Goal: Task Accomplishment & Management: Manage account settings

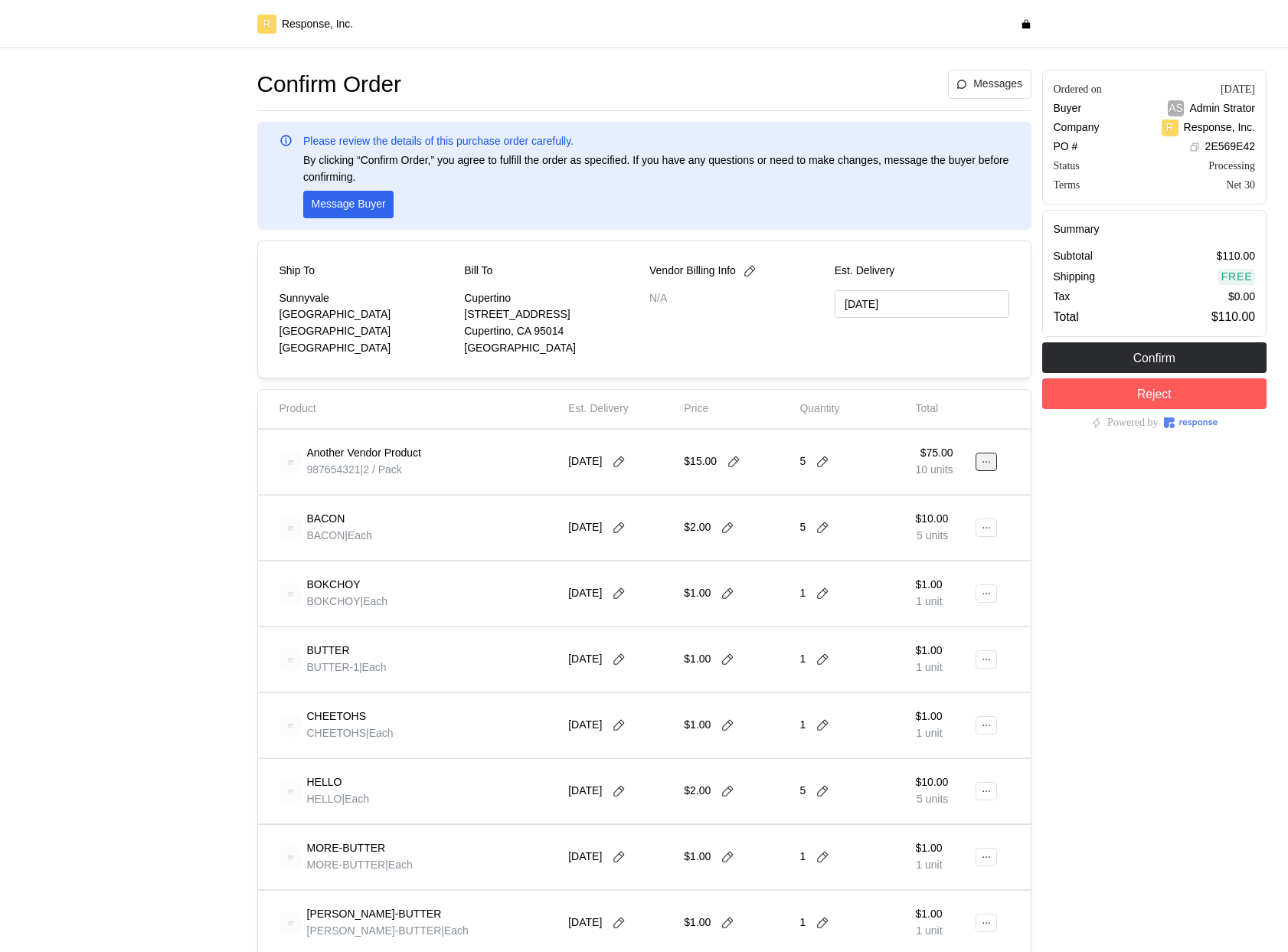
click at [988, 469] on button at bounding box center [986, 462] width 21 height 19
click at [930, 501] on p "Edit" at bounding box center [937, 494] width 98 height 17
drag, startPoint x: 980, startPoint y: 465, endPoint x: 1244, endPoint y: 740, distance: 381.2
click at [980, 465] on button at bounding box center [986, 462] width 21 height 19
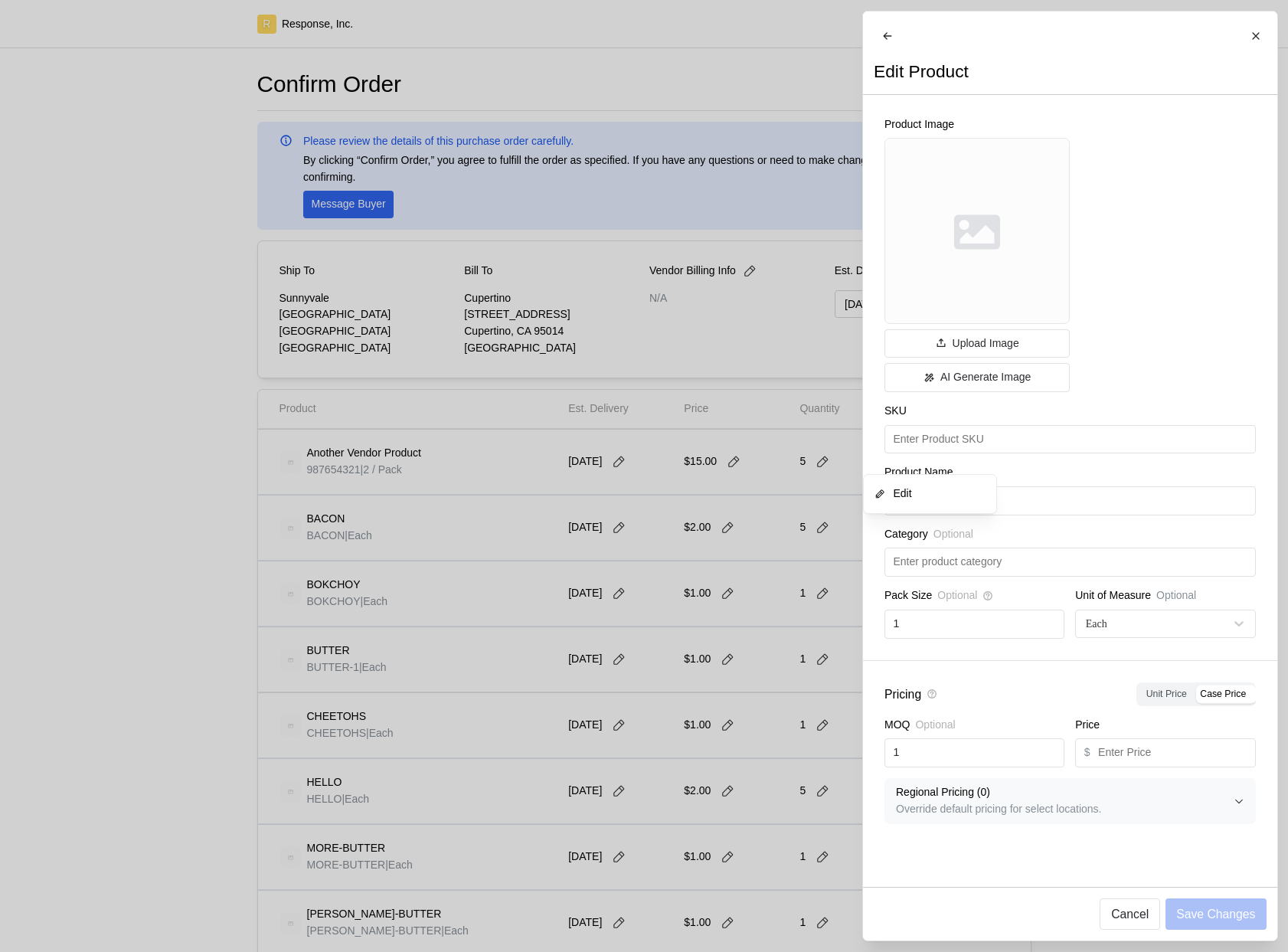
click at [734, 608] on div at bounding box center [644, 476] width 1288 height 952
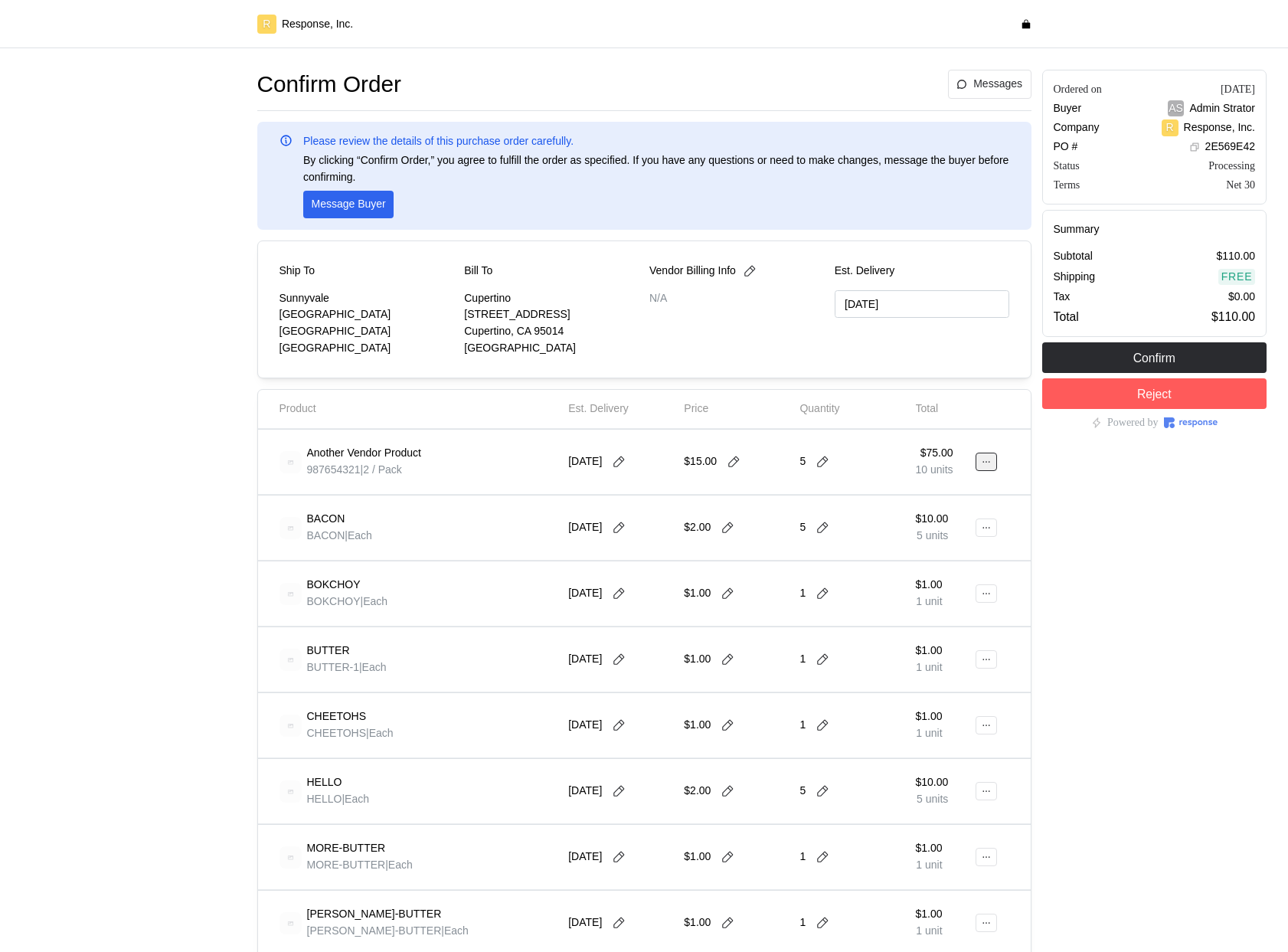
click at [993, 460] on button at bounding box center [986, 462] width 21 height 19
click at [672, 494] on div at bounding box center [644, 494] width 772 height 1
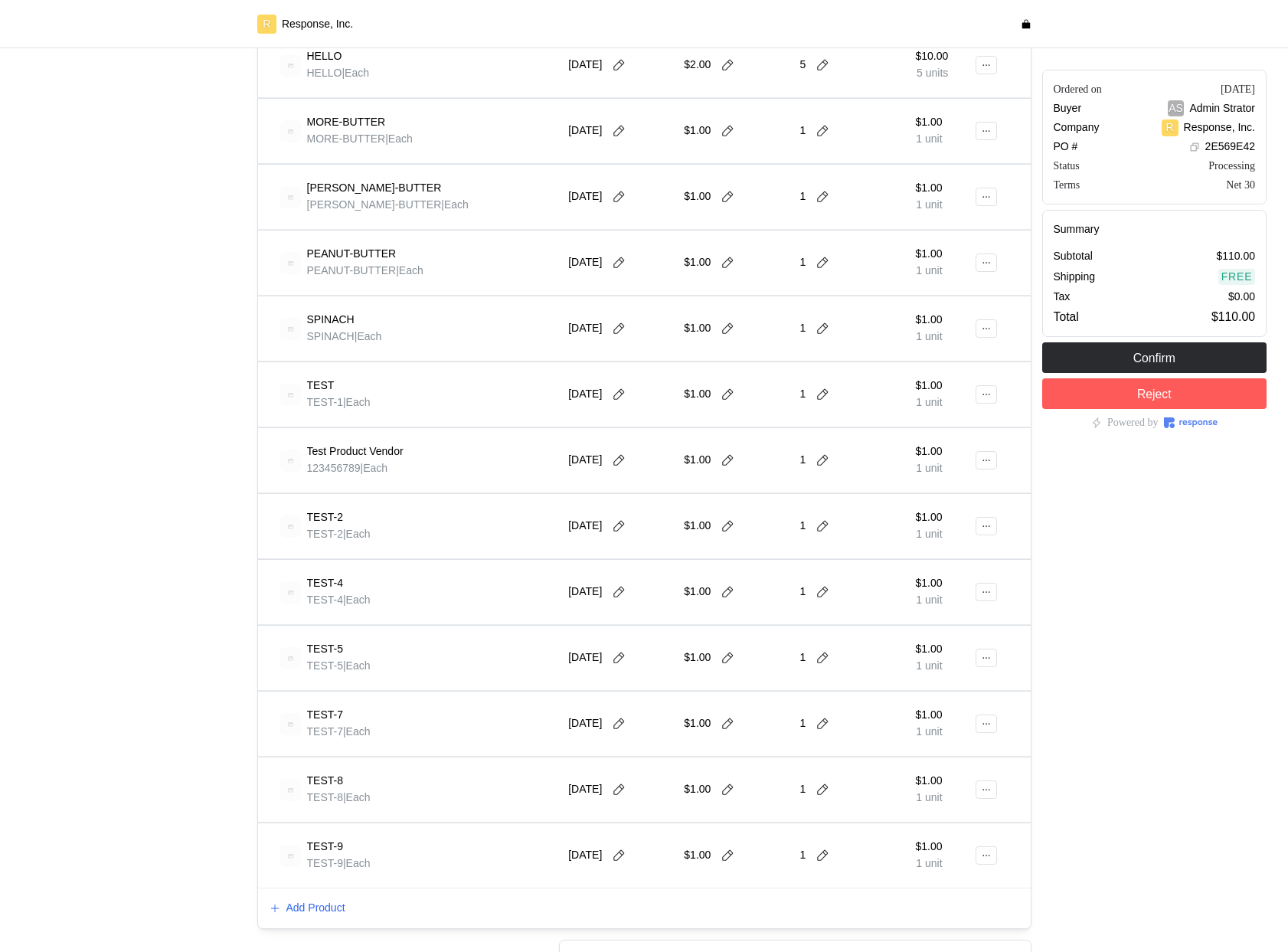
scroll to position [975, 0]
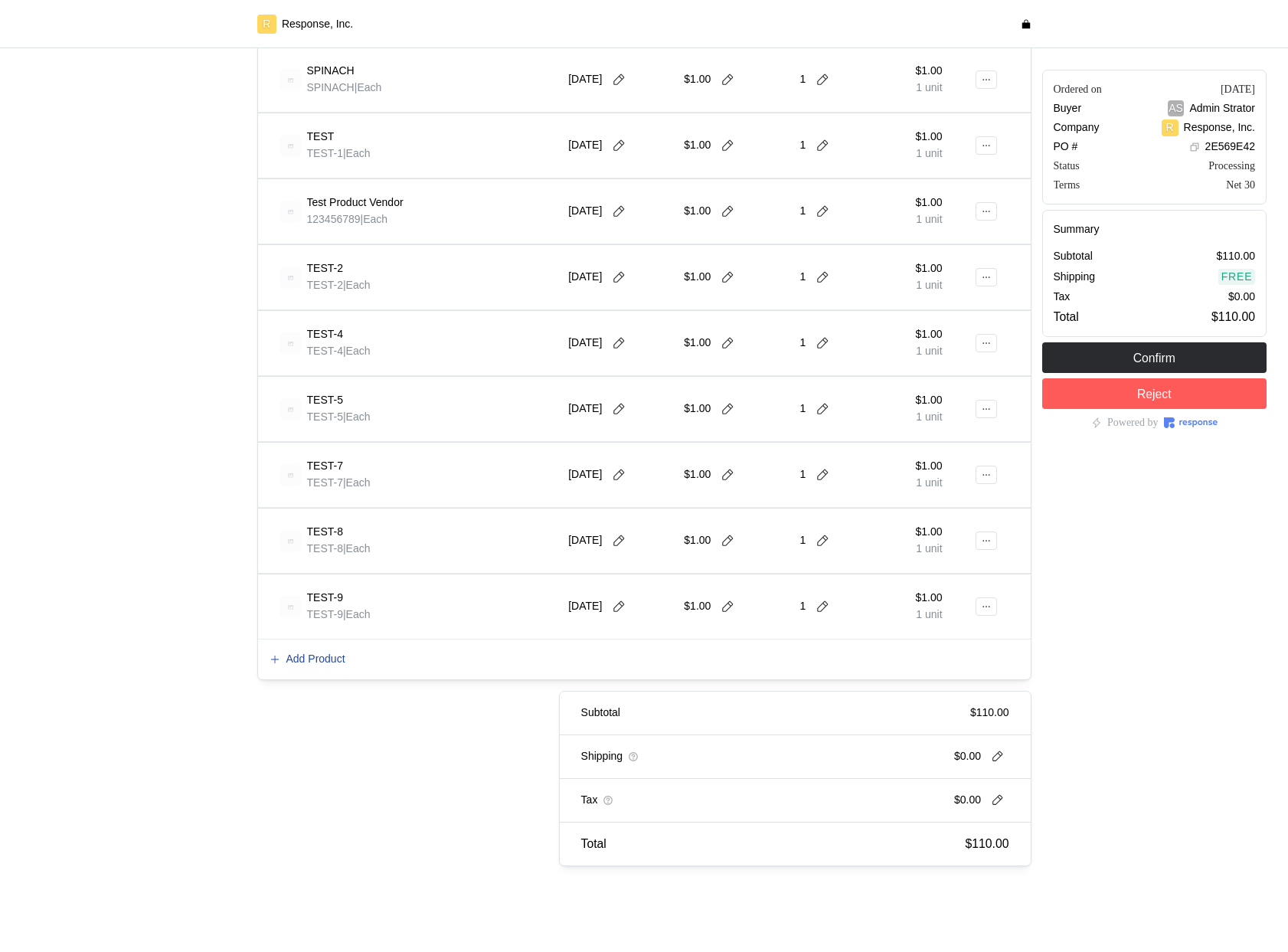
click at [328, 658] on p "Add Product" at bounding box center [315, 659] width 59 height 17
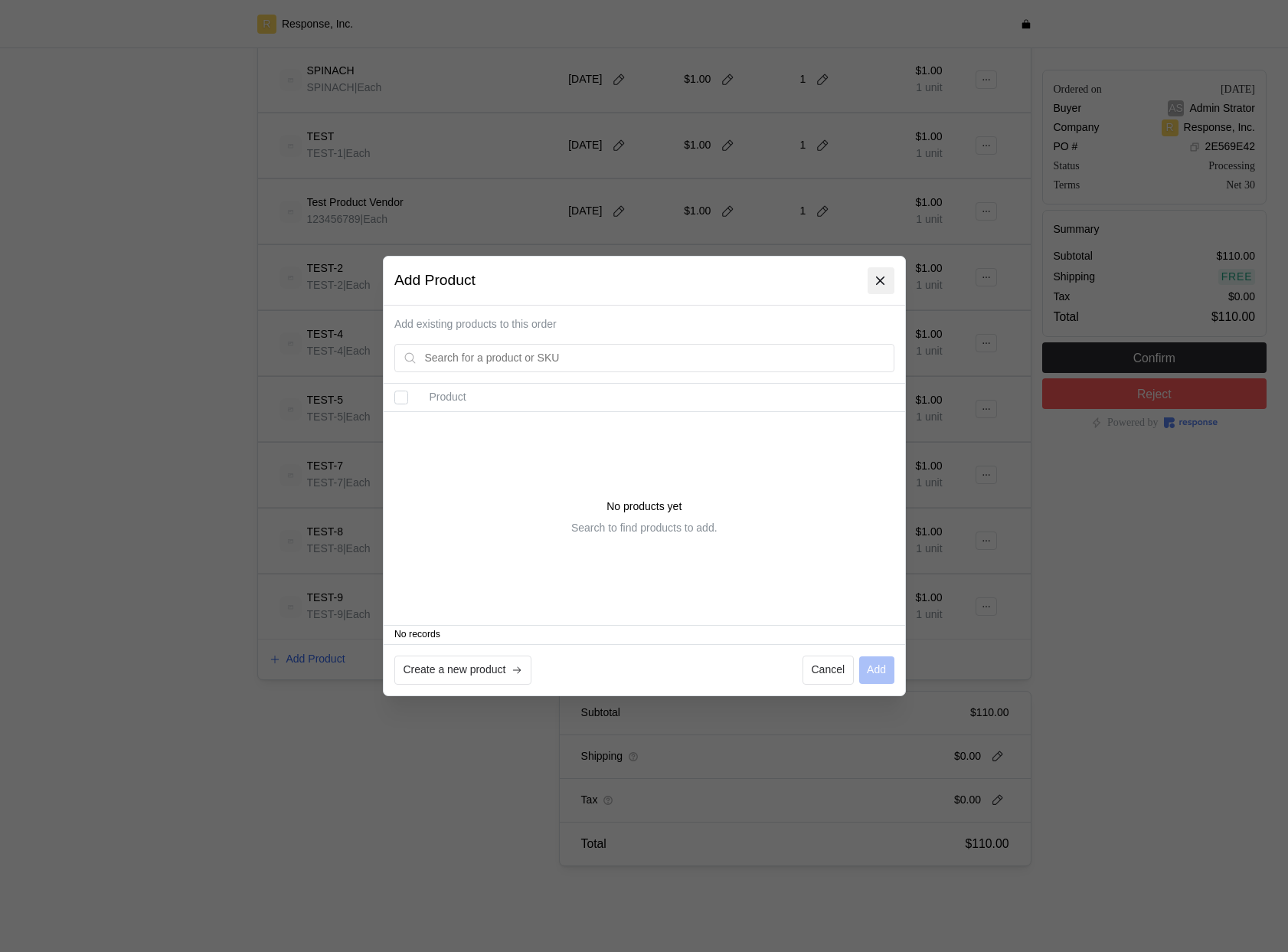
click at [877, 282] on icon at bounding box center [881, 281] width 14 height 14
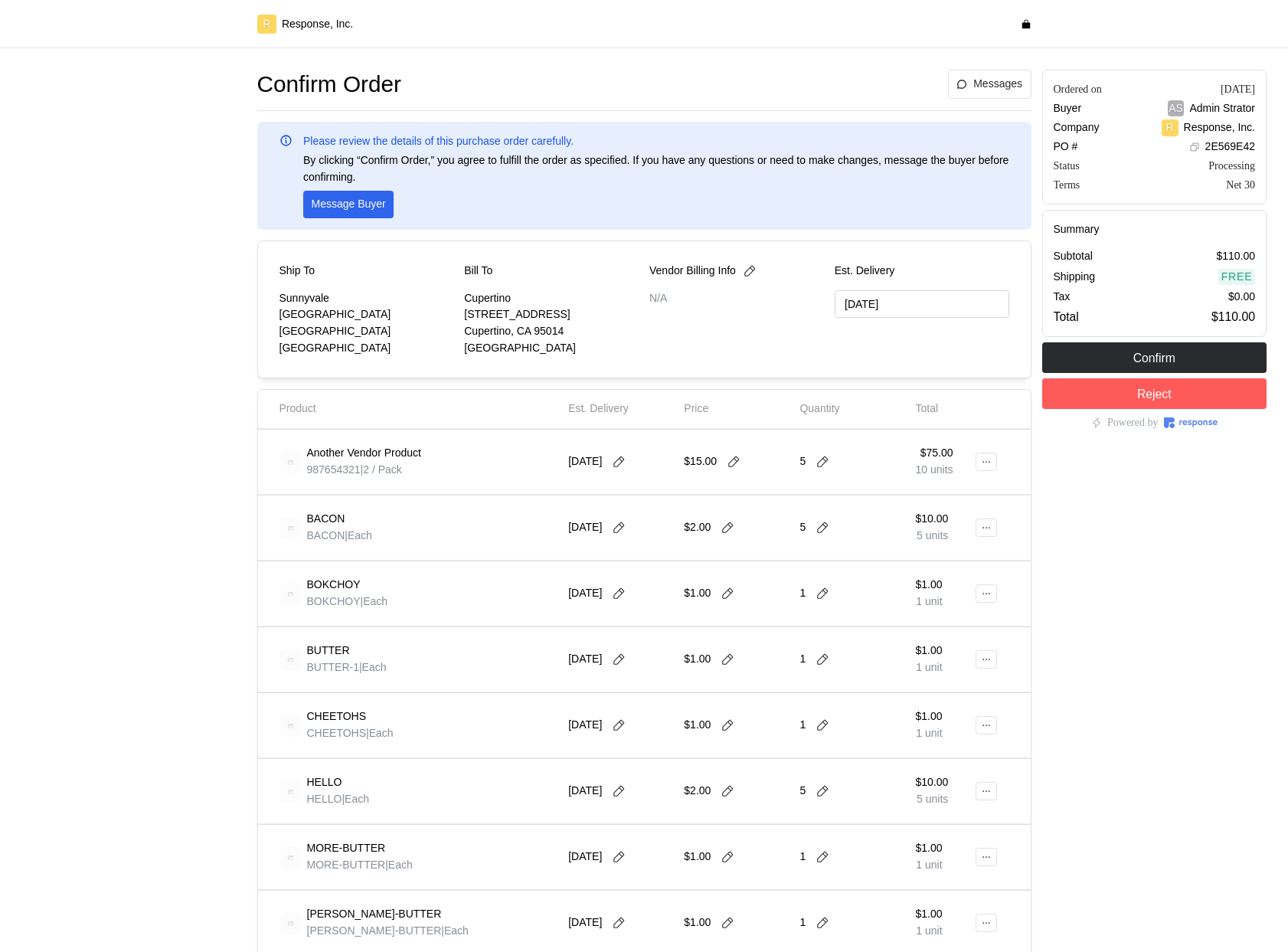
type input "[DATE]"
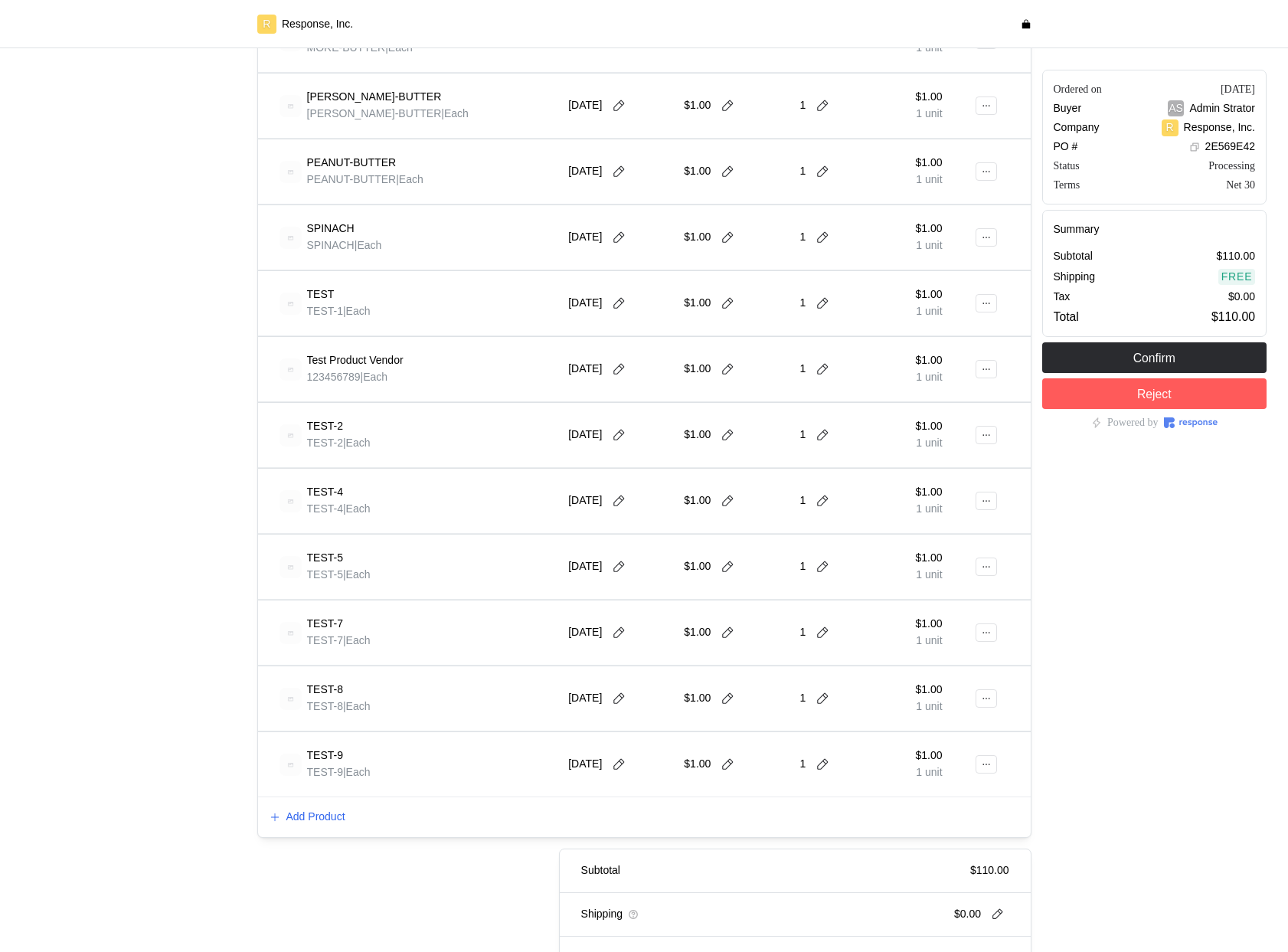
scroll to position [975, 0]
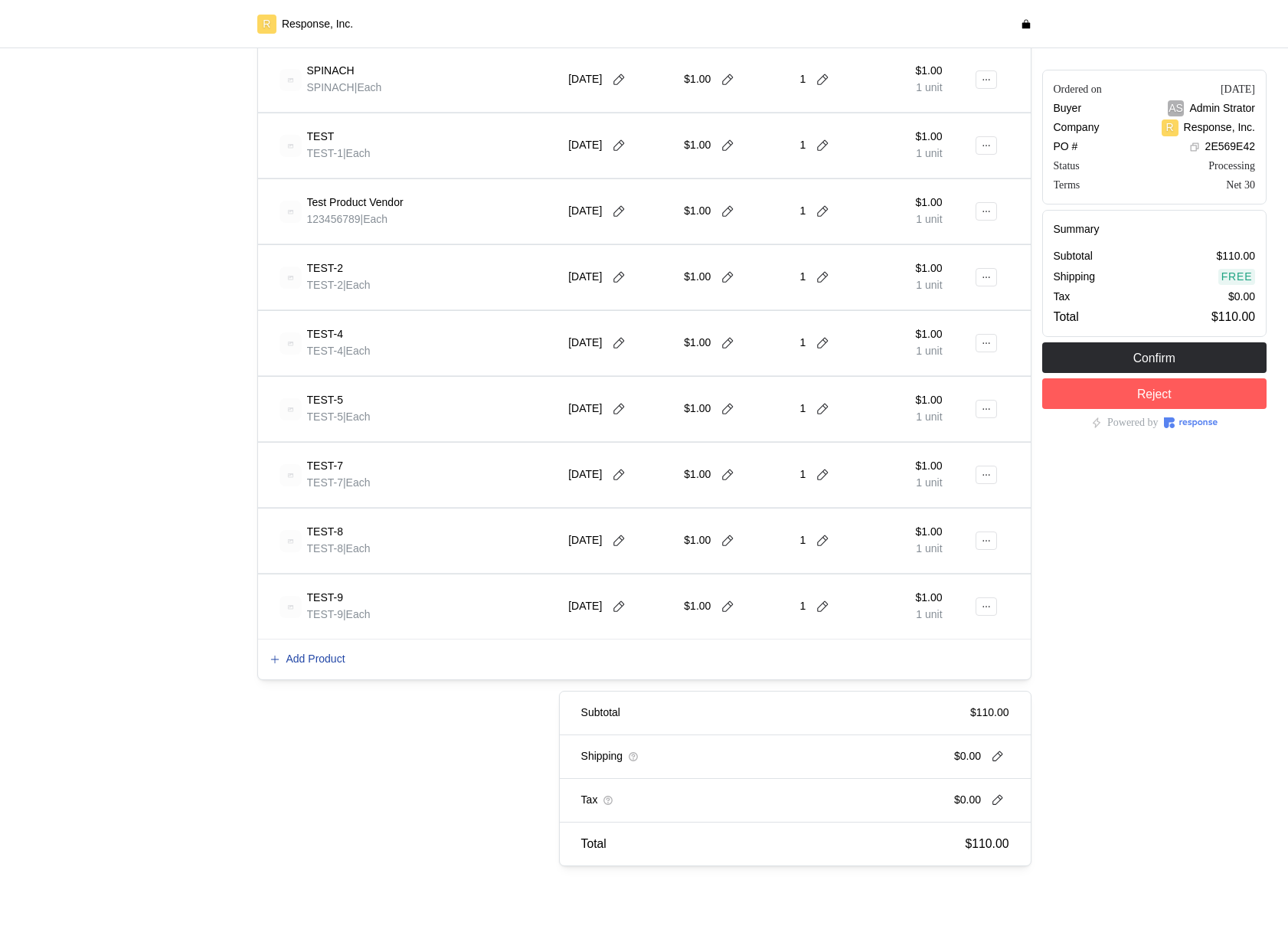
click at [323, 656] on p "Add Product" at bounding box center [315, 659] width 59 height 17
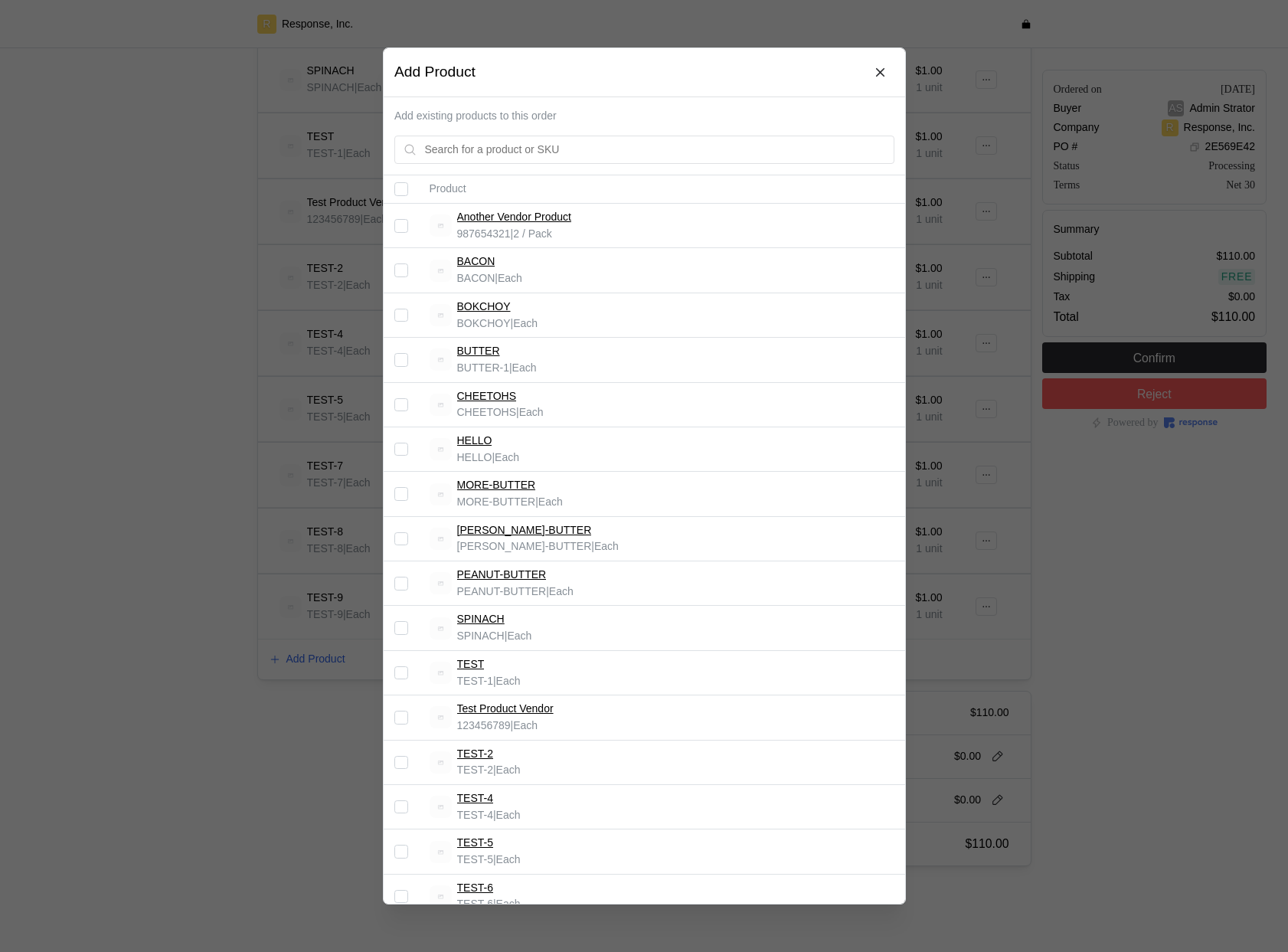
scroll to position [224, 0]
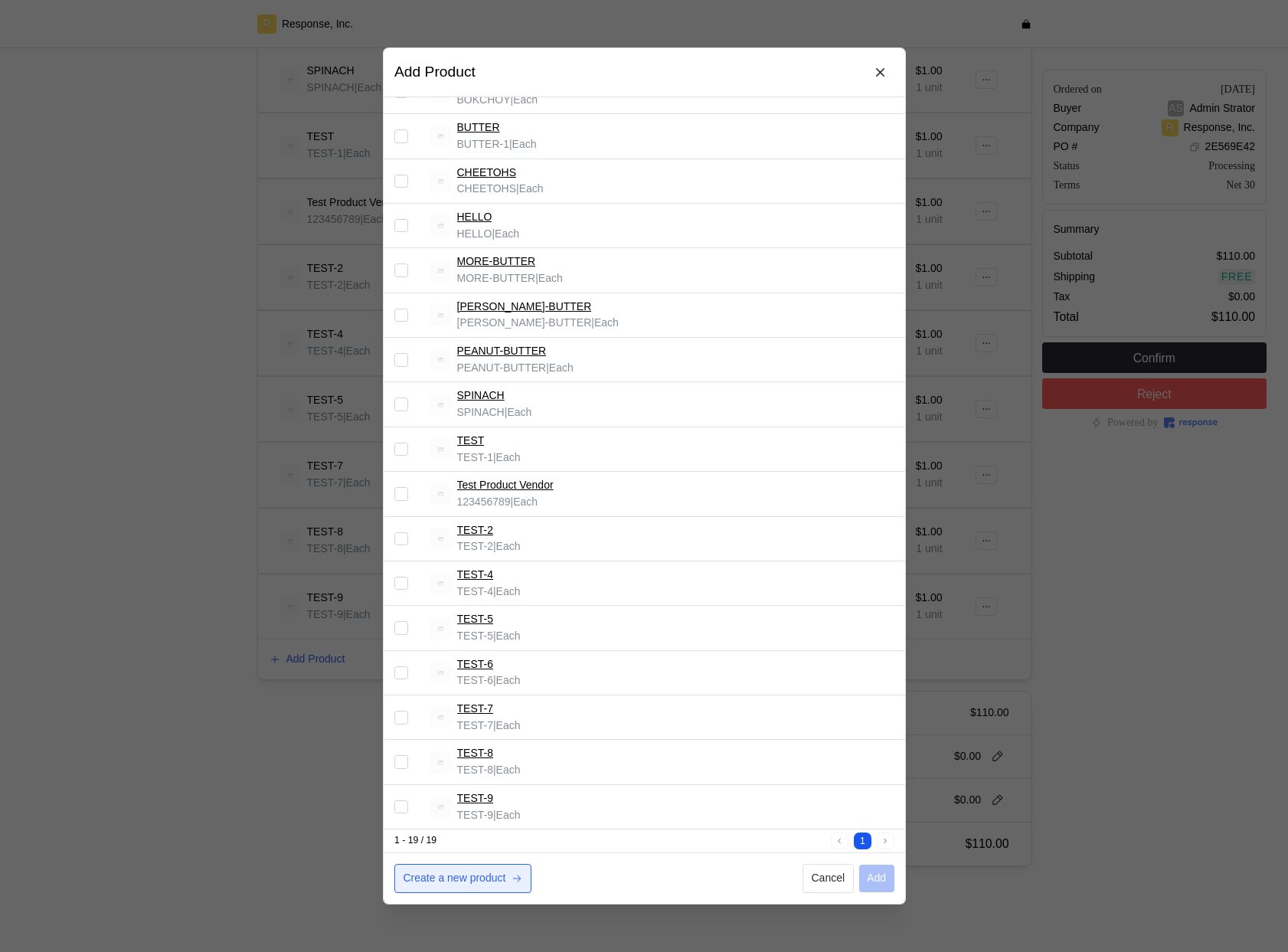
click at [471, 889] on button "Create a new product" at bounding box center [463, 879] width 137 height 29
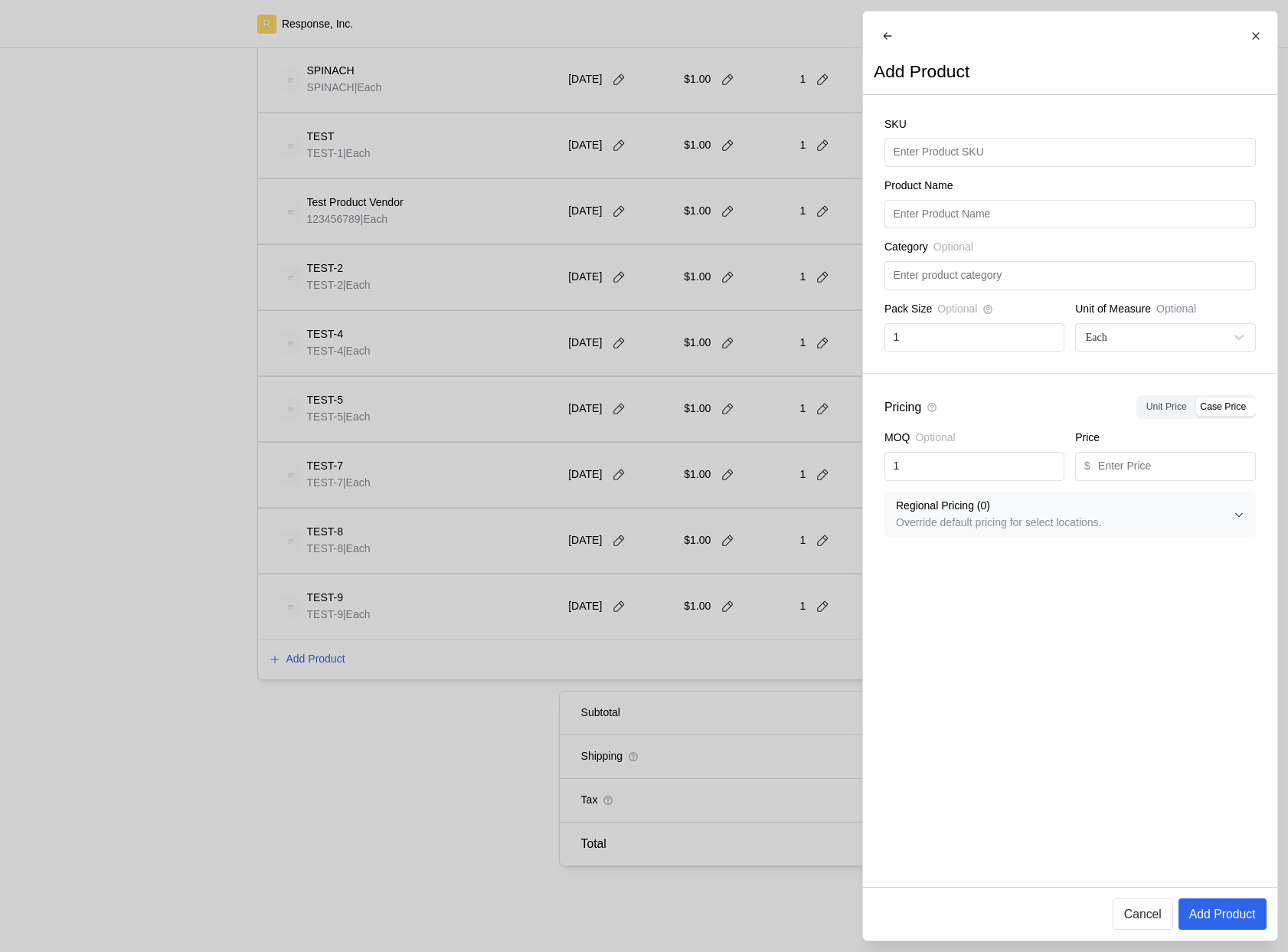
click at [404, 693] on div at bounding box center [644, 476] width 1288 height 952
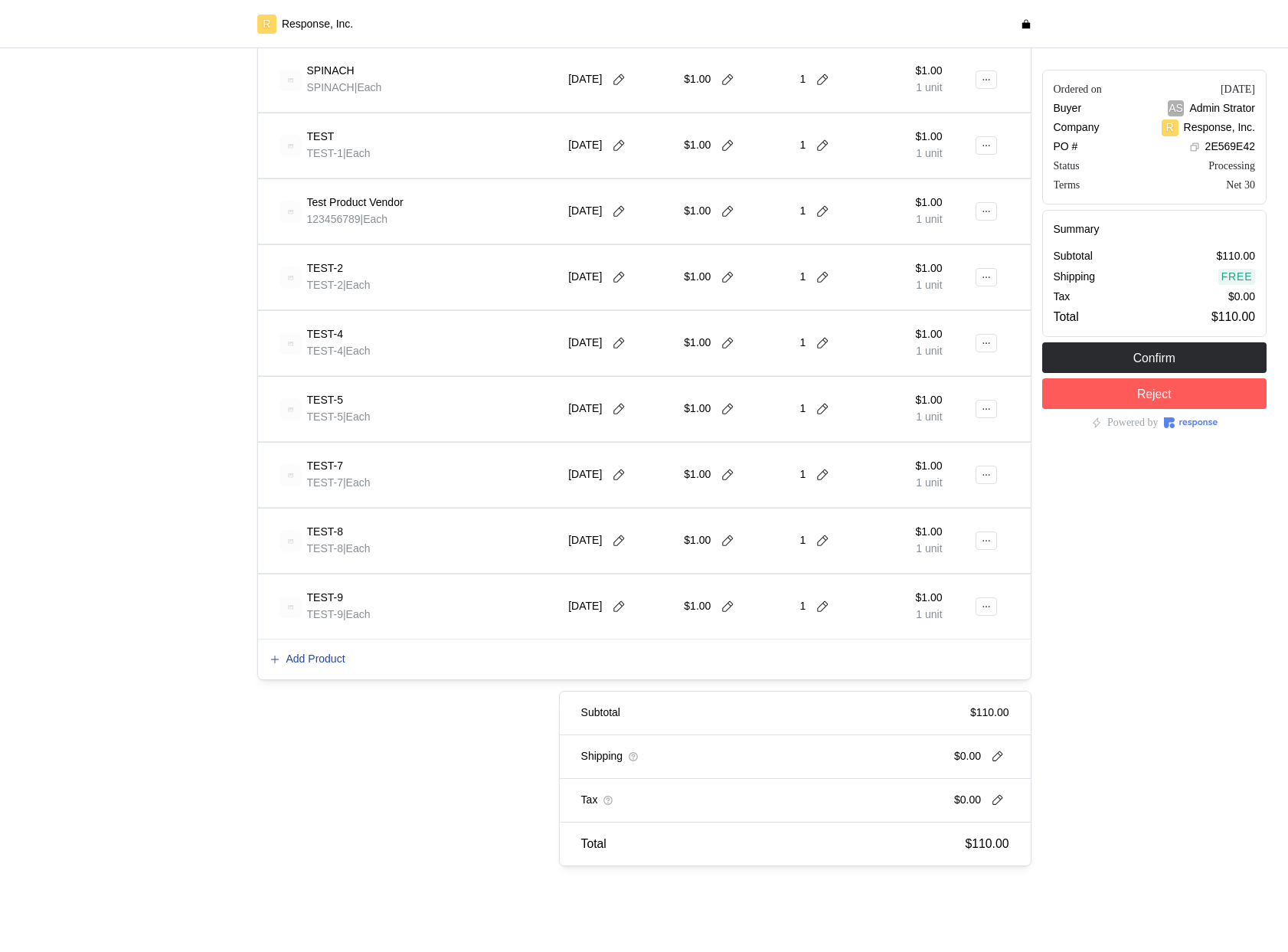
click at [334, 663] on p "Add Product" at bounding box center [315, 659] width 59 height 17
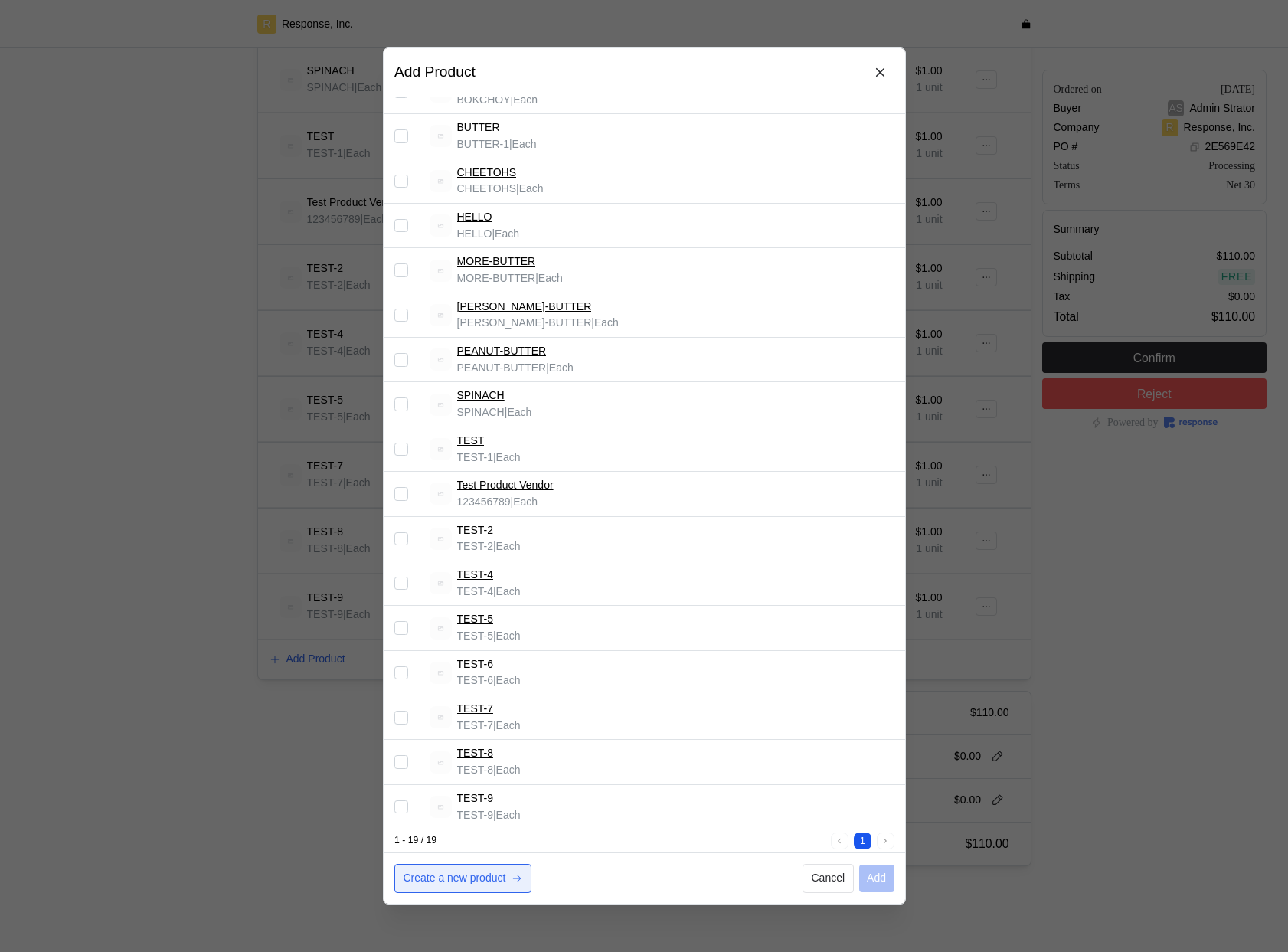
click at [492, 889] on button "Create a new product" at bounding box center [463, 879] width 137 height 29
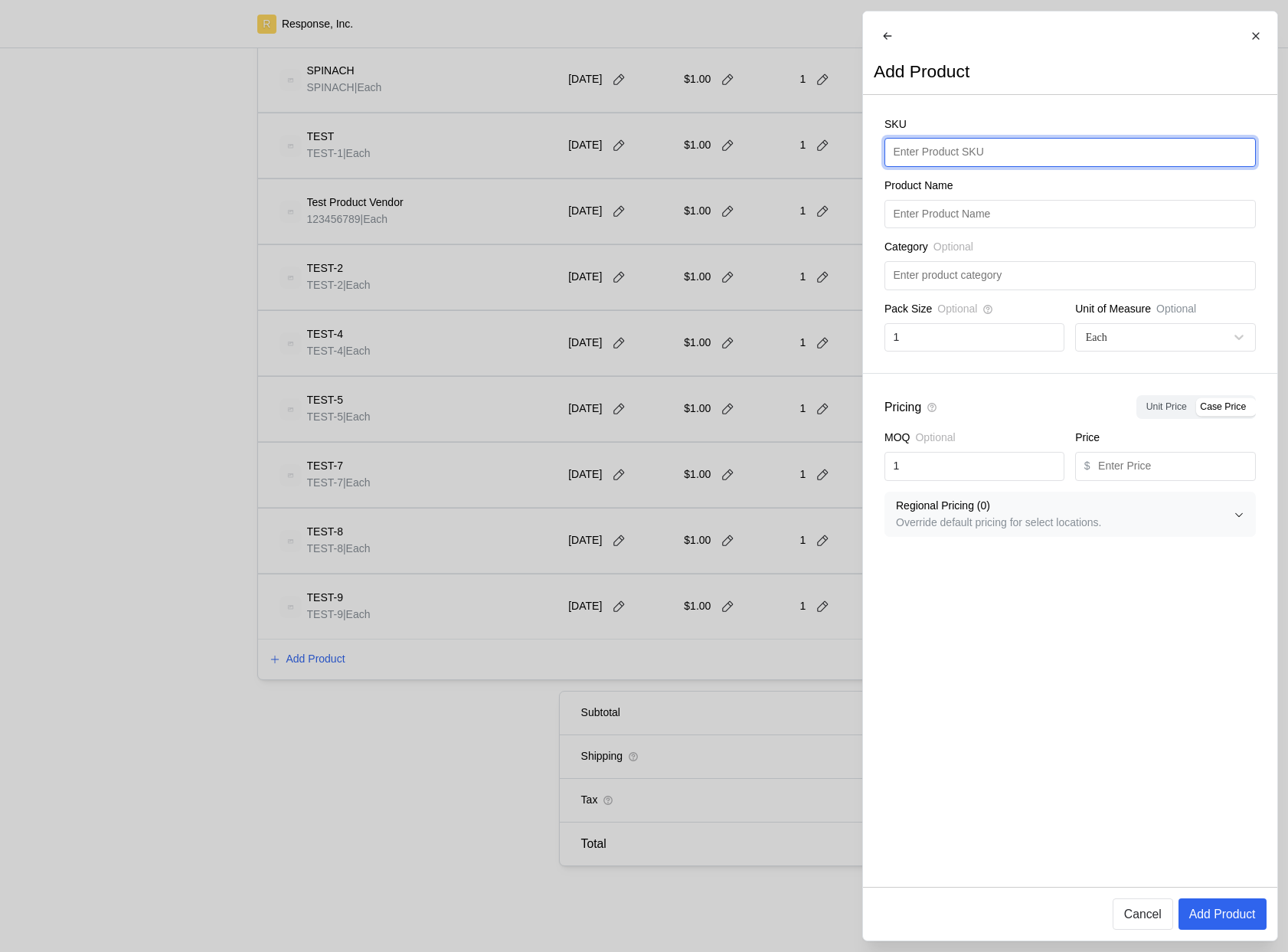
click at [934, 160] on input "text" at bounding box center [1069, 152] width 353 height 27
type input "TESTING REFACTOR"
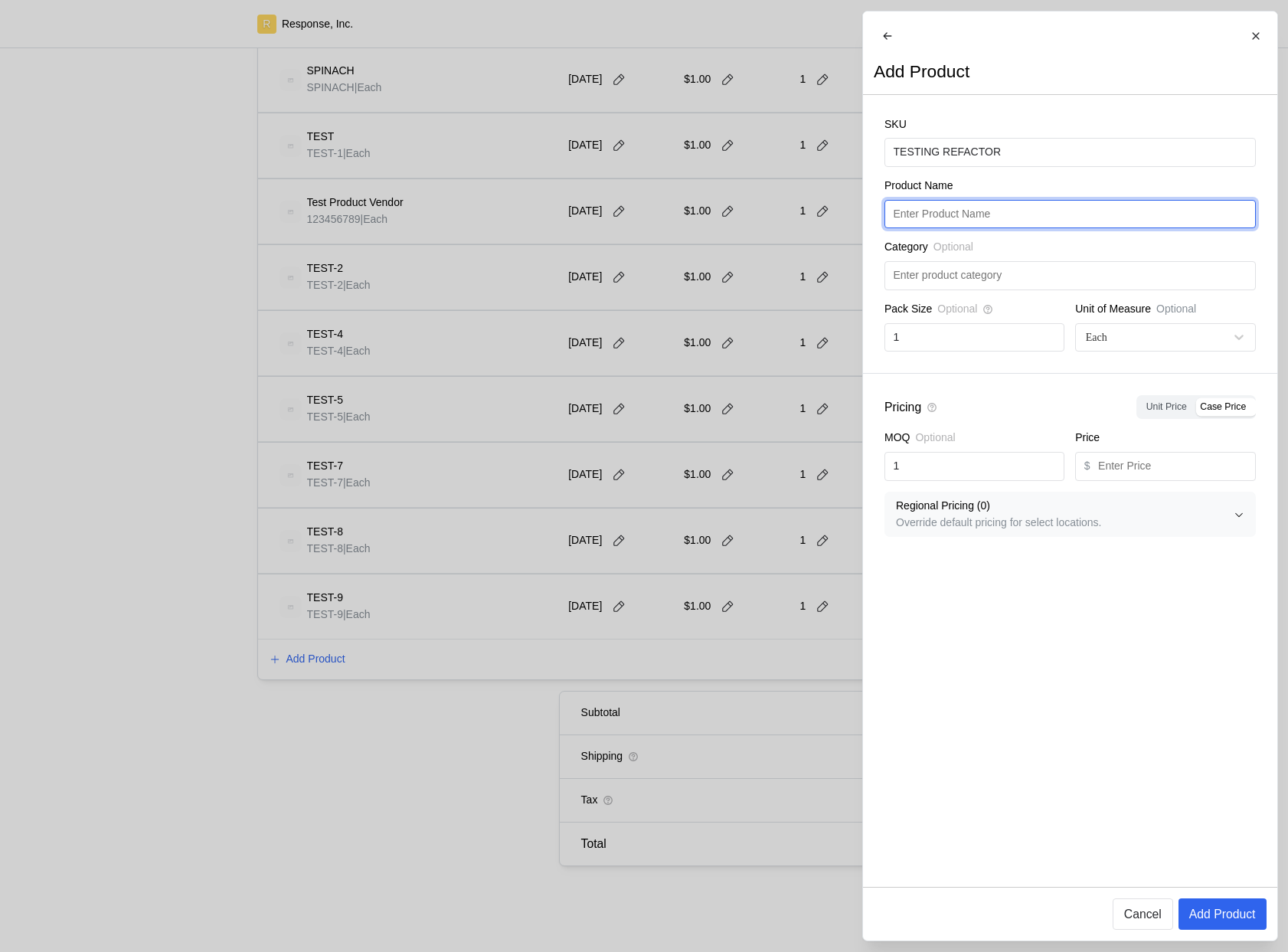
click at [956, 228] on input "text" at bounding box center [1069, 214] width 353 height 27
paste input "TESTING REFACTOR"
type input "TESTING REFACTOR"
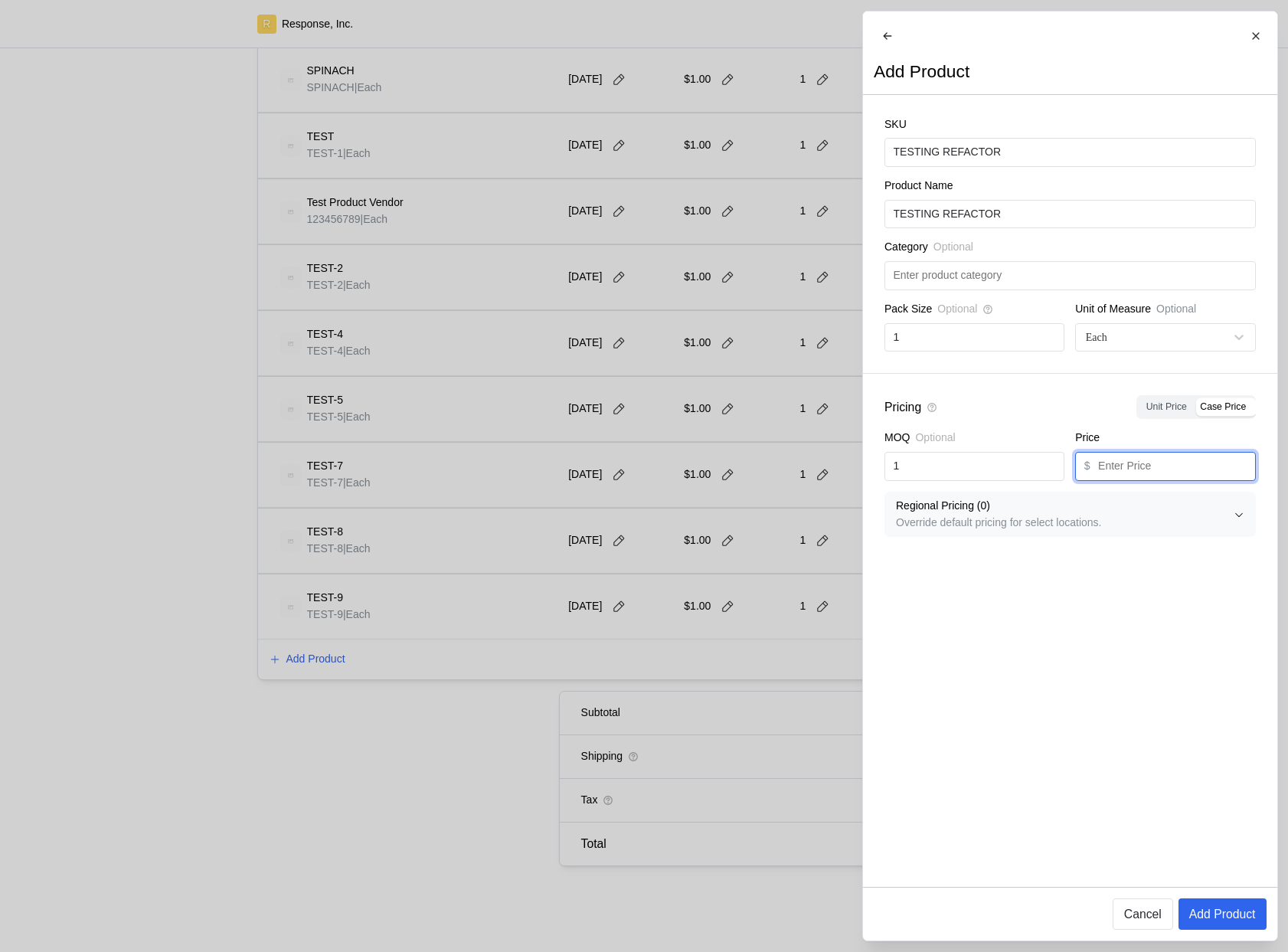
click at [1173, 480] on input "text" at bounding box center [1172, 466] width 149 height 27
type input "1"
click at [1242, 919] on p "Add Product" at bounding box center [1221, 914] width 67 height 19
click at [1242, 903] on button "Add Product" at bounding box center [1221, 914] width 88 height 32
click at [1240, 918] on p "Add Product" at bounding box center [1221, 914] width 67 height 19
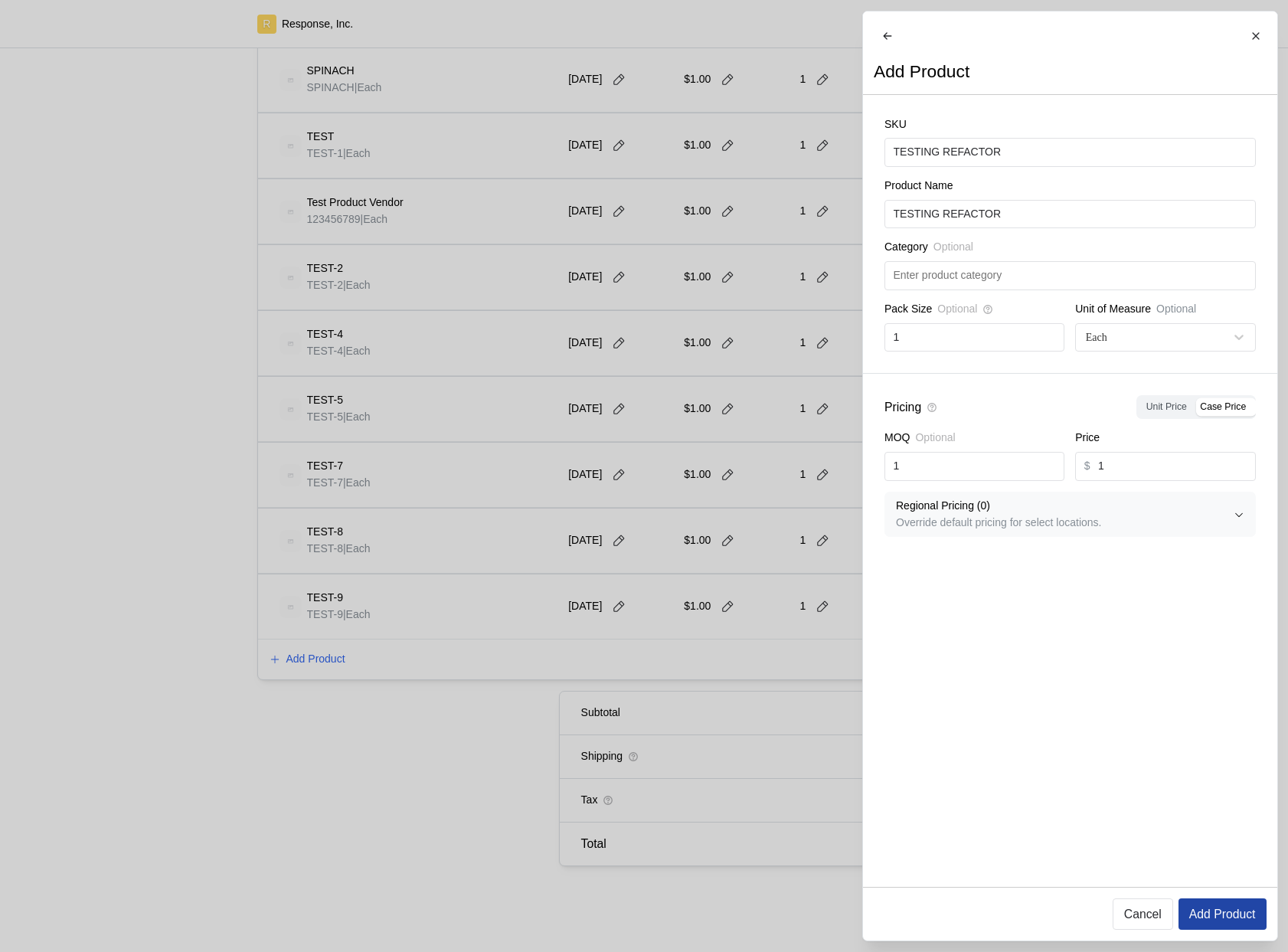
click at [1209, 911] on p "Add Product" at bounding box center [1221, 914] width 67 height 19
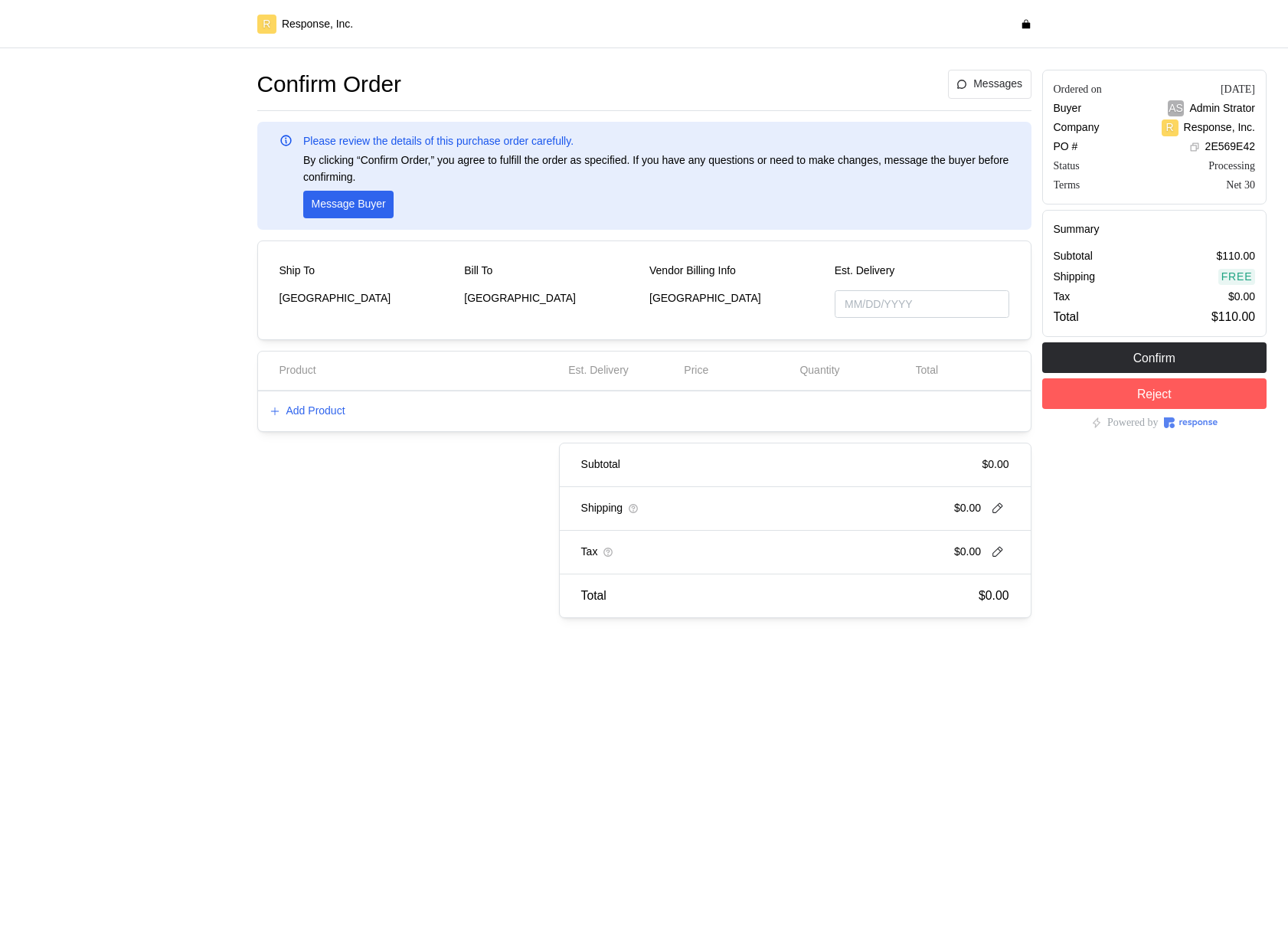
type input "[DATE]"
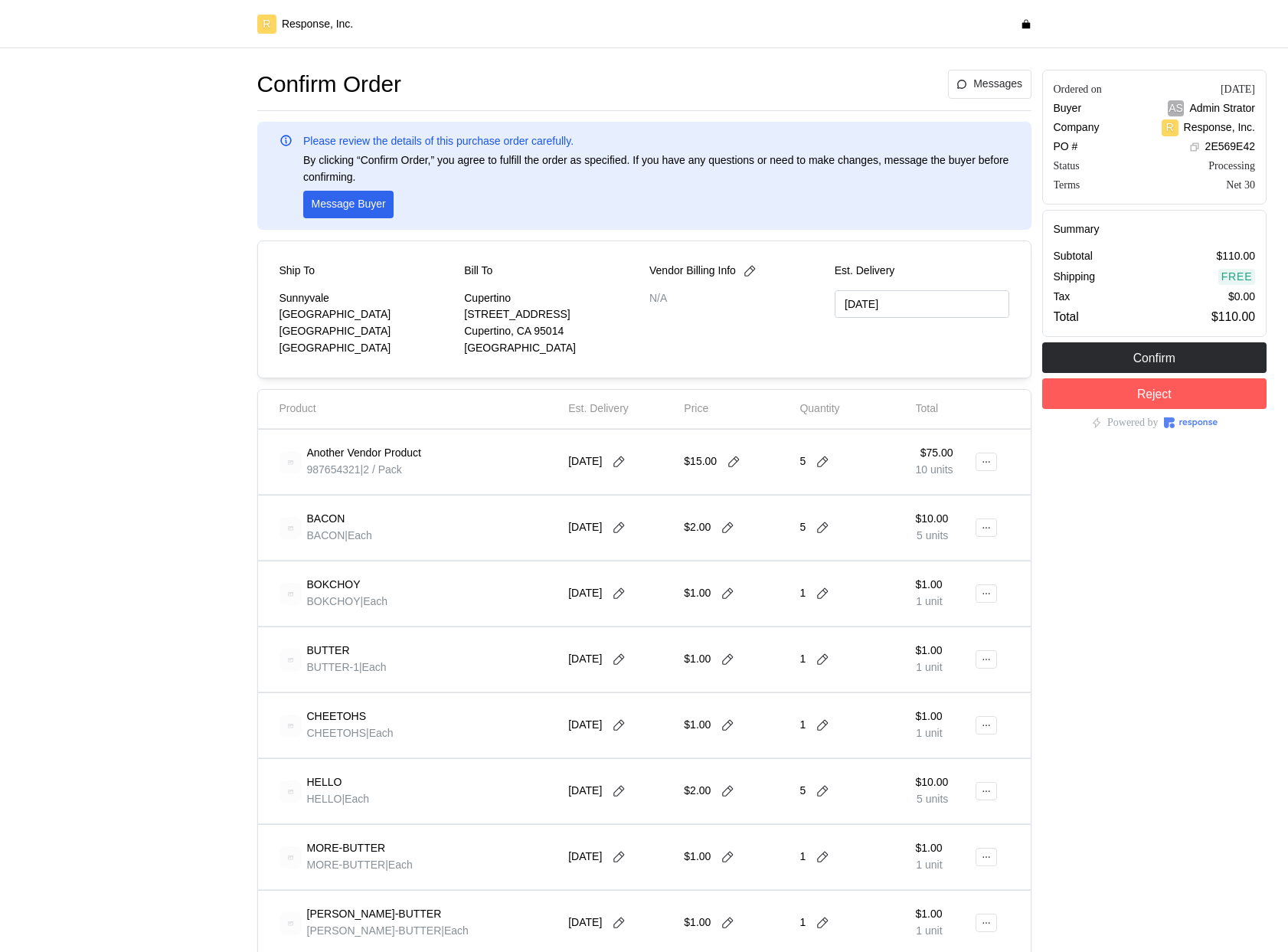
type input "[DATE]"
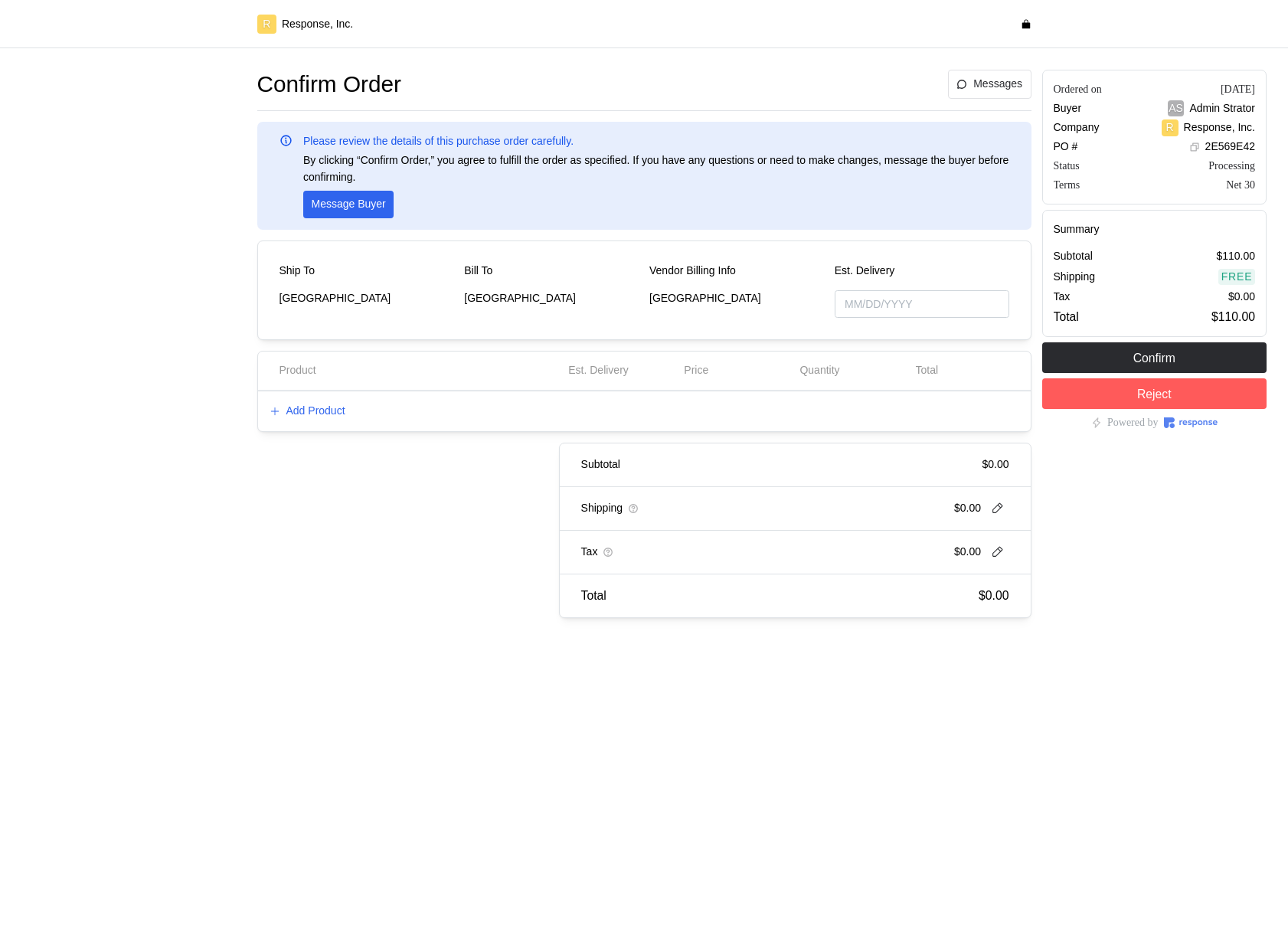
type input "[DATE]"
type input "10/20/2025"
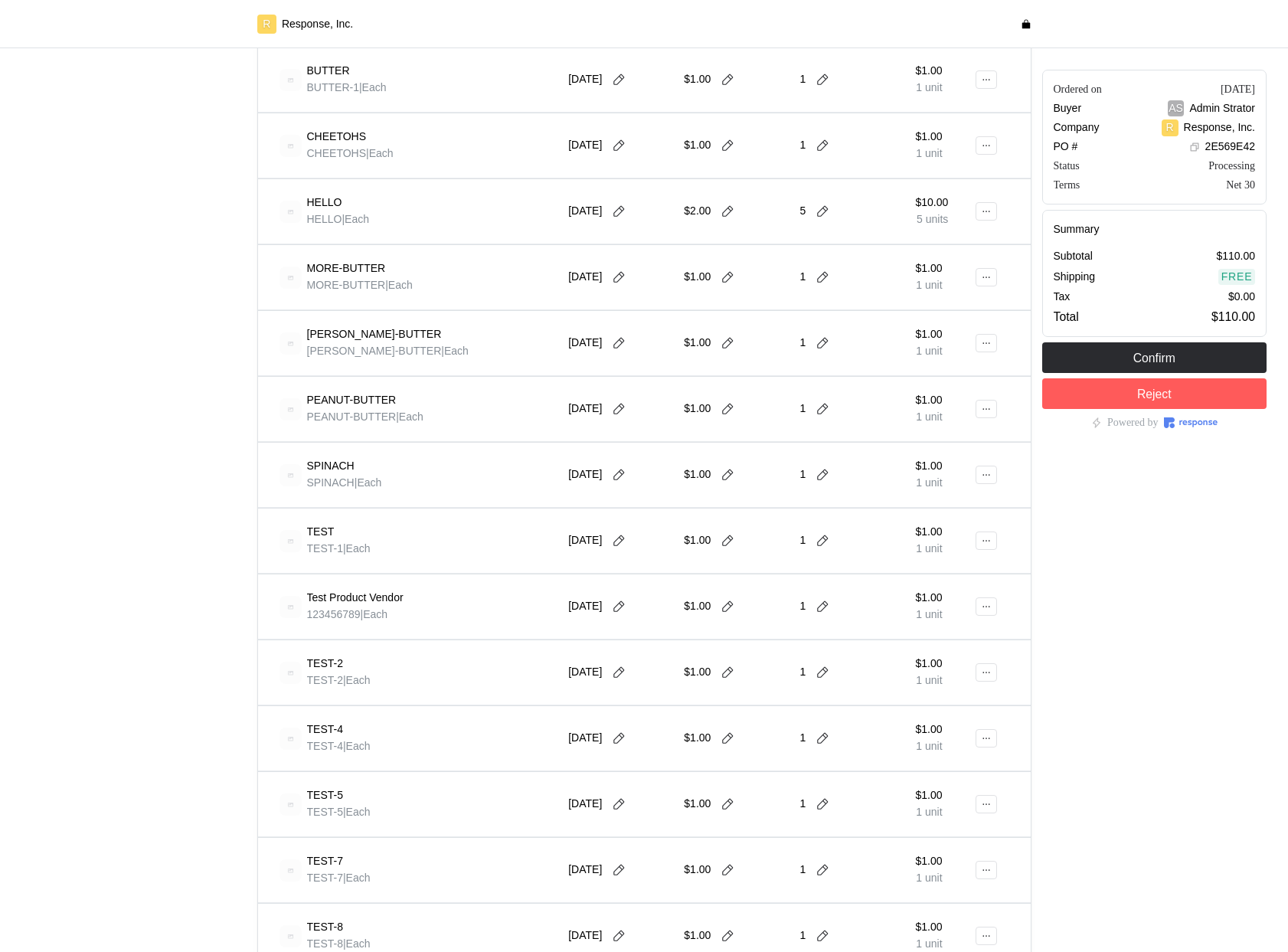
scroll to position [975, 0]
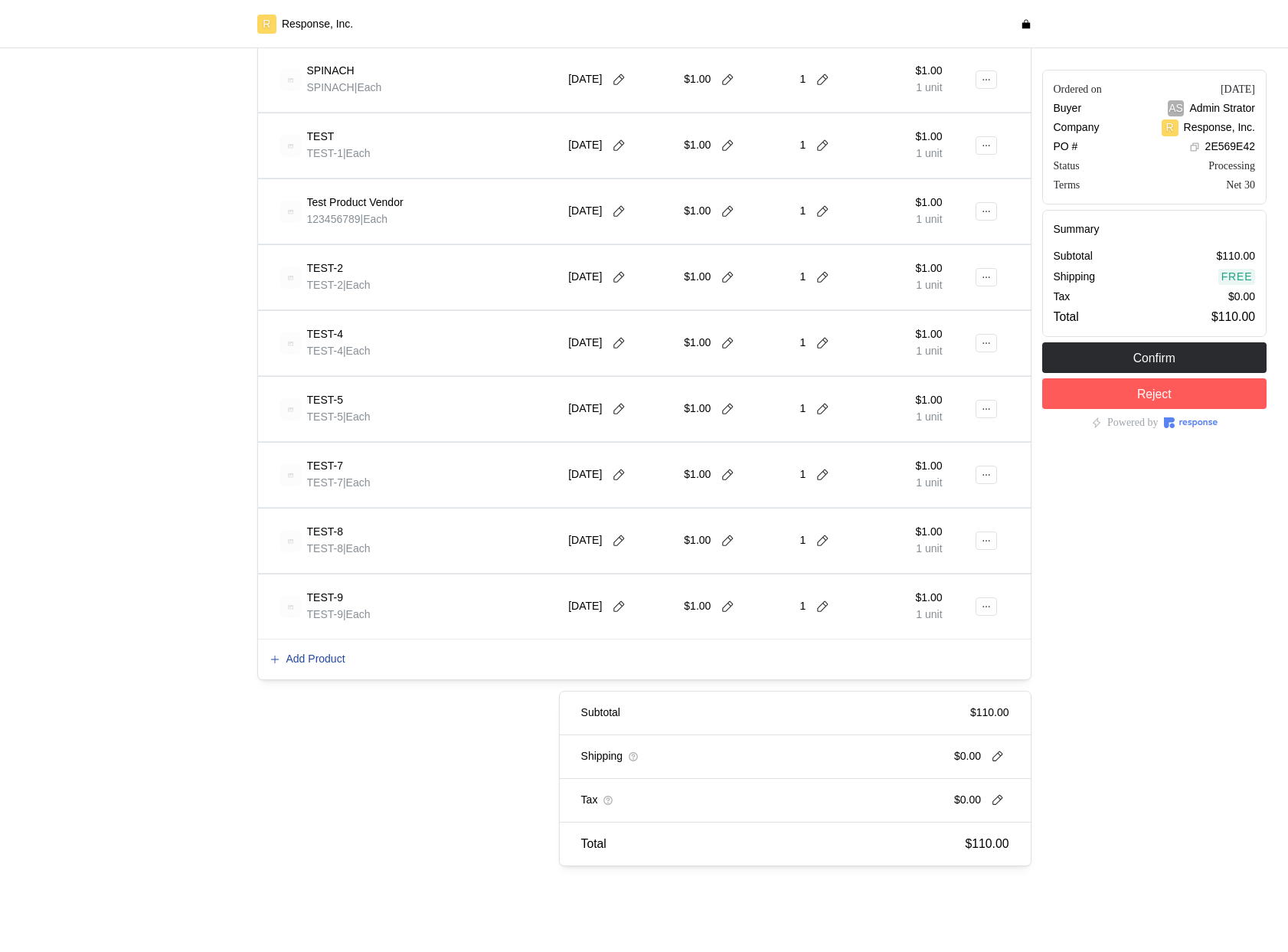
click at [320, 657] on p "Add Product" at bounding box center [315, 659] width 59 height 17
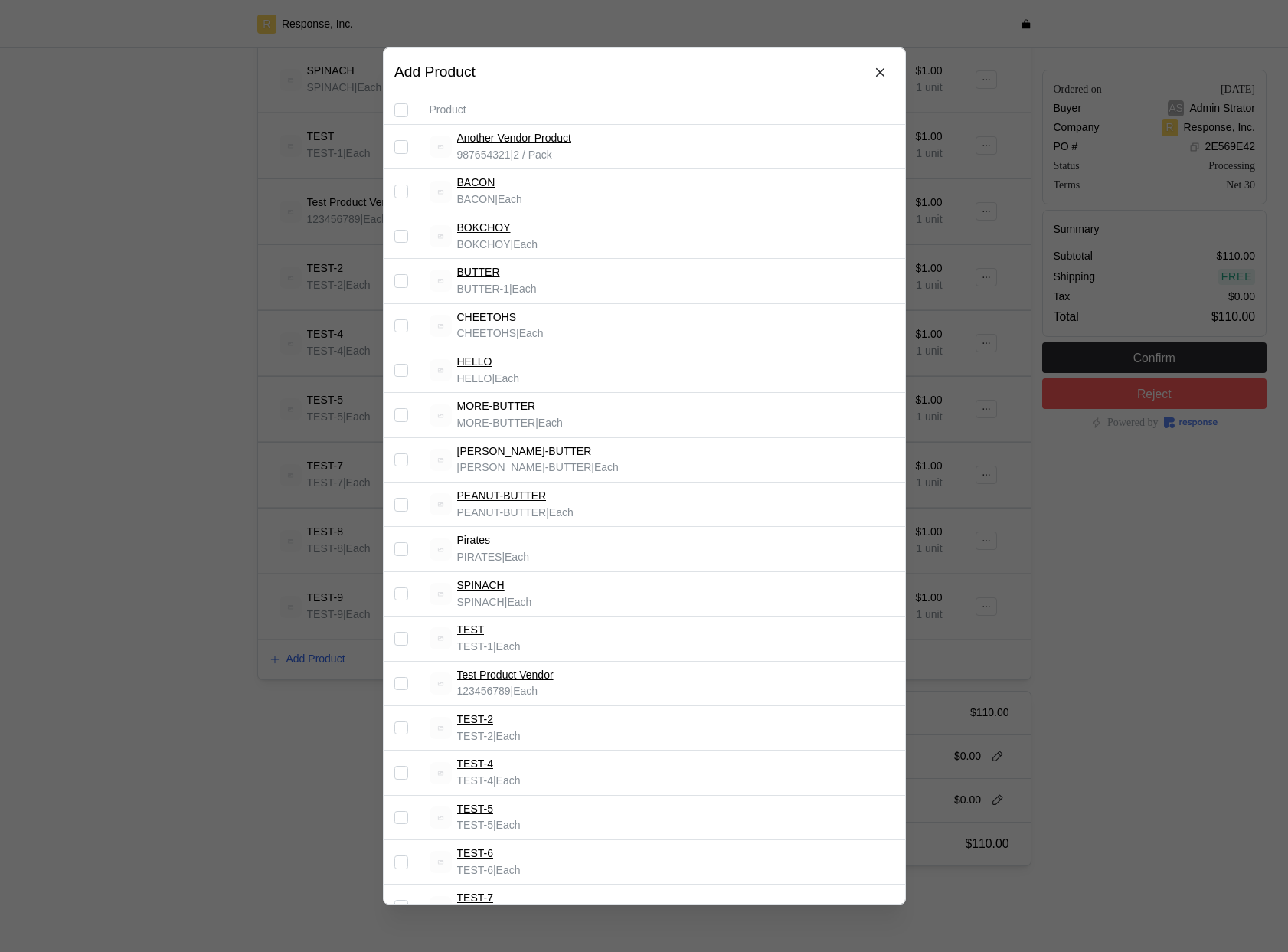
scroll to position [268, 0]
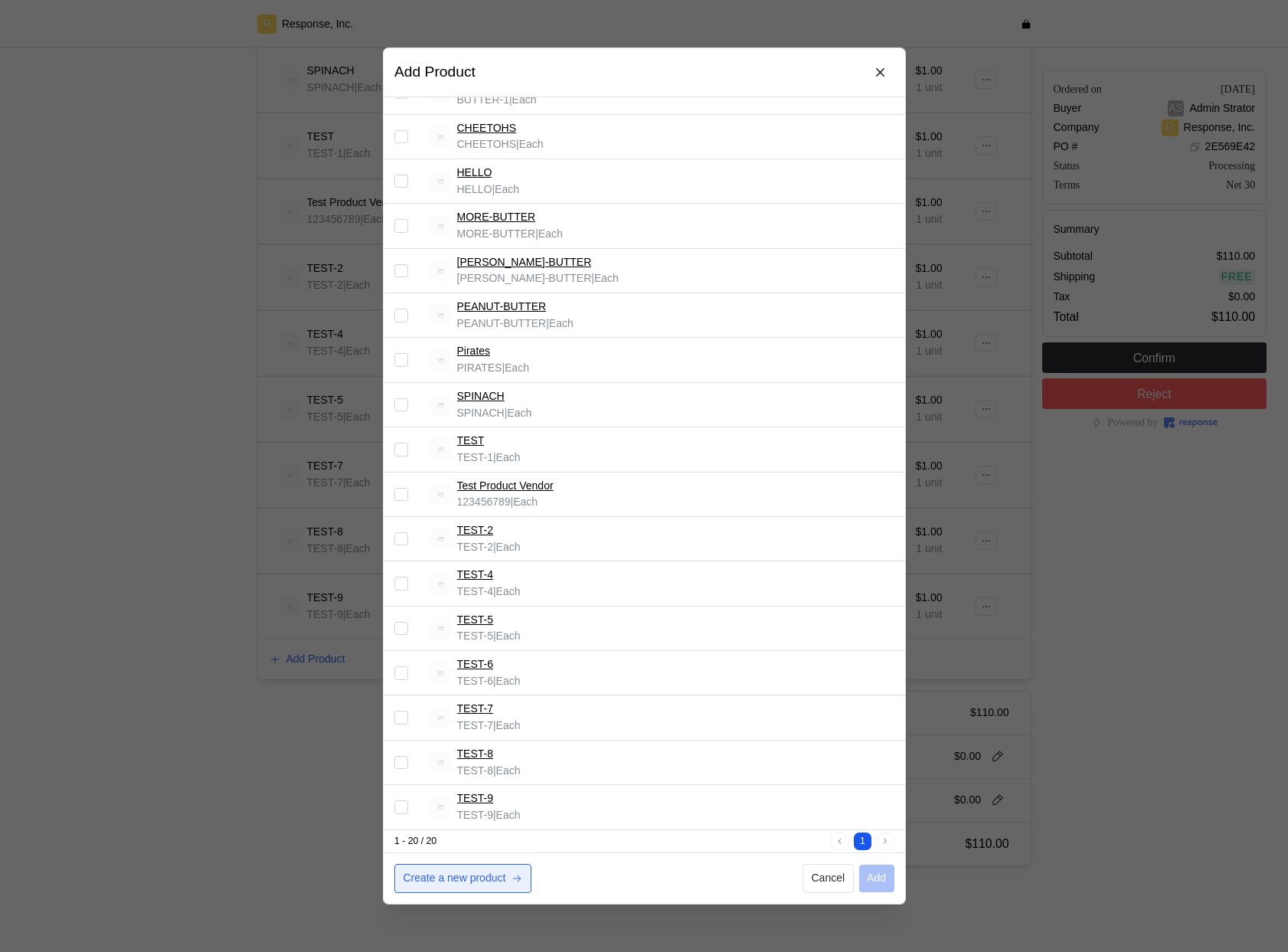
click at [505, 879] on p "Create a new product" at bounding box center [454, 879] width 102 height 17
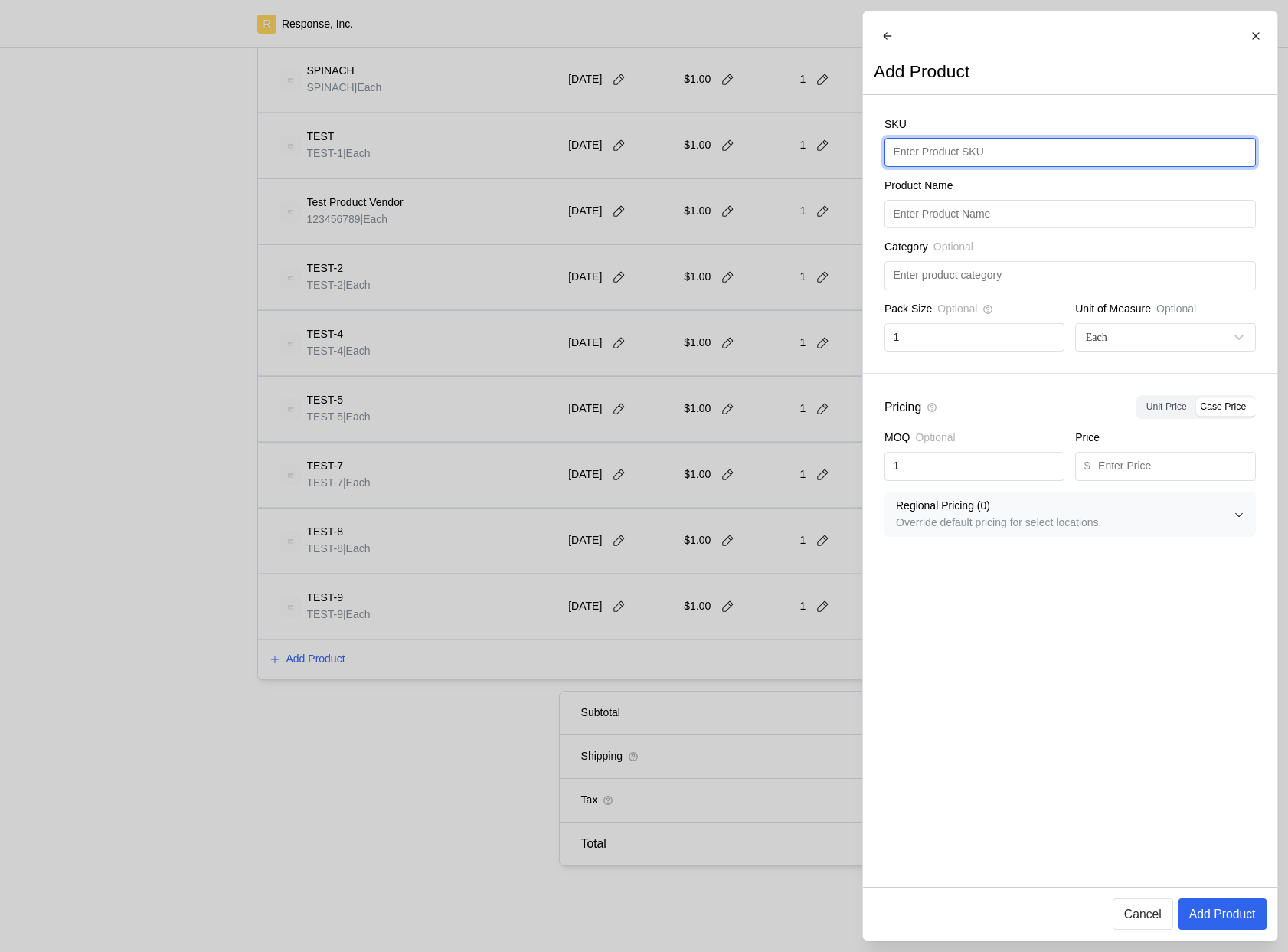
click at [977, 165] on input "text" at bounding box center [1069, 152] width 353 height 27
type input "FRITOS"
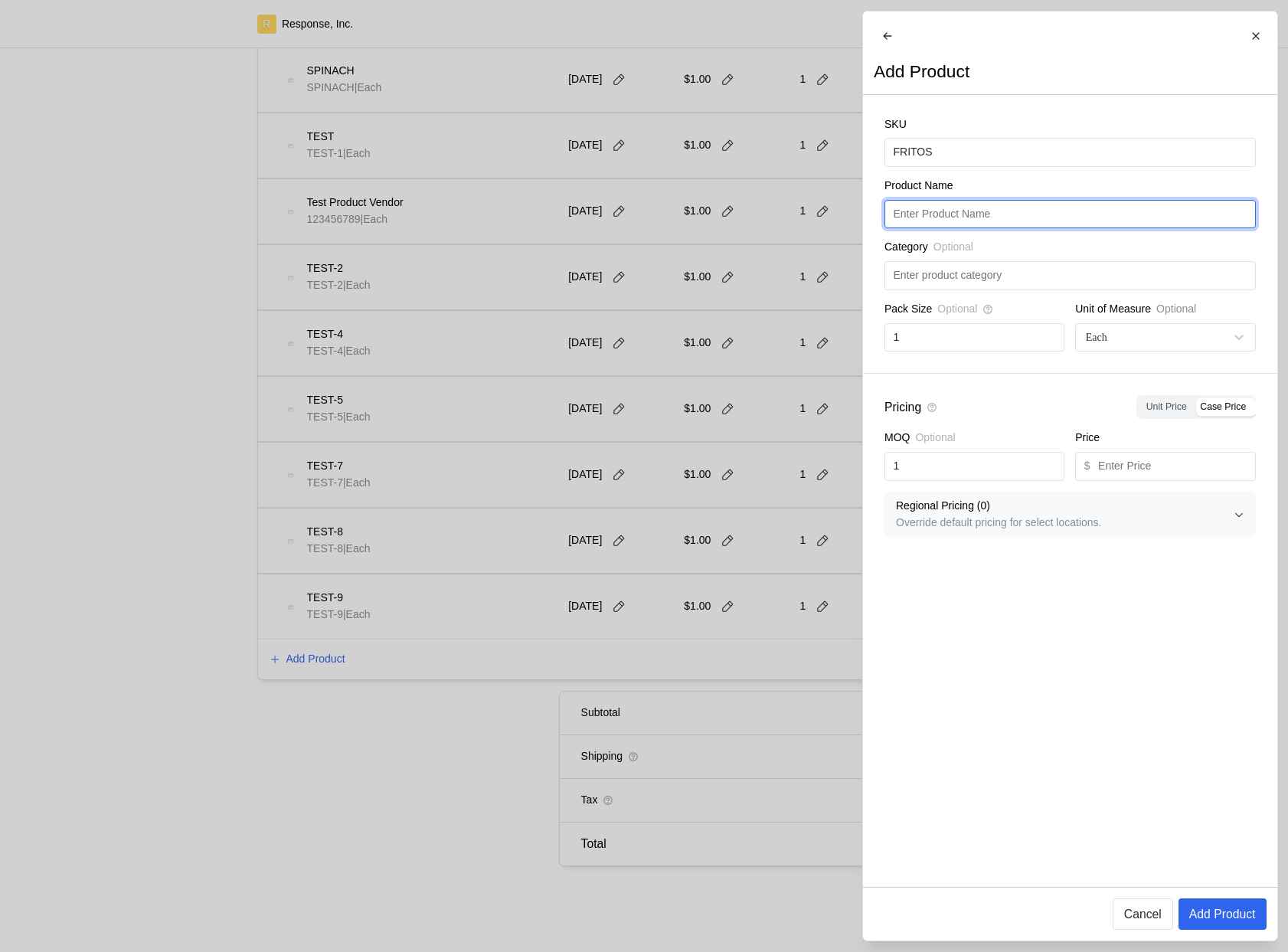
click at [993, 227] on input "text" at bounding box center [1069, 214] width 353 height 27
paste input "FRITOS"
type input "FRITOS"
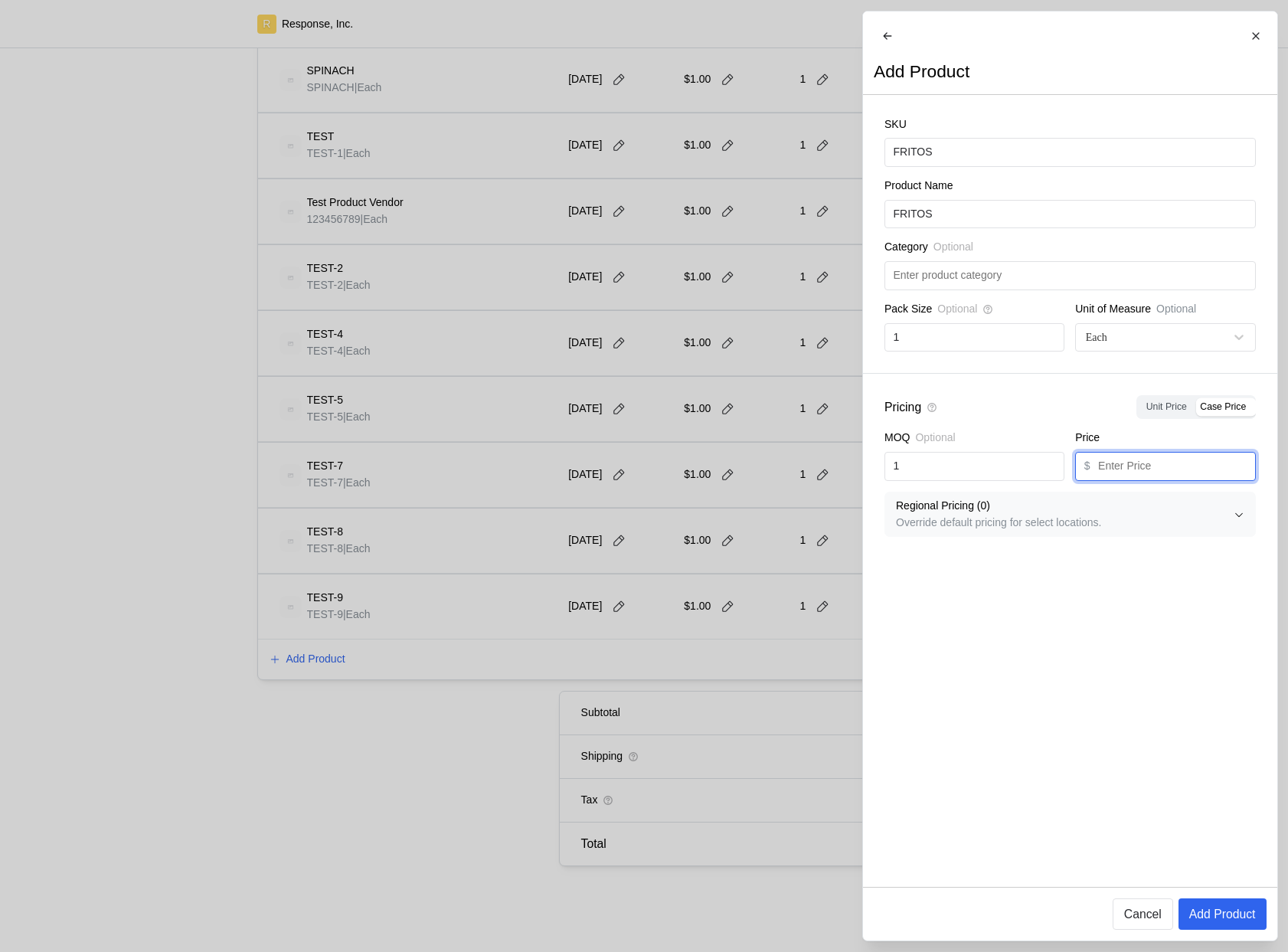
click at [1172, 465] on input "text" at bounding box center [1172, 466] width 149 height 27
type input "1"
click at [1239, 914] on p "Add Product" at bounding box center [1221, 914] width 67 height 19
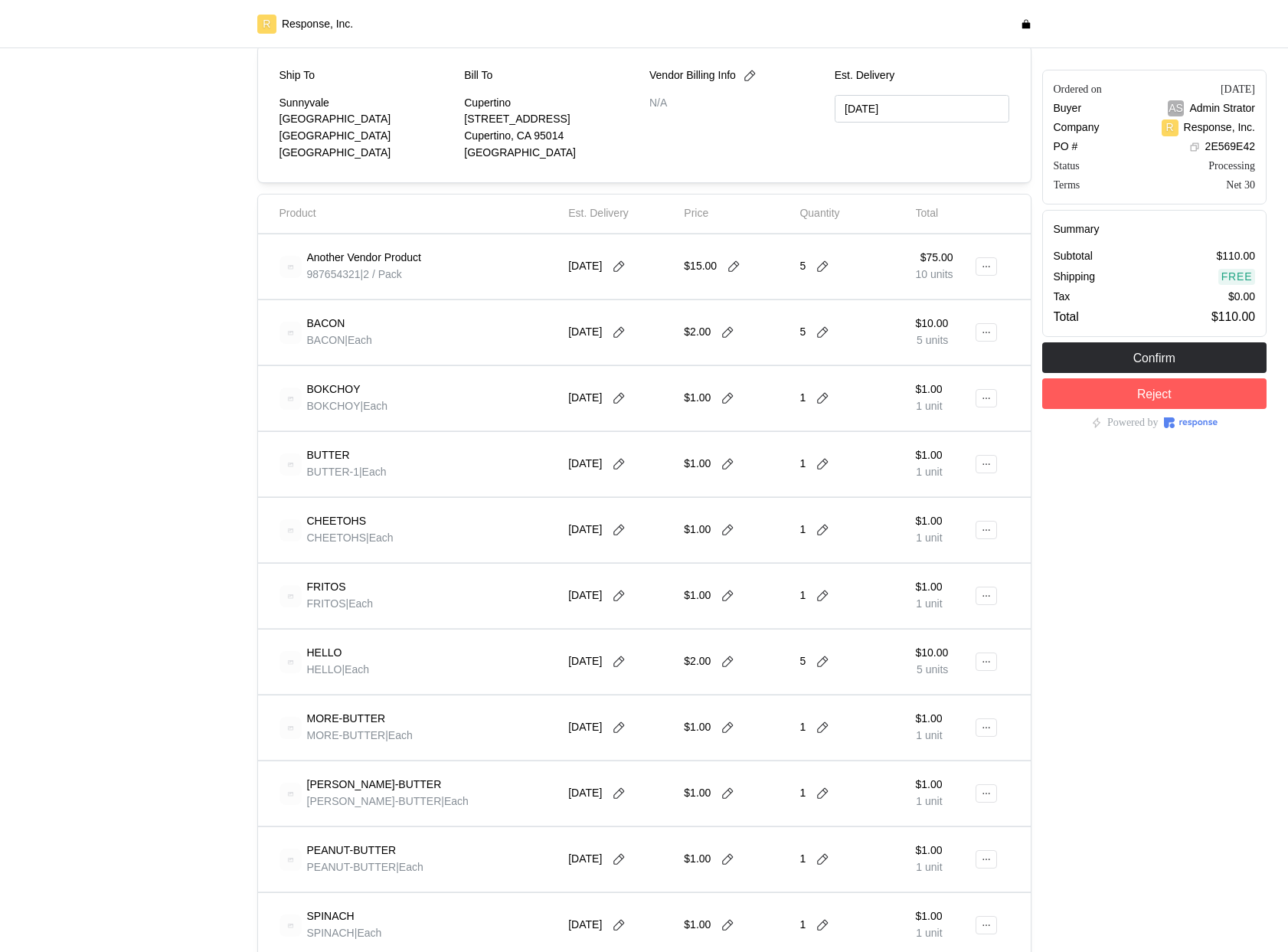
scroll to position [1041, 0]
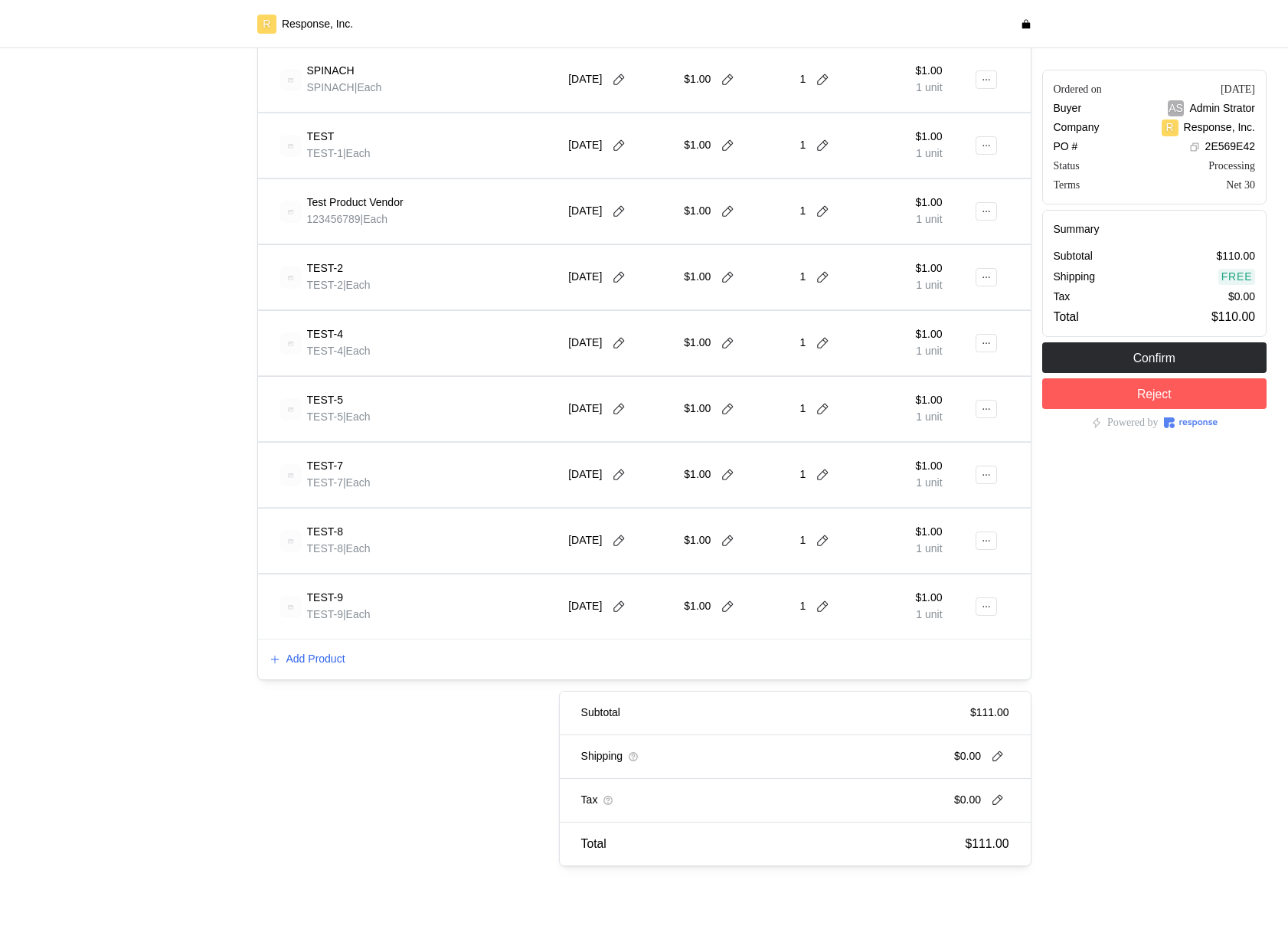
click at [380, 699] on div "Subtotal $111.00 Shipping $0.00 Tax $0.00 Total $111.00" at bounding box center [633, 778] width 796 height 175
click at [335, 669] on div "Add Product" at bounding box center [644, 660] width 772 height 40
click at [331, 651] on p "Add Product" at bounding box center [315, 660] width 59 height 17
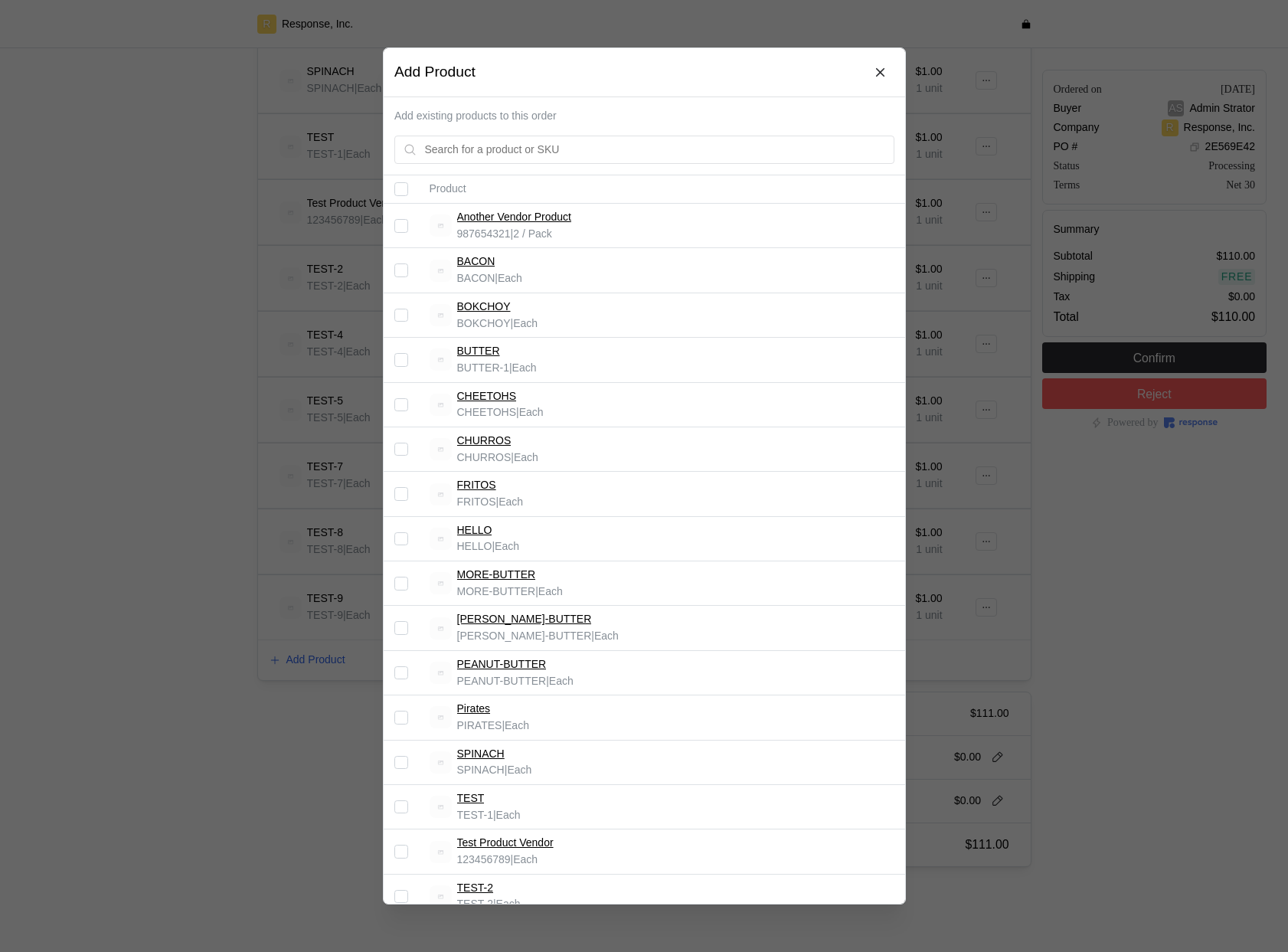
scroll to position [358, 0]
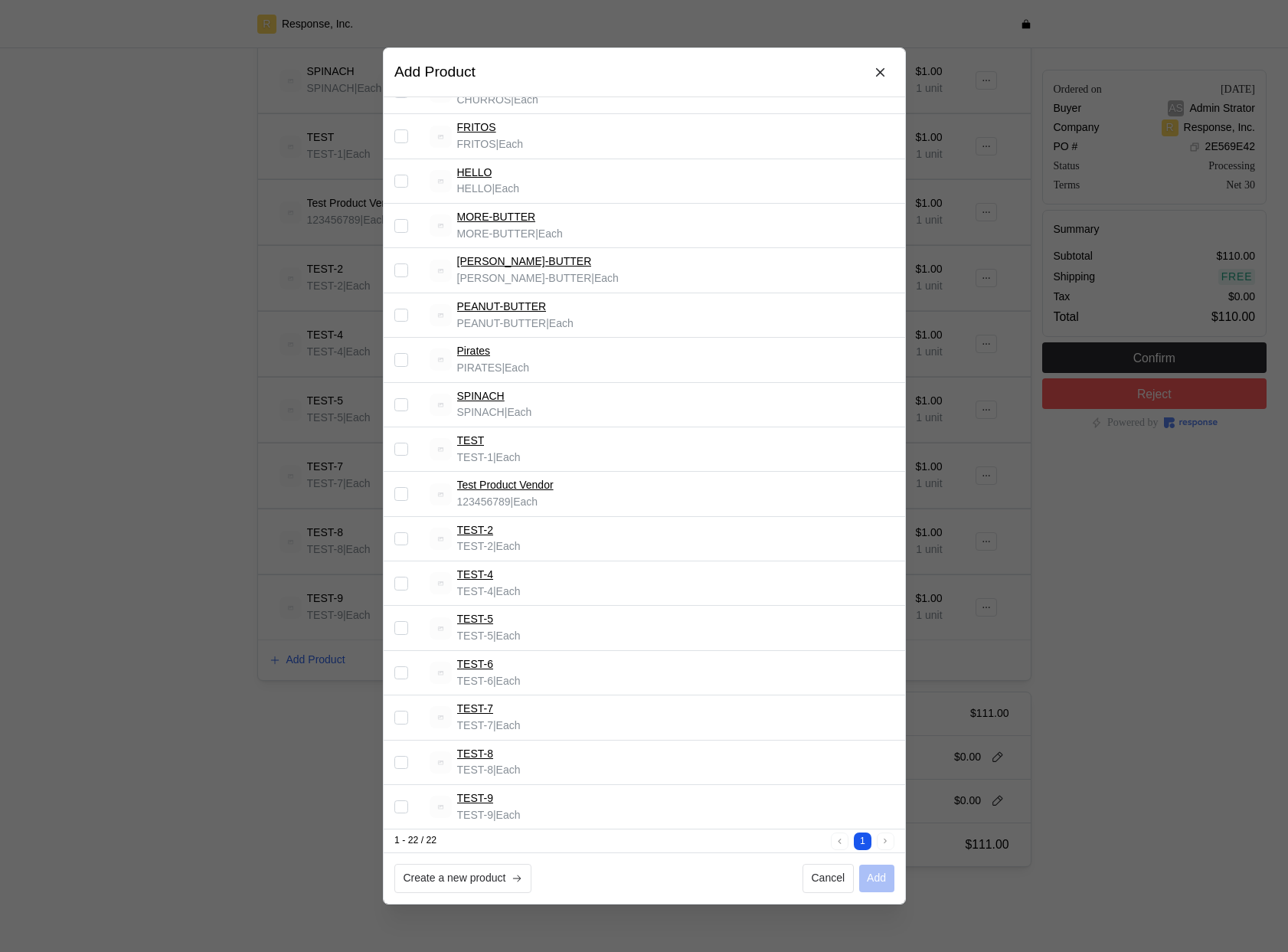
click at [1150, 674] on div at bounding box center [644, 476] width 1288 height 952
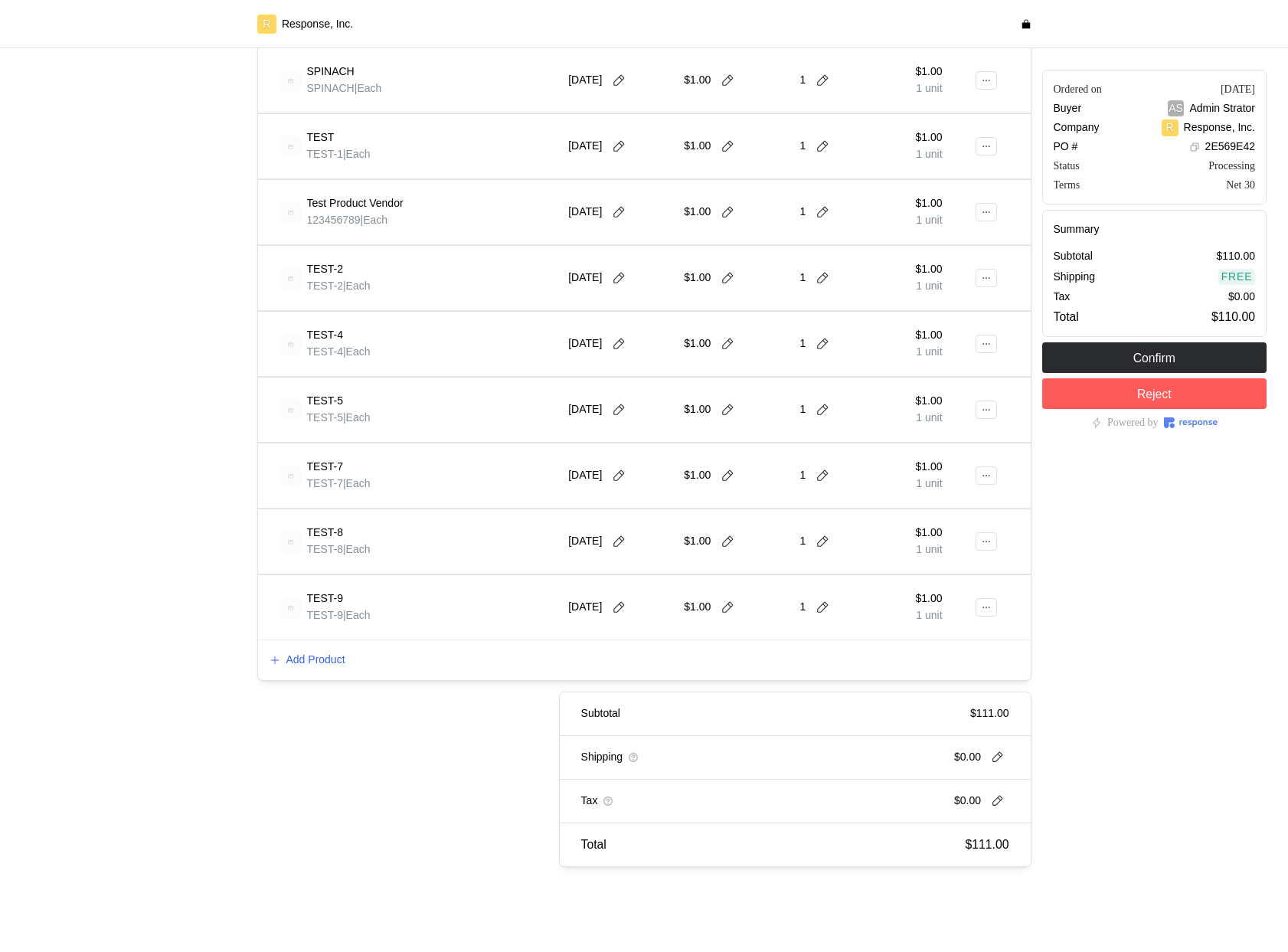
click at [986, 593] on div at bounding box center [991, 607] width 12 height 43
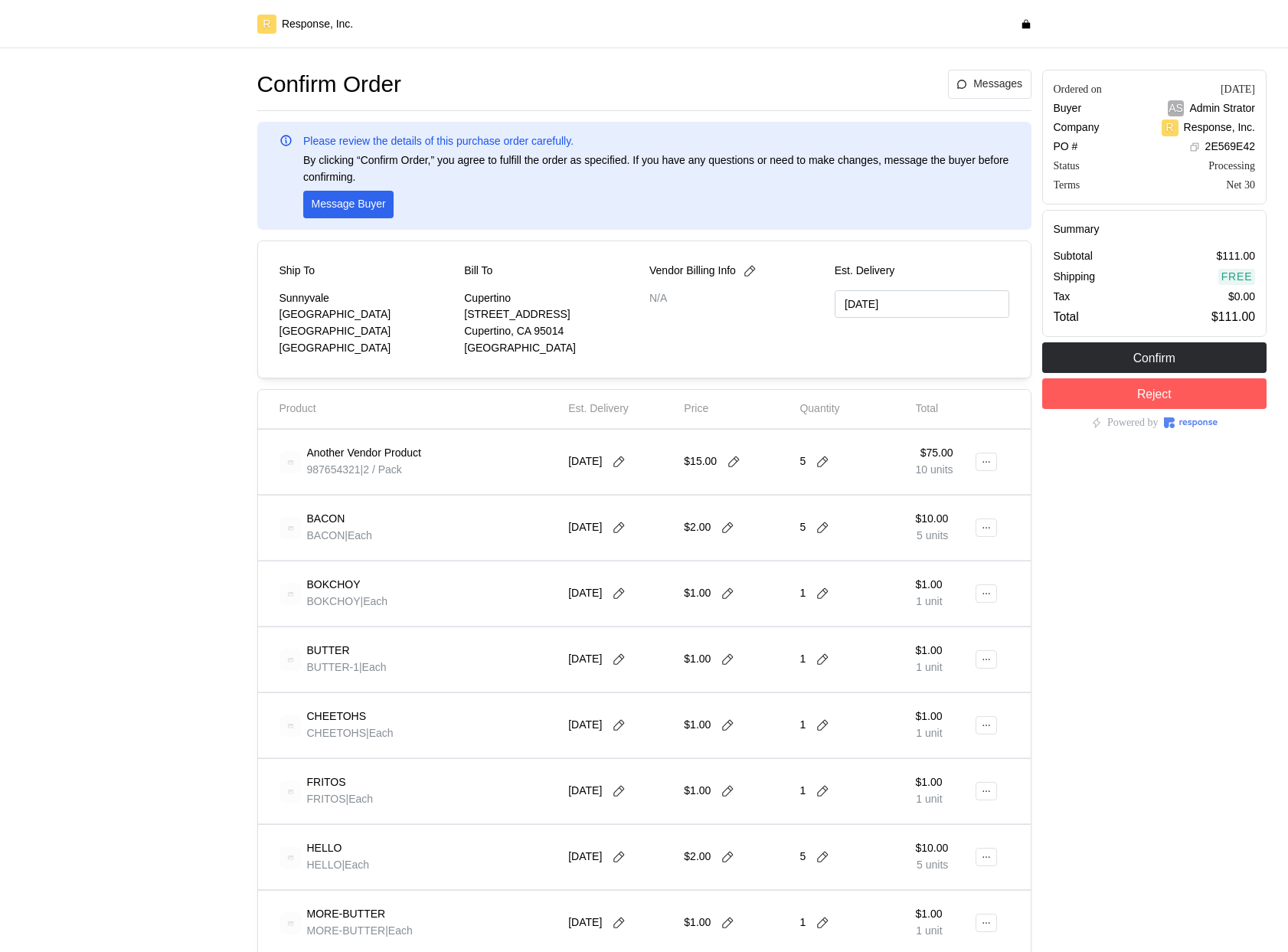
type input "[DATE]"
click at [621, 461] on icon at bounding box center [619, 462] width 14 height 14
click at [657, 639] on button "24" at bounding box center [651, 642] width 28 height 28
click at [729, 465] on icon at bounding box center [733, 462] width 11 height 11
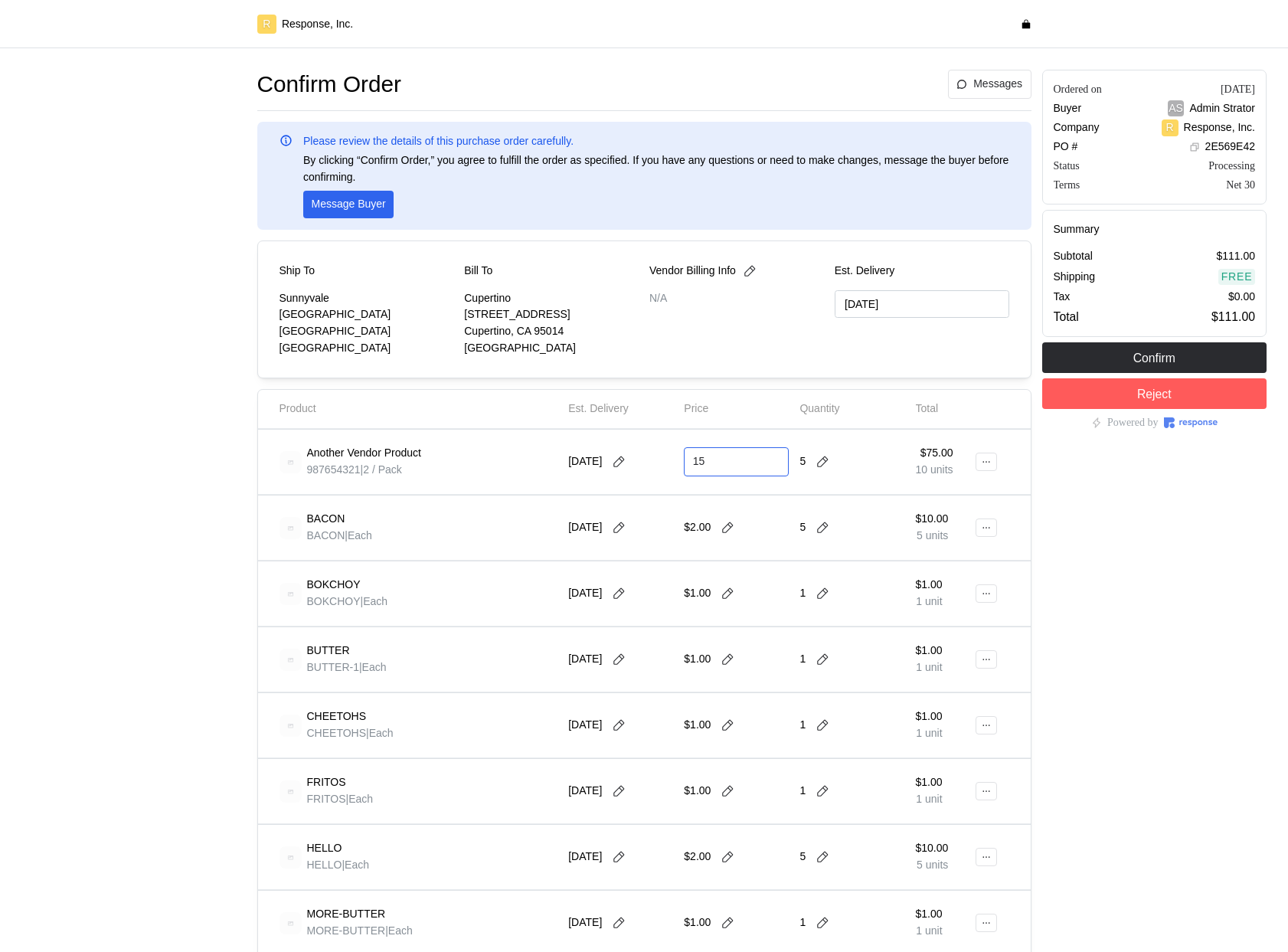
type input "1"
type input "9"
click at [819, 462] on icon at bounding box center [822, 462] width 14 height 14
type input "1"
click at [876, 505] on div "1 $9.00" at bounding box center [879, 499] width 137 height 17
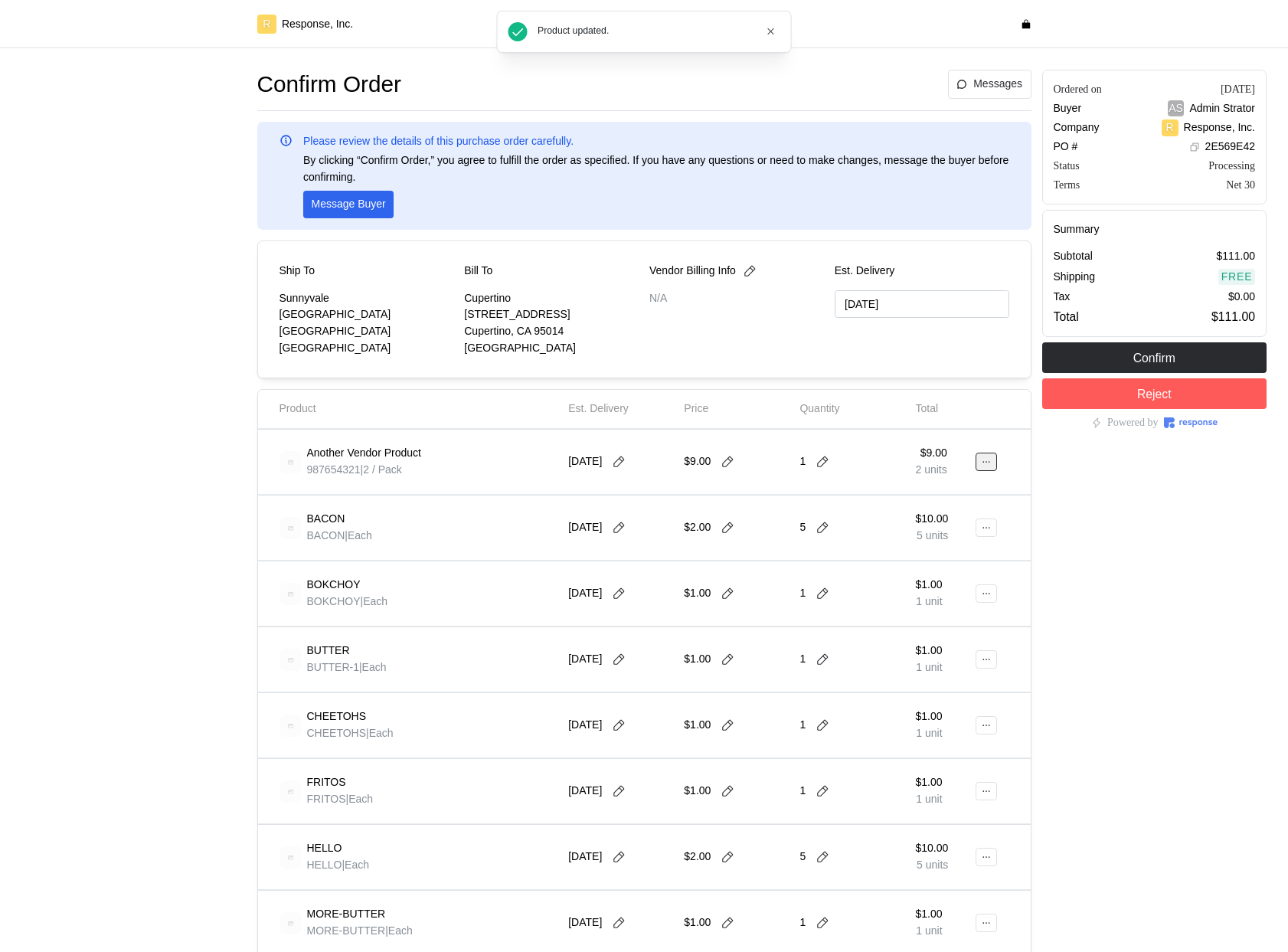
click at [985, 465] on icon at bounding box center [986, 462] width 11 height 11
click at [941, 488] on p "Edit" at bounding box center [937, 494] width 98 height 17
click at [995, 459] on button at bounding box center [986, 462] width 21 height 19
click at [941, 486] on p "Edit" at bounding box center [937, 494] width 98 height 17
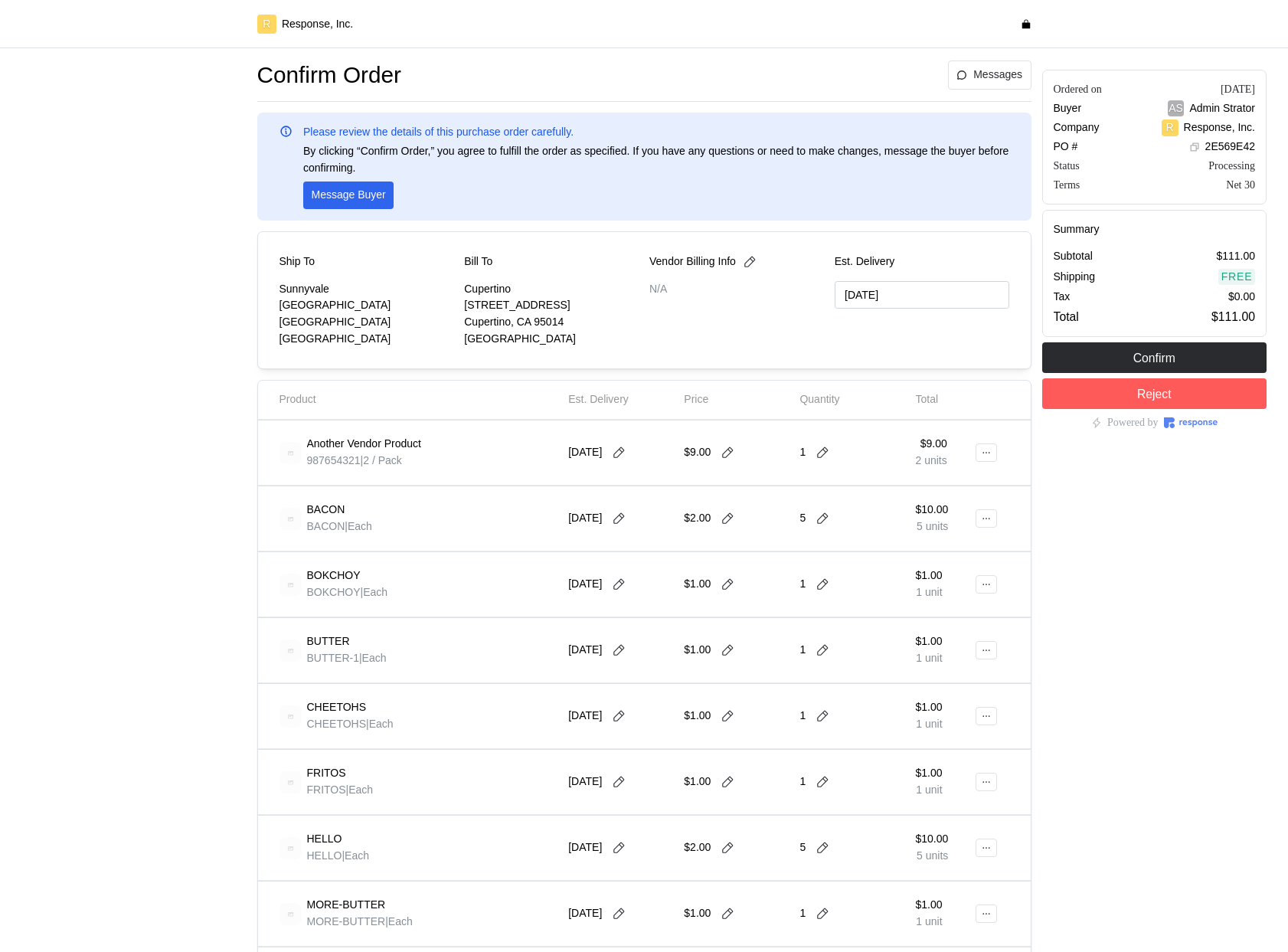
scroll to position [10, 0]
click at [988, 457] on icon at bounding box center [986, 452] width 11 height 11
click at [629, 610] on div "BOKCHOY BOKCHOY | Each 9/19/25 $1.00 1 $1.00 1 unit" at bounding box center [644, 584] width 772 height 65
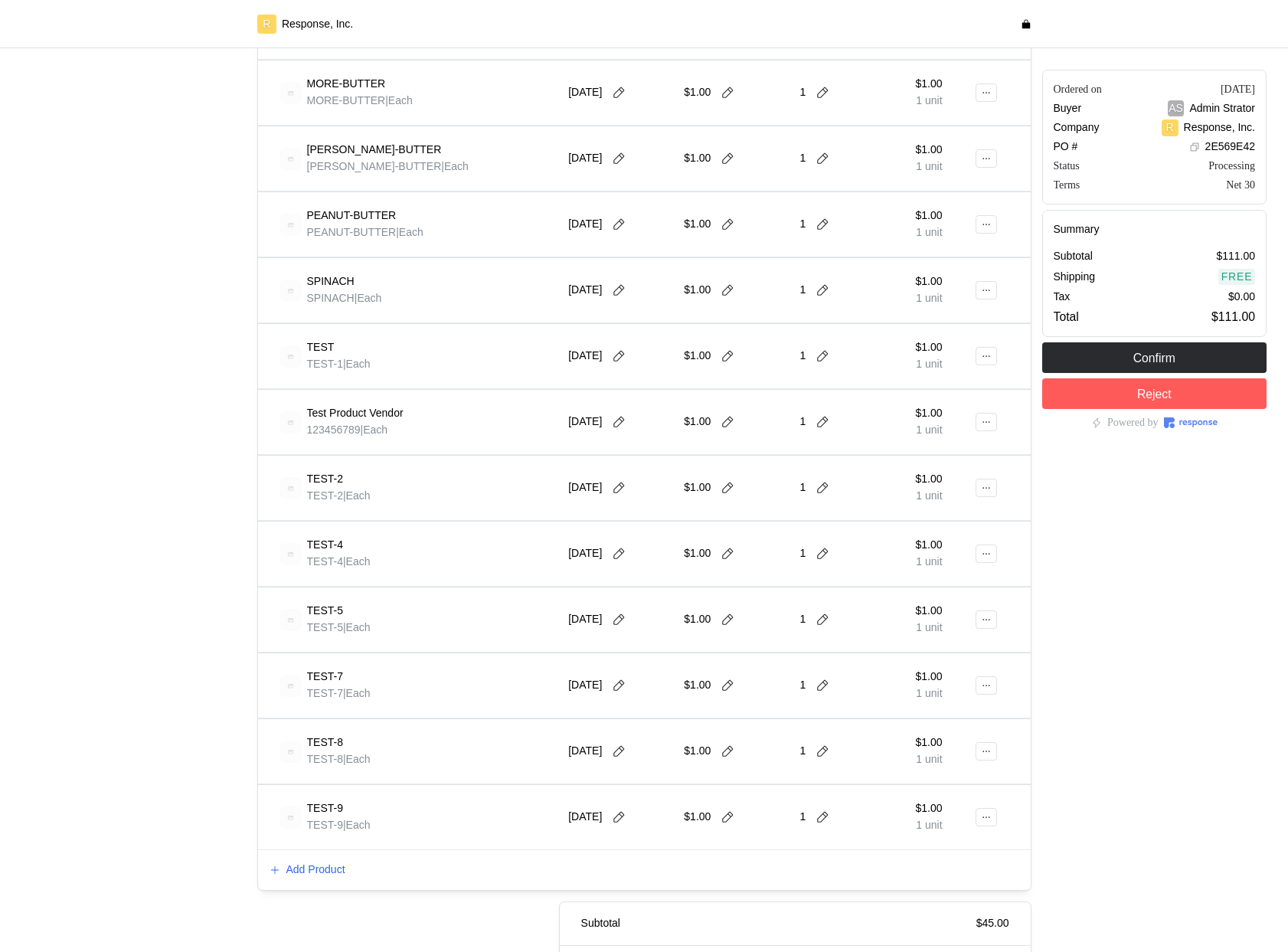
scroll to position [1041, 0]
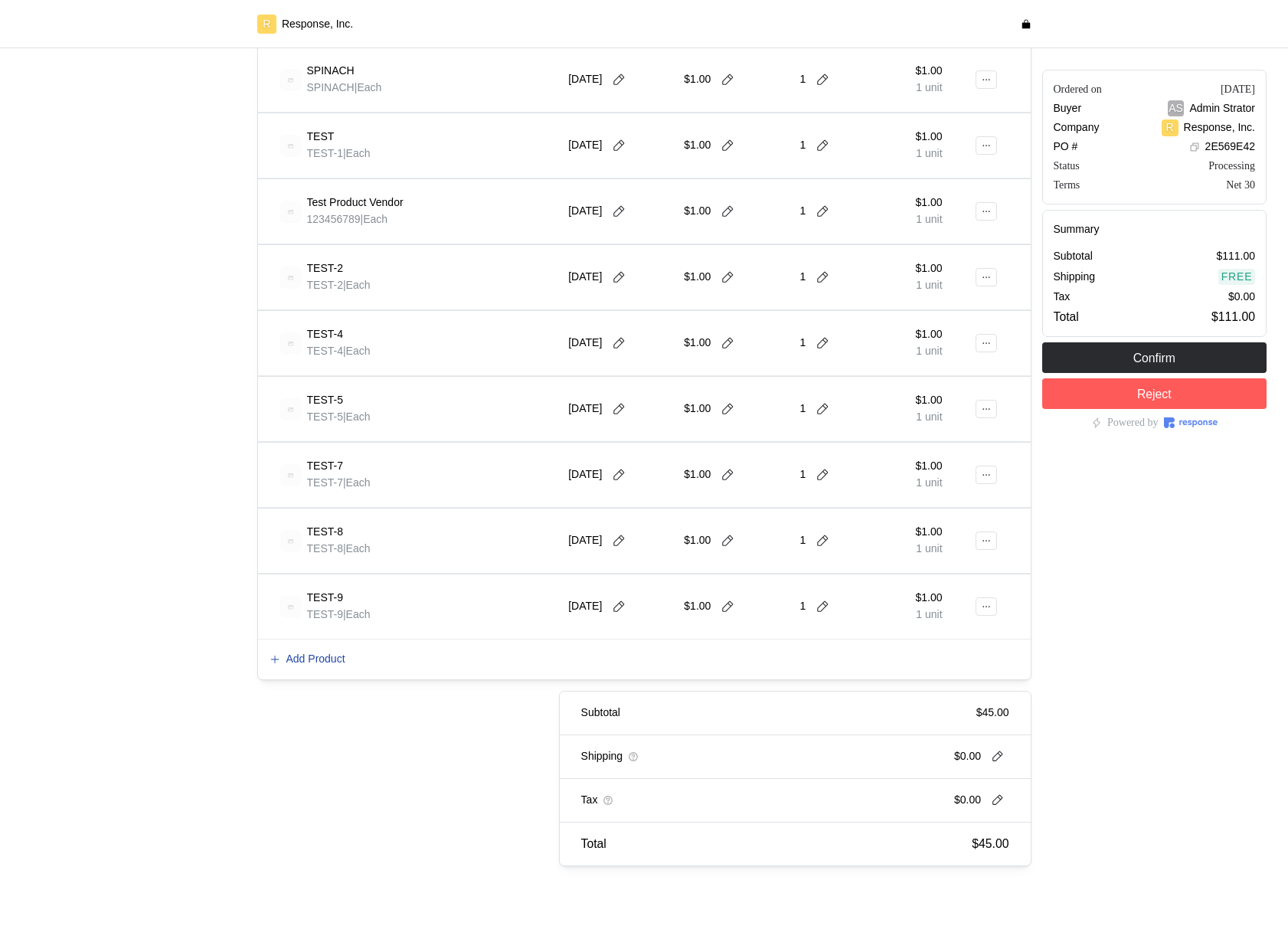
click at [329, 660] on p "Add Product" at bounding box center [315, 659] width 59 height 17
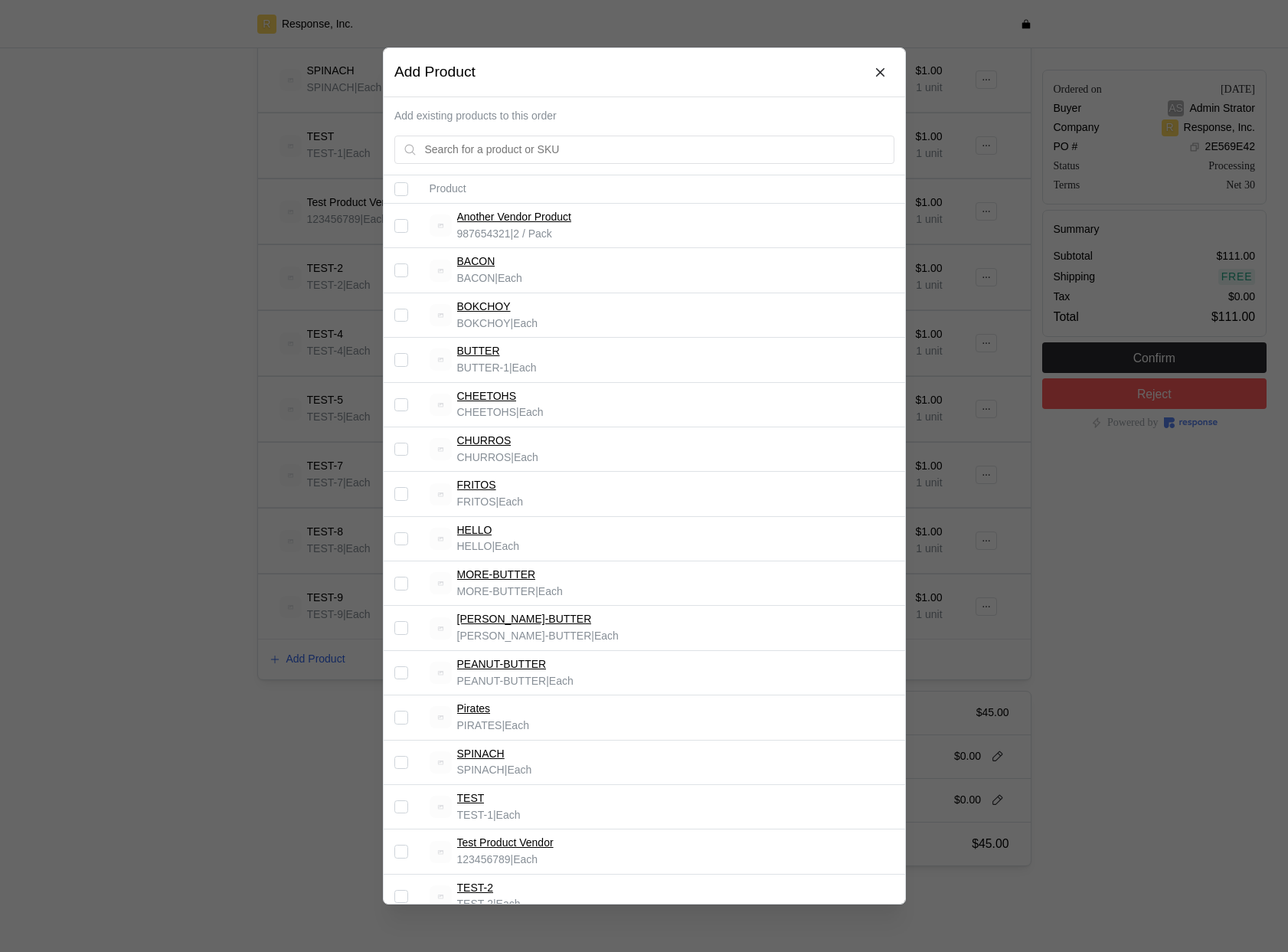
click at [404, 225] on input "Select record 1" at bounding box center [401, 226] width 14 height 14
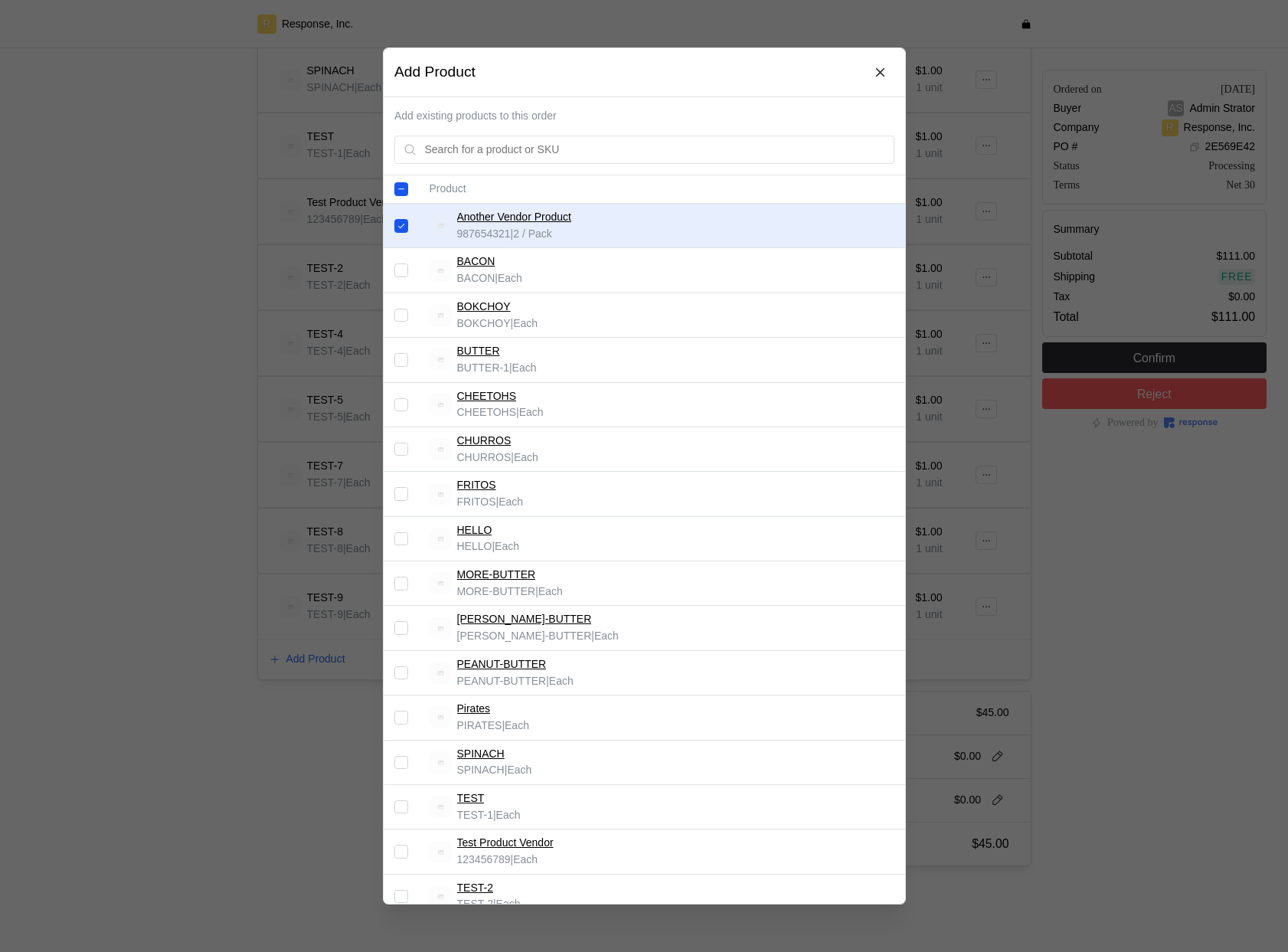
click at [407, 228] on input "Select record 1" at bounding box center [401, 226] width 14 height 14
checkbox input "false"
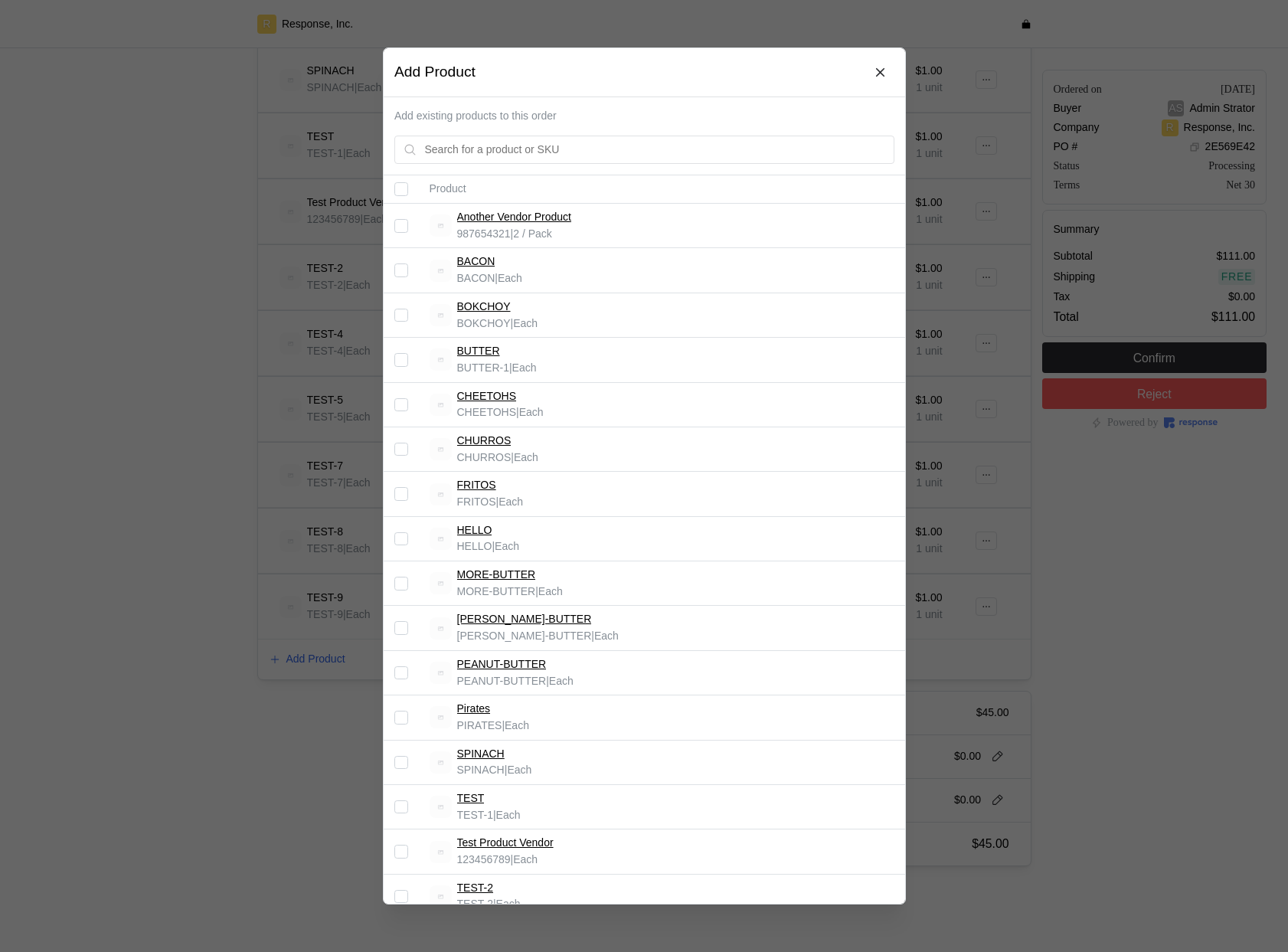
scroll to position [358, 0]
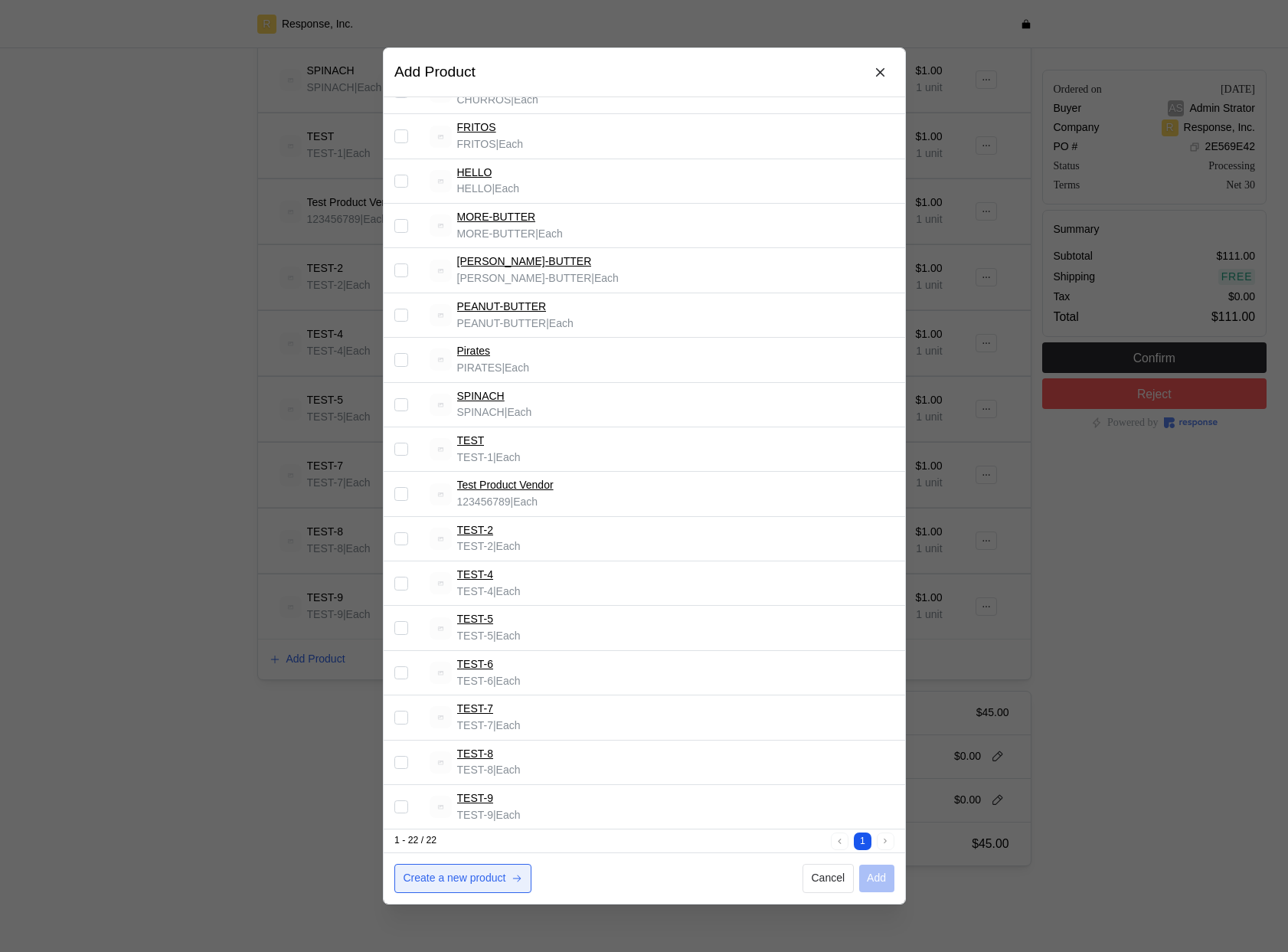
click at [505, 870] on p "Create a new product" at bounding box center [454, 879] width 102 height 17
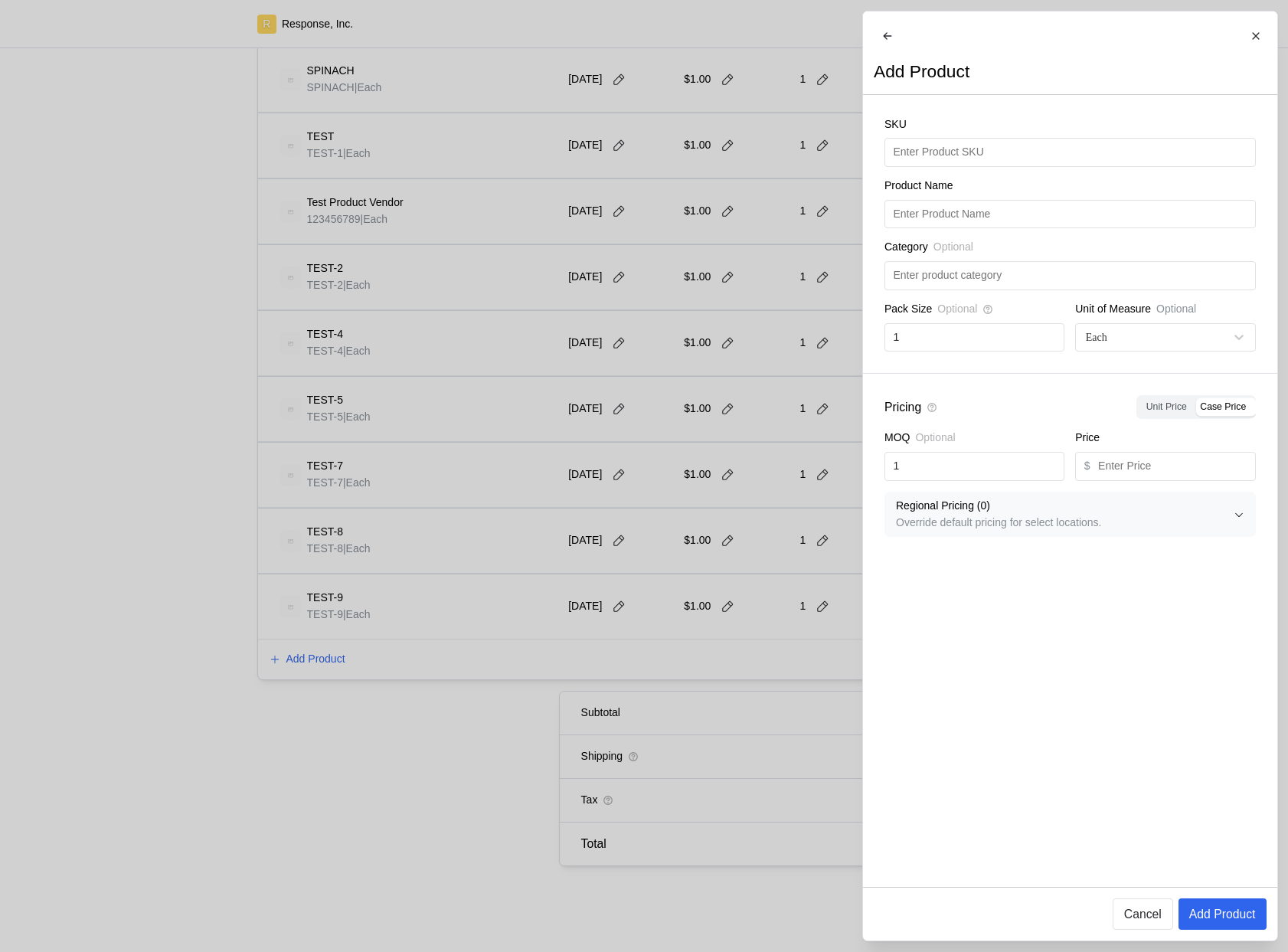
click at [667, 689] on div at bounding box center [644, 476] width 1288 height 952
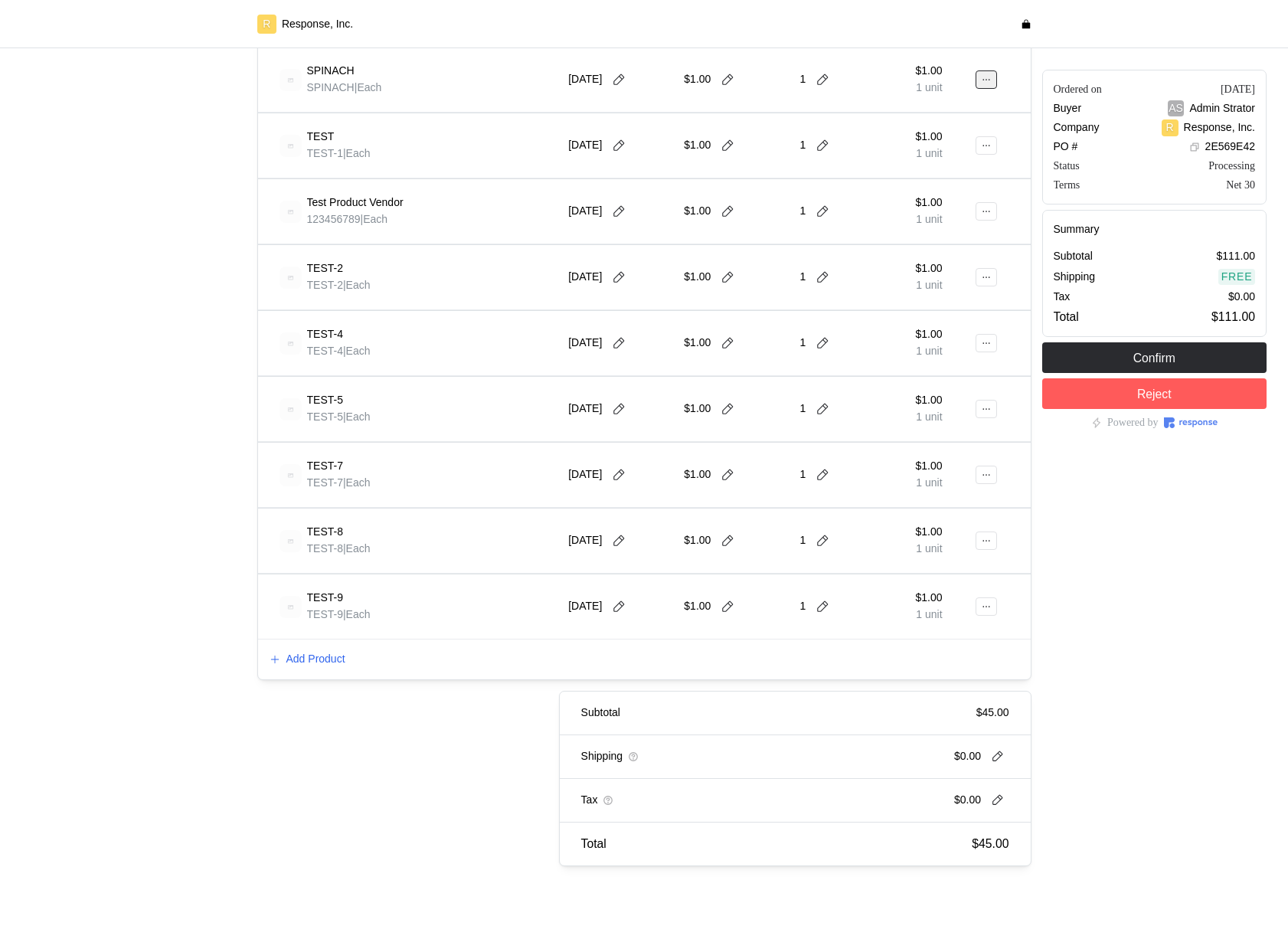
click at [992, 79] on icon at bounding box center [986, 79] width 11 height 11
click at [975, 116] on p "Edit" at bounding box center [937, 112] width 98 height 17
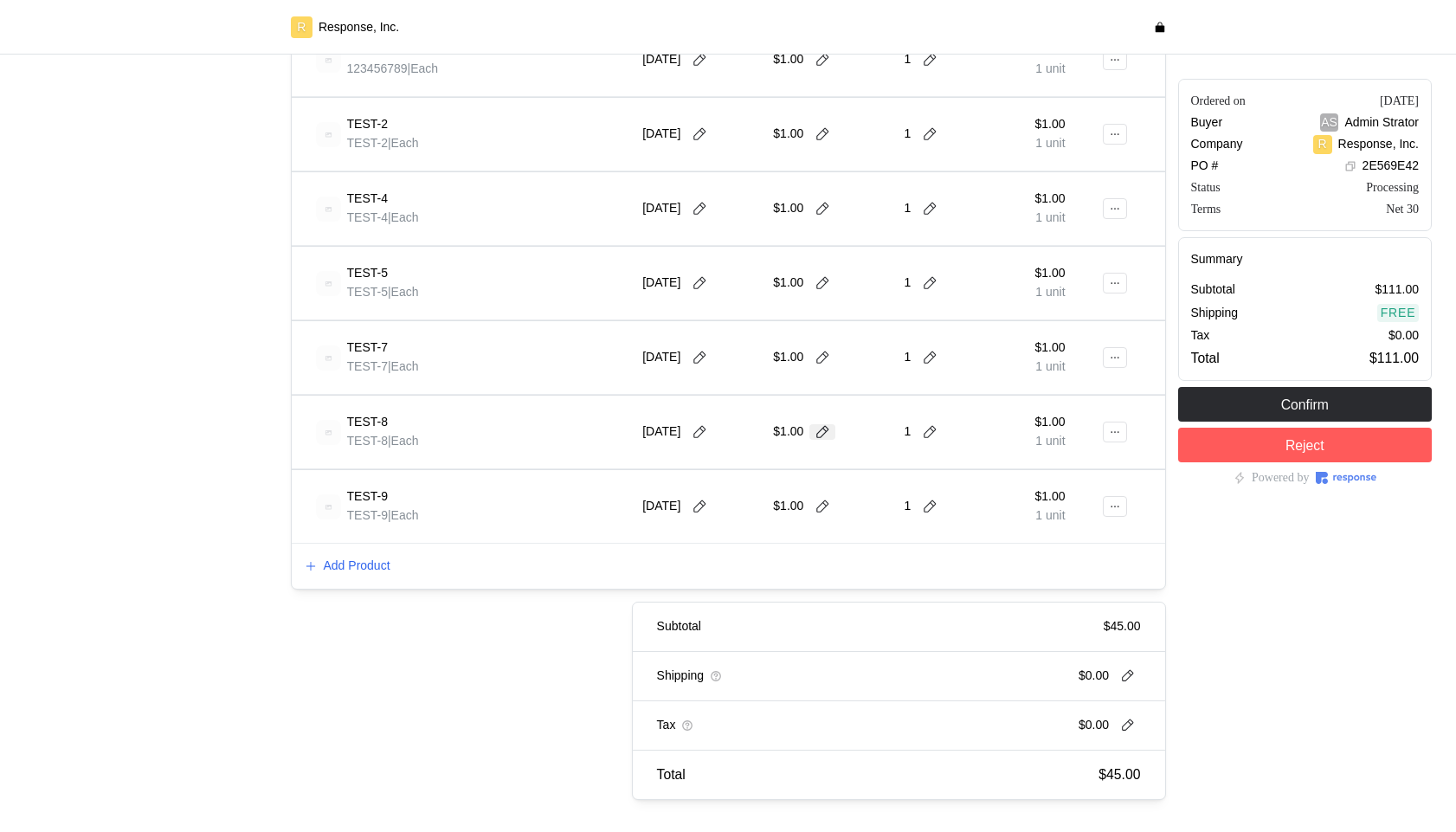
scroll to position [1367, 0]
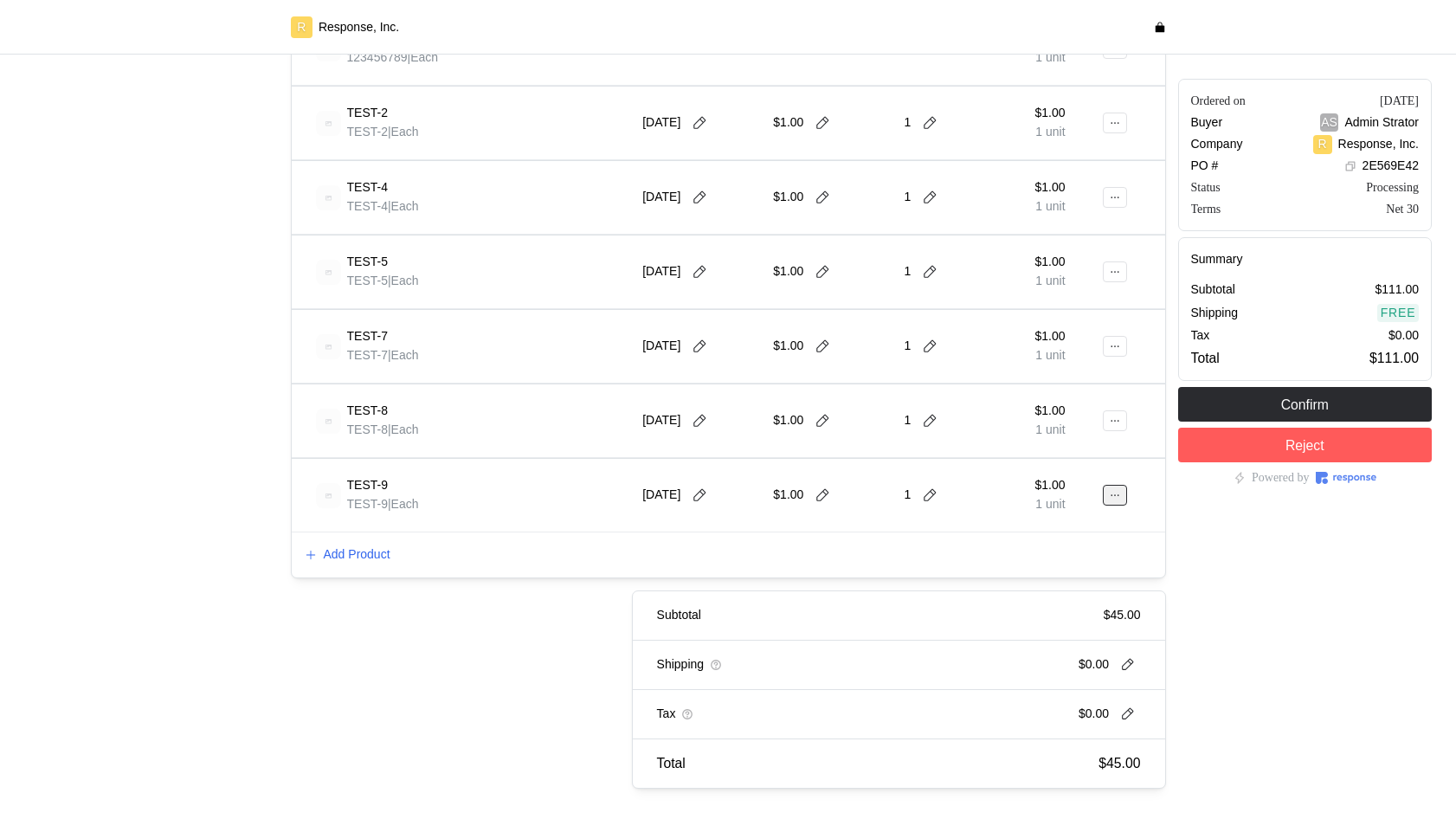
click at [1105, 498] on button at bounding box center [1114, 495] width 24 height 21
click at [1063, 520] on button "Edit" at bounding box center [1051, 532] width 138 height 31
click at [1122, 492] on button at bounding box center [1114, 495] width 24 height 21
click at [1072, 533] on p "Edit" at bounding box center [1059, 532] width 111 height 19
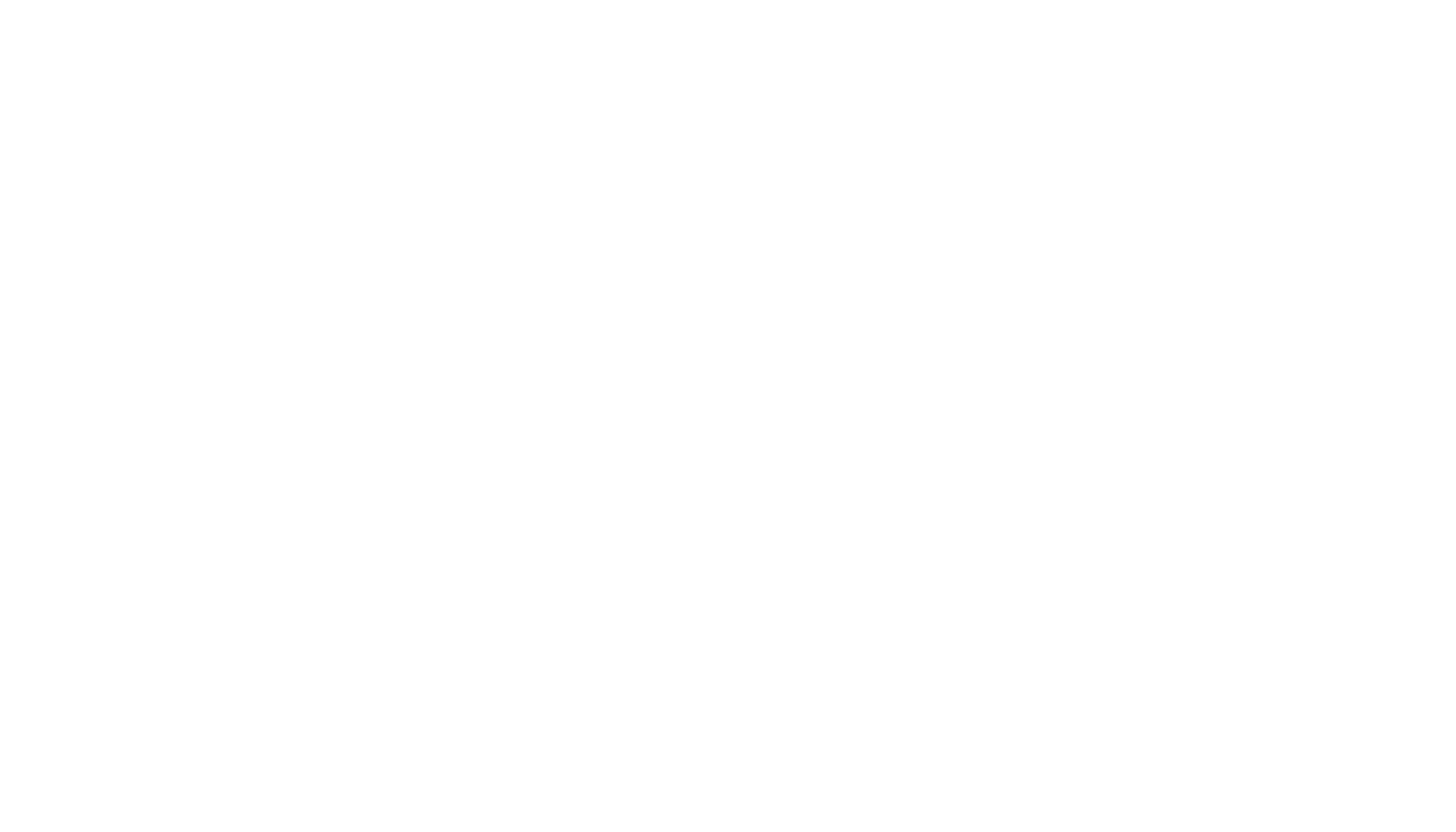
scroll to position [0, 0]
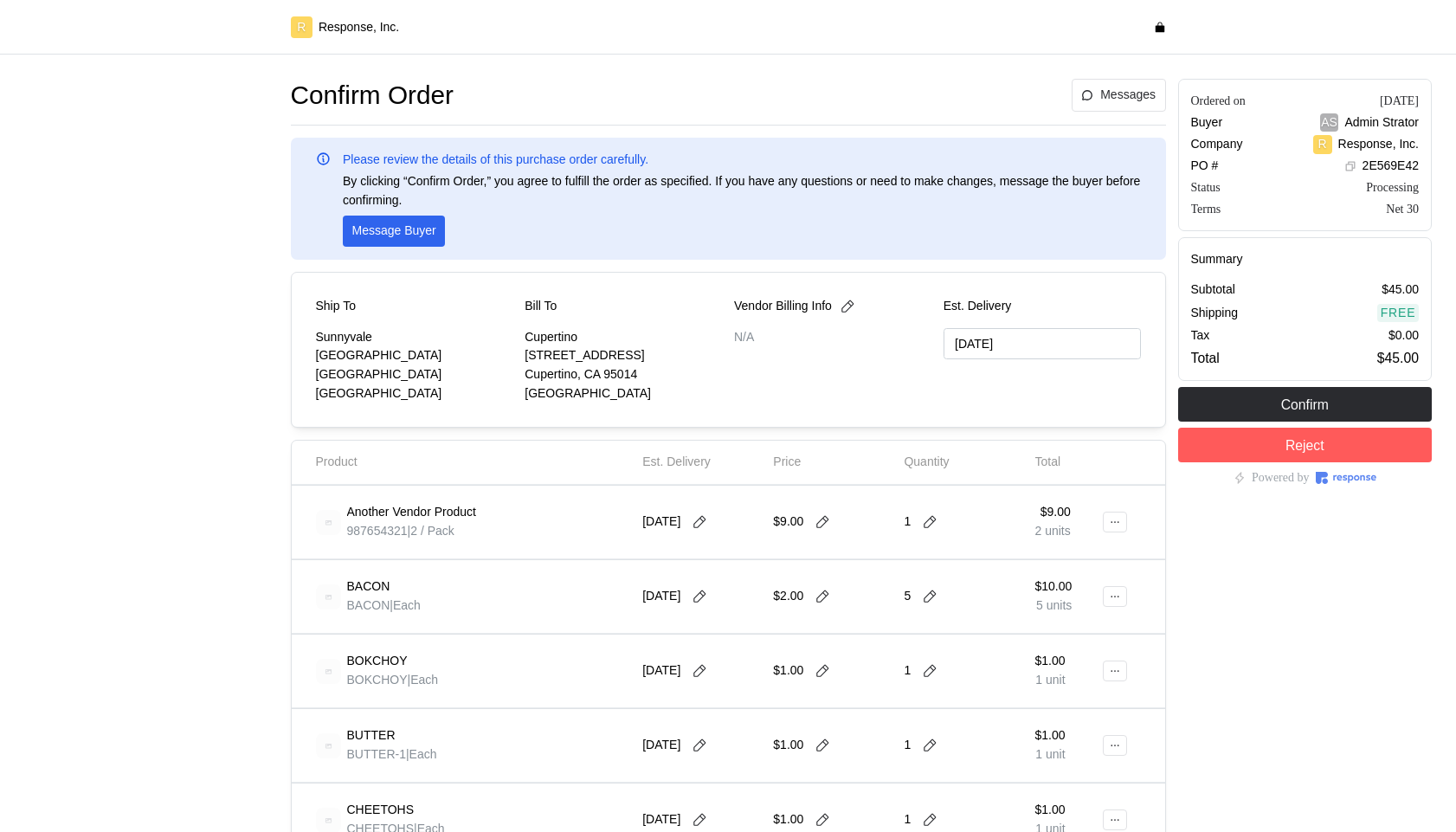
type input "[DATE]"
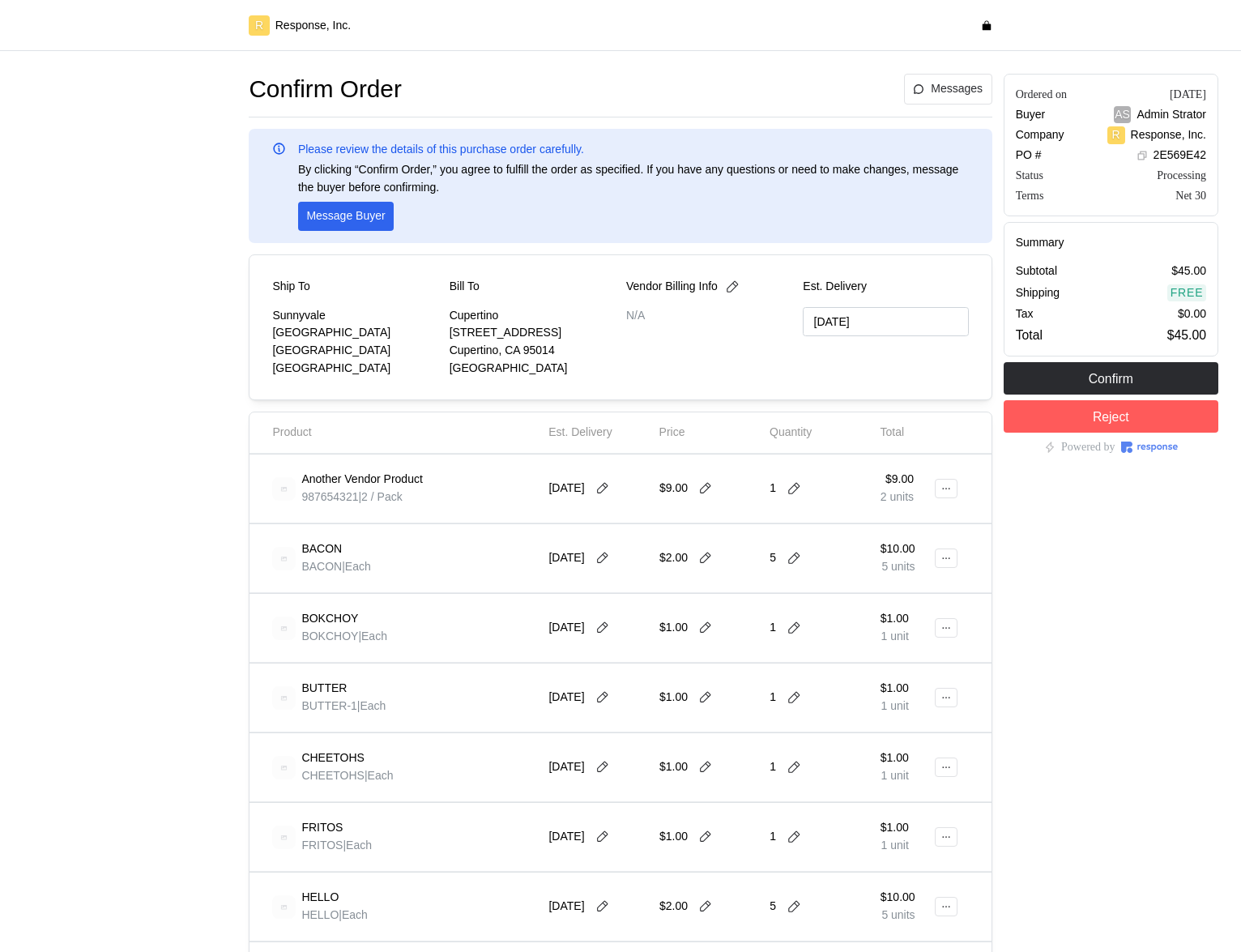
type input "[DATE]"
click at [950, 487] on icon at bounding box center [946, 489] width 12 height 12
click at [878, 522] on p "Edit" at bounding box center [893, 523] width 104 height 18
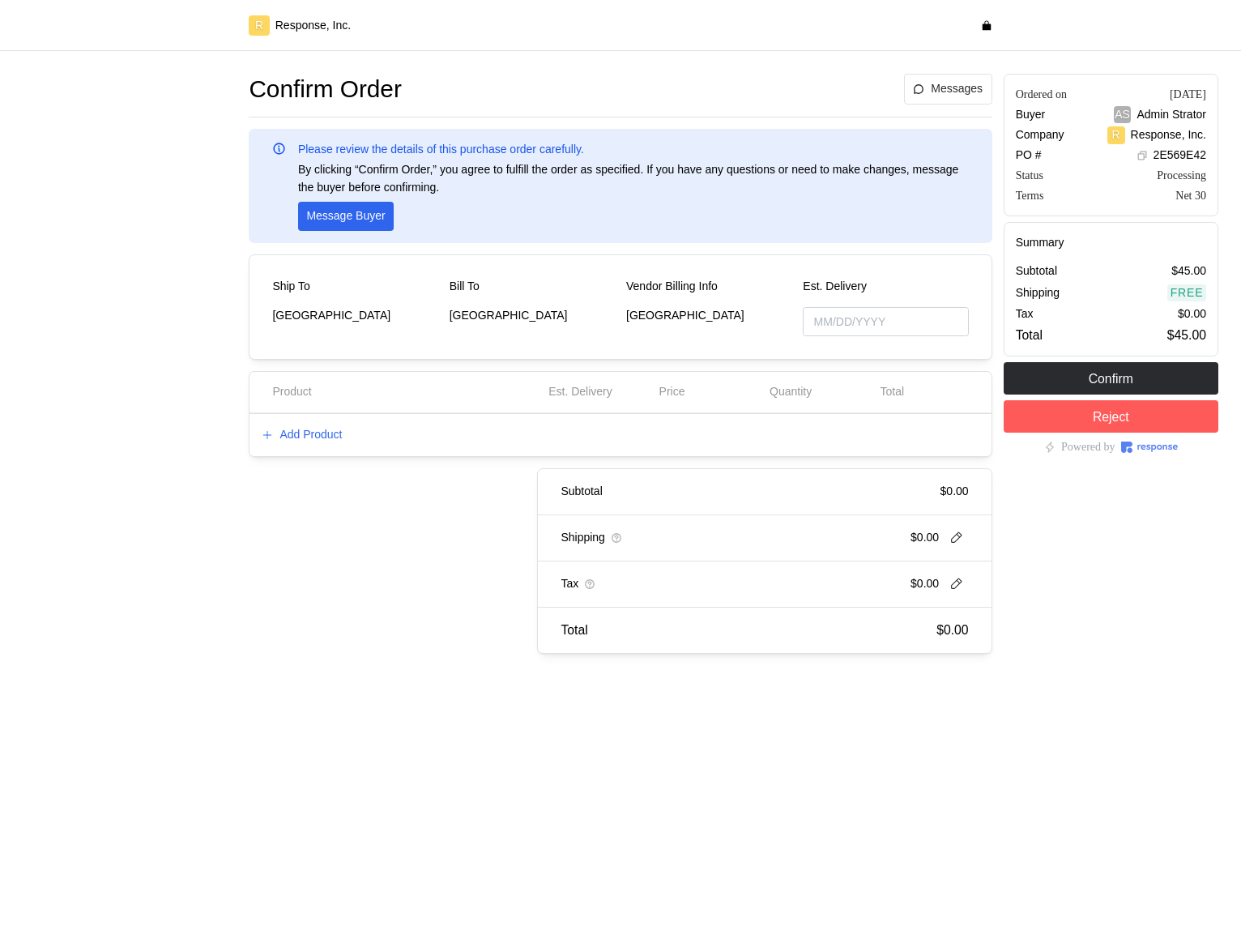
type input "[DATE]"
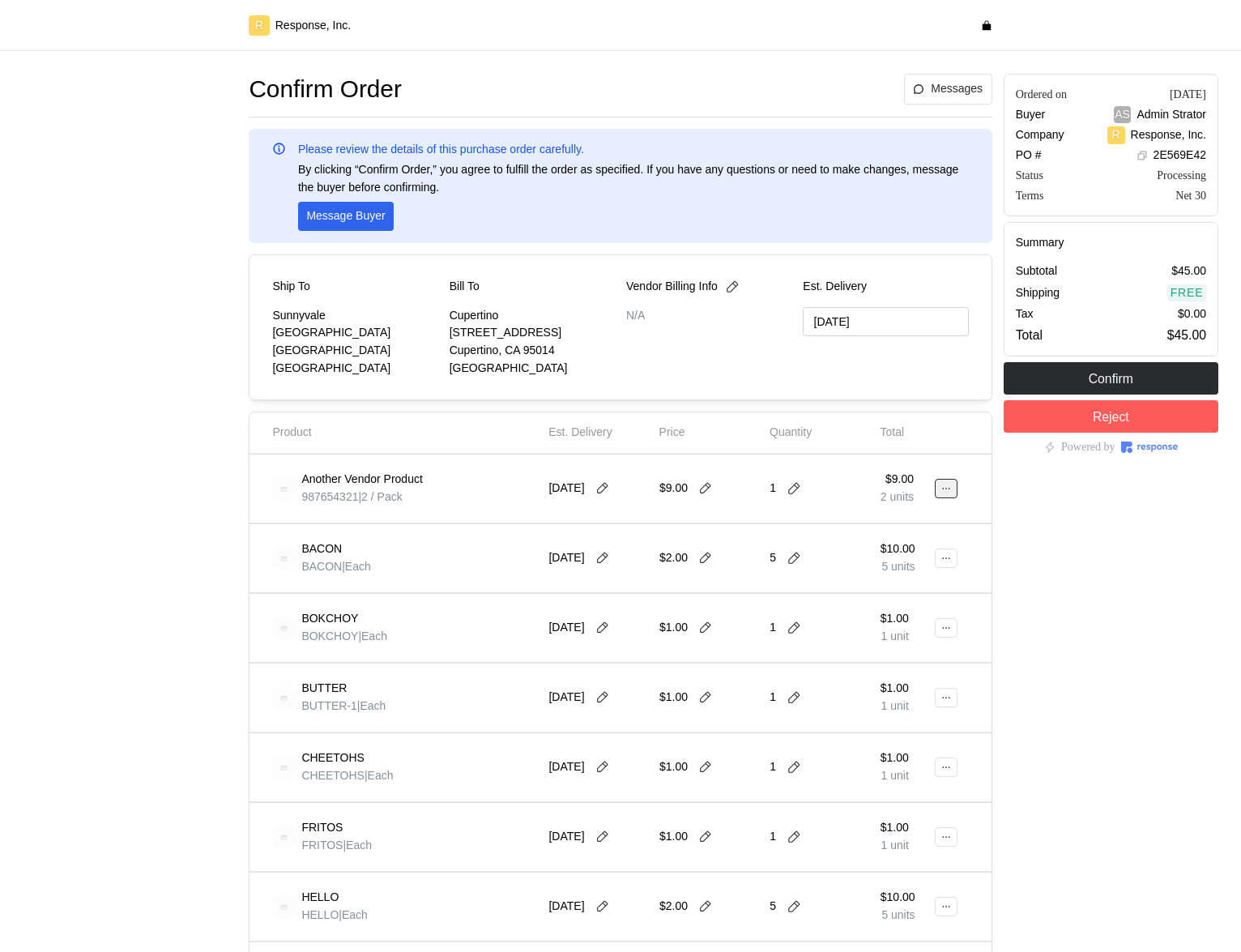
click at [943, 492] on icon at bounding box center [946, 489] width 12 height 12
click at [877, 519] on p "Edit" at bounding box center [893, 523] width 104 height 18
type input "[DATE]"
click at [956, 494] on button at bounding box center [946, 489] width 23 height 20
click at [882, 533] on button "Edit" at bounding box center [887, 522] width 129 height 29
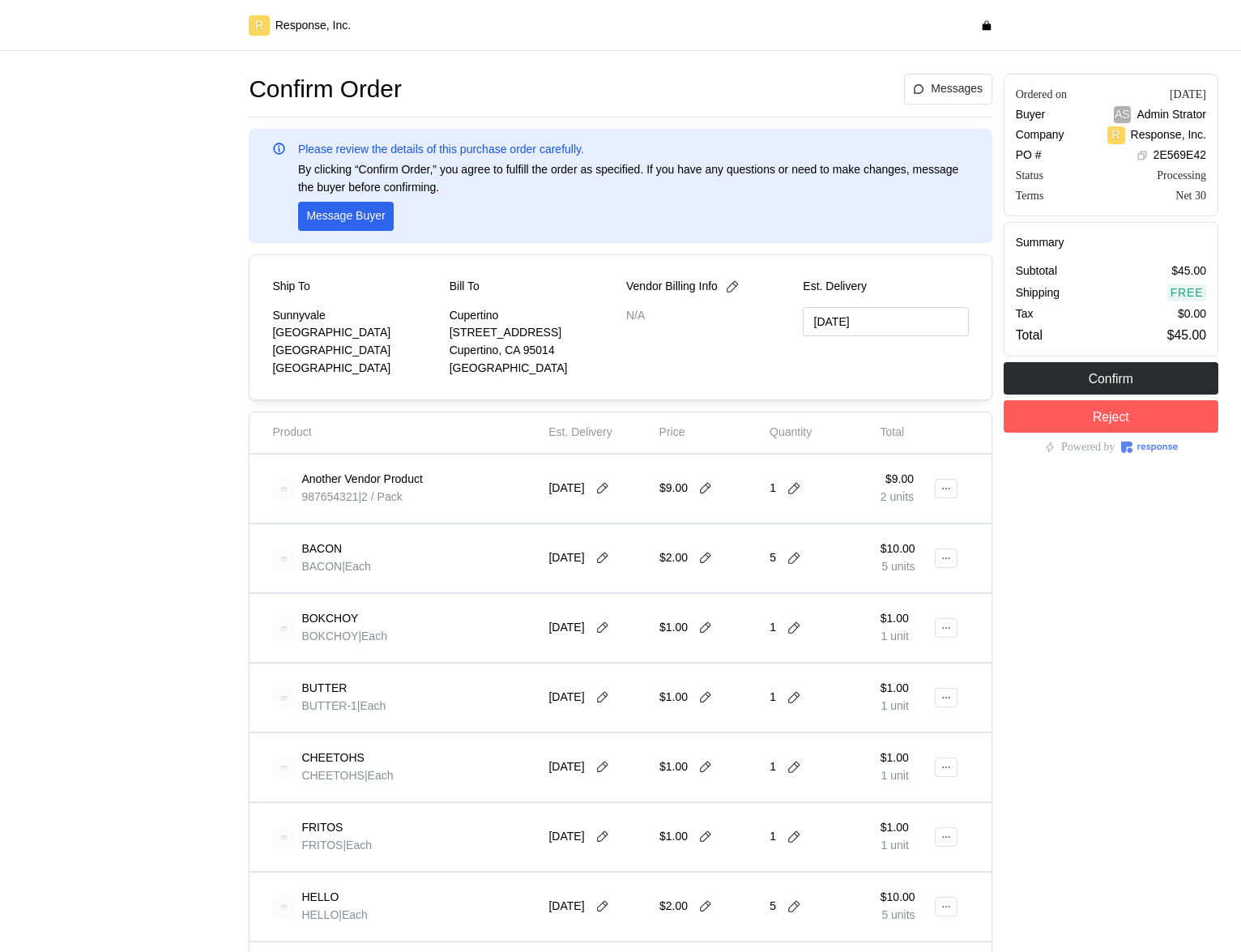
type input "[DATE]"
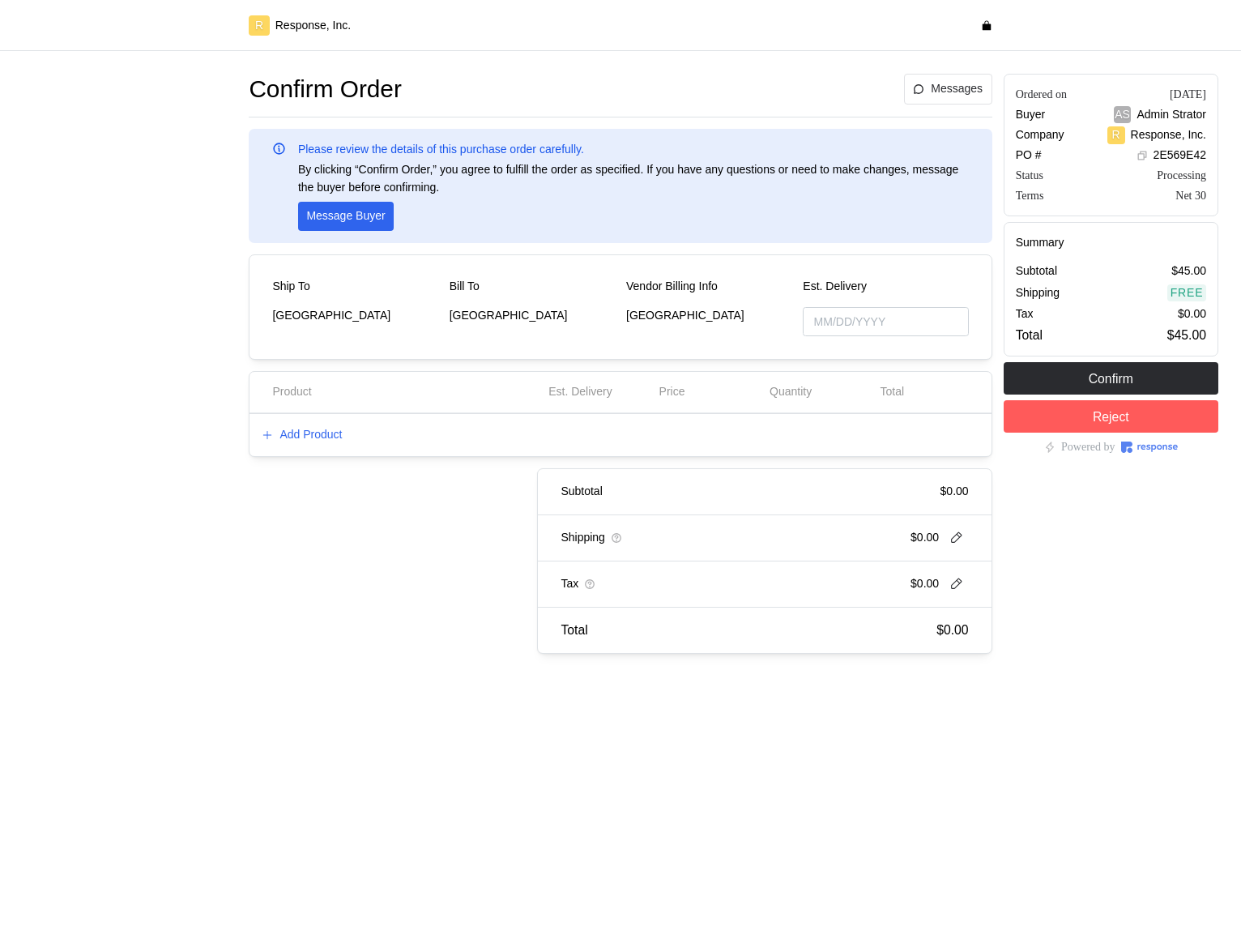
type input "10/20/2025"
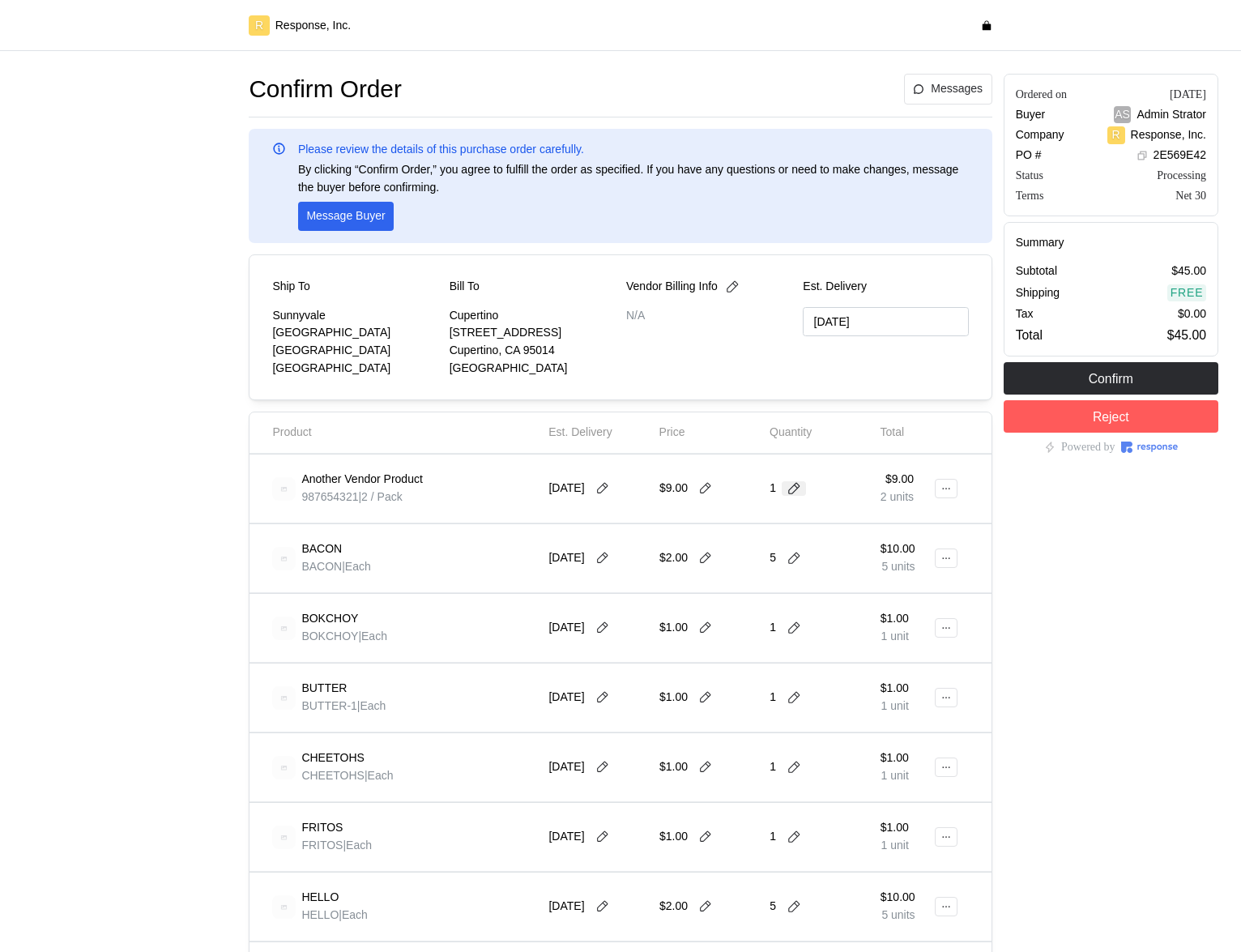
click at [796, 484] on icon at bounding box center [794, 489] width 12 height 12
click at [808, 586] on p "4 units" at bounding box center [798, 593] width 33 height 18
click at [713, 490] on icon at bounding box center [705, 489] width 14 height 14
click at [944, 487] on icon at bounding box center [946, 489] width 12 height 12
click at [882, 523] on p "Edit" at bounding box center [893, 523] width 104 height 18
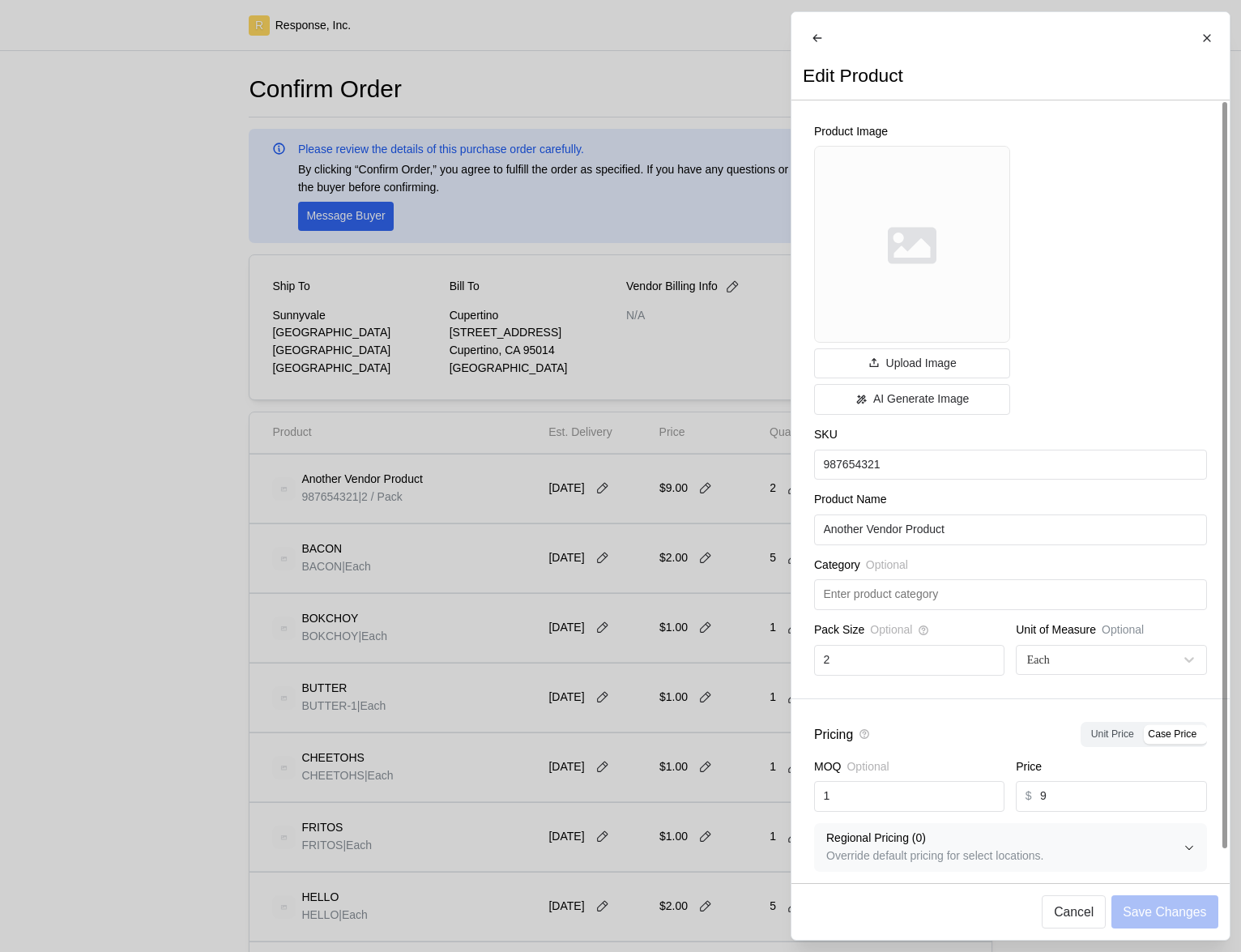
click at [602, 493] on div at bounding box center [620, 476] width 1241 height 952
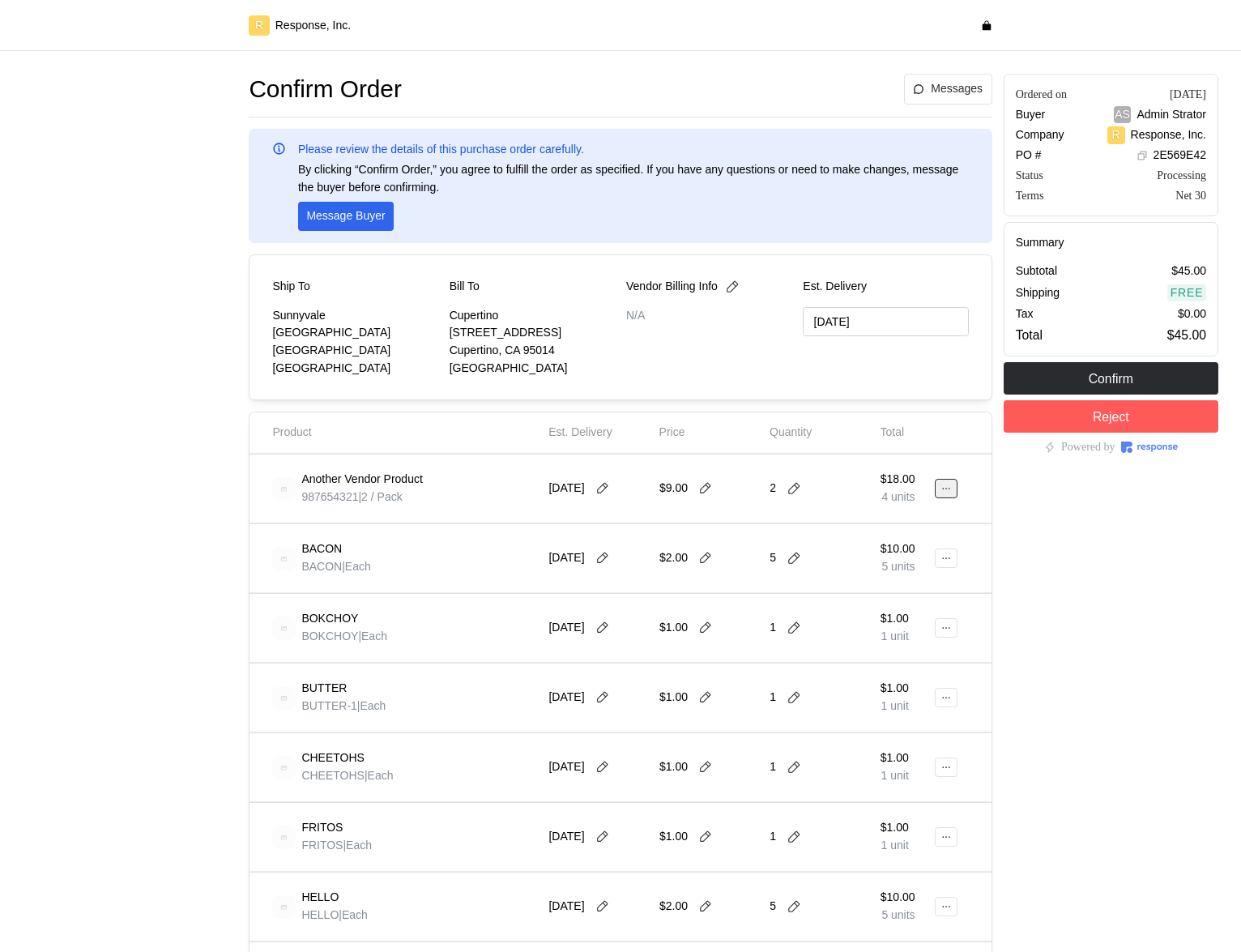
click at [948, 484] on icon at bounding box center [946, 489] width 12 height 12
click at [900, 532] on button "Edit" at bounding box center [887, 522] width 129 height 29
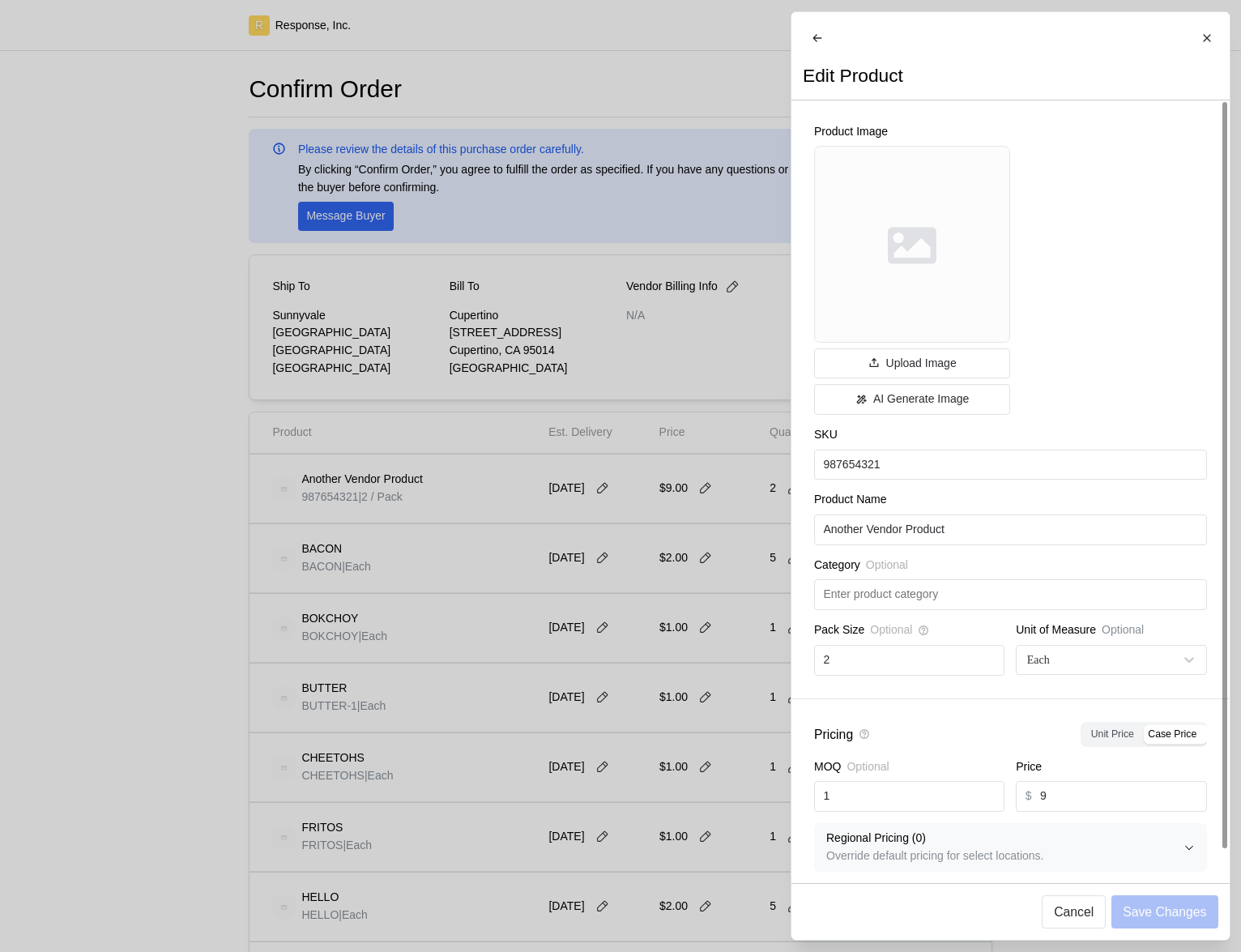
click at [406, 594] on div at bounding box center [620, 476] width 1241 height 952
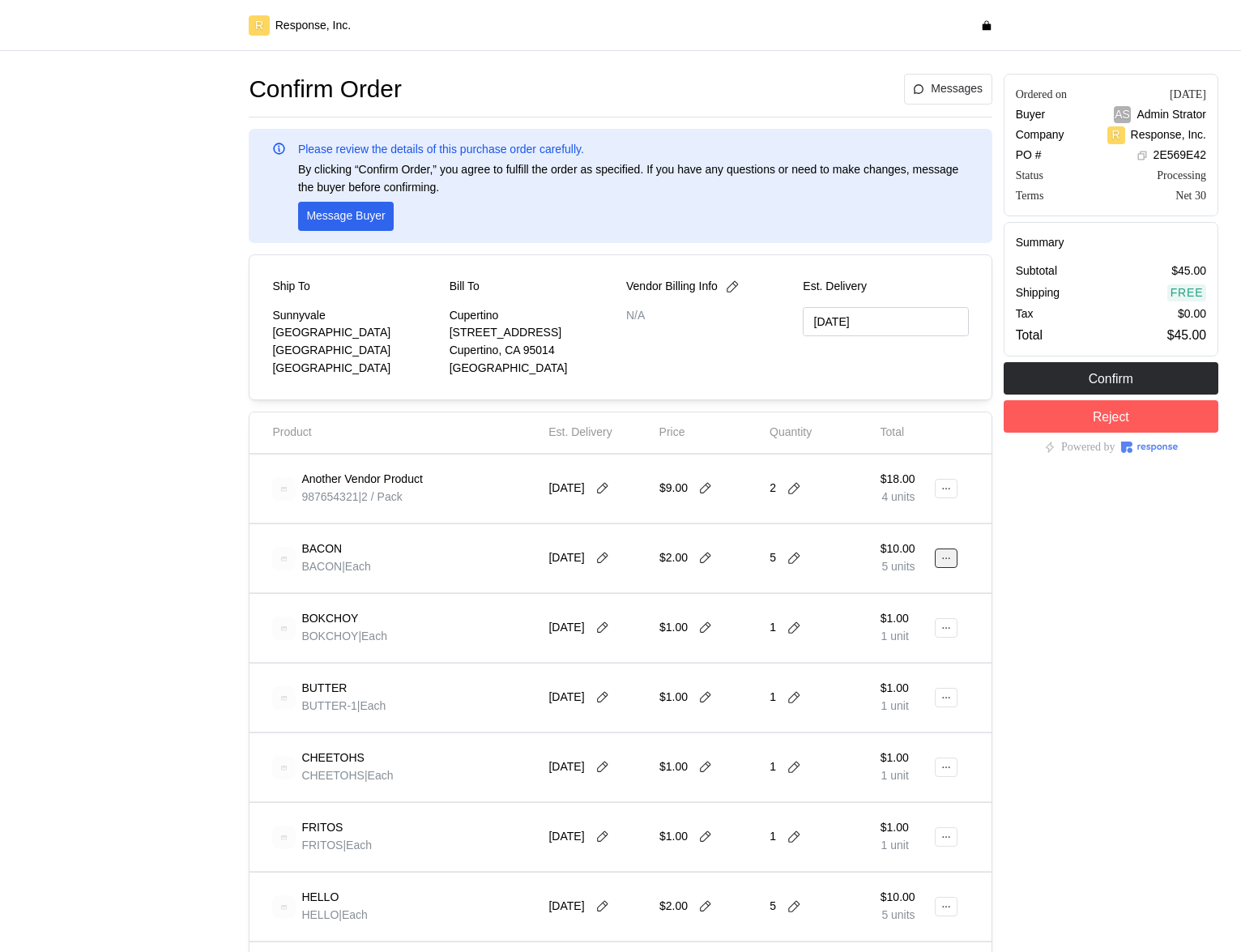
click at [935, 557] on button at bounding box center [946, 558] width 23 height 20
click at [913, 575] on div "Edit" at bounding box center [886, 592] width 140 height 41
click at [906, 584] on p "Edit" at bounding box center [893, 593] width 104 height 18
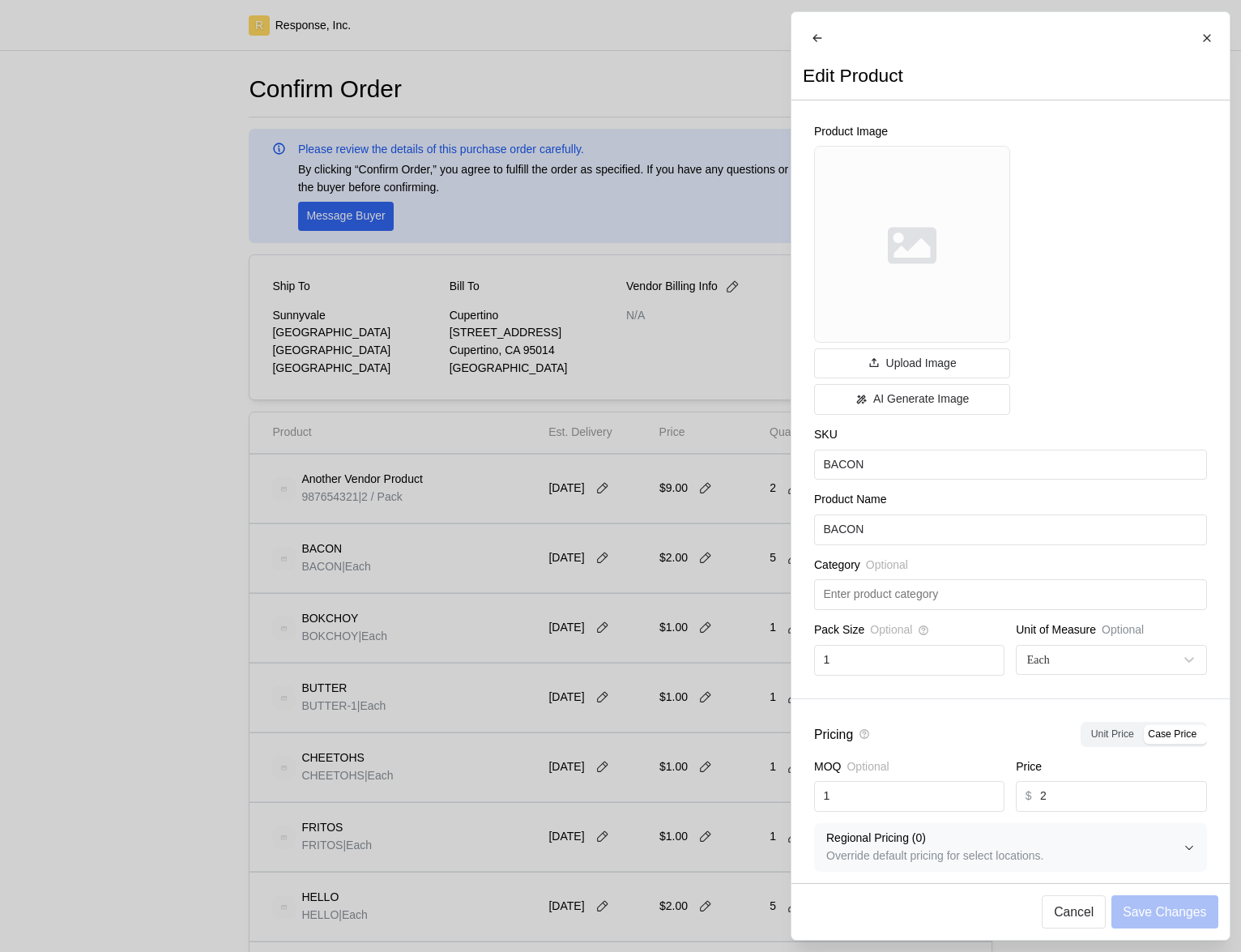
click at [694, 461] on div at bounding box center [620, 476] width 1241 height 952
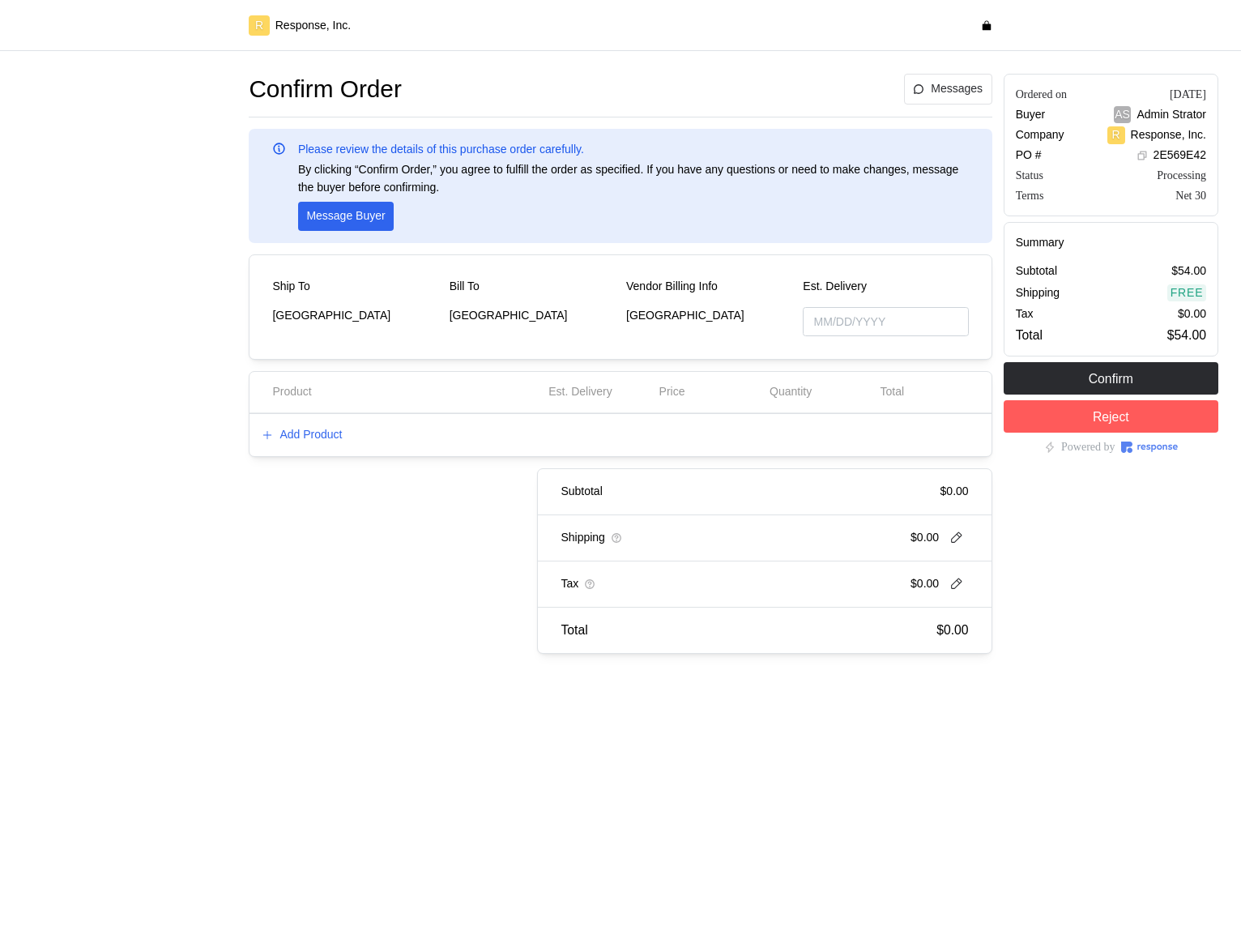
type input "[DATE]"
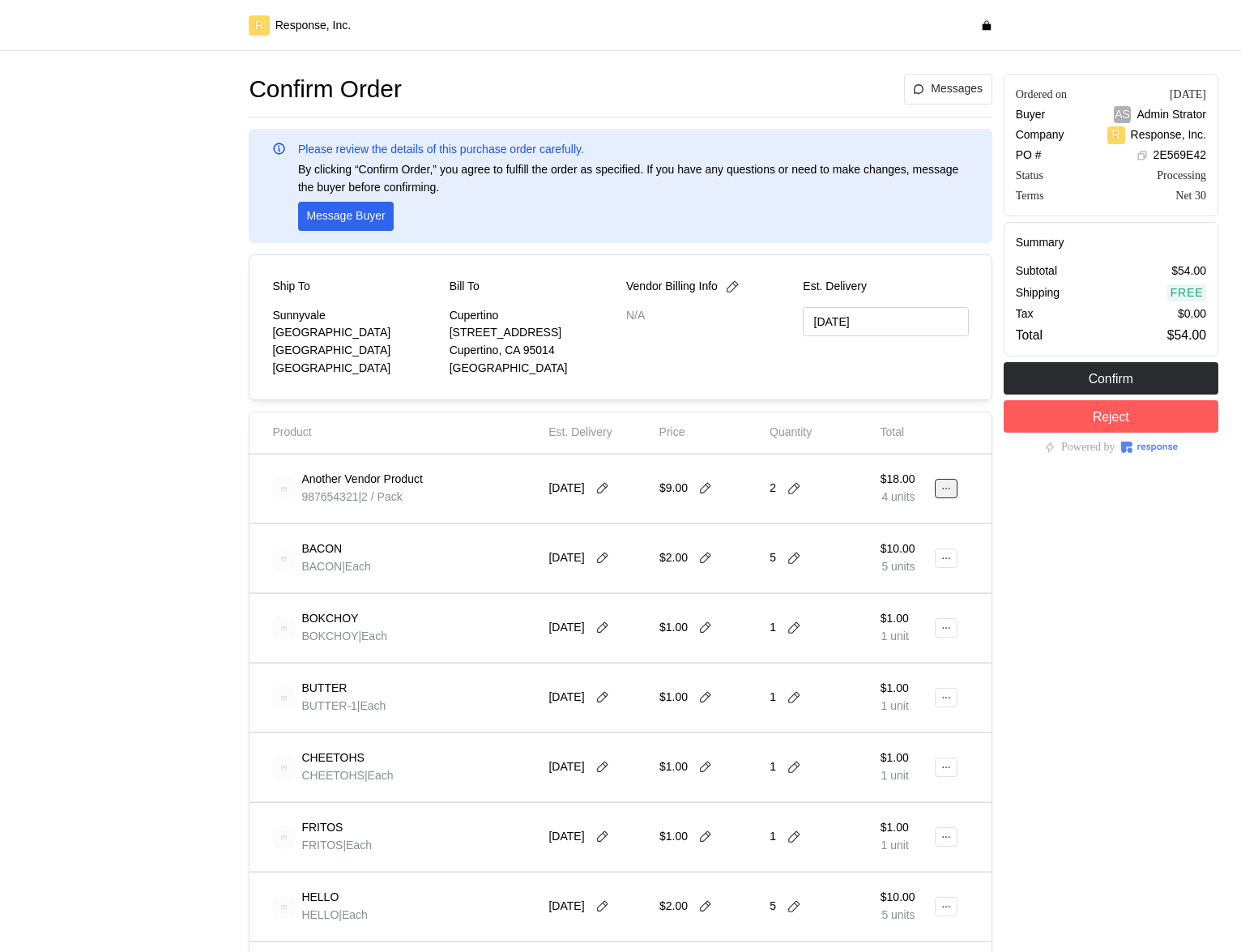
click at [948, 491] on icon at bounding box center [946, 489] width 12 height 12
click at [882, 516] on p "Edit" at bounding box center [893, 523] width 104 height 18
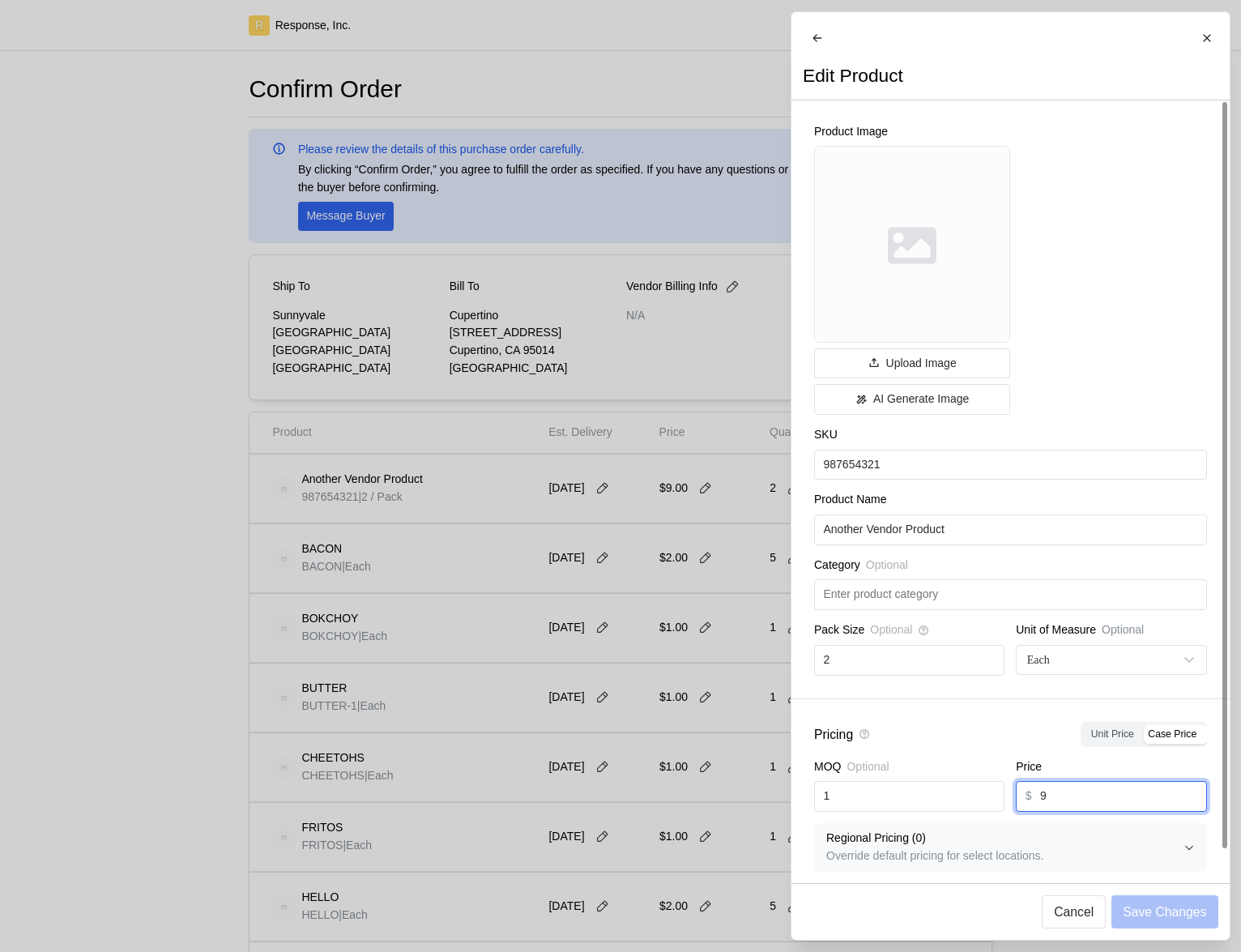
click at [1069, 811] on input "9" at bounding box center [1119, 797] width 157 height 29
type input "10"
click at [1143, 910] on p "Save Changes" at bounding box center [1164, 911] width 83 height 20
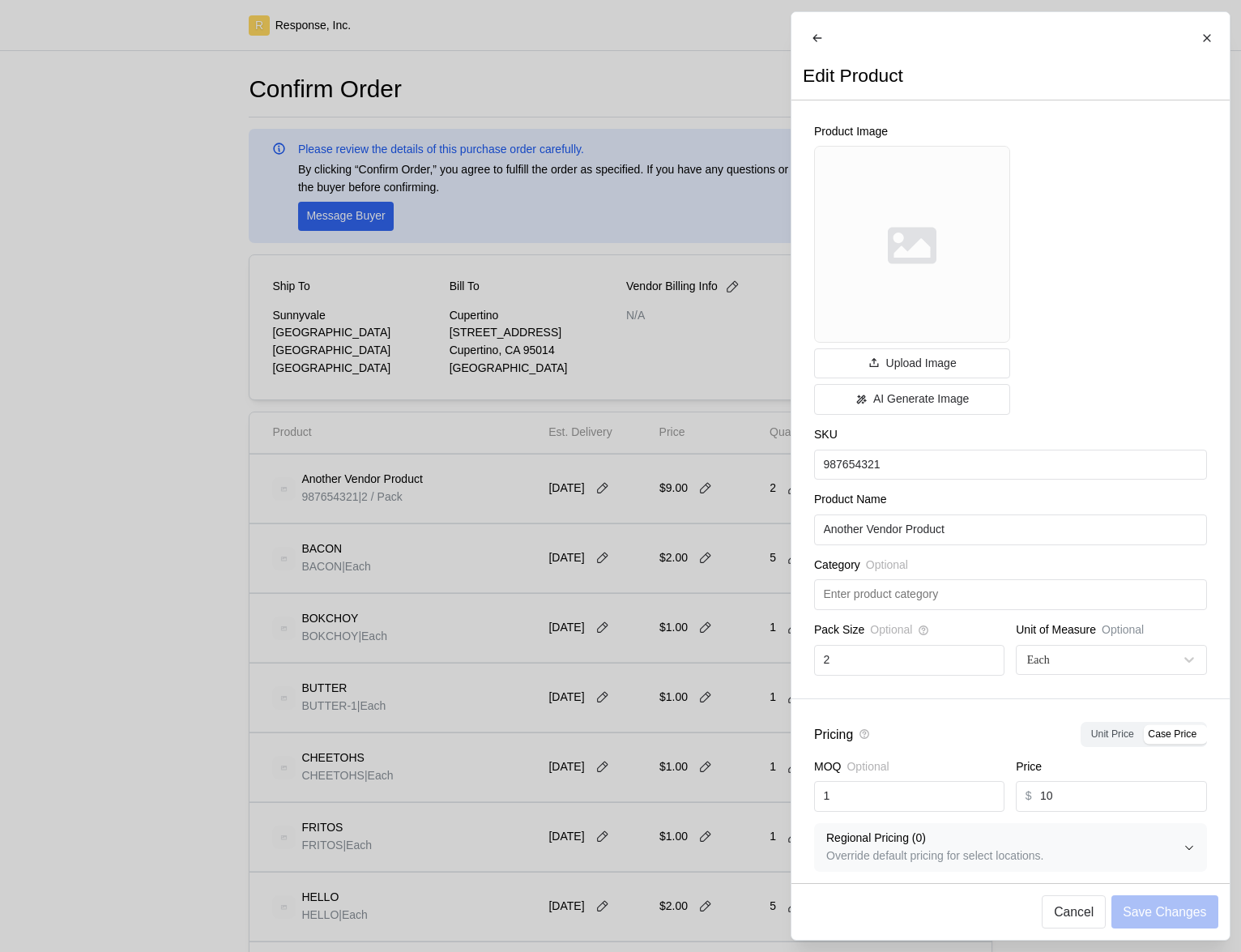
click at [246, 383] on div at bounding box center [620, 476] width 1241 height 952
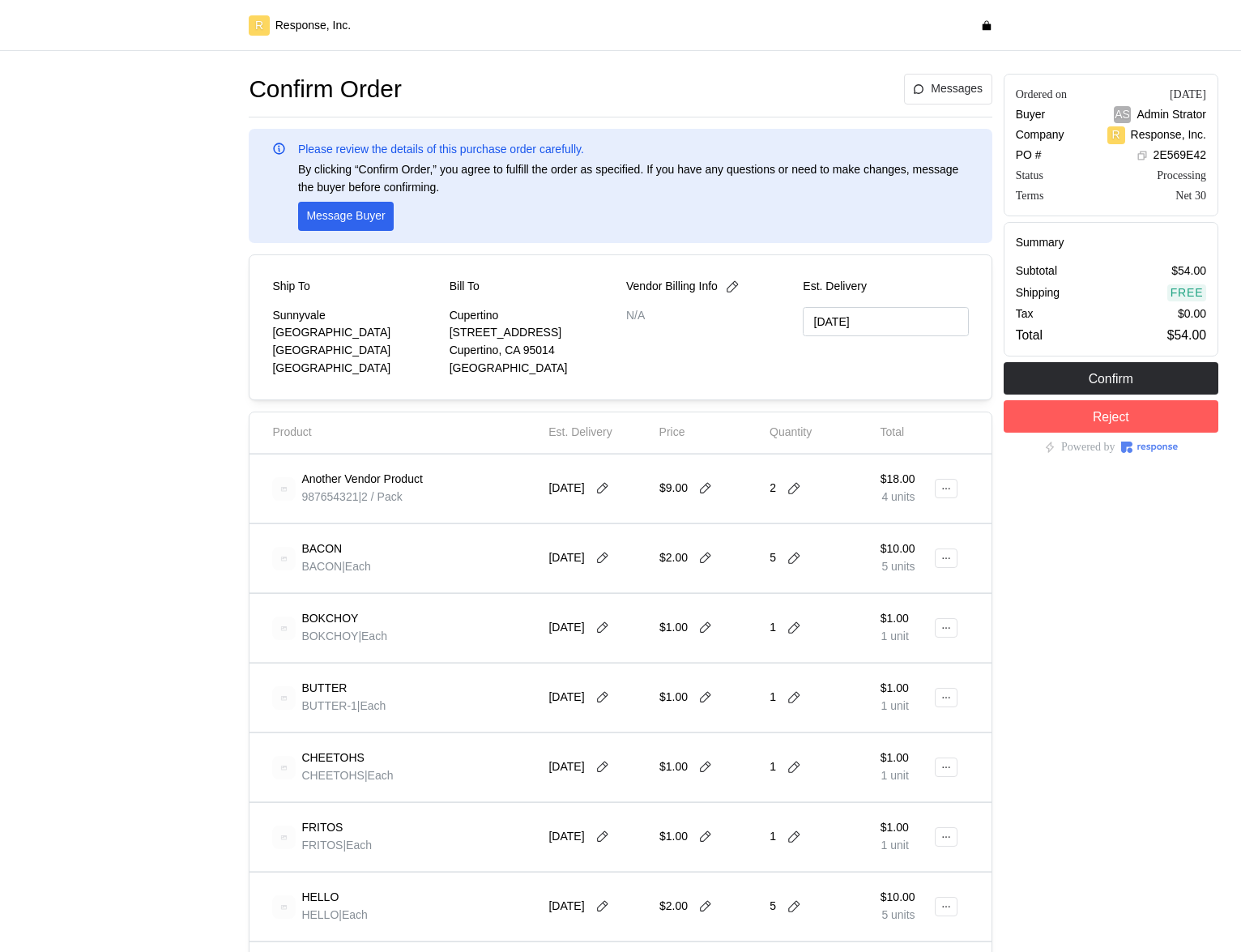
type input "[DATE]"
click at [940, 490] on icon at bounding box center [946, 489] width 12 height 12
click at [899, 537] on div "Edit" at bounding box center [886, 522] width 140 height 41
click at [900, 528] on p "Edit" at bounding box center [893, 523] width 104 height 18
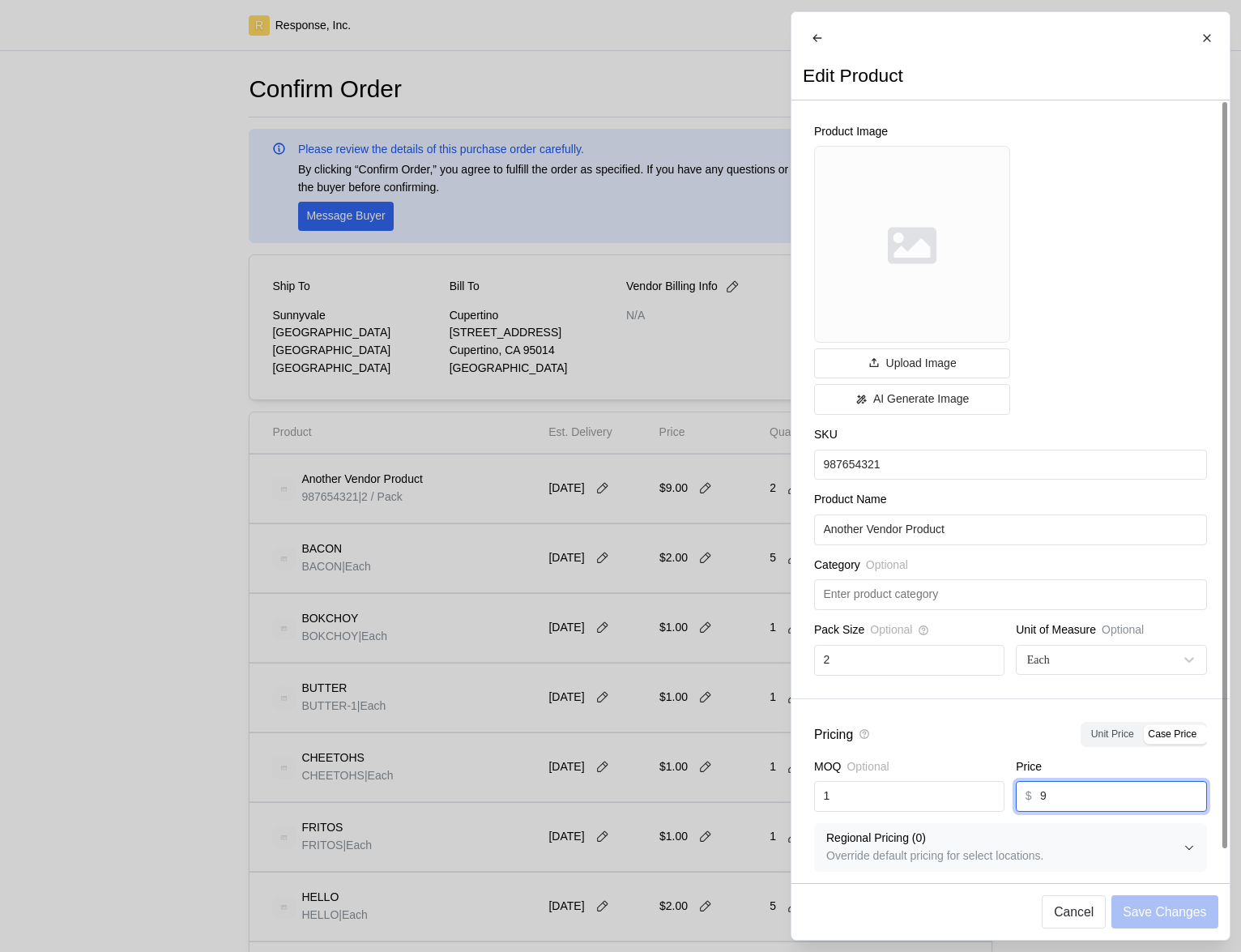
click at [1070, 811] on input "9" at bounding box center [1119, 797] width 157 height 29
type input "10"
click at [1146, 903] on p "Save Changes" at bounding box center [1164, 911] width 83 height 20
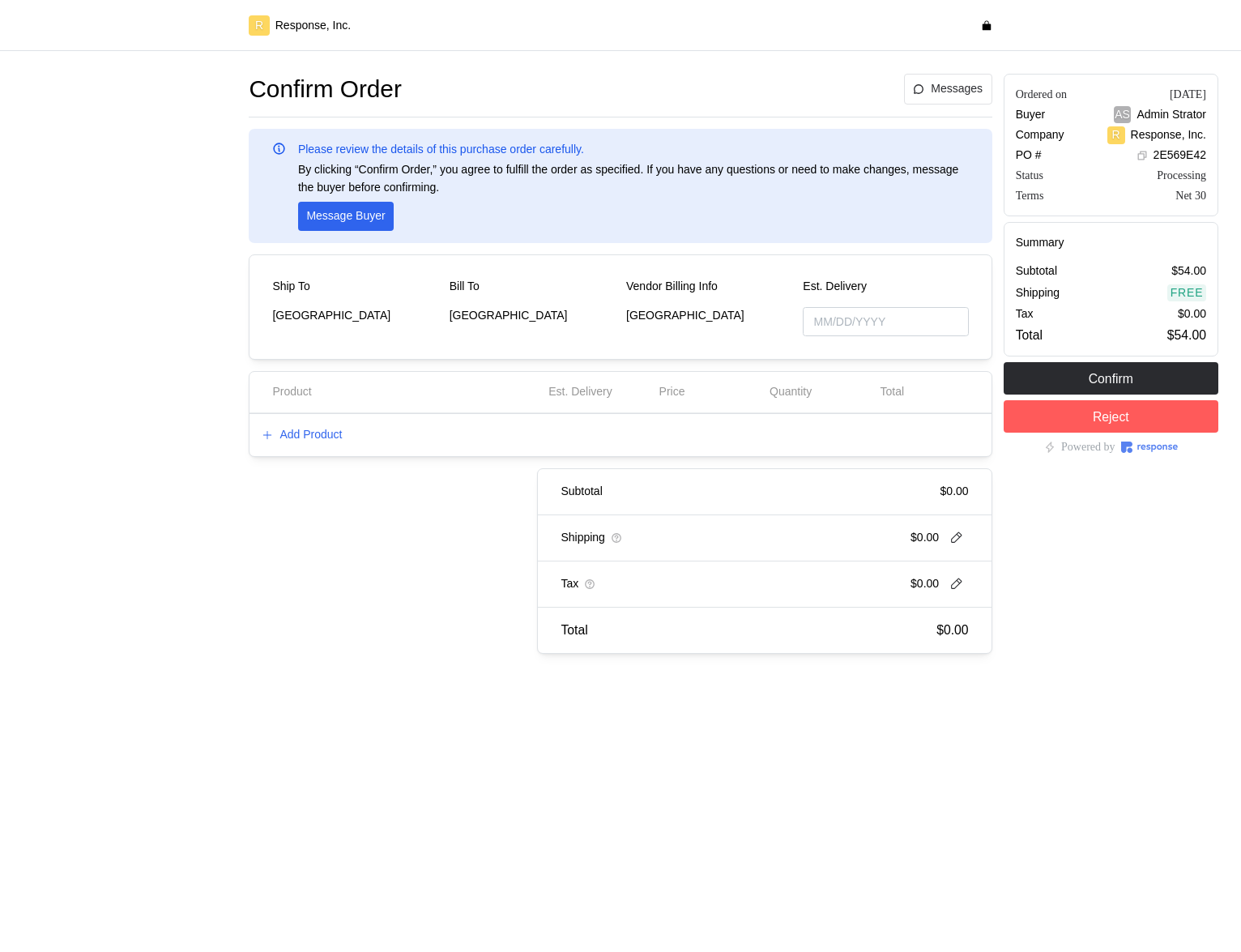
type input "[DATE]"
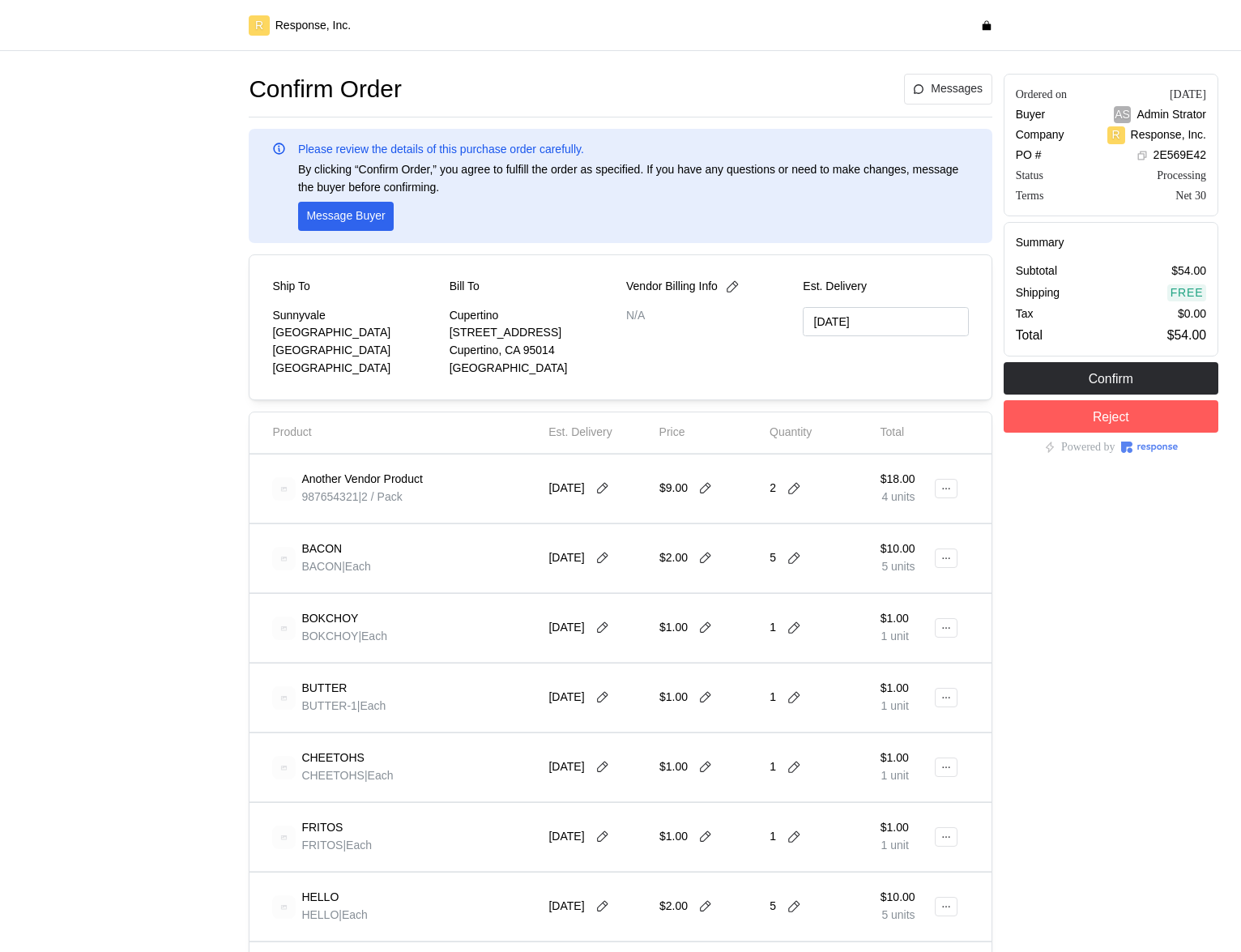
type input "[DATE]"
click at [947, 484] on icon at bounding box center [946, 489] width 12 height 12
click at [861, 530] on p "Edit" at bounding box center [893, 523] width 104 height 18
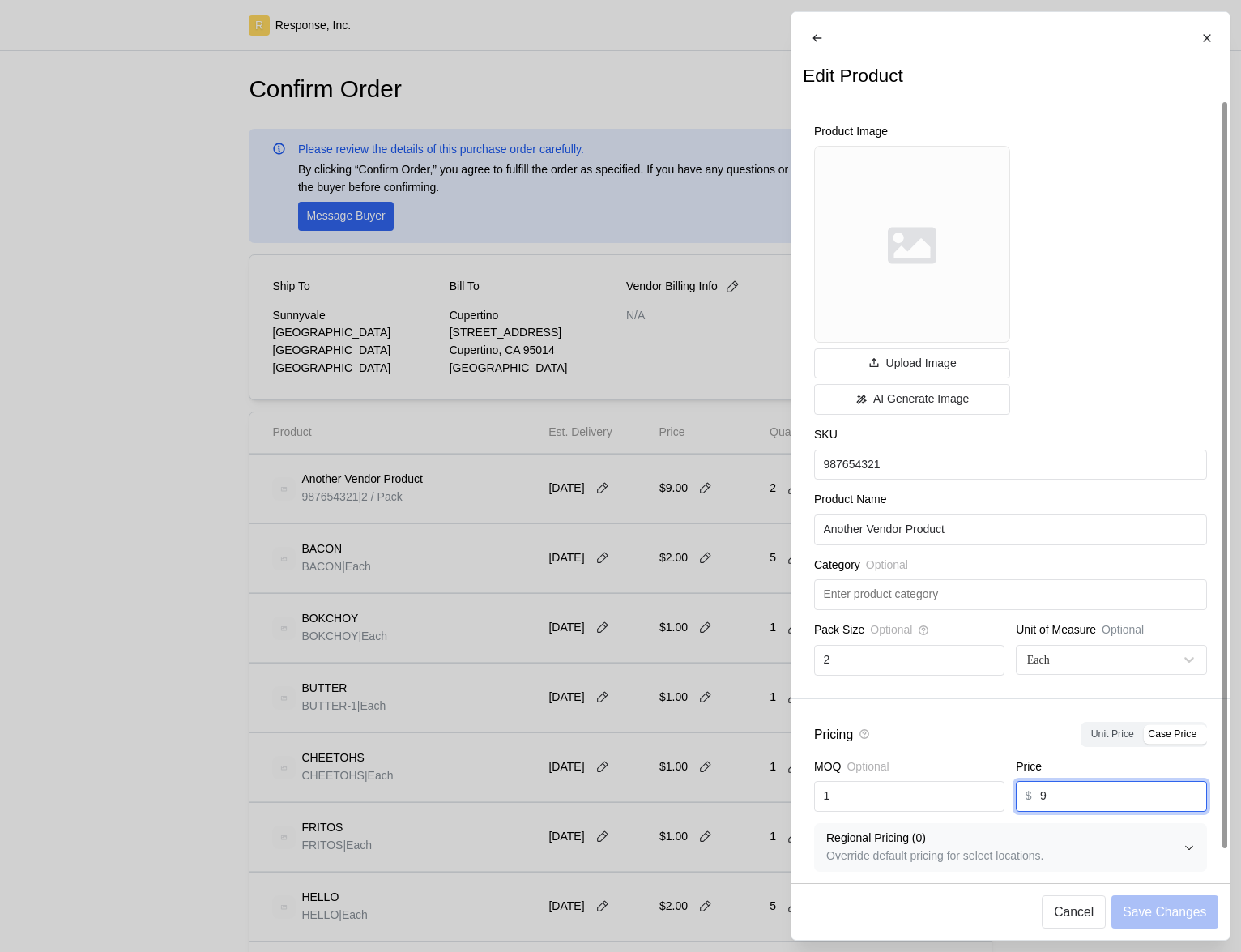
click at [1092, 811] on input "9" at bounding box center [1119, 797] width 157 height 29
type input "10"
click at [1138, 913] on p "Save Changes" at bounding box center [1164, 911] width 83 height 20
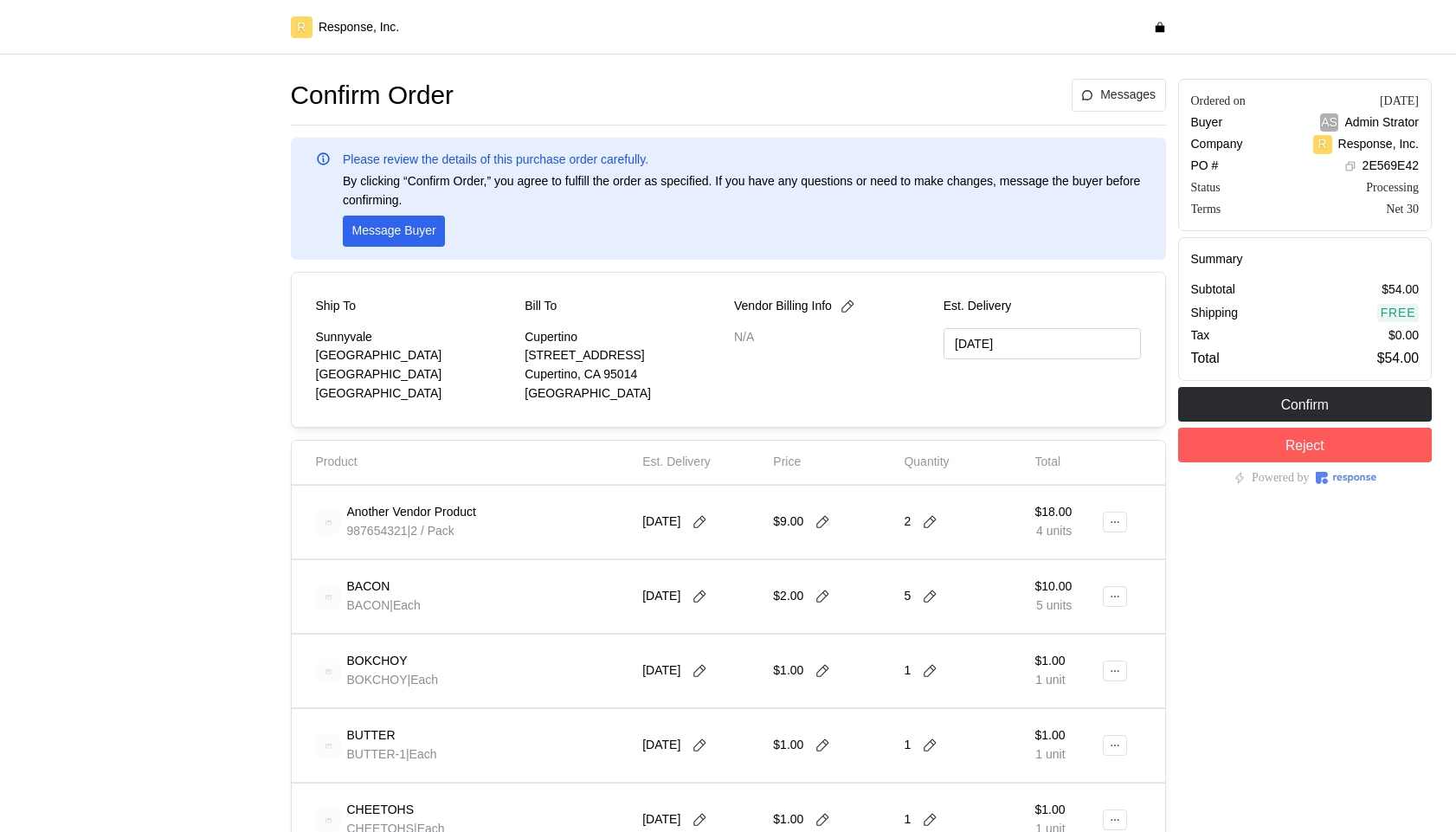
type input "[DATE]"
click at [1112, 531] on button at bounding box center [1114, 522] width 24 height 21
click at [1056, 562] on p "Edit" at bounding box center [1059, 559] width 111 height 19
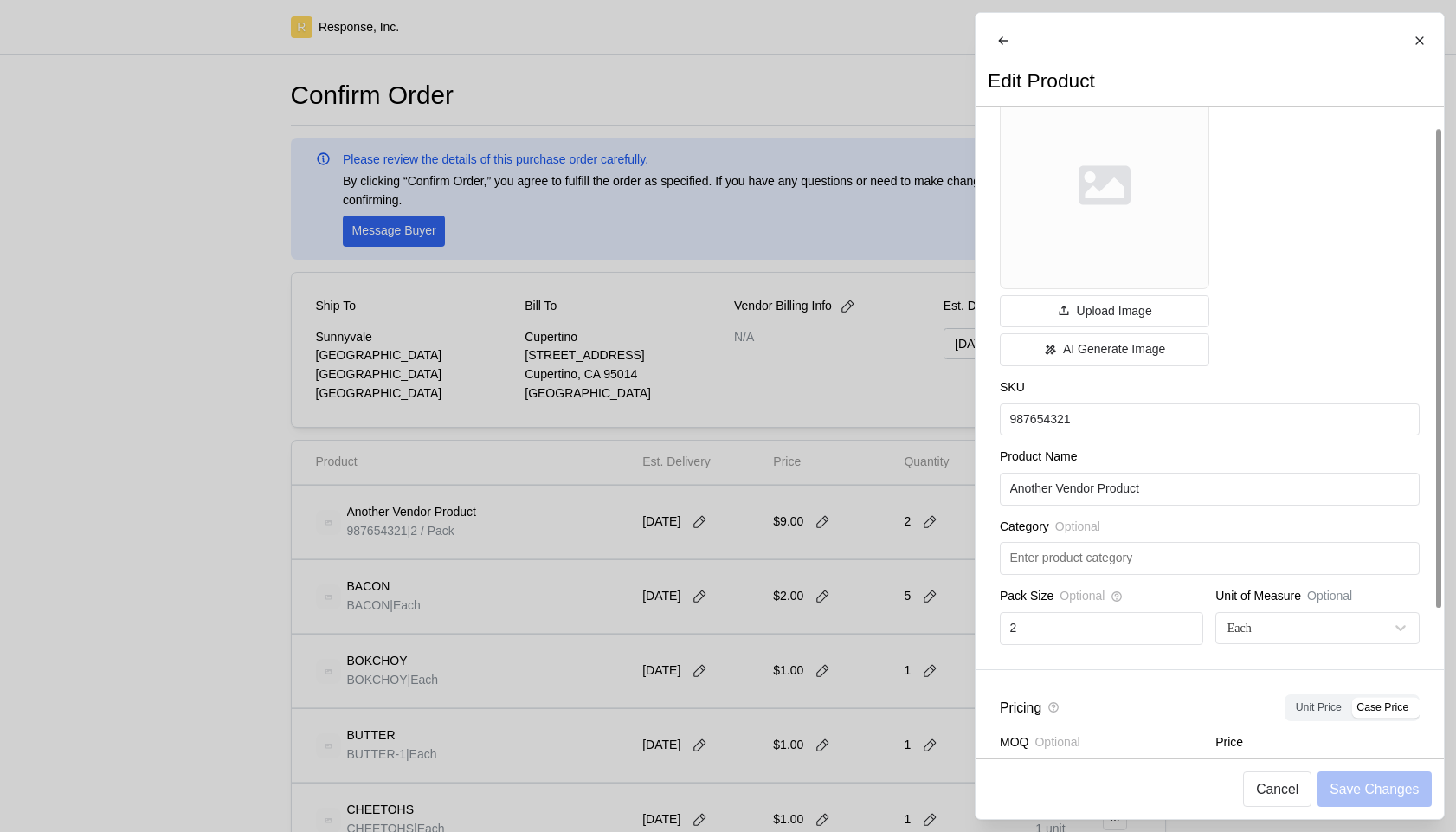
scroll to position [173, 0]
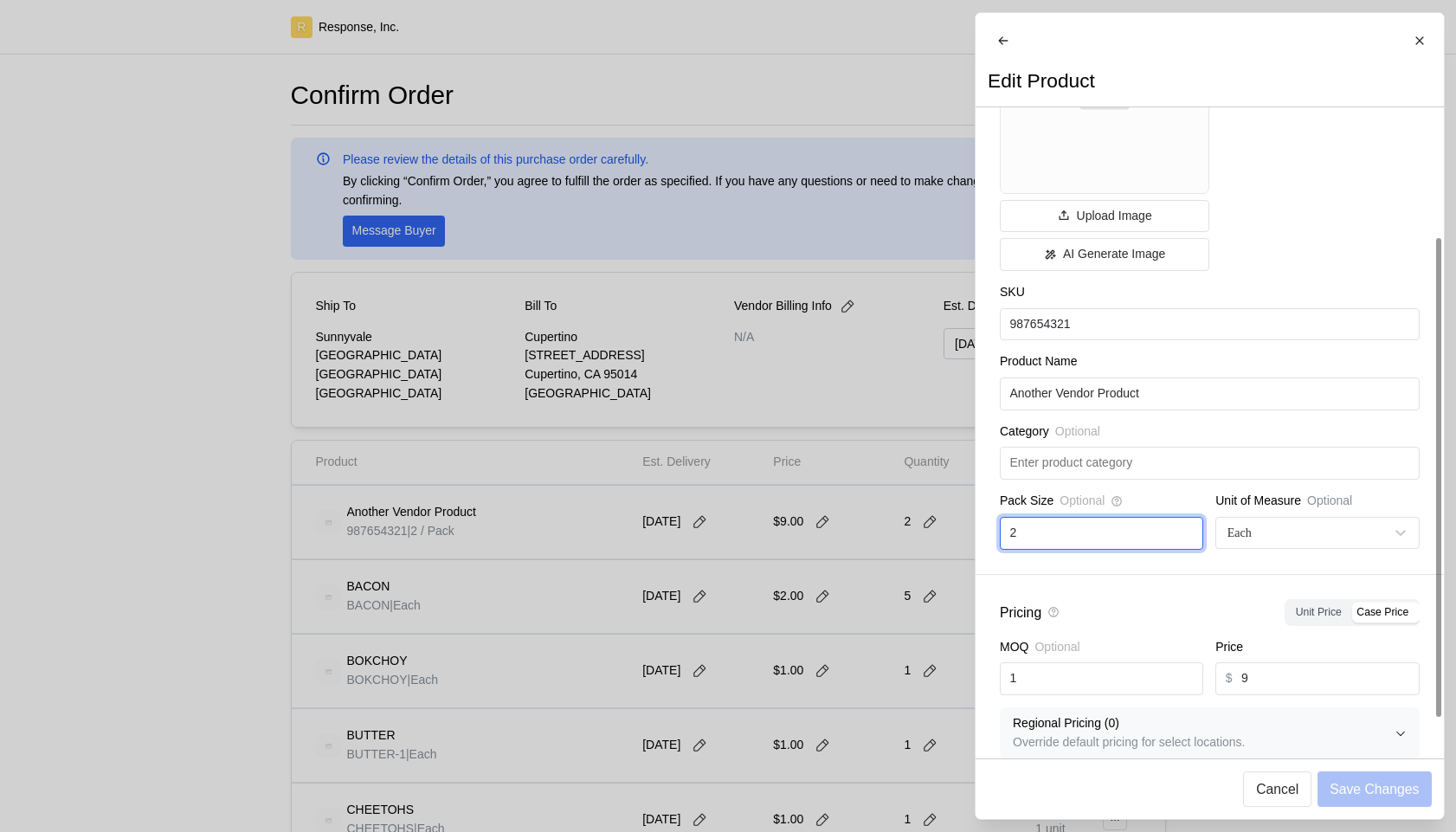
click at [1093, 550] on div "2" at bounding box center [1101, 534] width 204 height 33
type input "1"
click at [1350, 784] on p "Save Changes" at bounding box center [1374, 789] width 89 height 21
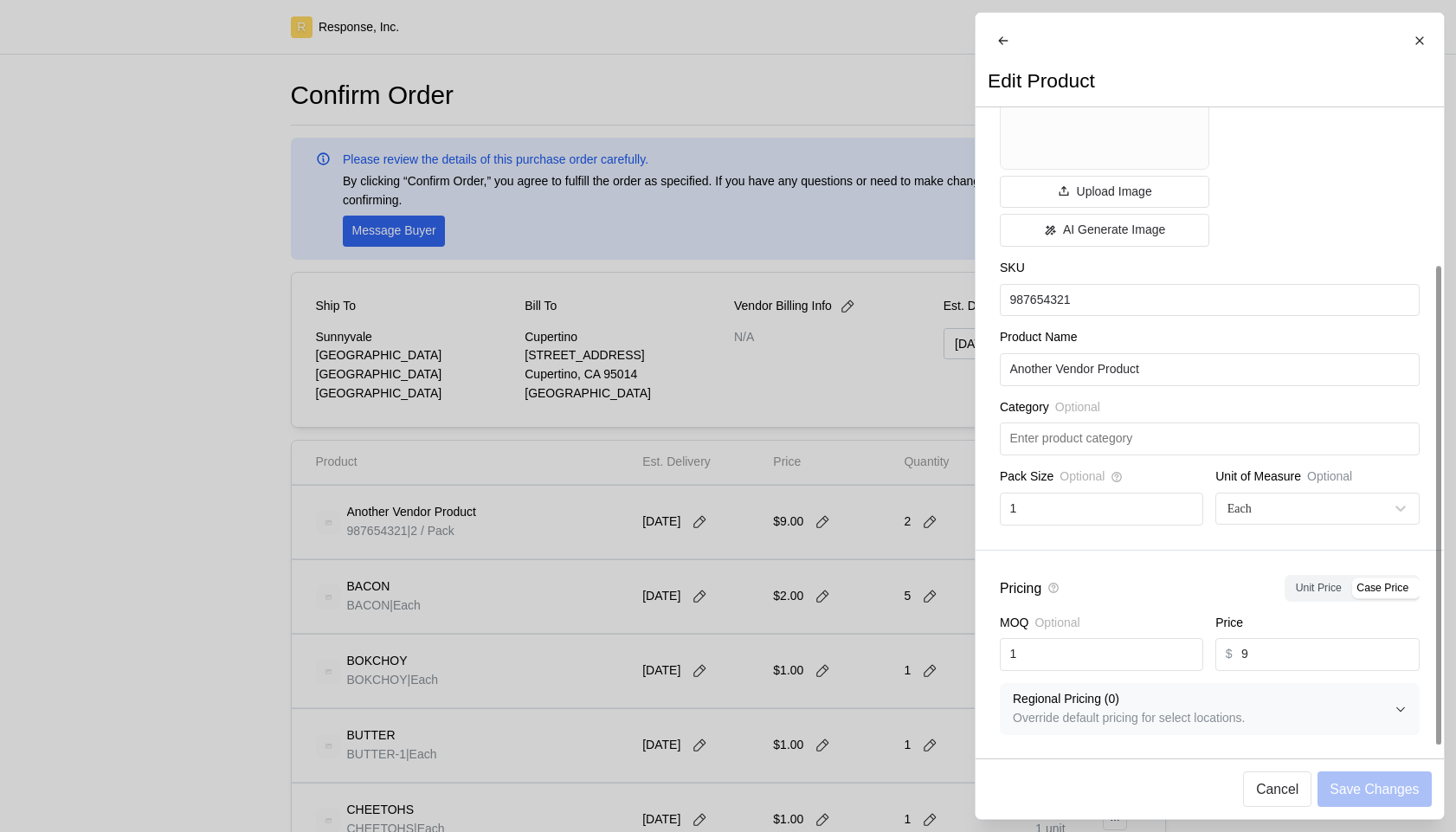
scroll to position [209, 0]
drag, startPoint x: 1269, startPoint y: 718, endPoint x: 1047, endPoint y: 707, distance: 222.3
click at [1047, 707] on span "Regional Pricing ( 0 ) Override default pricing for select locations." at bounding box center [1204, 707] width 382 height 49
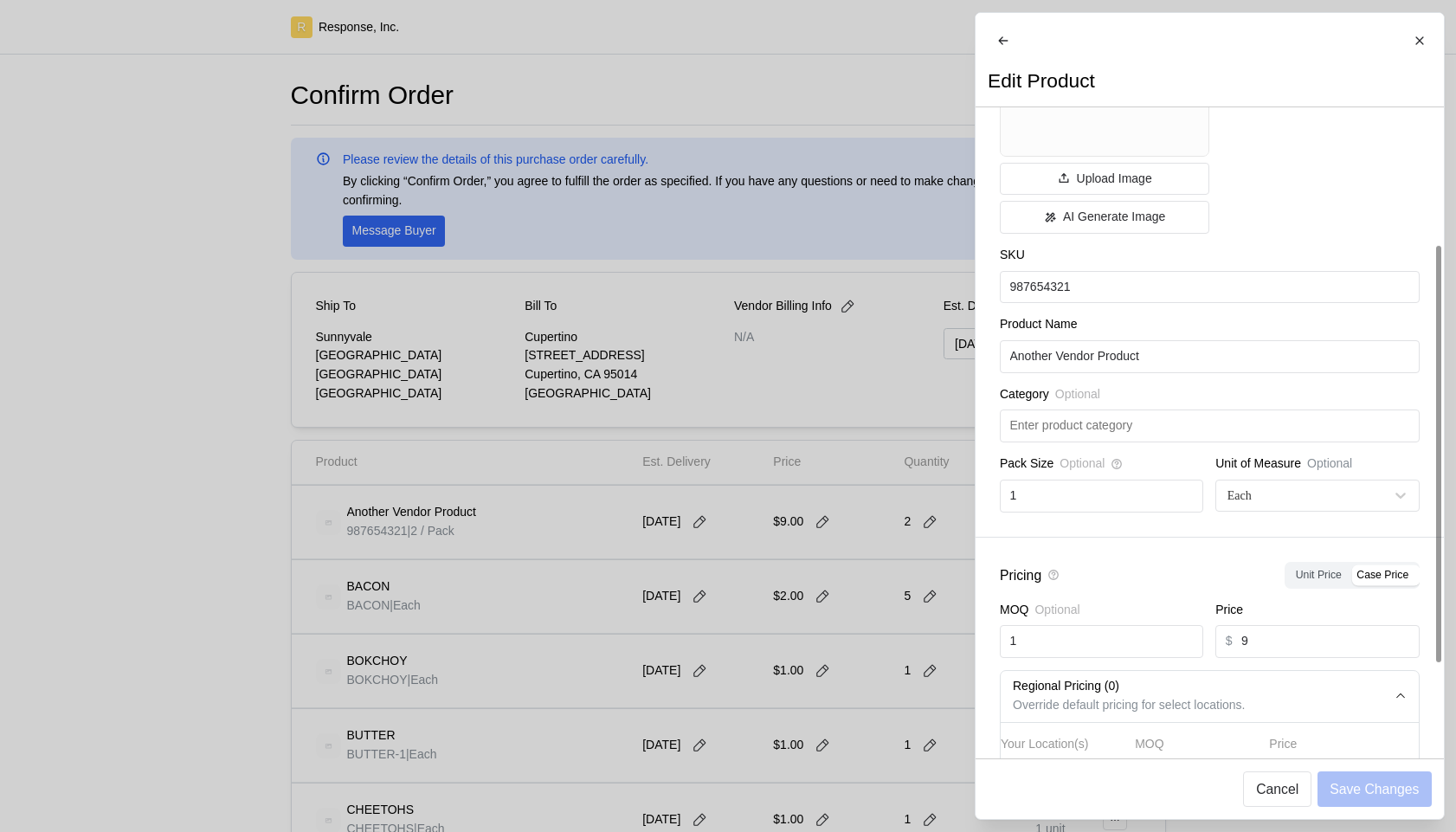
scroll to position [335, 0]
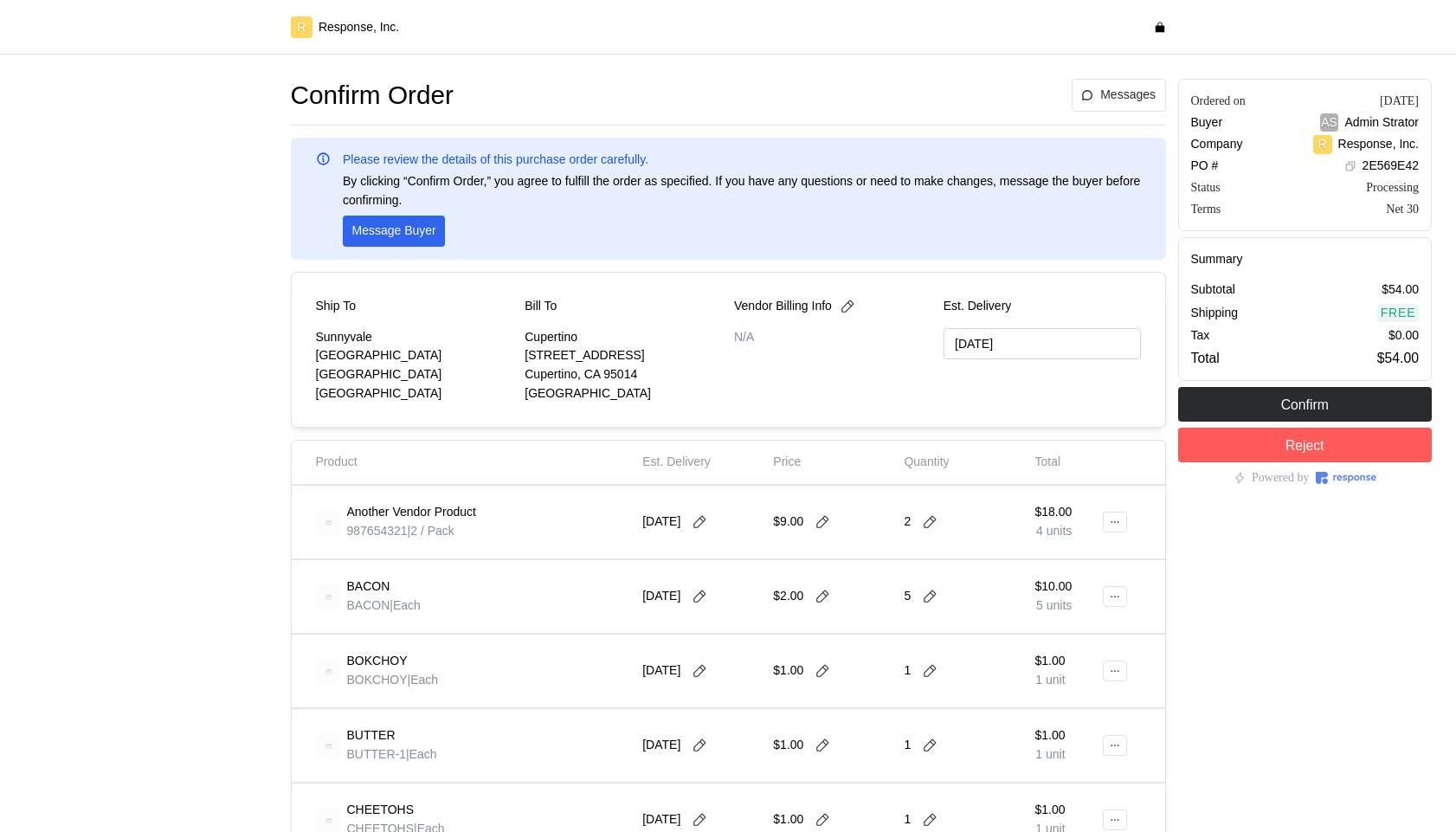
type input "[DATE]"
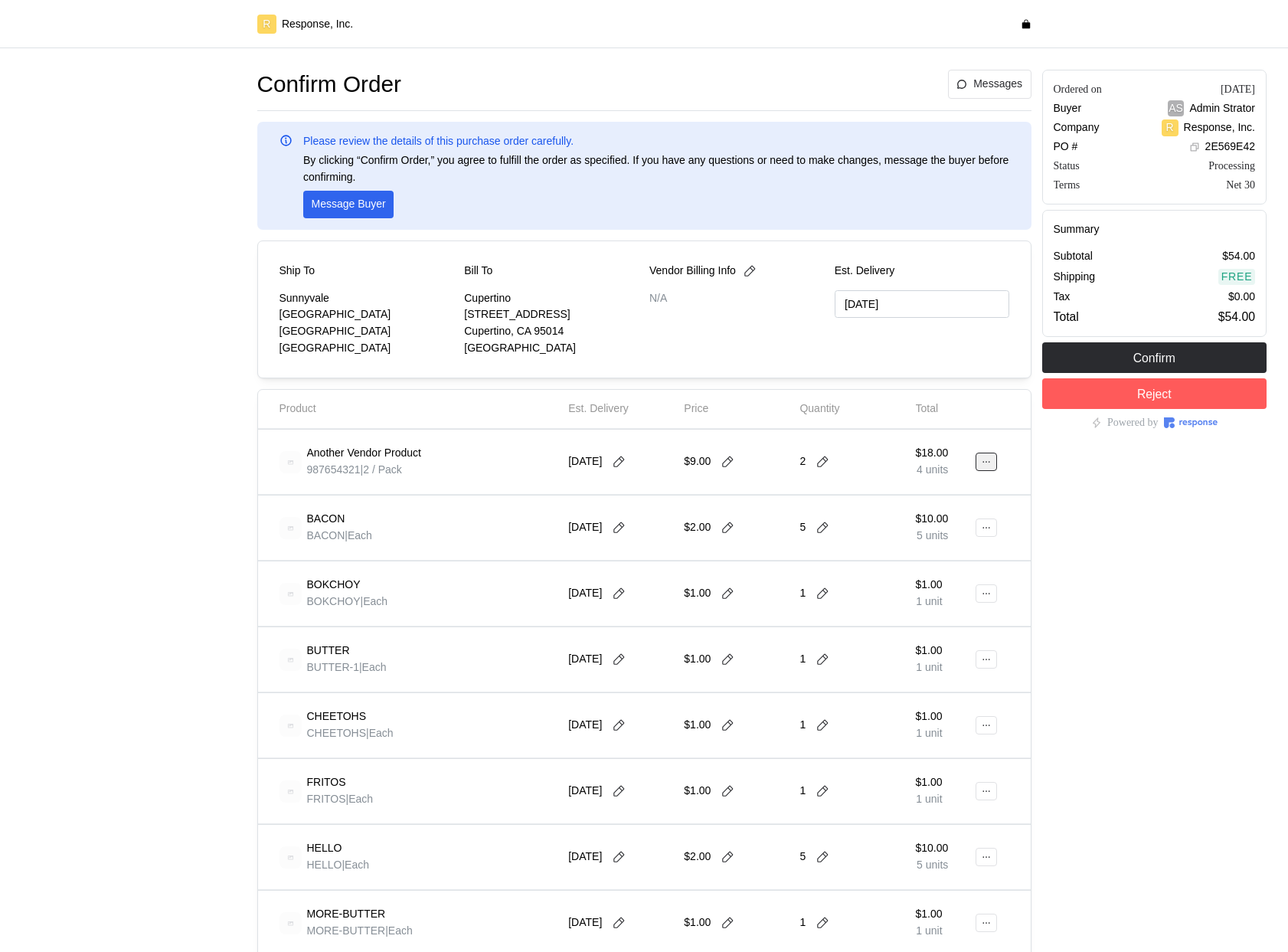
click at [982, 462] on icon at bounding box center [986, 462] width 11 height 11
click at [915, 492] on p "Edit" at bounding box center [937, 494] width 98 height 17
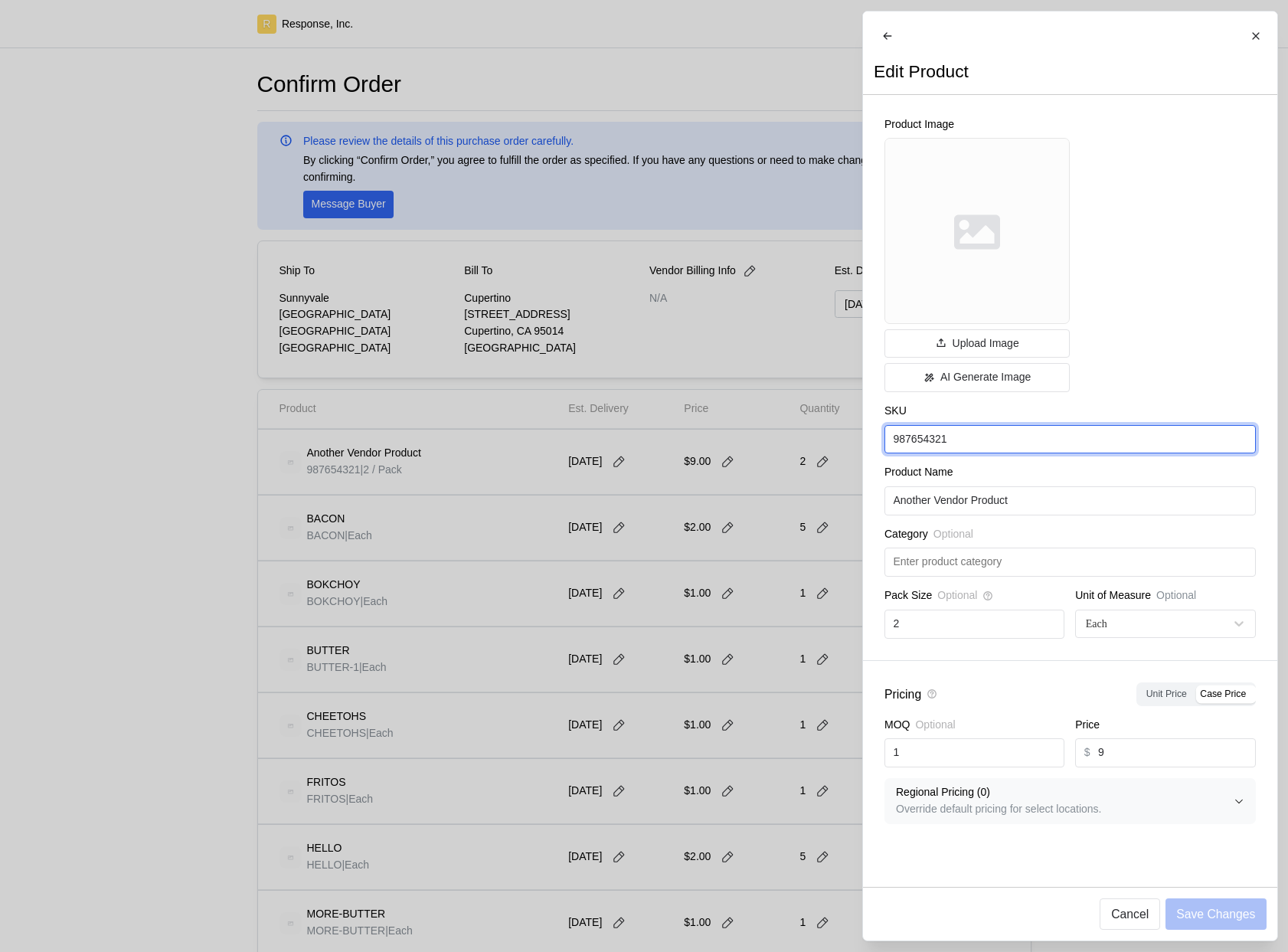
click at [1023, 449] on input "987654321" at bounding box center [1069, 440] width 353 height 27
type input "ANOTHA"
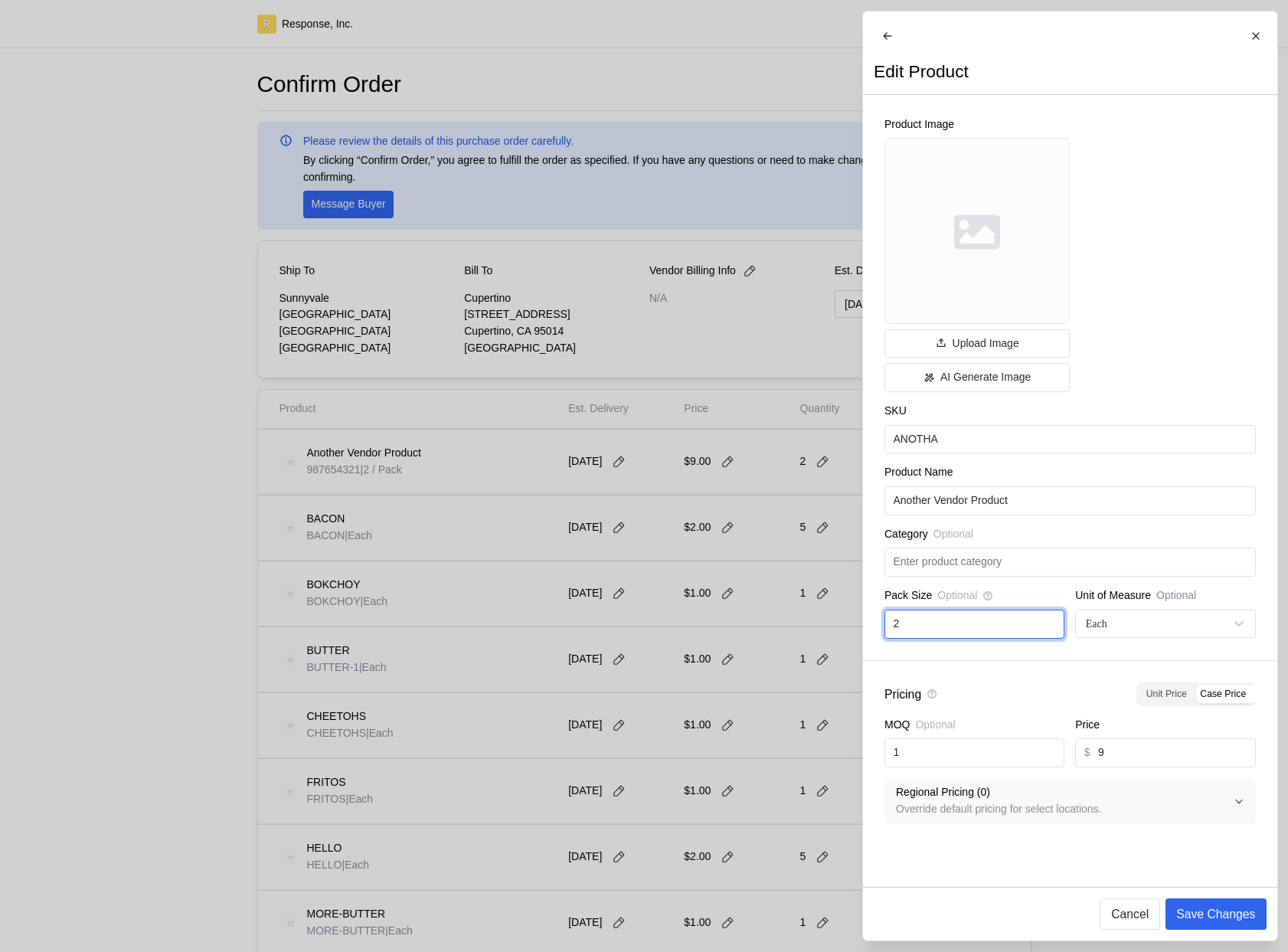
click at [986, 634] on input "2" at bounding box center [974, 624] width 162 height 27
type input "1"
click at [1128, 735] on input "9" at bounding box center [1172, 753] width 149 height 27
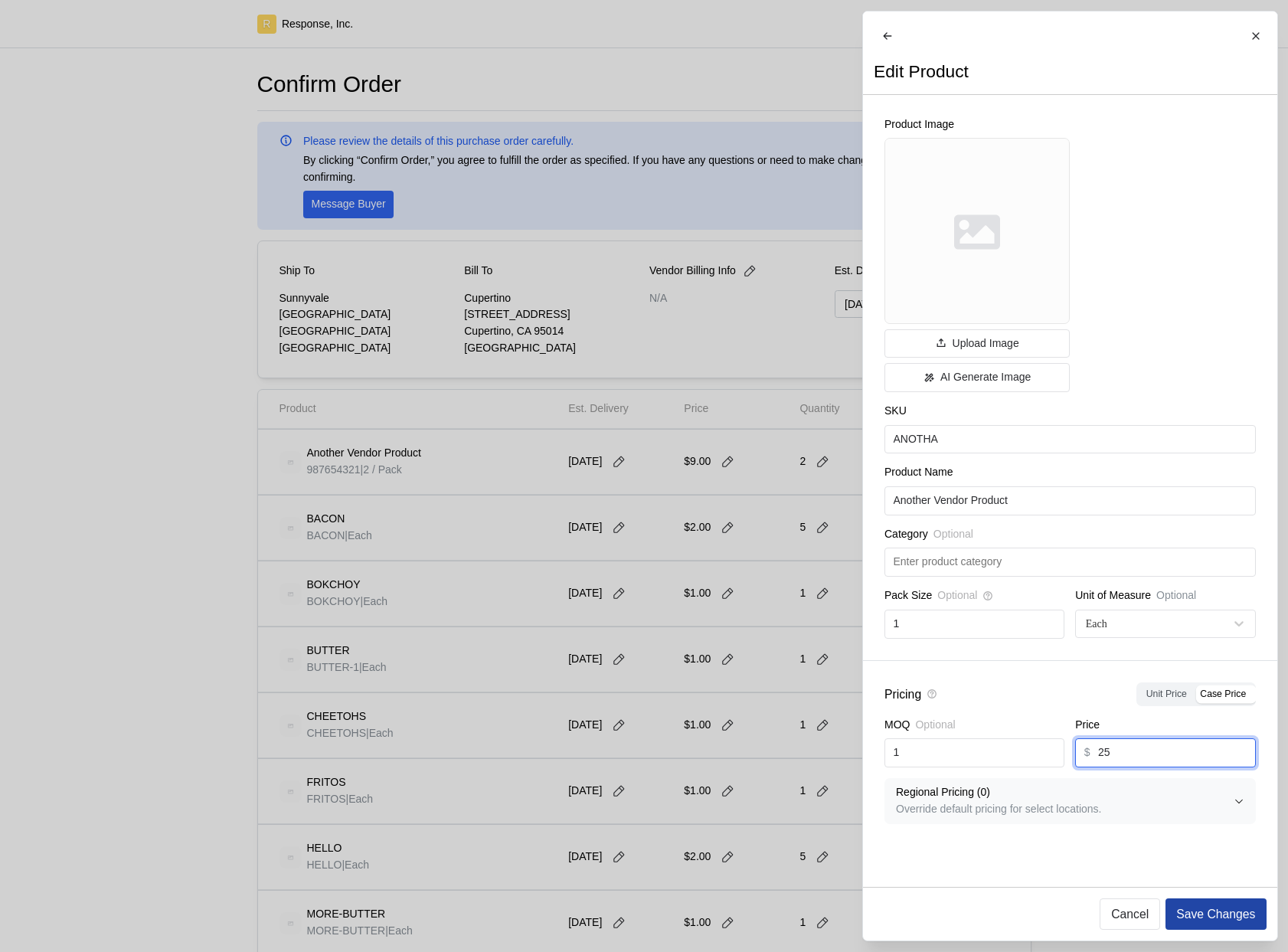
type input "25"
click at [1229, 735] on p "Save Changes" at bounding box center [1215, 914] width 79 height 19
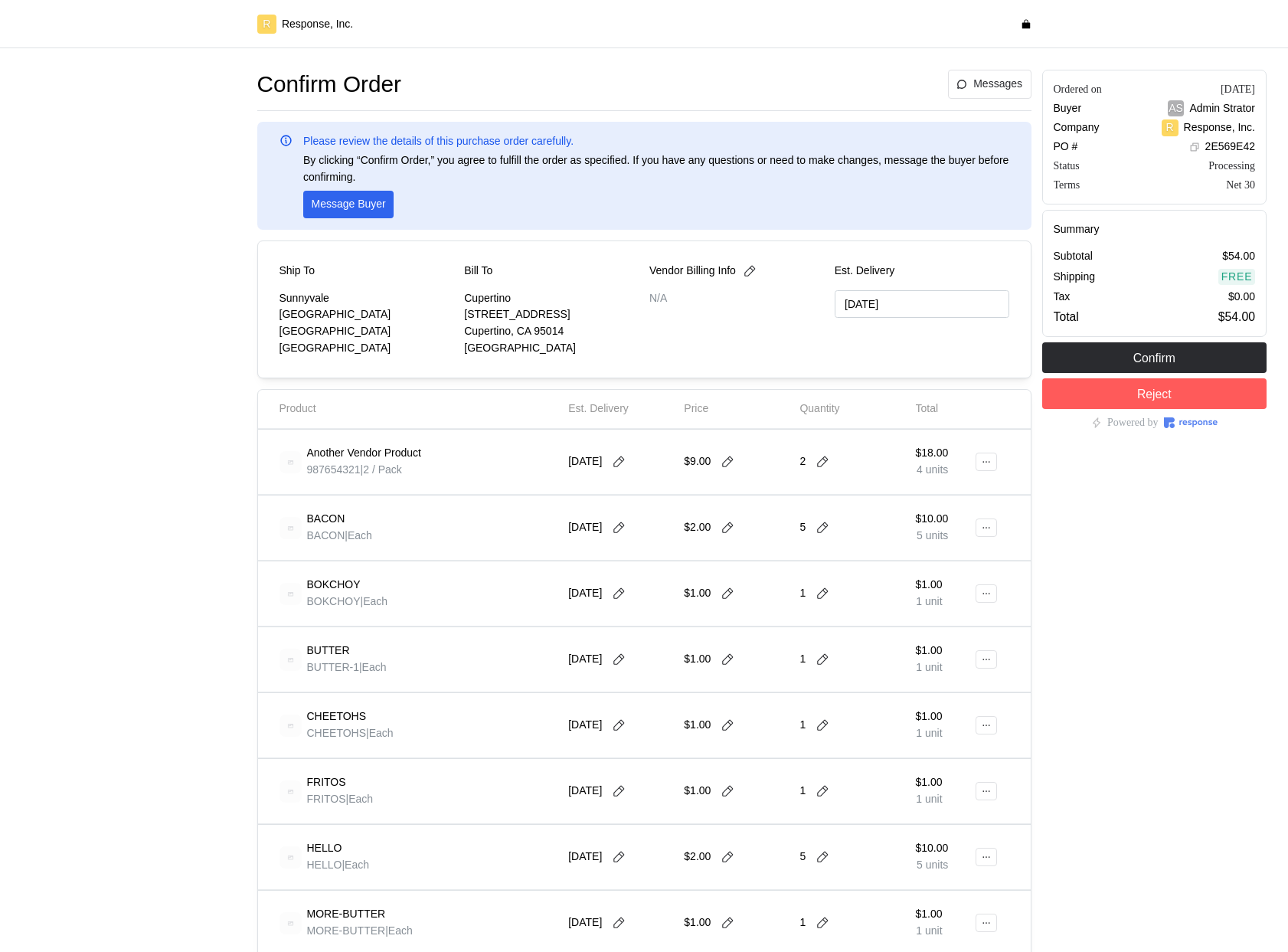
type input "[DATE]"
click at [984, 455] on button at bounding box center [986, 462] width 21 height 19
click at [904, 502] on p "Edit" at bounding box center [937, 494] width 98 height 17
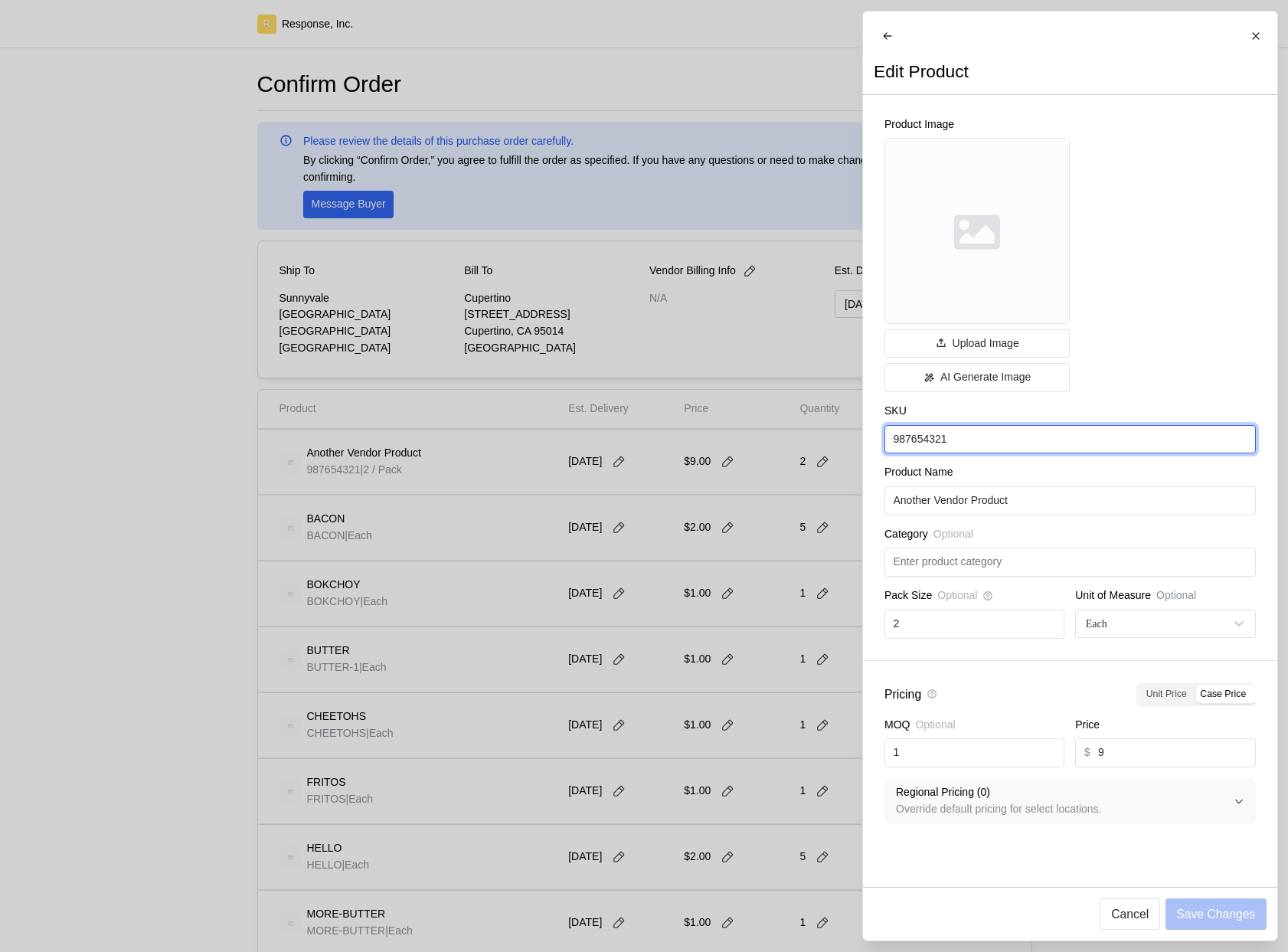
click at [966, 452] on input "987654321" at bounding box center [1069, 440] width 353 height 27
type input "ANOTHA"
click at [1224, 926] on button "Save Changes" at bounding box center [1215, 914] width 101 height 32
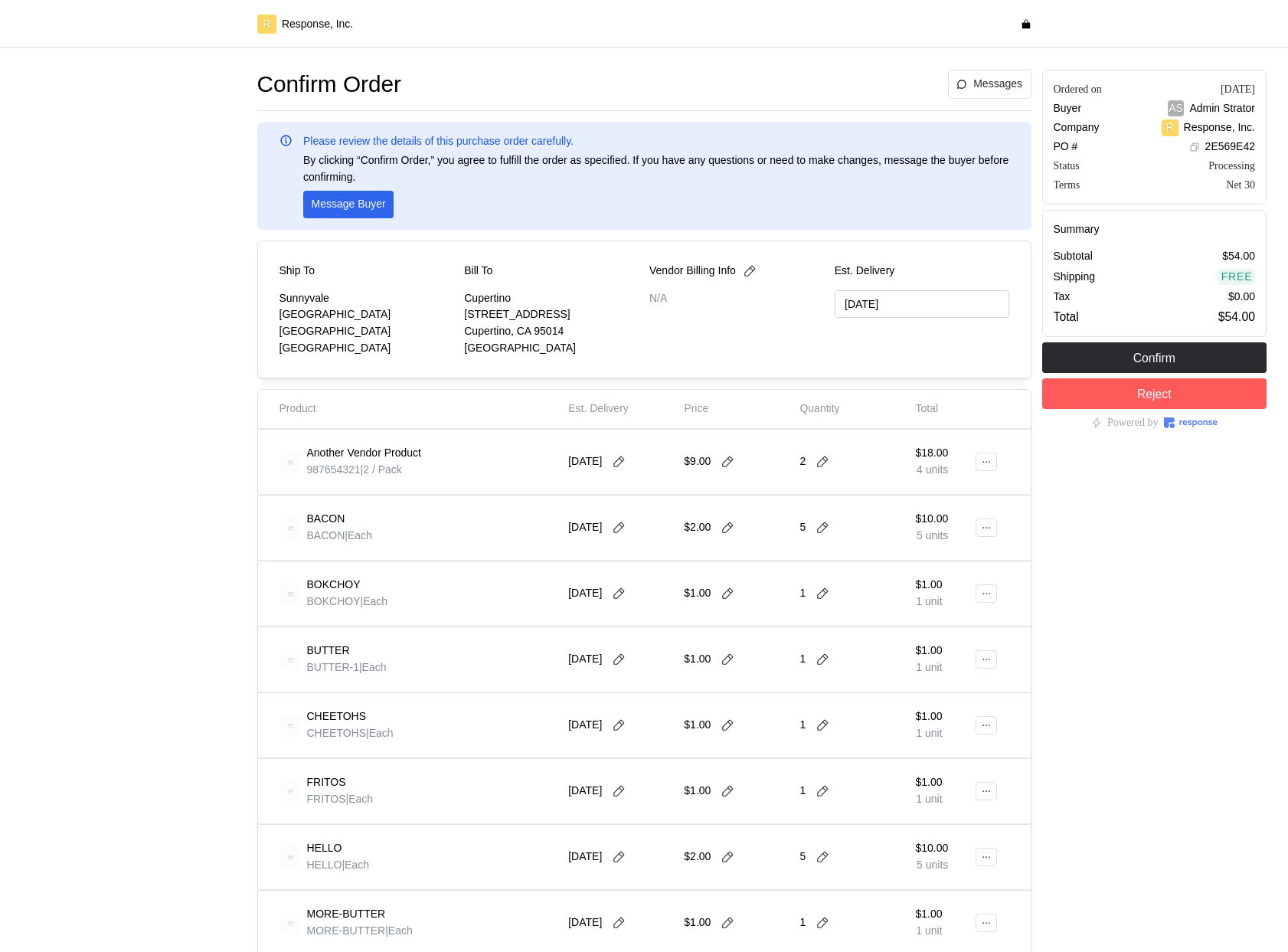
type input "[DATE]"
click at [988, 458] on icon at bounding box center [986, 462] width 11 height 11
click at [919, 491] on p "Edit" at bounding box center [937, 494] width 98 height 17
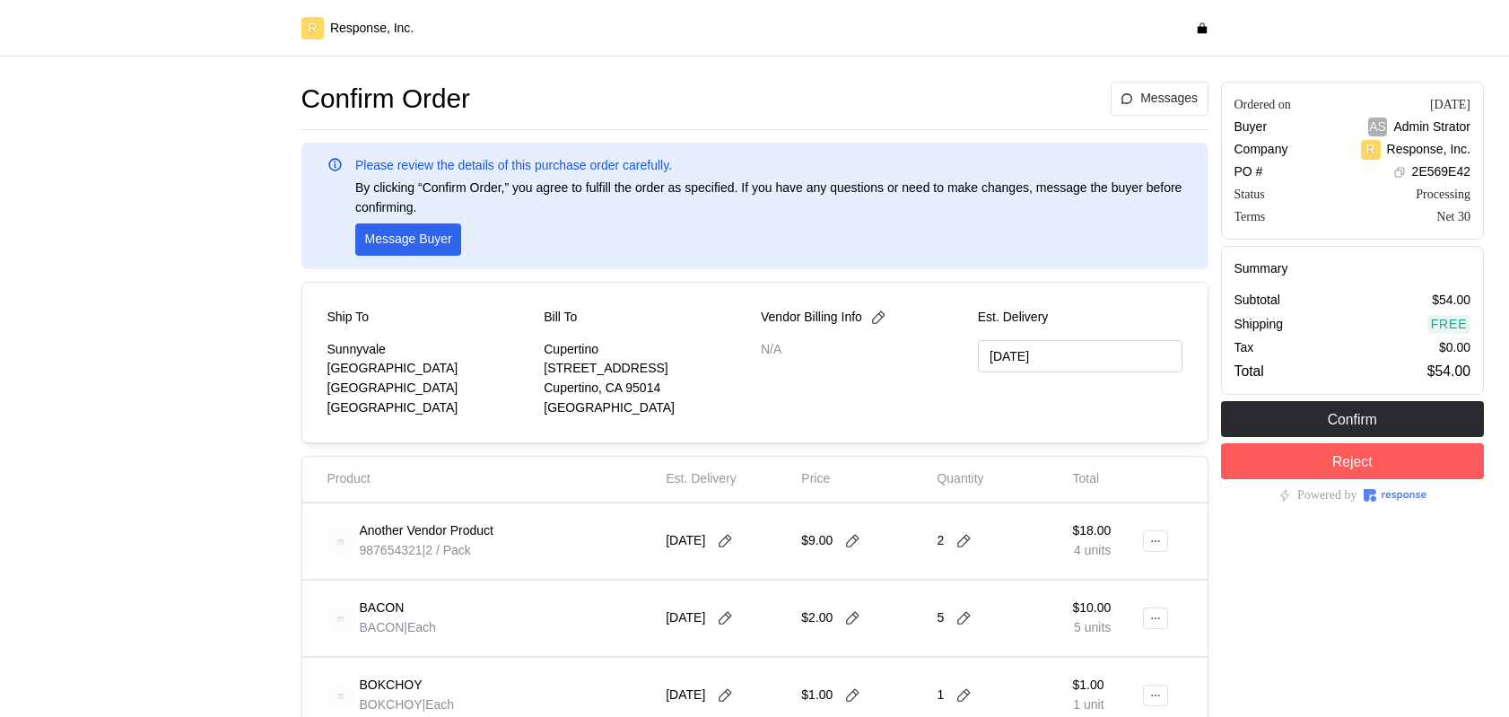
type input "[DATE]"
click at [851, 543] on icon at bounding box center [852, 541] width 16 height 16
type input "1"
click at [963, 546] on icon at bounding box center [963, 541] width 16 height 16
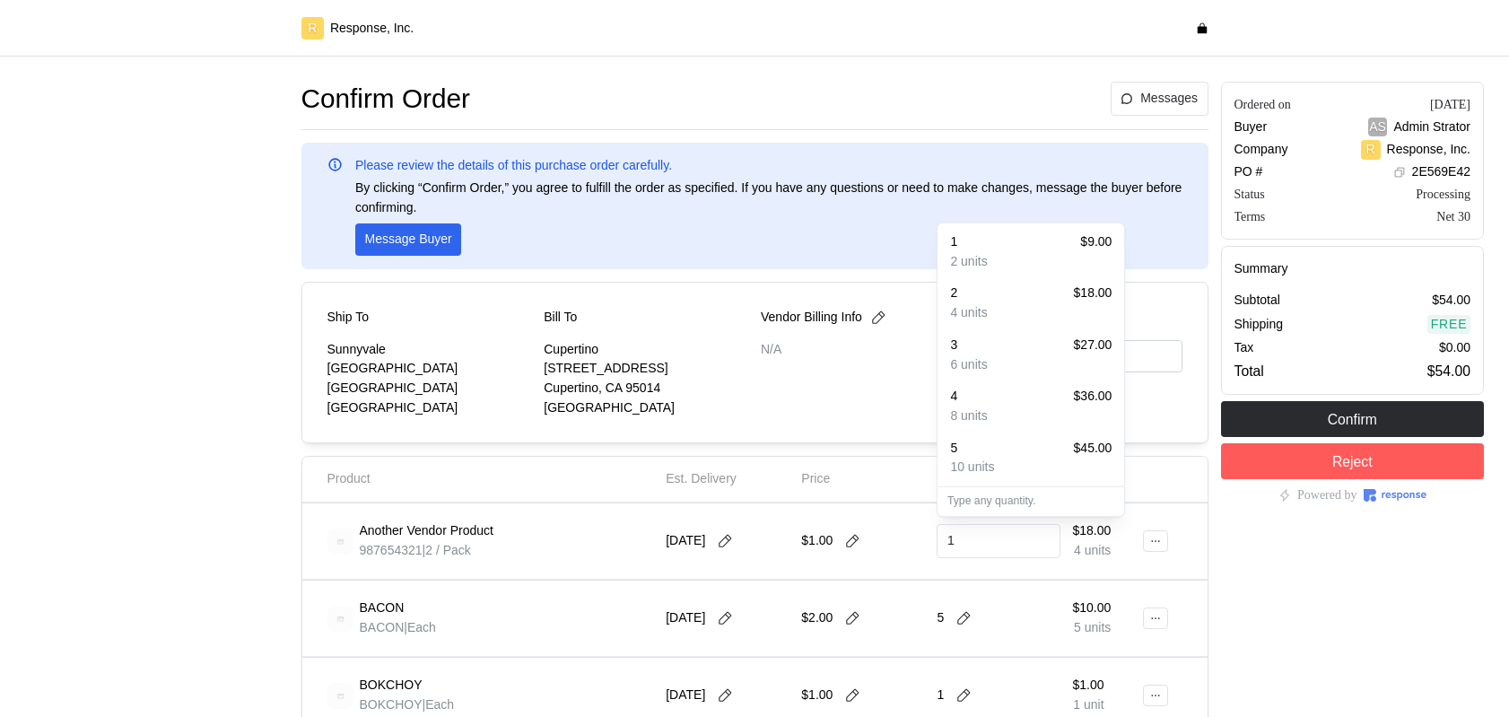
type input "1"
click at [1018, 545] on input "1" at bounding box center [998, 541] width 102 height 32
click at [1002, 264] on div "2 units" at bounding box center [1030, 262] width 161 height 20
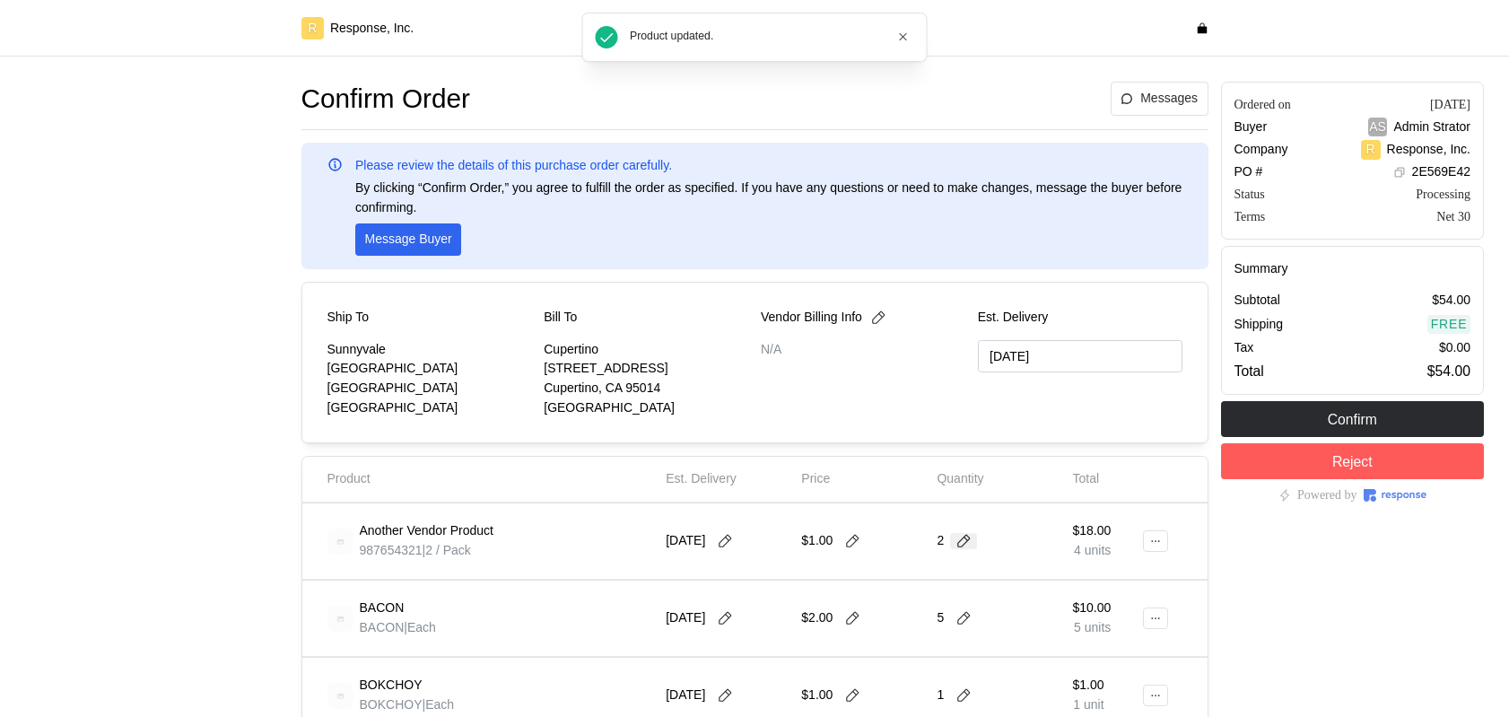
click at [960, 541] on icon at bounding box center [963, 541] width 13 height 13
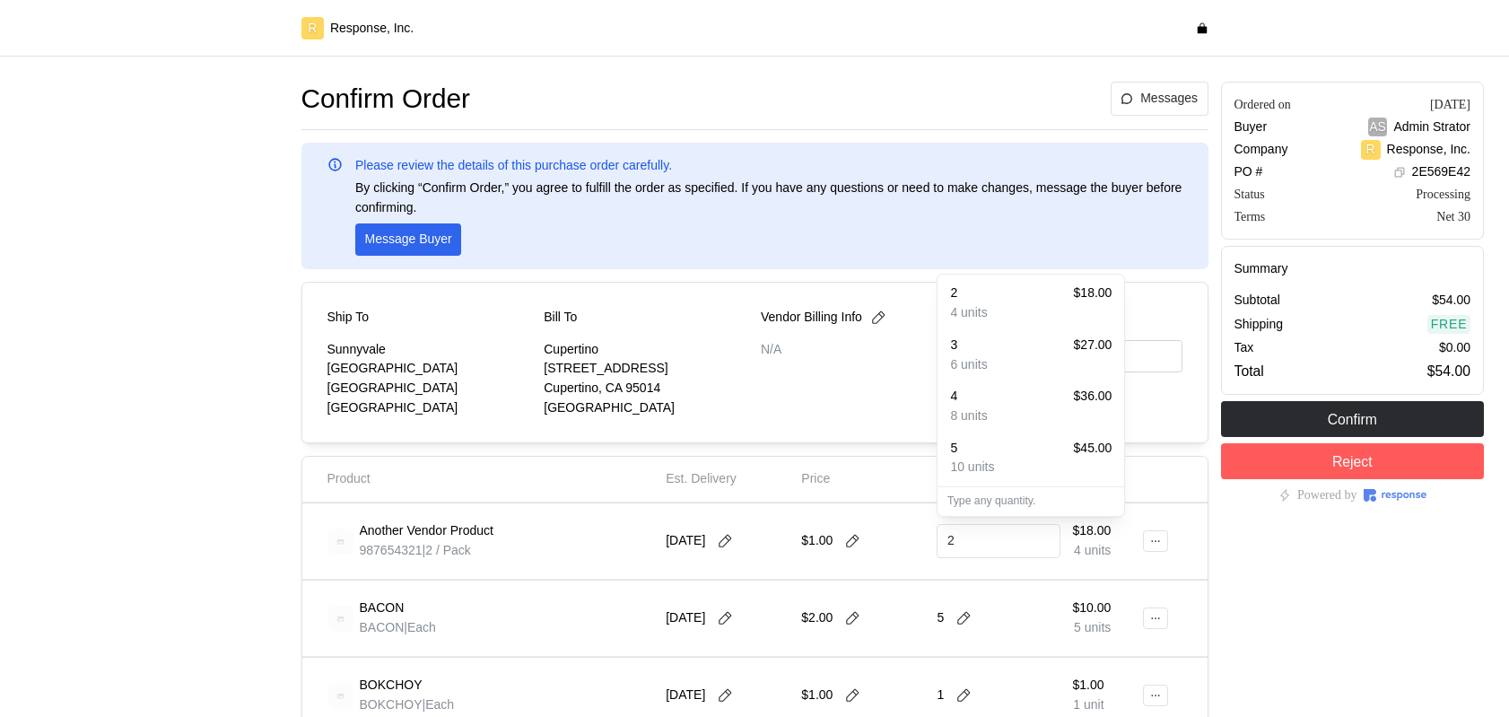
click at [983, 315] on p "4 units" at bounding box center [968, 313] width 37 height 20
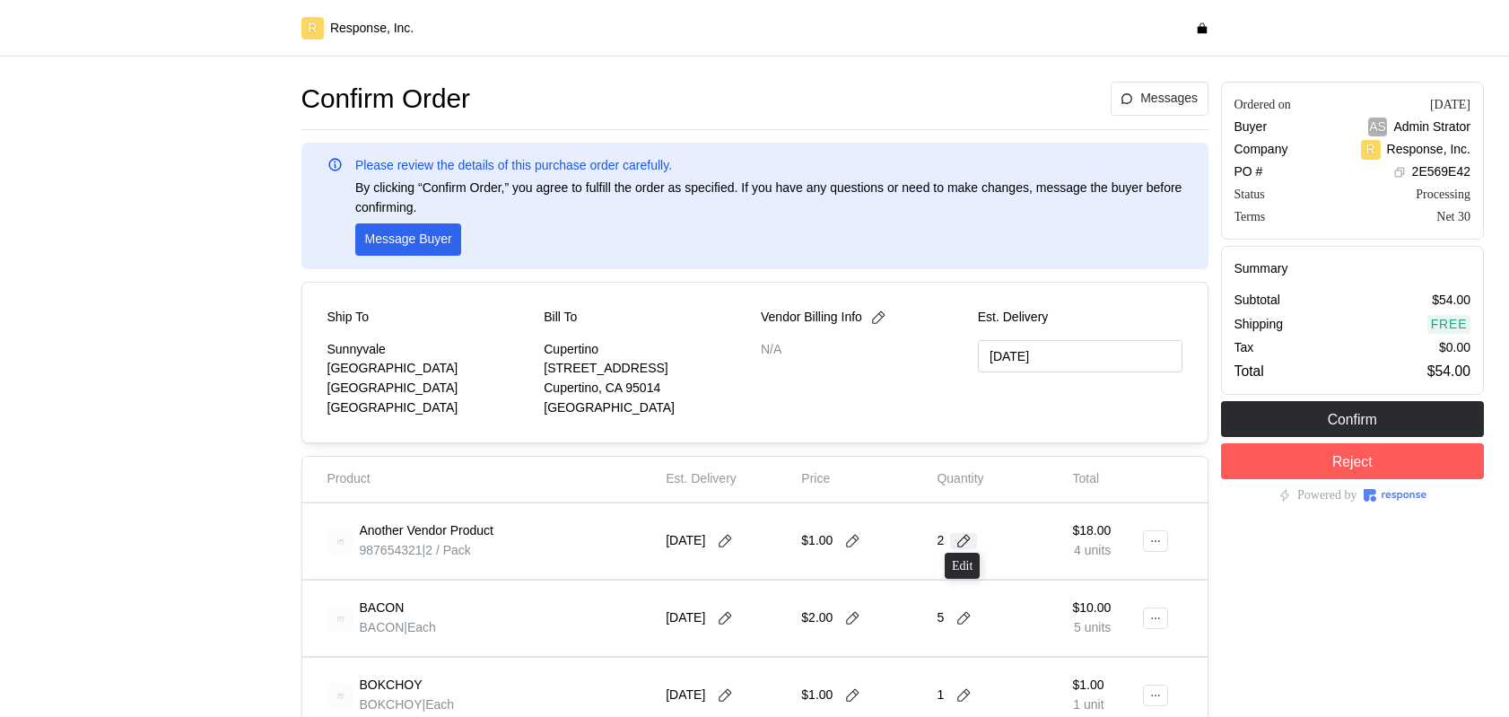
click at [963, 545] on icon at bounding box center [963, 541] width 16 height 16
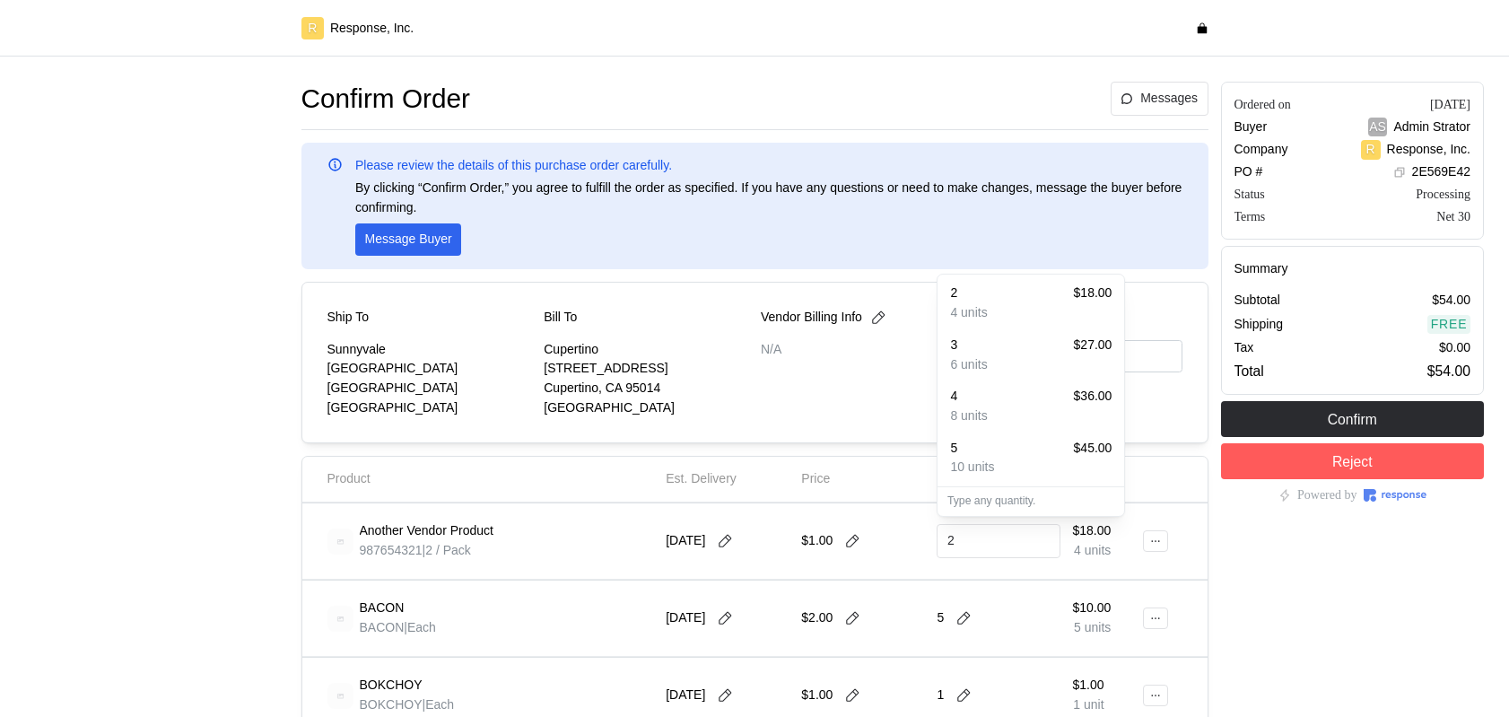
click at [1025, 352] on div "3 $27.00" at bounding box center [1030, 345] width 161 height 20
click at [968, 540] on icon at bounding box center [963, 541] width 13 height 13
click at [1011, 454] on div "5 $45.00" at bounding box center [1030, 449] width 161 height 20
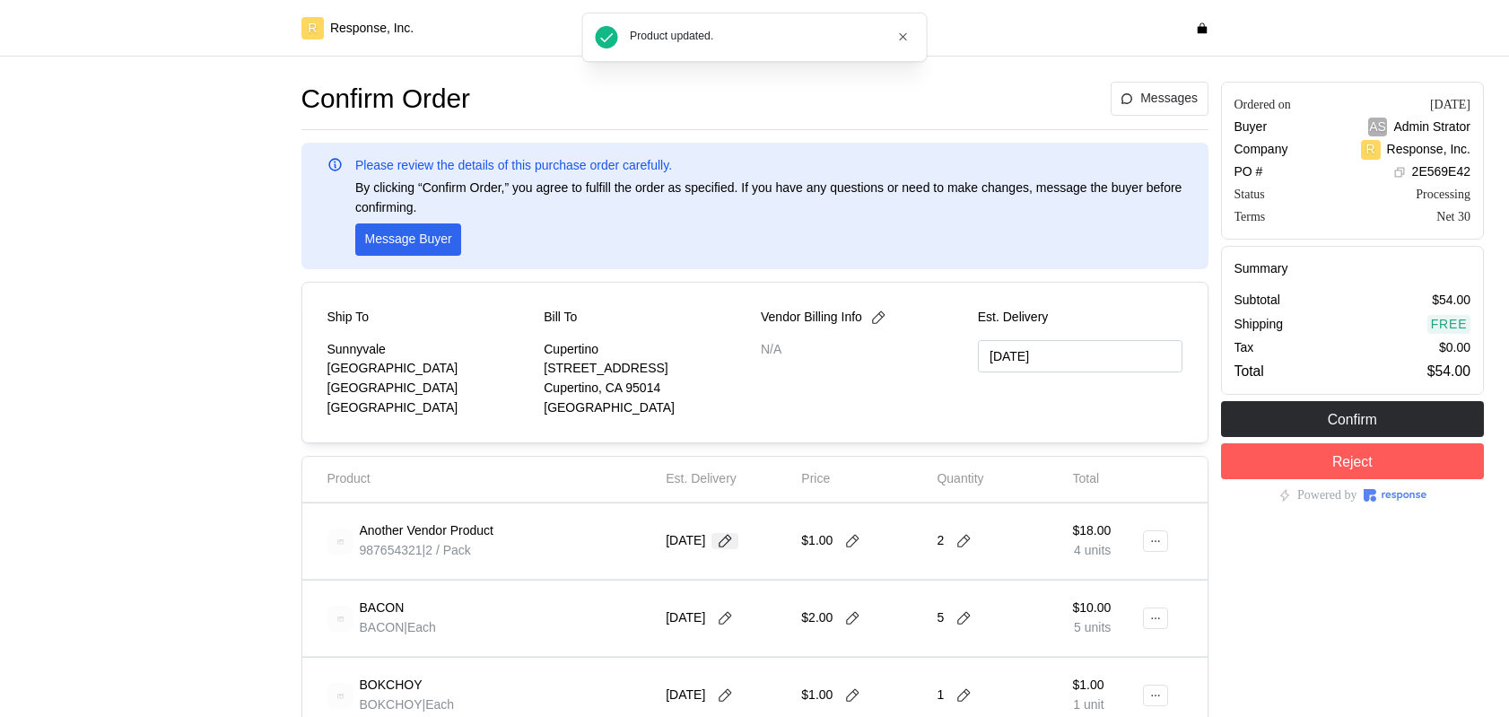
click at [732, 540] on icon at bounding box center [725, 541] width 13 height 13
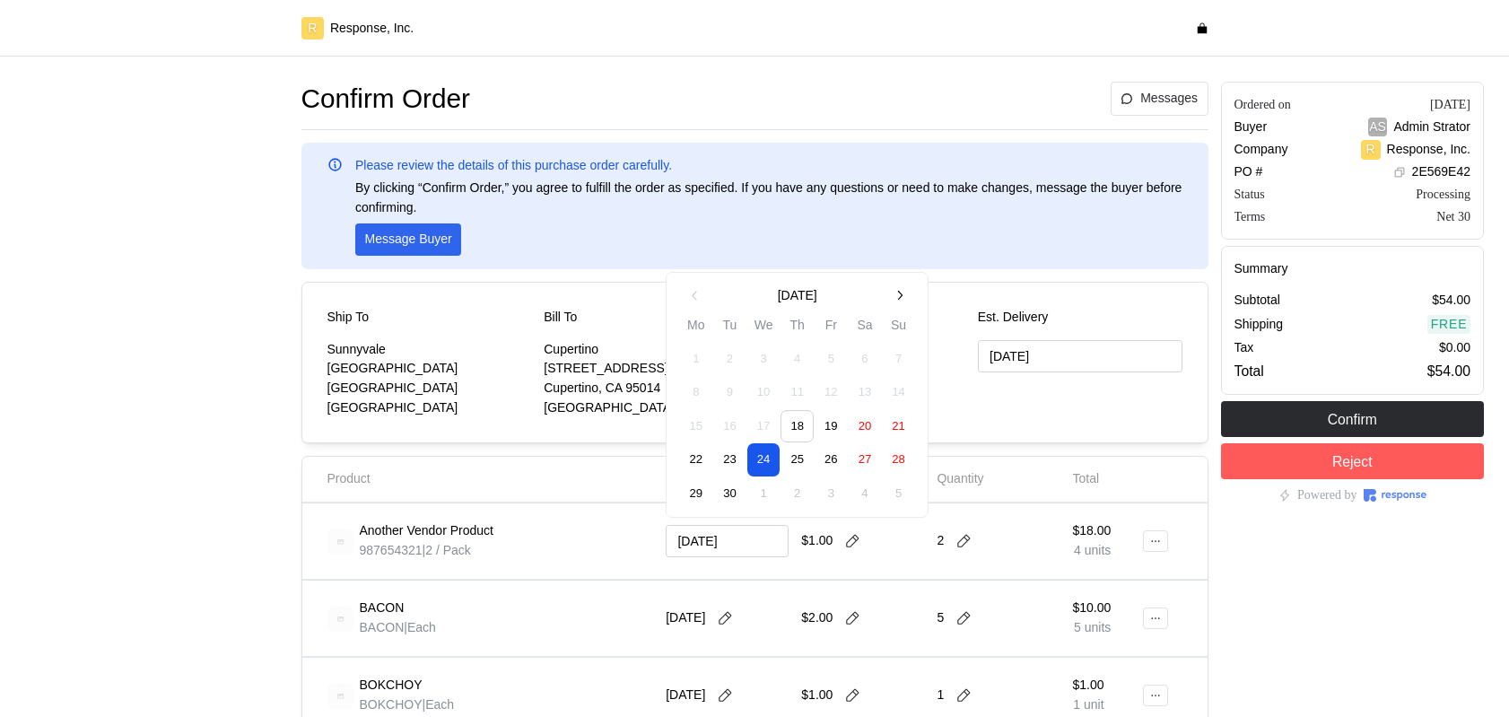
click at [855, 459] on button "27" at bounding box center [865, 459] width 33 height 33
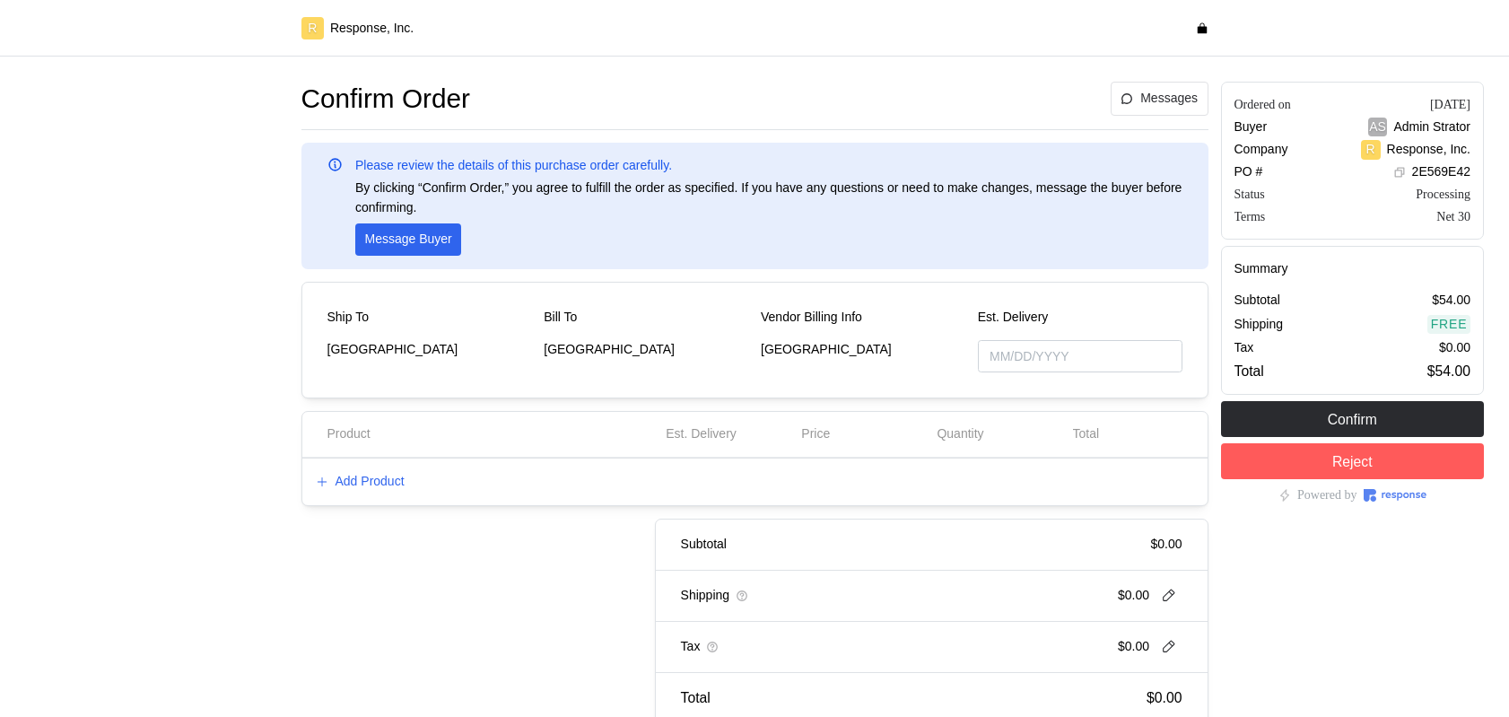
type input "[DATE]"
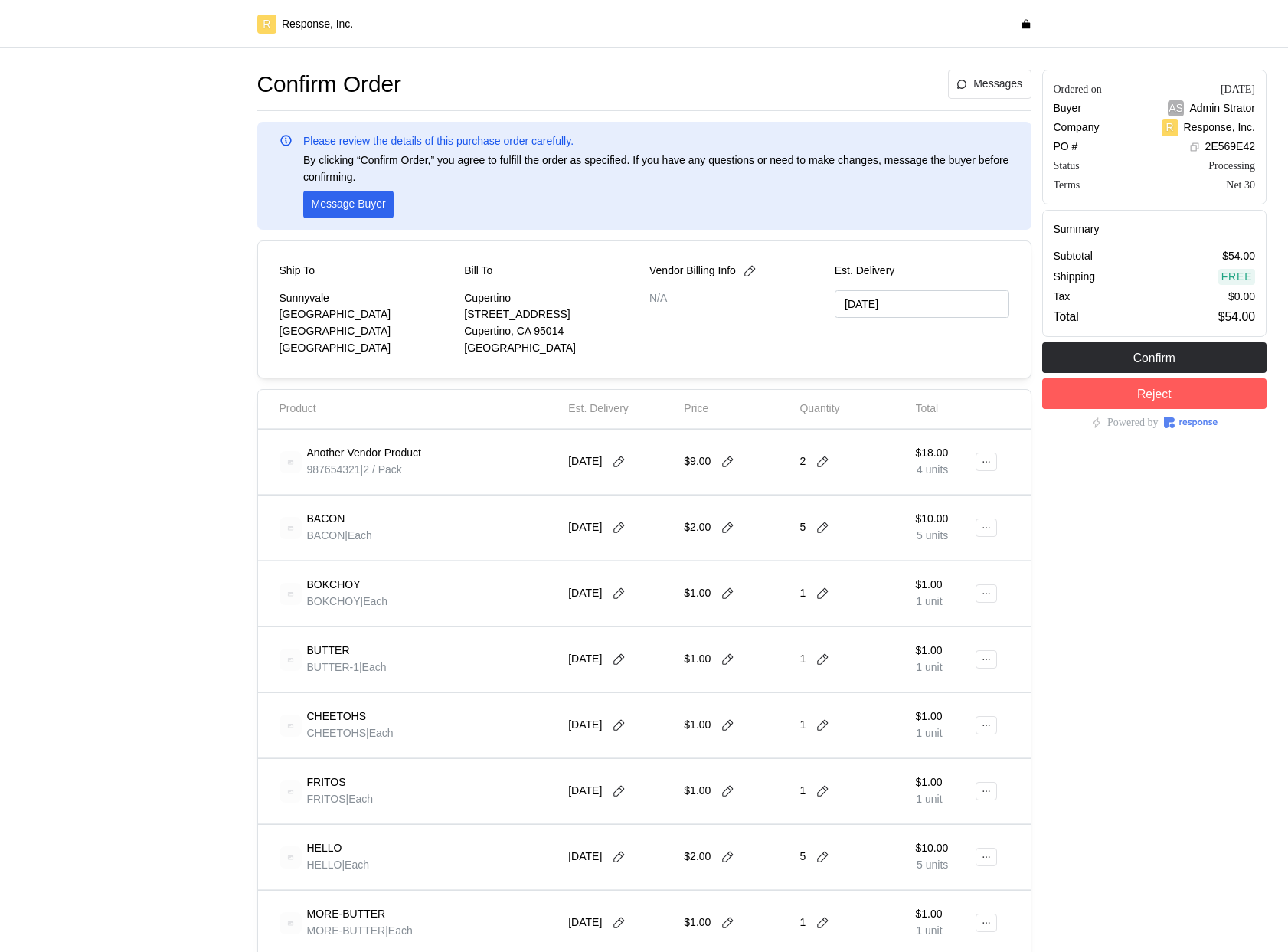
click at [739, 470] on div "$9.00" at bounding box center [736, 462] width 105 height 43
click at [733, 457] on icon at bounding box center [727, 462] width 14 height 14
type input "1"
click at [828, 466] on icon at bounding box center [822, 462] width 14 height 14
click at [830, 576] on div "4 $36.00 8 units" at bounding box center [880, 595] width 154 height 44
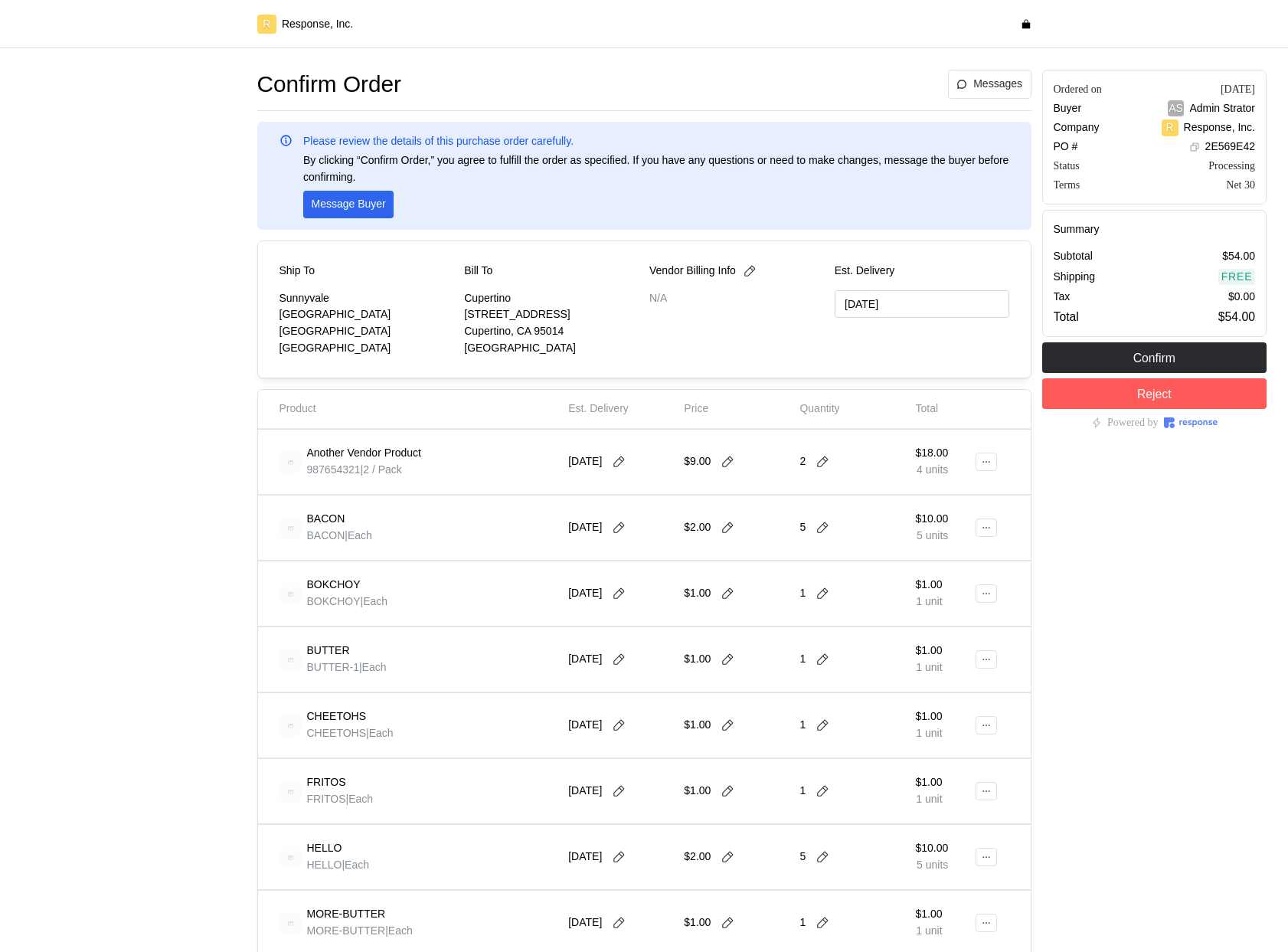
type input "[DATE]"
click at [621, 458] on icon at bounding box center [619, 462] width 14 height 14
click at [688, 609] on button "18" at bounding box center [680, 613] width 28 height 28
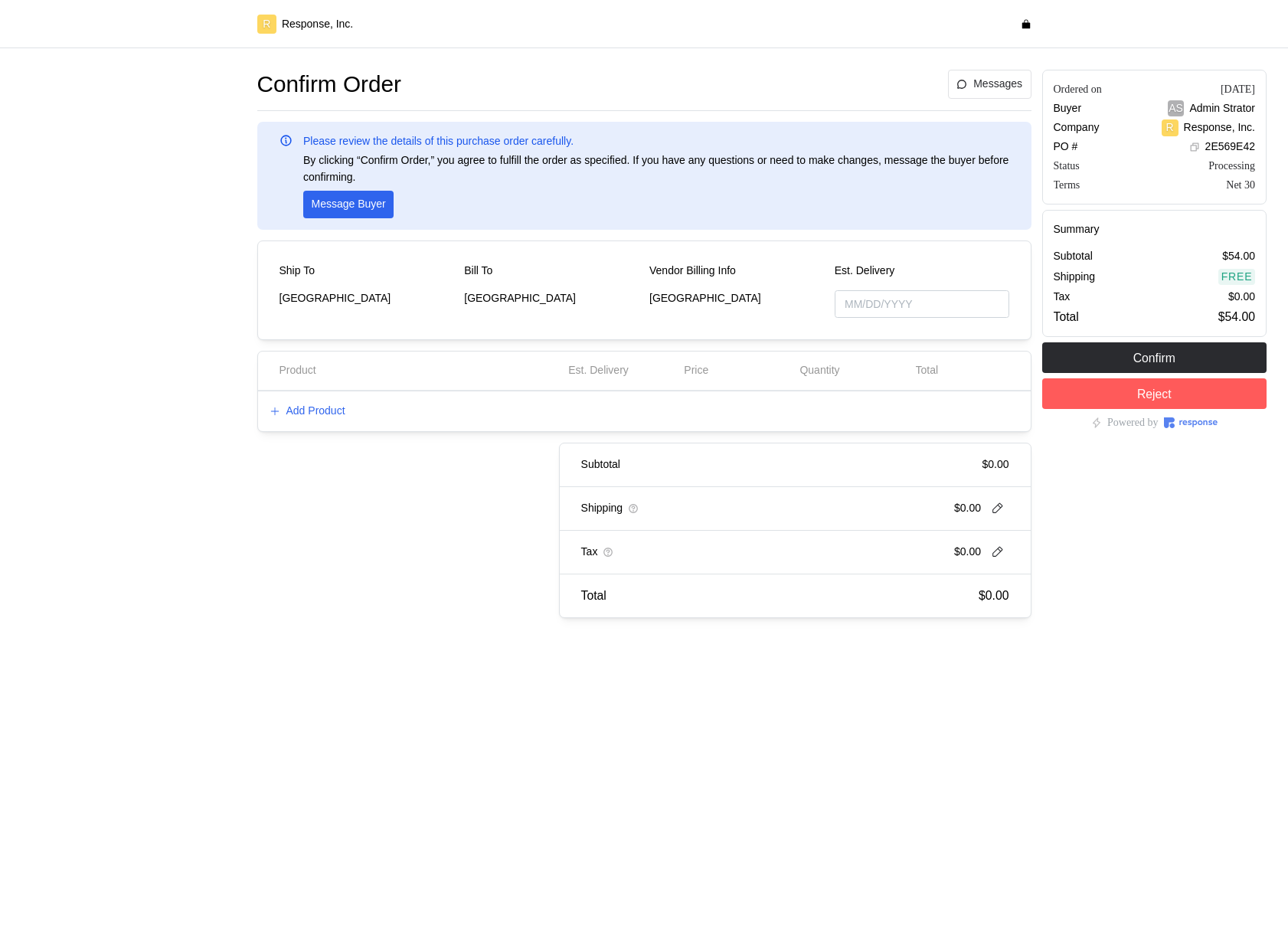
type input "10/20/2025"
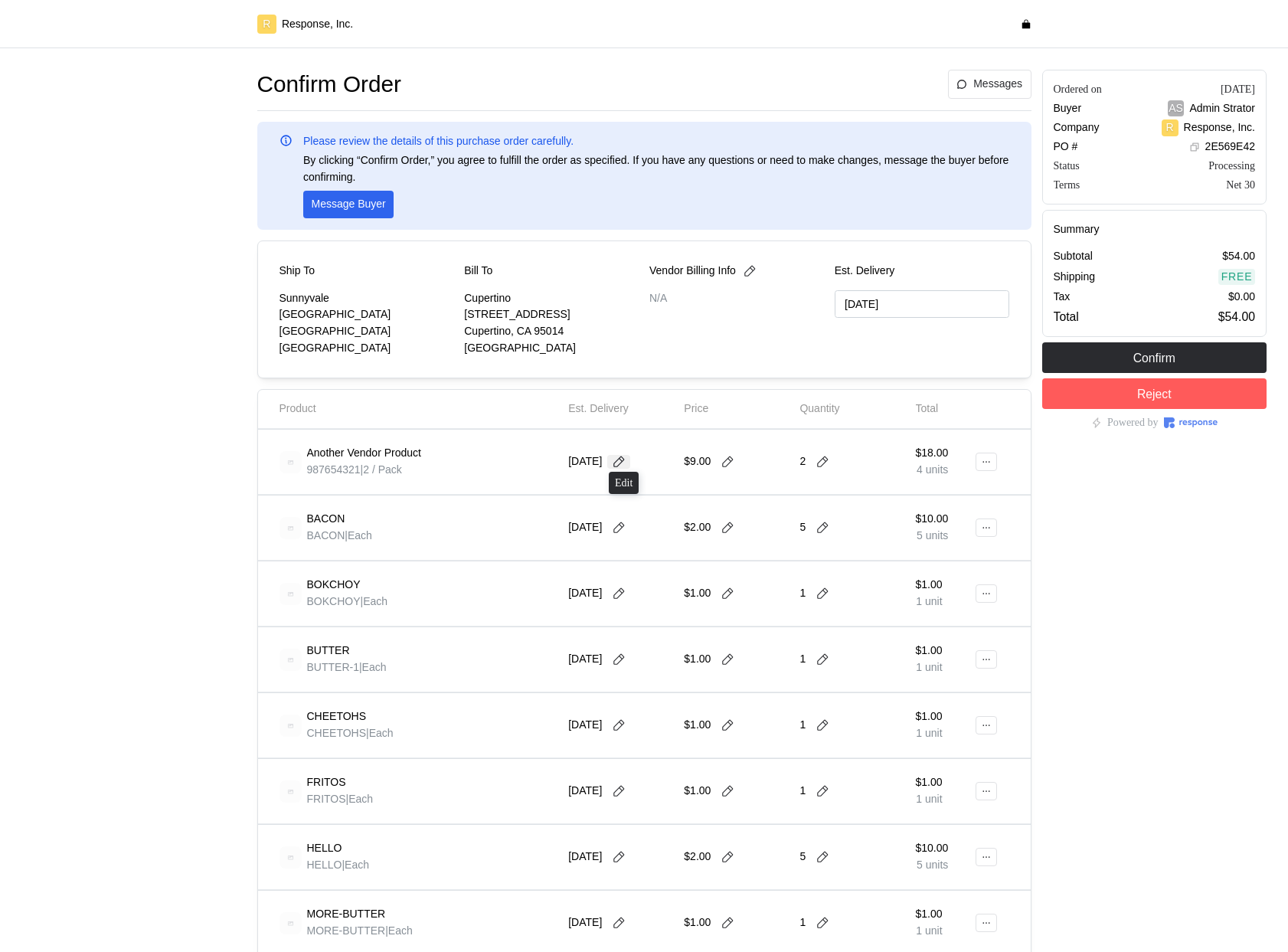
click at [621, 461] on icon at bounding box center [619, 462] width 14 height 14
click at [685, 644] on button "25" at bounding box center [680, 642] width 28 height 28
click at [732, 459] on icon at bounding box center [727, 462] width 14 height 14
type input "1"
click at [823, 462] on icon at bounding box center [822, 462] width 14 height 14
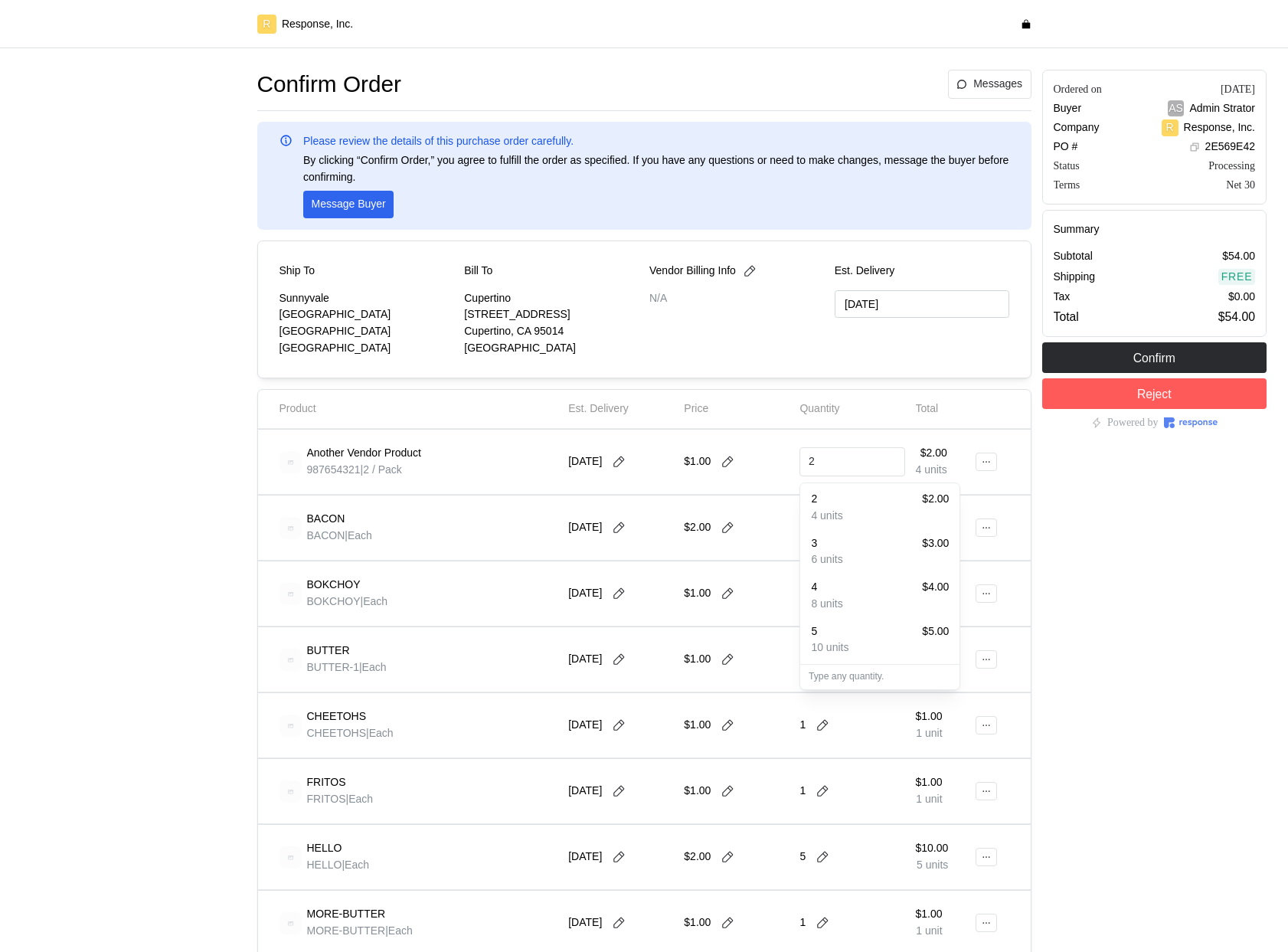
click at [829, 645] on p "10 units" at bounding box center [830, 648] width 38 height 17
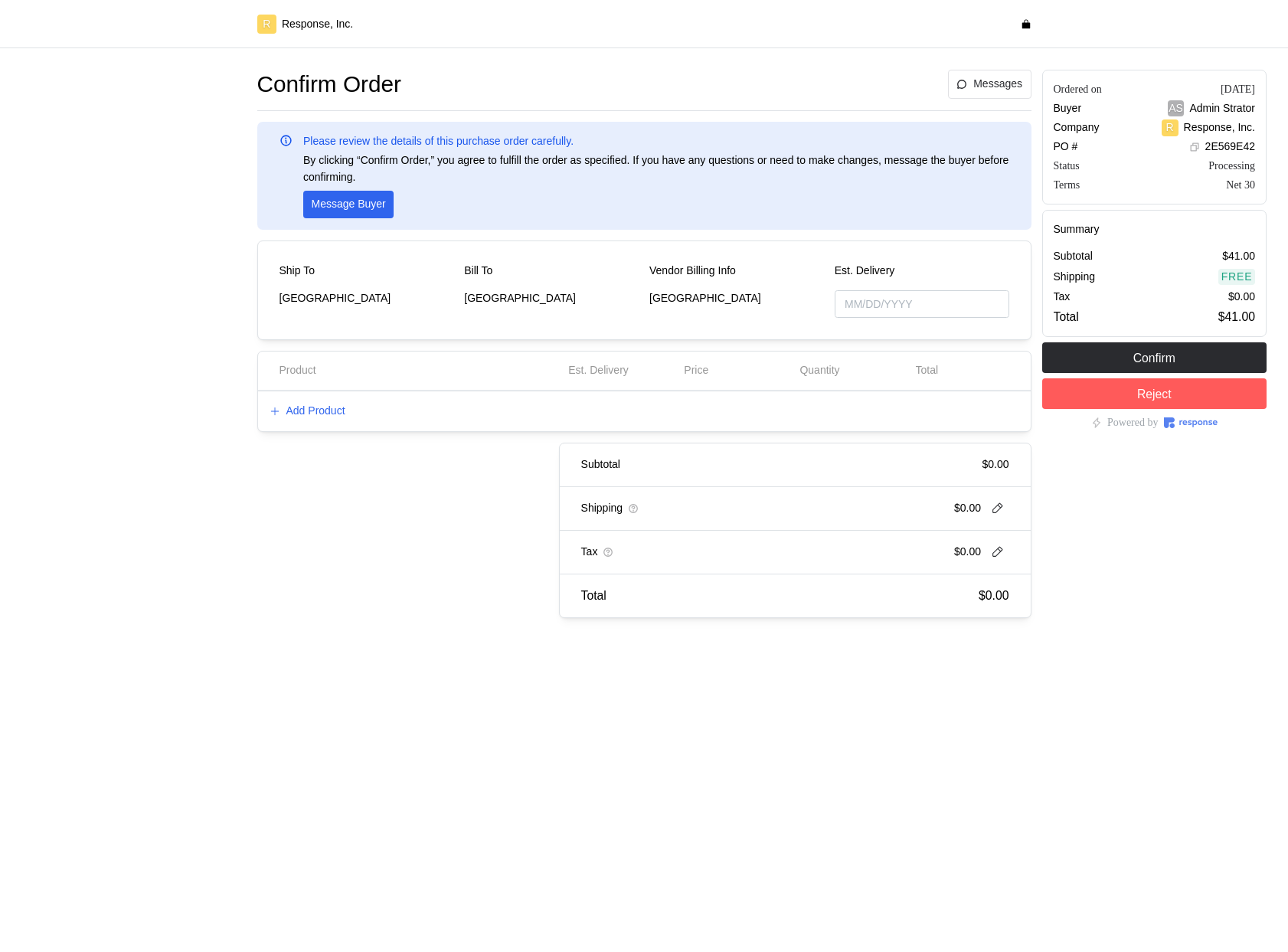
type input "[DATE]"
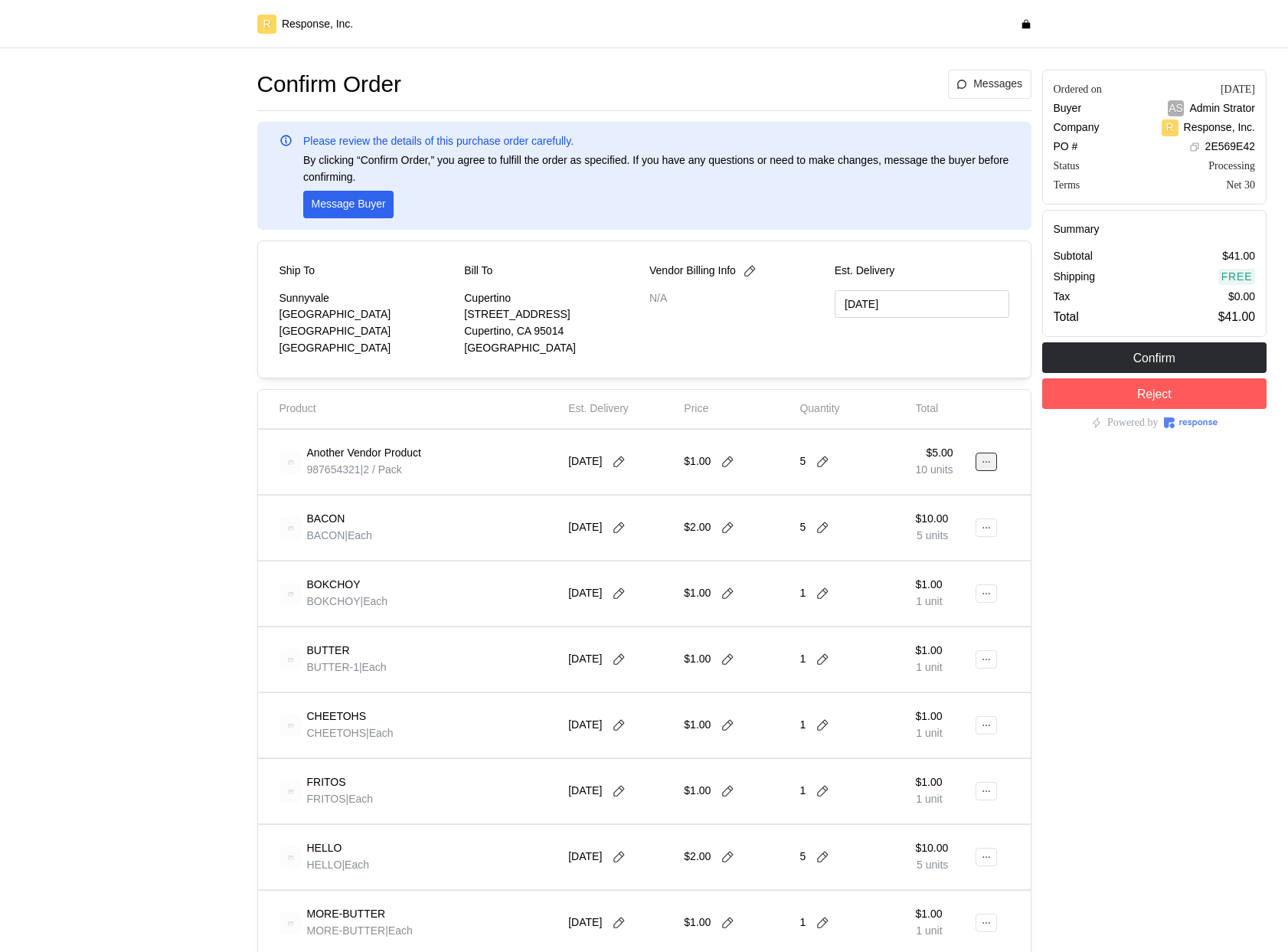
click at [983, 459] on icon at bounding box center [986, 462] width 11 height 11
click at [935, 484] on button "Edit" at bounding box center [930, 494] width 122 height 27
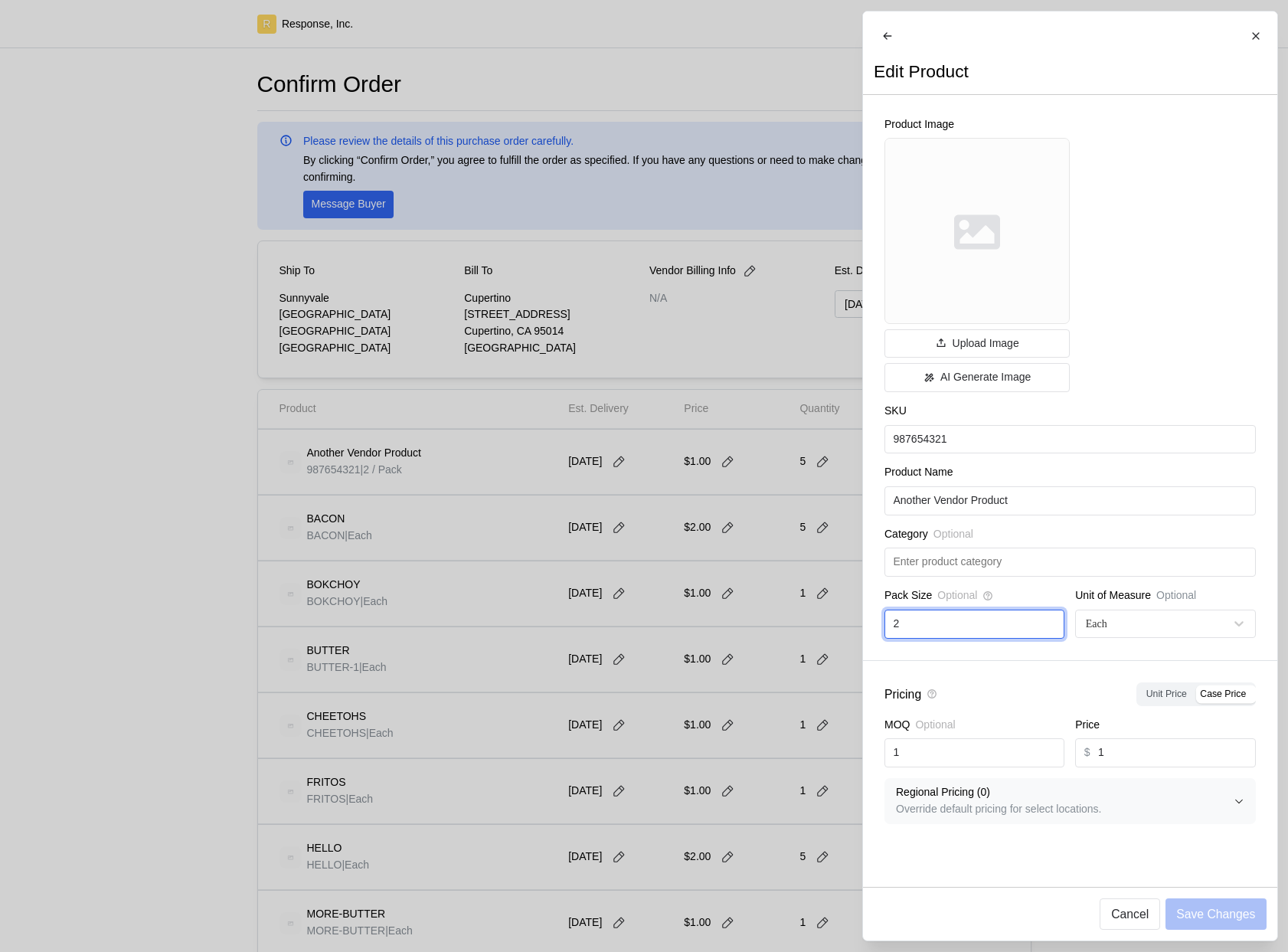
click at [959, 633] on input "2" at bounding box center [974, 624] width 162 height 27
type input "1"
click at [1200, 919] on p "Save Changes" at bounding box center [1215, 914] width 79 height 19
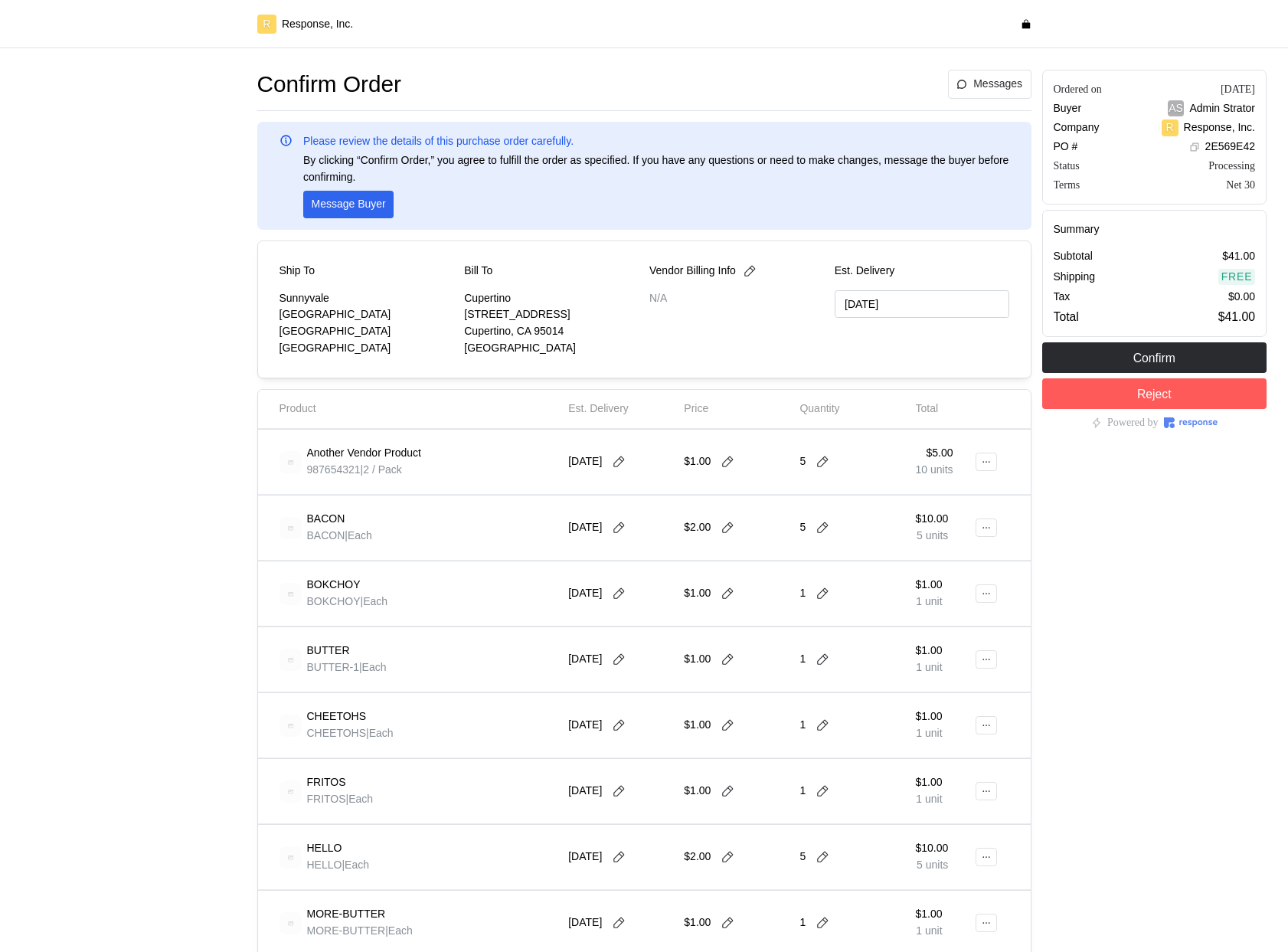
type input "[DATE]"
click at [988, 470] on button at bounding box center [986, 462] width 21 height 19
click at [910, 494] on p "Edit" at bounding box center [937, 494] width 98 height 17
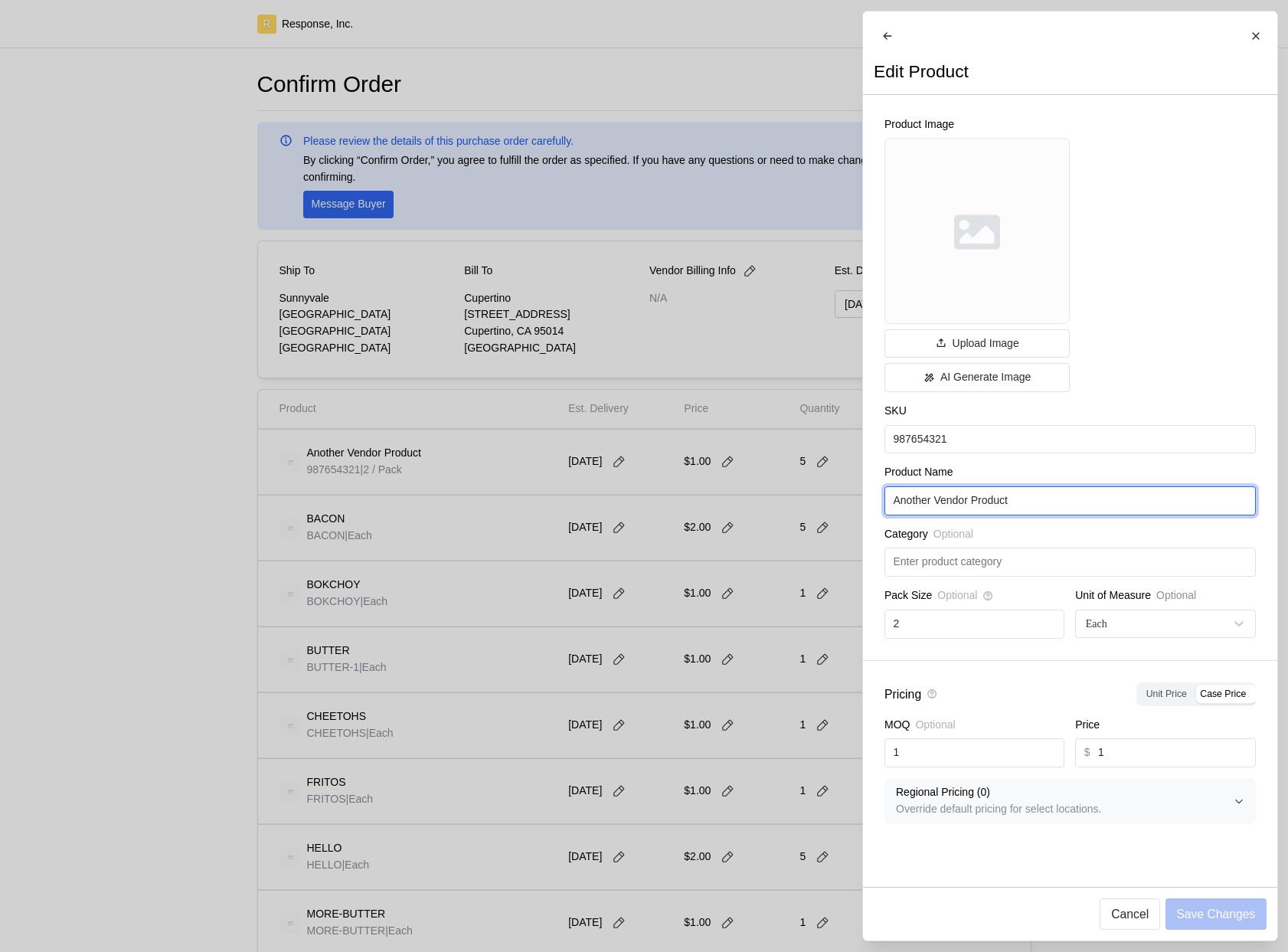
click at [1043, 515] on input "Another Vendor Product" at bounding box center [1069, 501] width 353 height 27
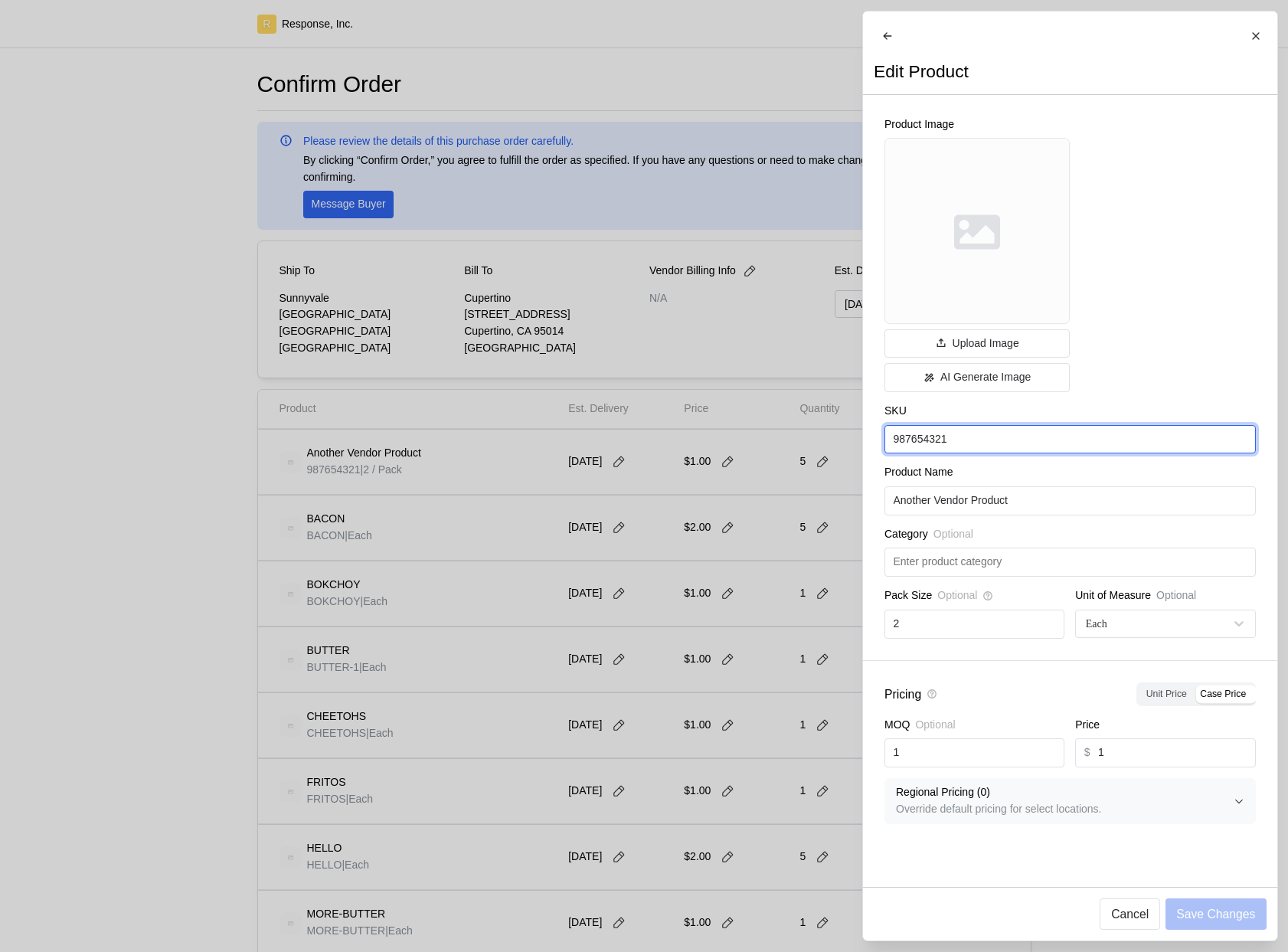
click at [998, 453] on input "987654321" at bounding box center [1069, 440] width 353 height 27
type input "98765432156756"
click at [1227, 911] on p "Save Changes" at bounding box center [1215, 914] width 79 height 19
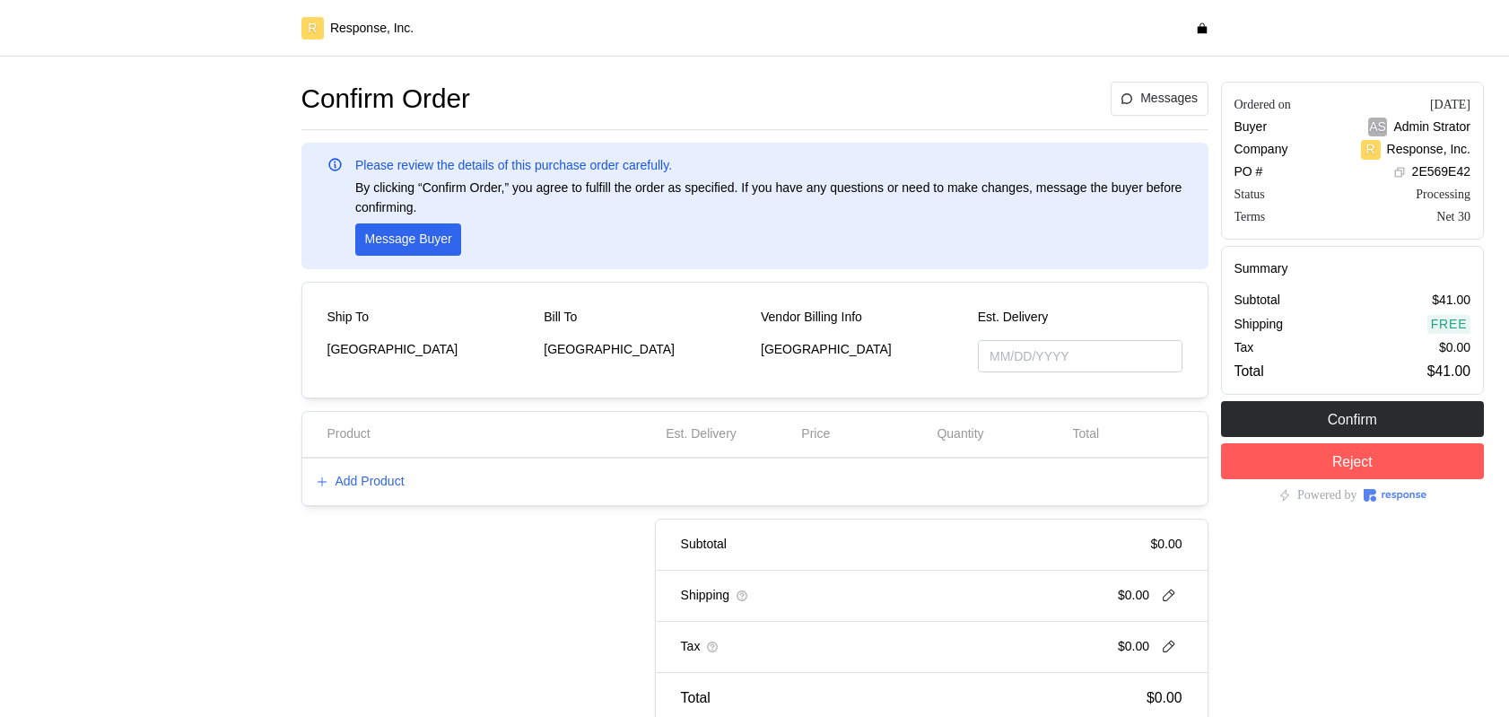
type input "[DATE]"
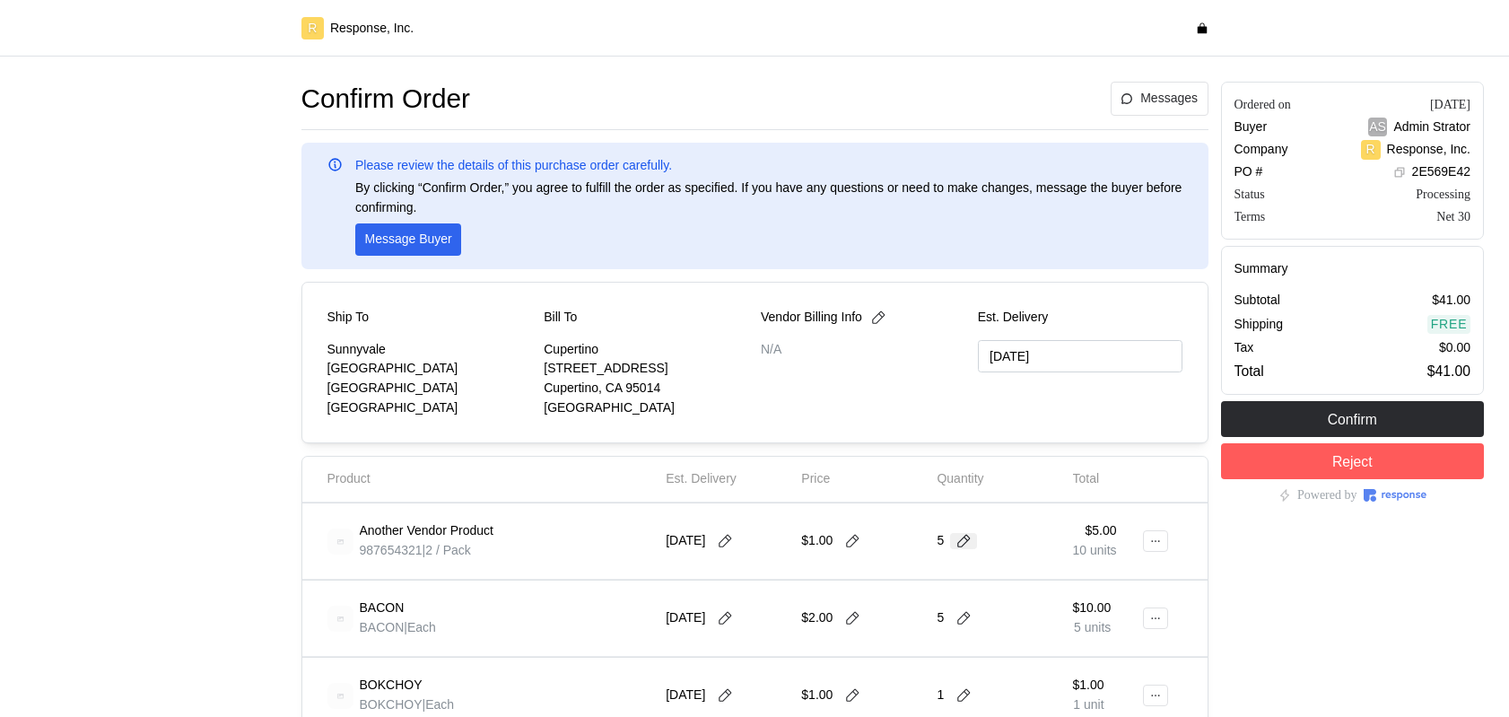
click at [959, 539] on icon at bounding box center [963, 541] width 16 height 16
click at [963, 539] on input "5" at bounding box center [998, 541] width 102 height 32
click at [962, 539] on input "5" at bounding box center [998, 541] width 102 height 32
type input "1"
click at [862, 571] on div "$1.00" at bounding box center [862, 541] width 135 height 63
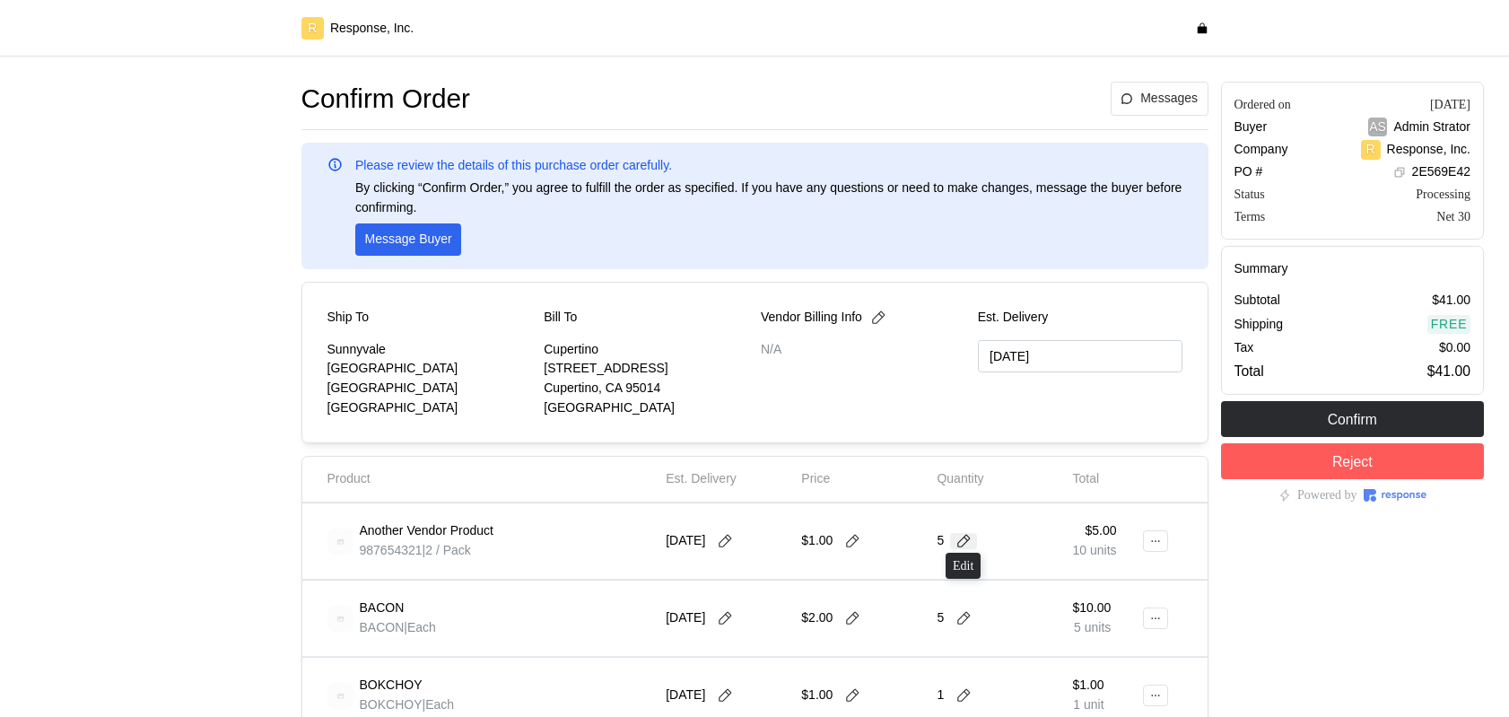
click at [965, 545] on icon at bounding box center [963, 541] width 16 height 16
type input "1"
click at [1013, 480] on div "Quantity" at bounding box center [998, 479] width 123 height 20
type input "[DATE]"
click at [850, 535] on icon at bounding box center [852, 541] width 16 height 16
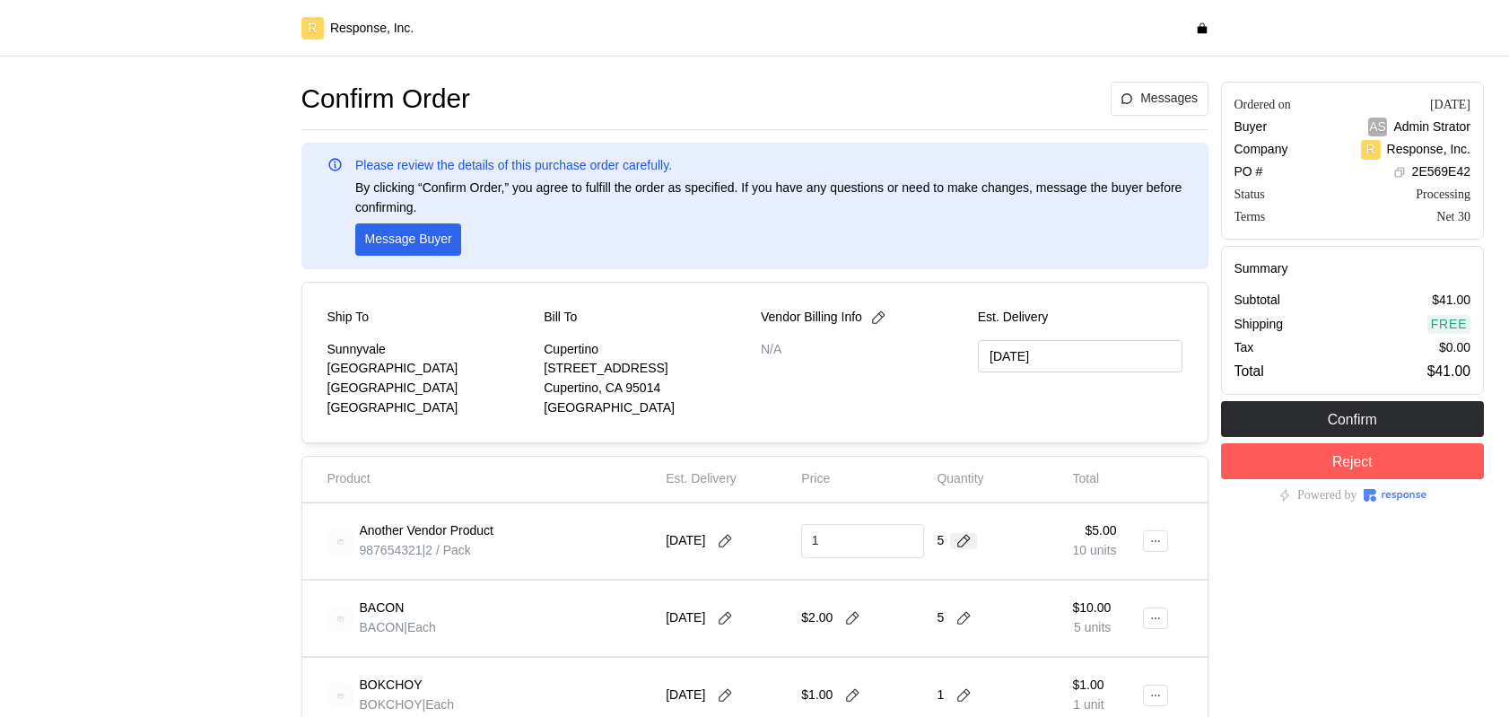
click at [956, 539] on icon at bounding box center [963, 541] width 16 height 16
click at [966, 553] on input "5" at bounding box center [998, 541] width 102 height 32
type input "1"
click at [955, 606] on p "2 units" at bounding box center [968, 605] width 37 height 20
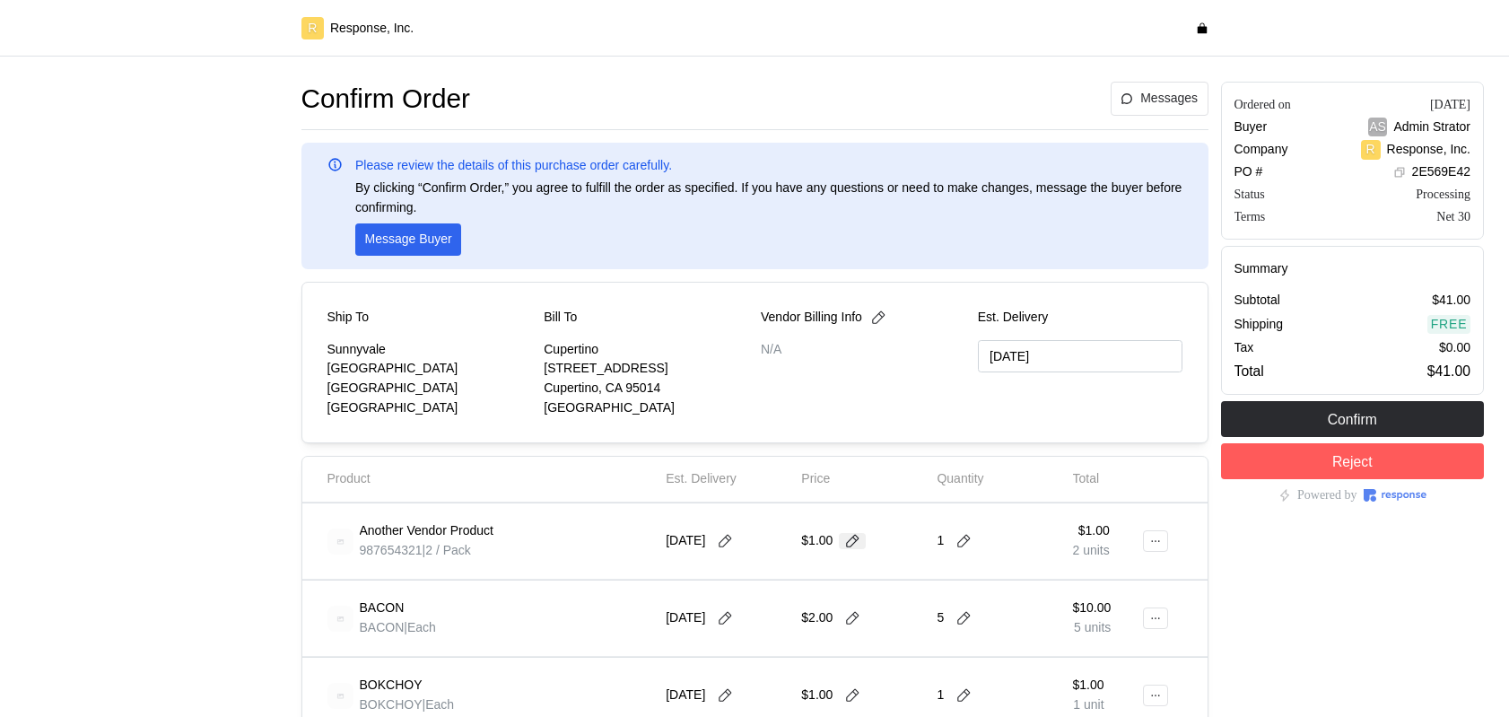
click at [855, 539] on icon at bounding box center [852, 541] width 16 height 16
type input "5"
type input "[DATE]"
click at [957, 536] on icon at bounding box center [963, 541] width 16 height 16
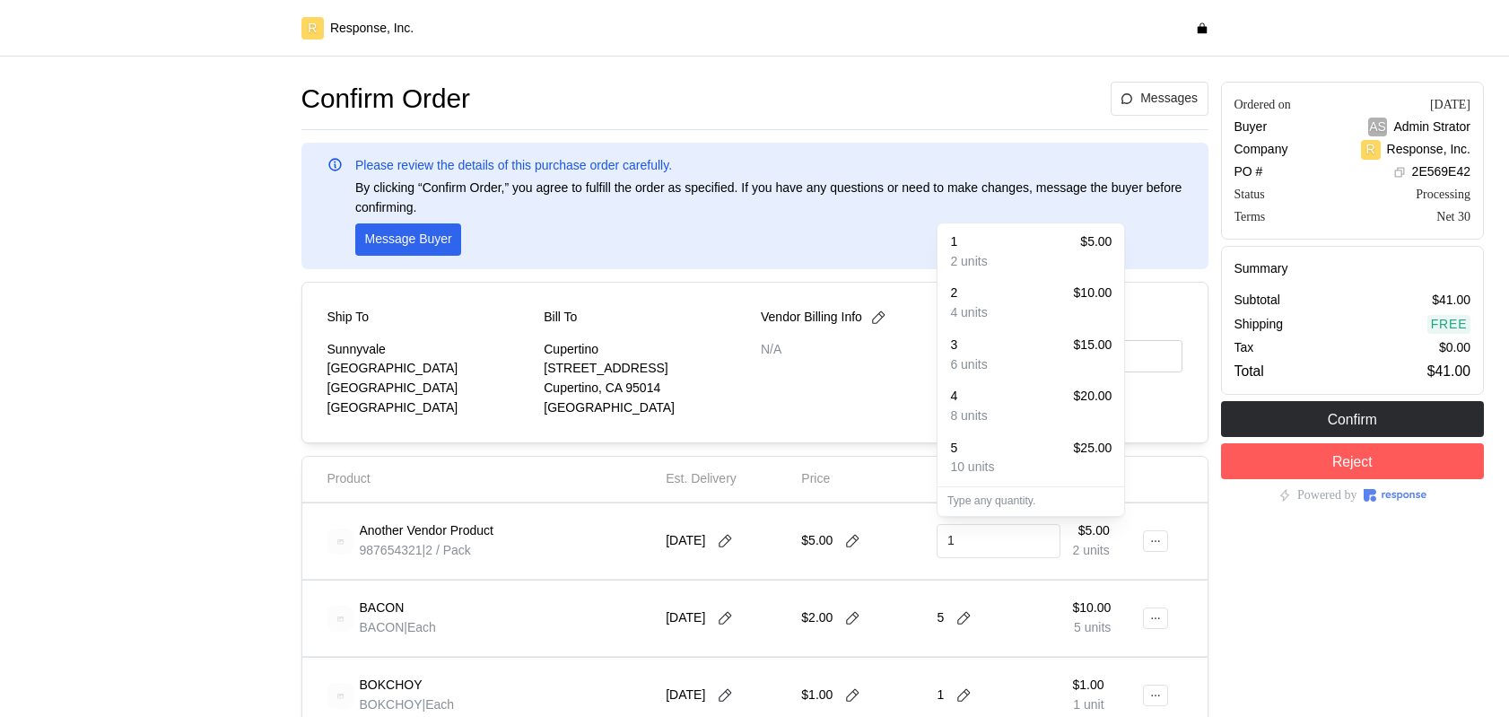
click at [1002, 404] on div "4 $20.00" at bounding box center [1030, 397] width 161 height 20
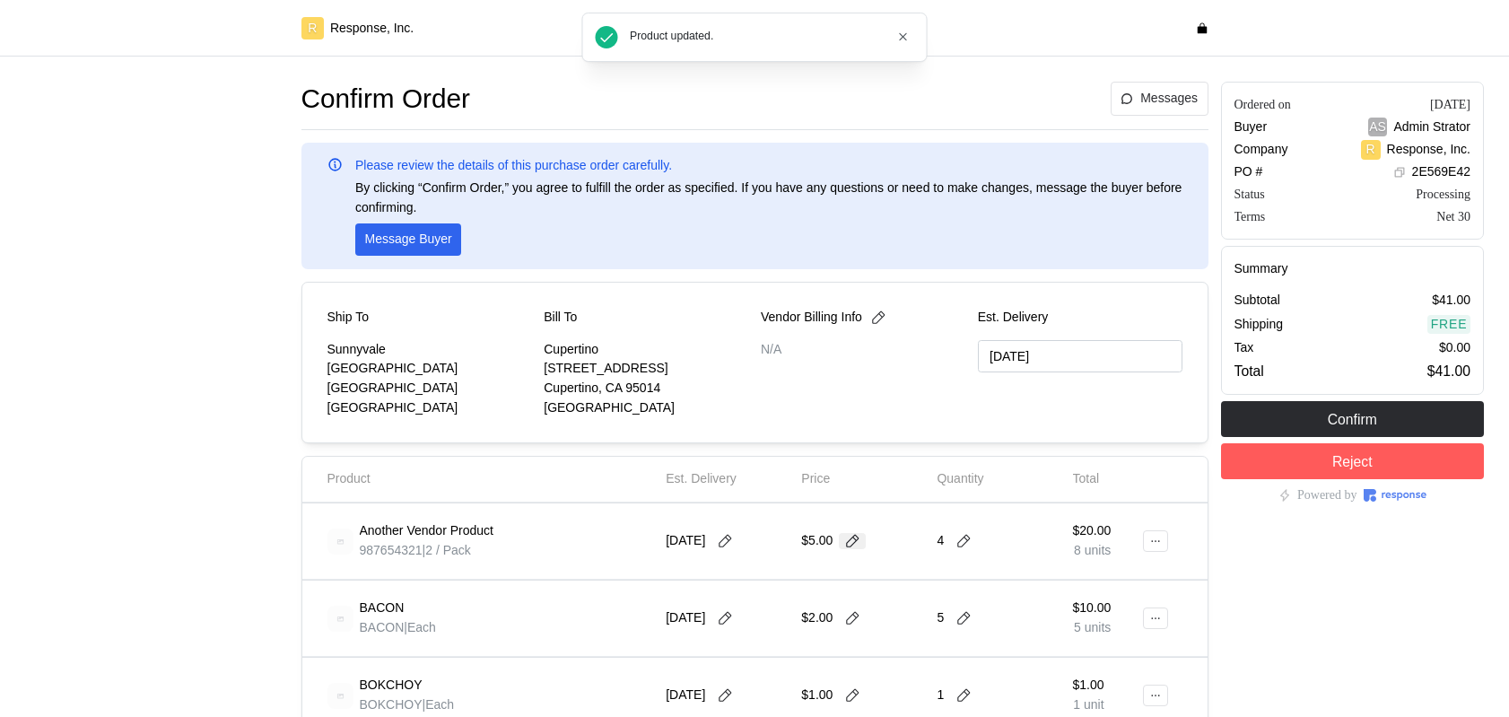
click at [860, 547] on icon at bounding box center [852, 541] width 16 height 16
type input "1"
type input "[DATE]"
click at [1154, 546] on icon at bounding box center [1155, 541] width 13 height 13
click at [1067, 573] on p "Edit" at bounding box center [1098, 579] width 115 height 20
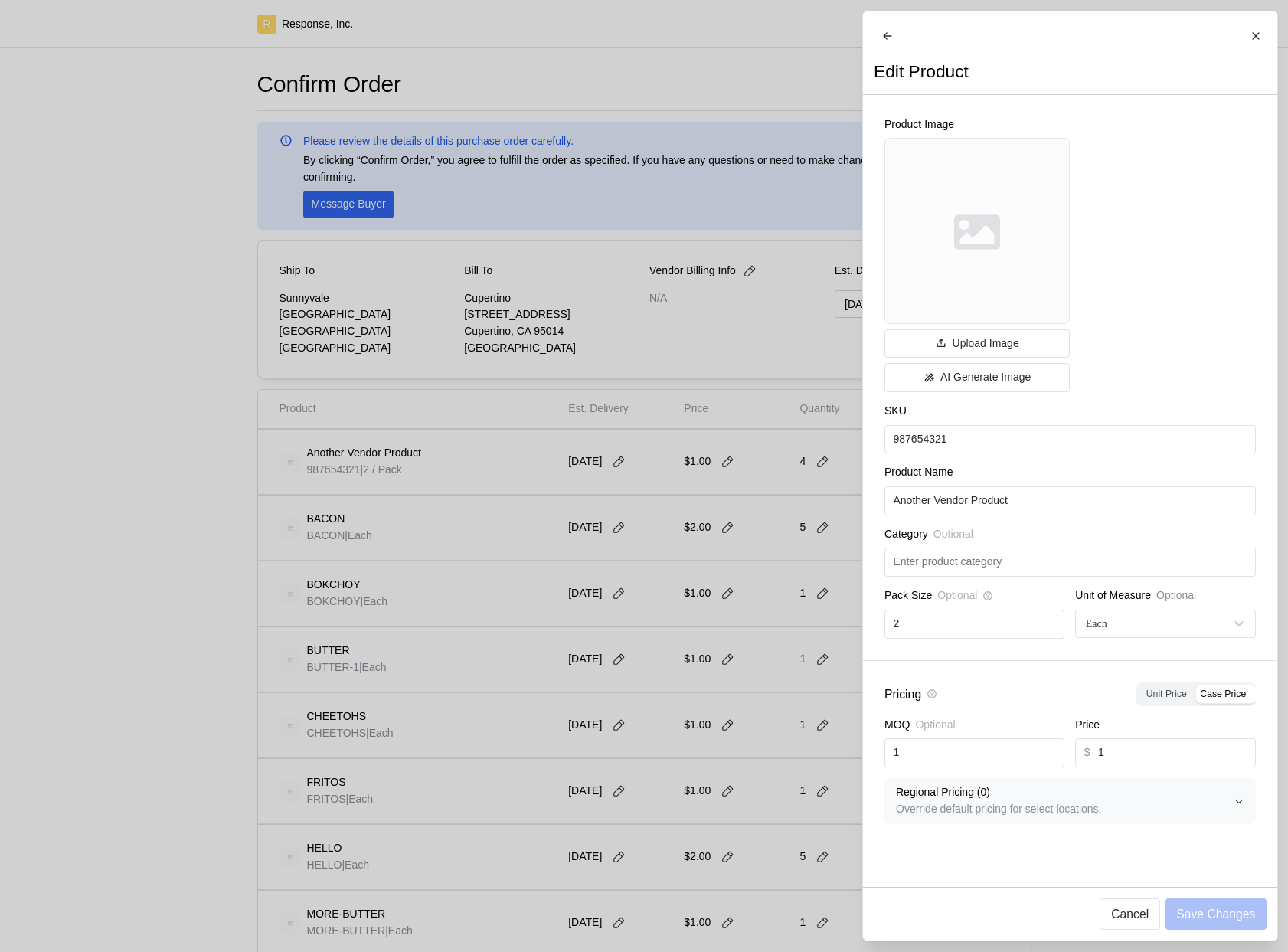
click at [781, 578] on div at bounding box center [644, 476] width 1288 height 952
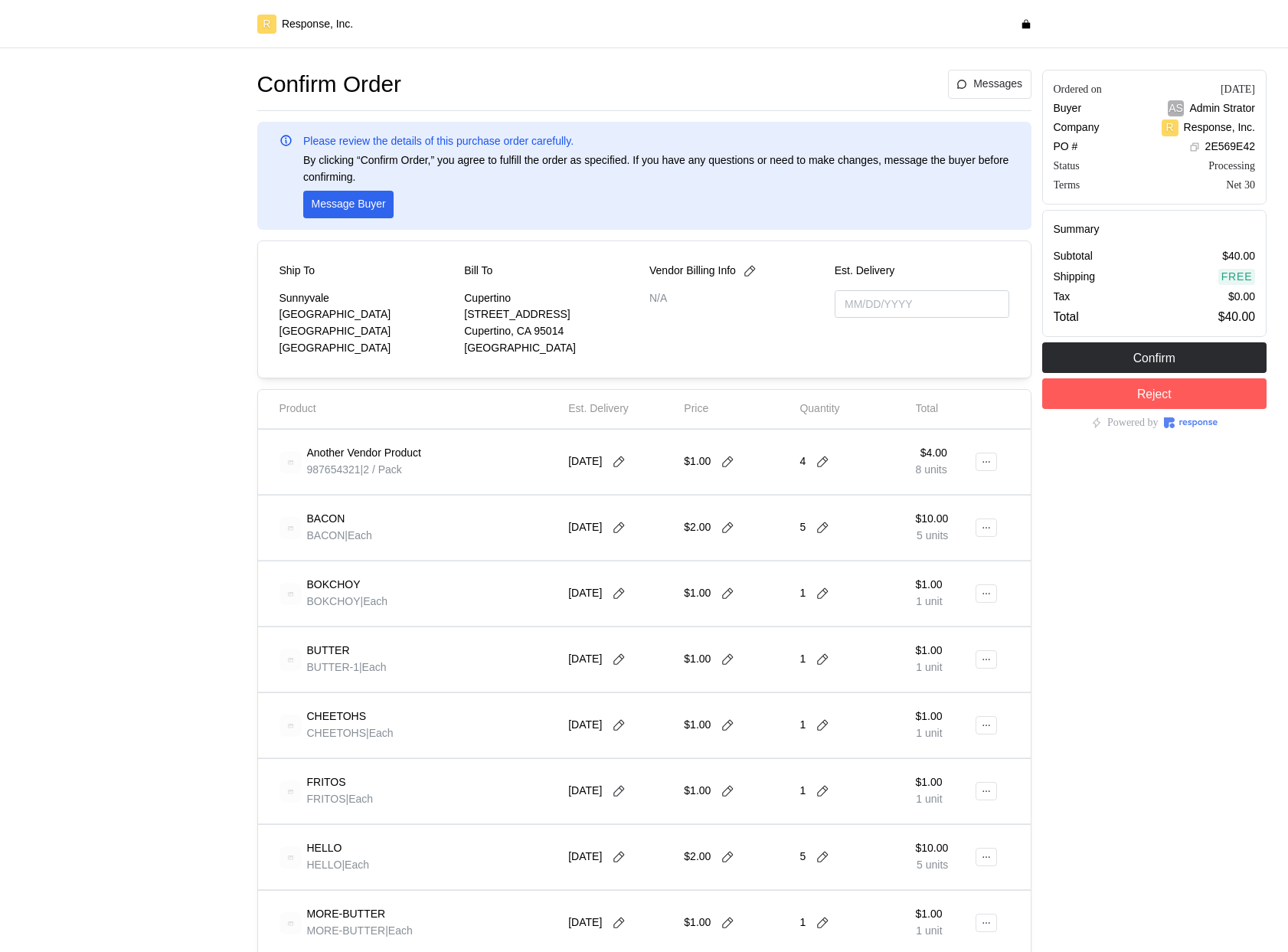
type input "[DATE]"
click at [978, 456] on button at bounding box center [986, 462] width 21 height 19
click at [937, 486] on p "Edit" at bounding box center [937, 494] width 98 height 17
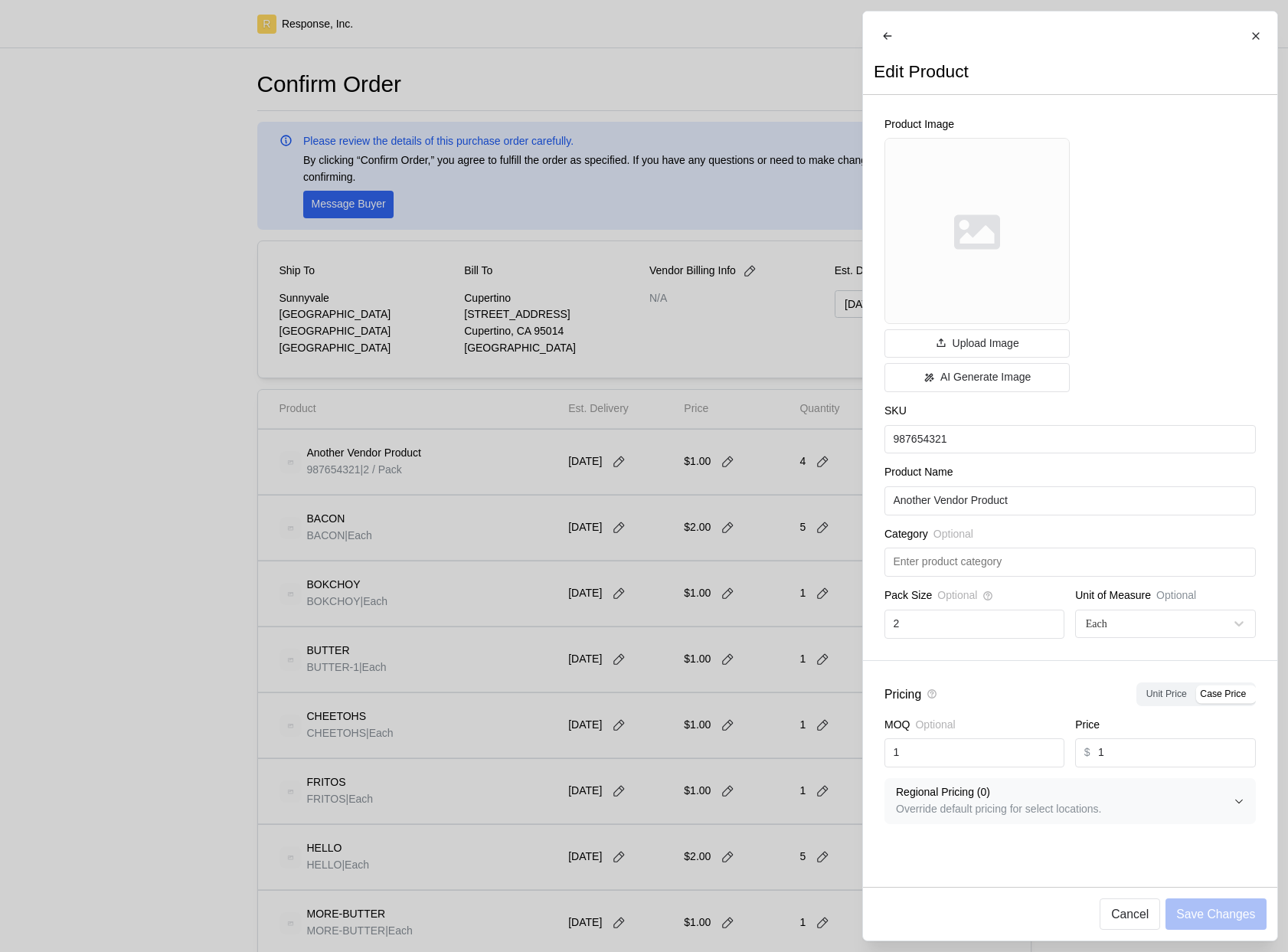
click at [676, 606] on div at bounding box center [644, 476] width 1288 height 952
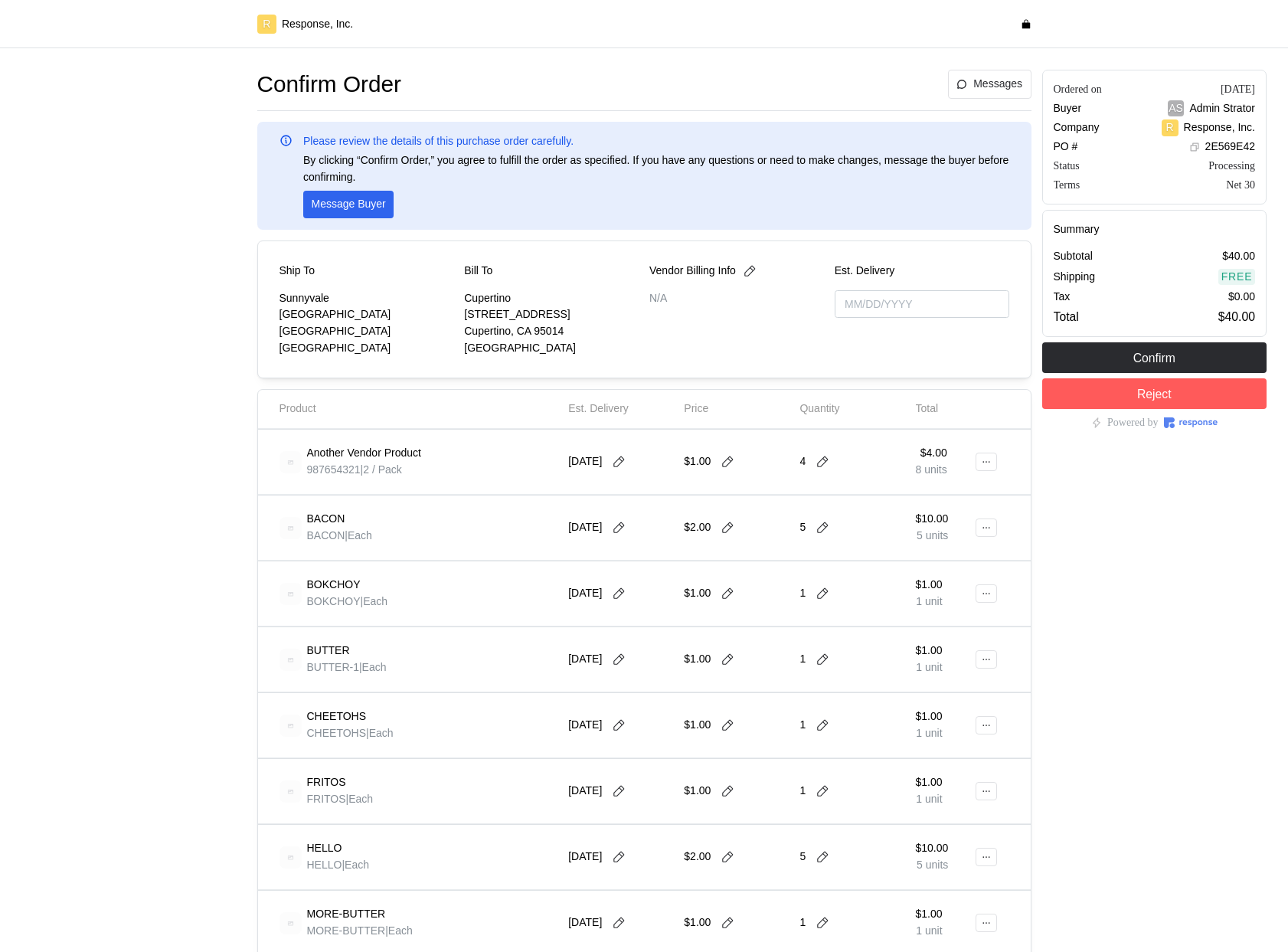
type input "[DATE]"
click at [626, 465] on icon at bounding box center [619, 462] width 14 height 14
click at [710, 640] on button "26" at bounding box center [709, 642] width 28 height 28
click at [728, 462] on icon at bounding box center [727, 462] width 14 height 14
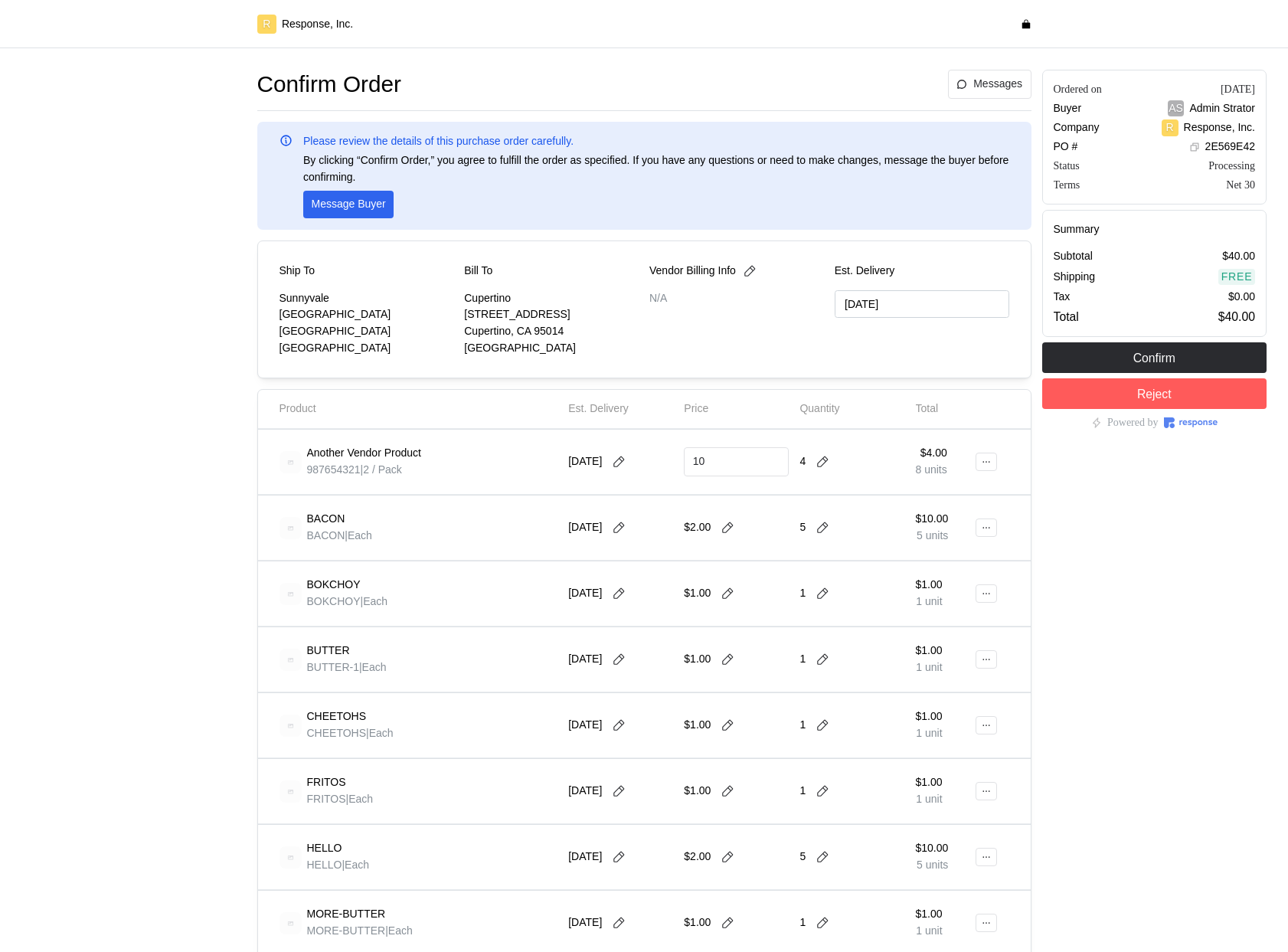
type input "10"
click at [814, 463] on button at bounding box center [822, 462] width 23 height 14
click at [827, 546] on div "5 $50.00" at bounding box center [879, 544] width 137 height 17
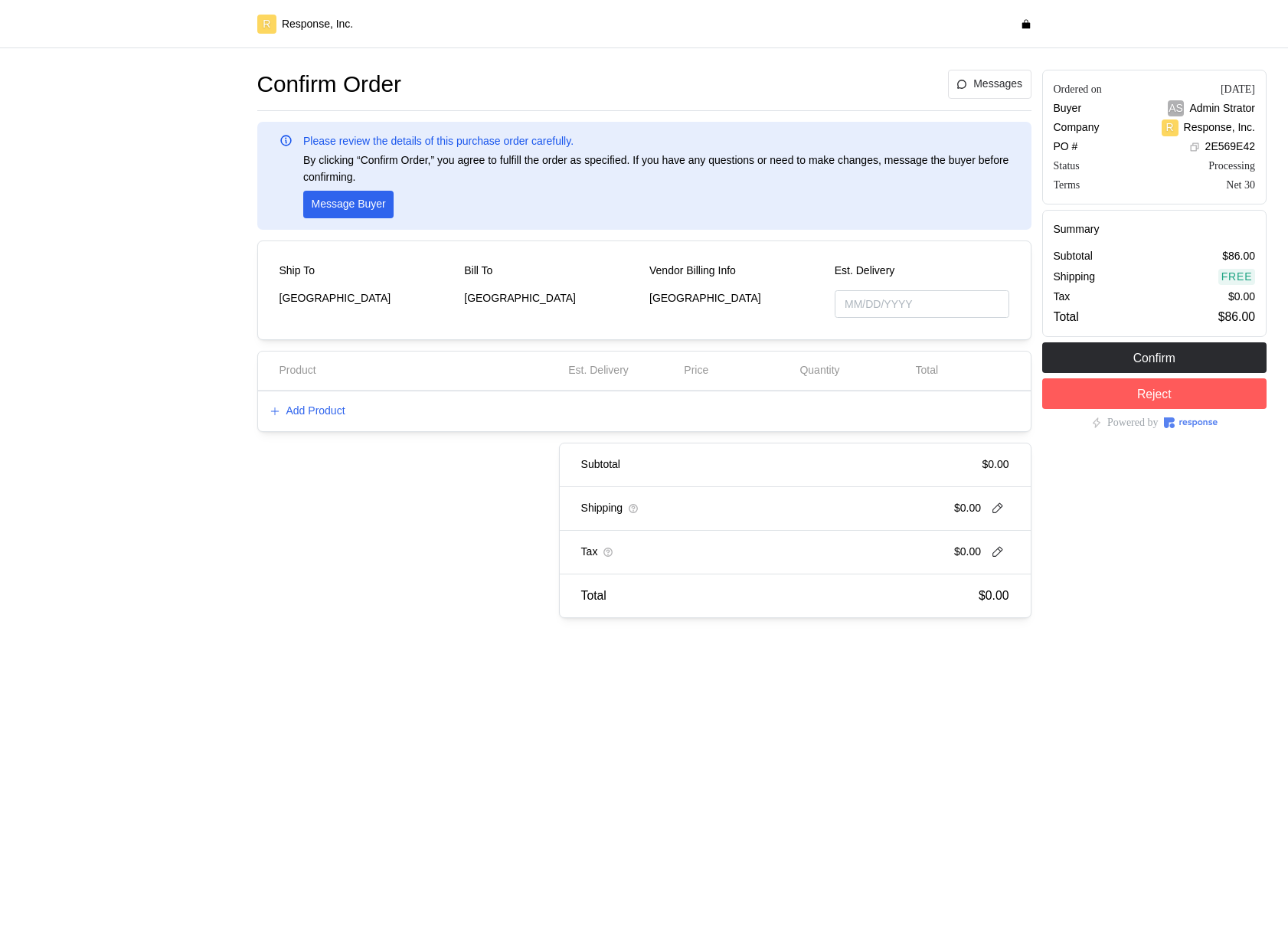
type input "[DATE]"
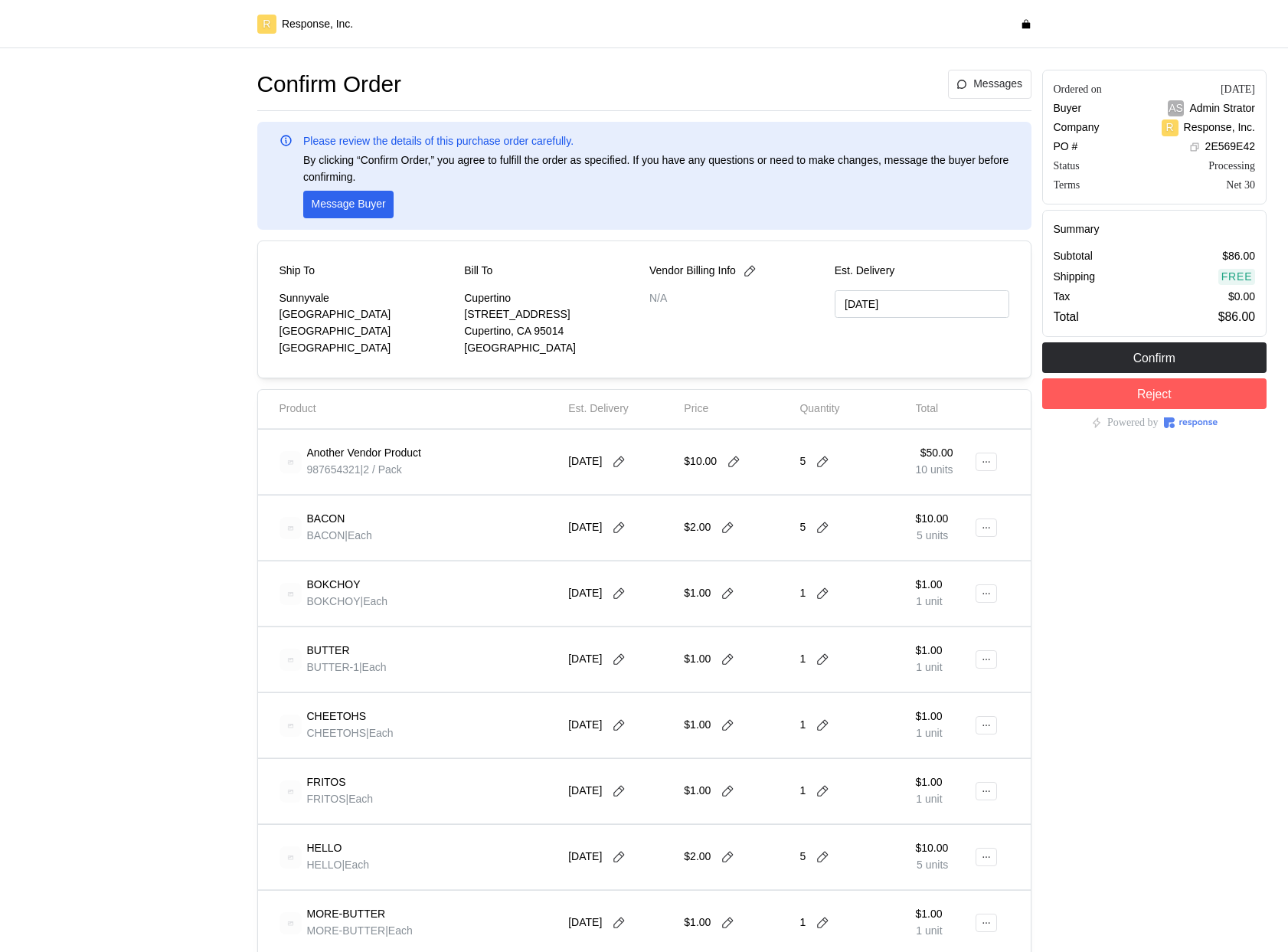
type input "[DATE]"
click at [824, 464] on icon at bounding box center [822, 462] width 14 height 14
type input "1"
click at [844, 494] on div "1 $10.00" at bounding box center [879, 499] width 137 height 17
click at [734, 463] on icon at bounding box center [733, 462] width 14 height 14
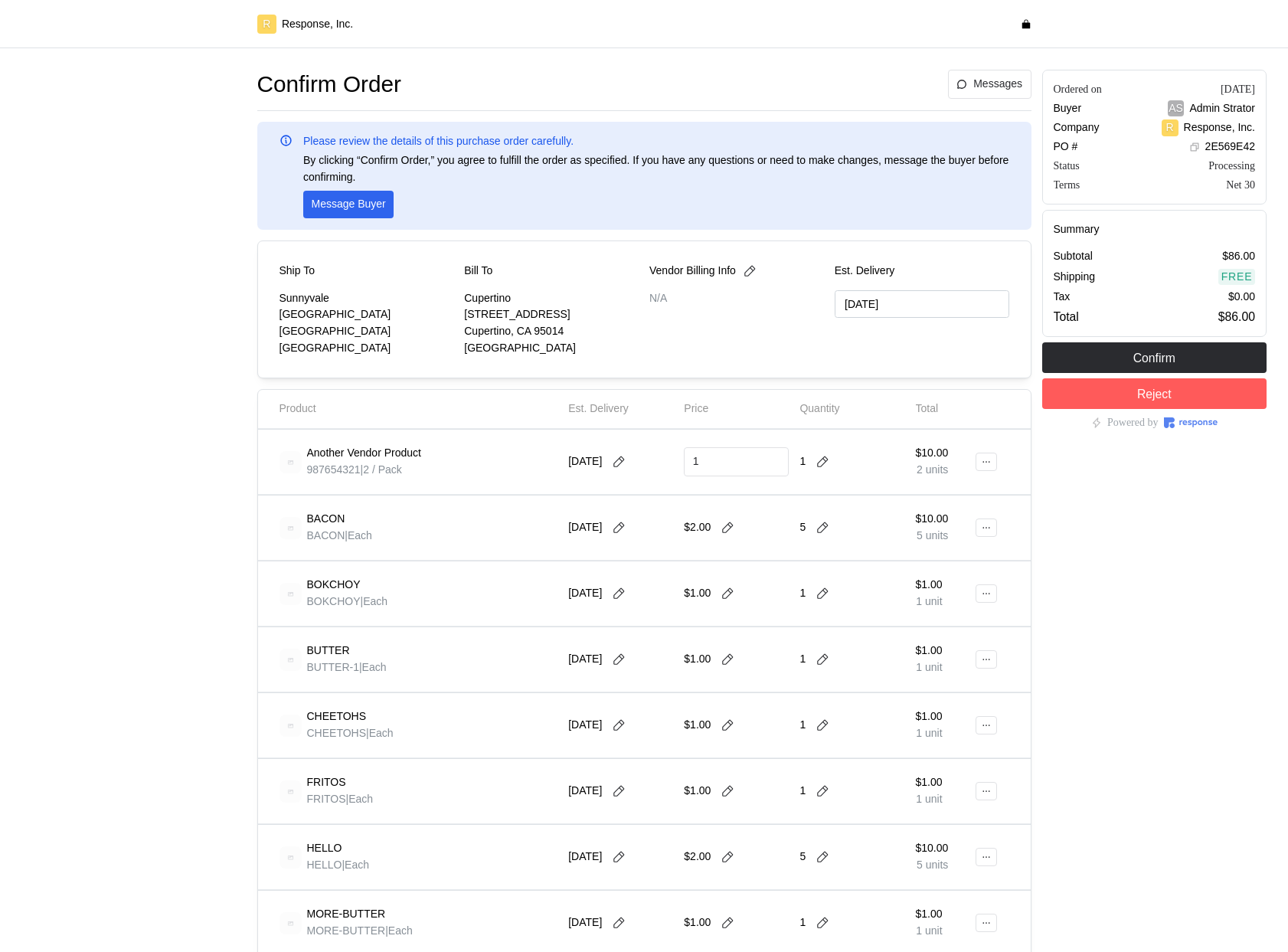
type input "1"
click at [619, 464] on icon at bounding box center [619, 462] width 14 height 14
click at [769, 503] on icon "button" at bounding box center [767, 502] width 13 height 13
click at [676, 557] on button "2" at bounding box center [680, 556] width 28 height 28
click at [989, 463] on icon at bounding box center [986, 462] width 11 height 11
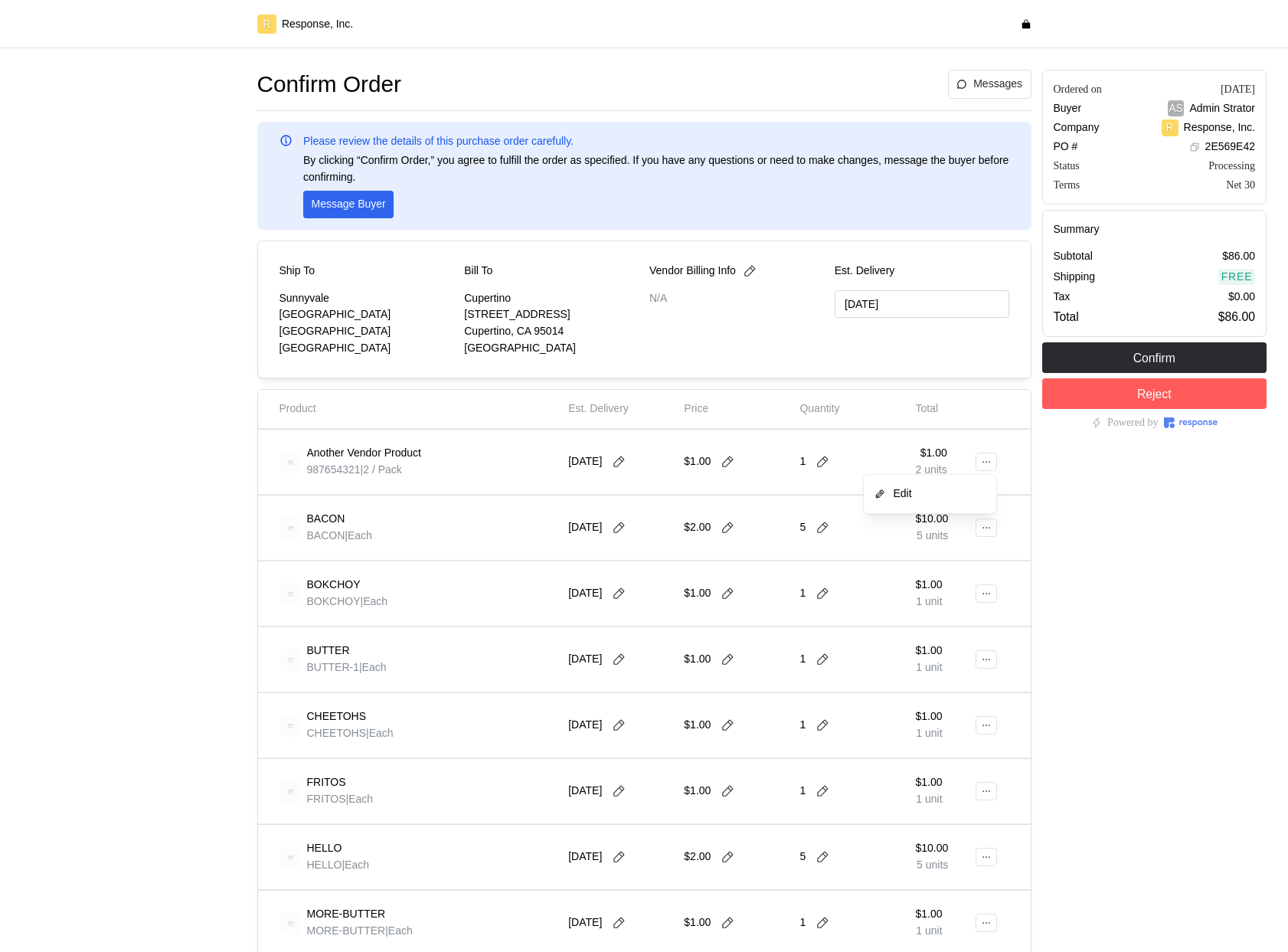
click at [927, 494] on p "Edit" at bounding box center [937, 494] width 98 height 17
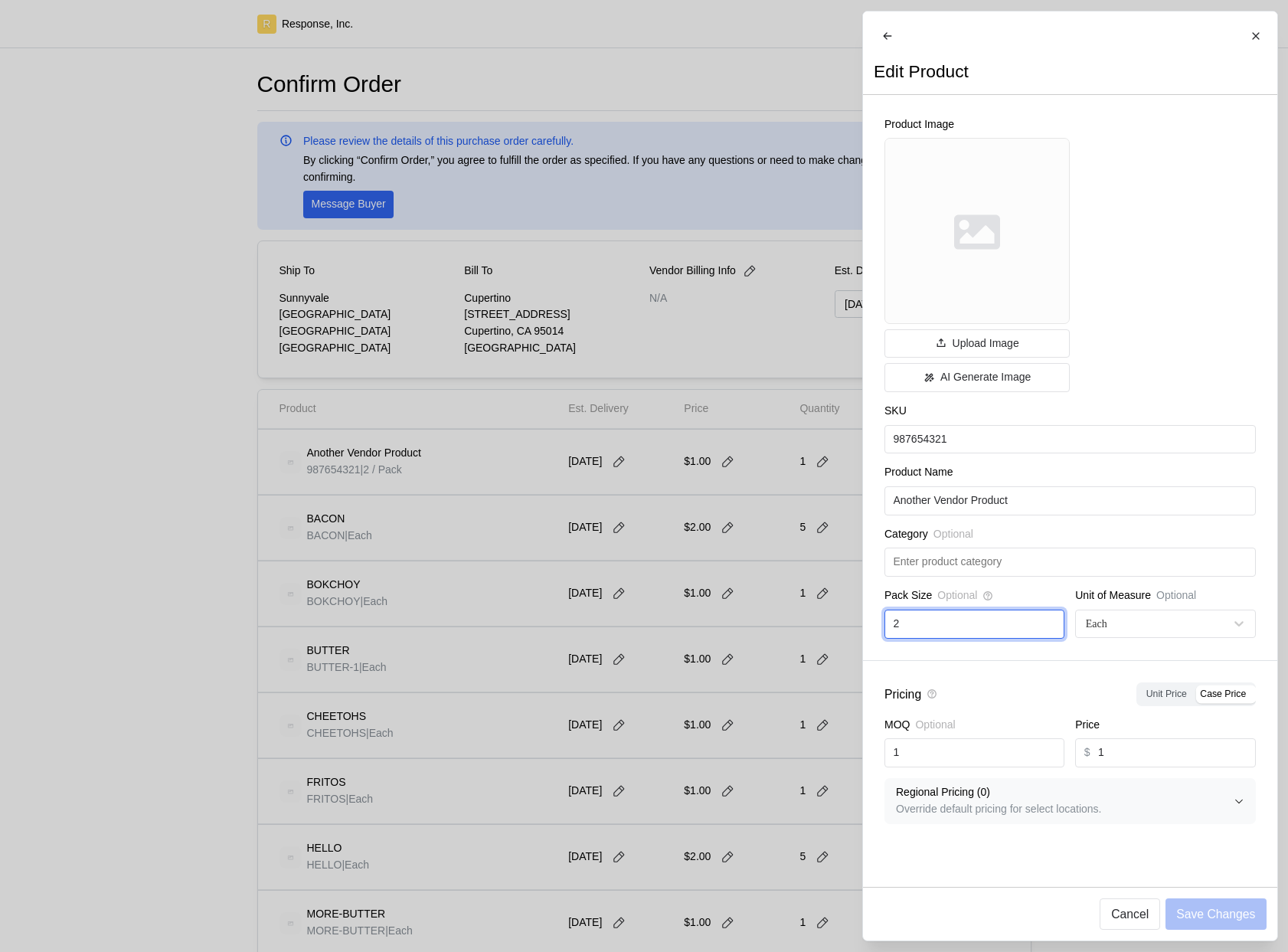
click at [946, 635] on input "2" at bounding box center [974, 624] width 162 height 27
type input "1"
click at [1190, 914] on p "Save Changes" at bounding box center [1215, 914] width 79 height 19
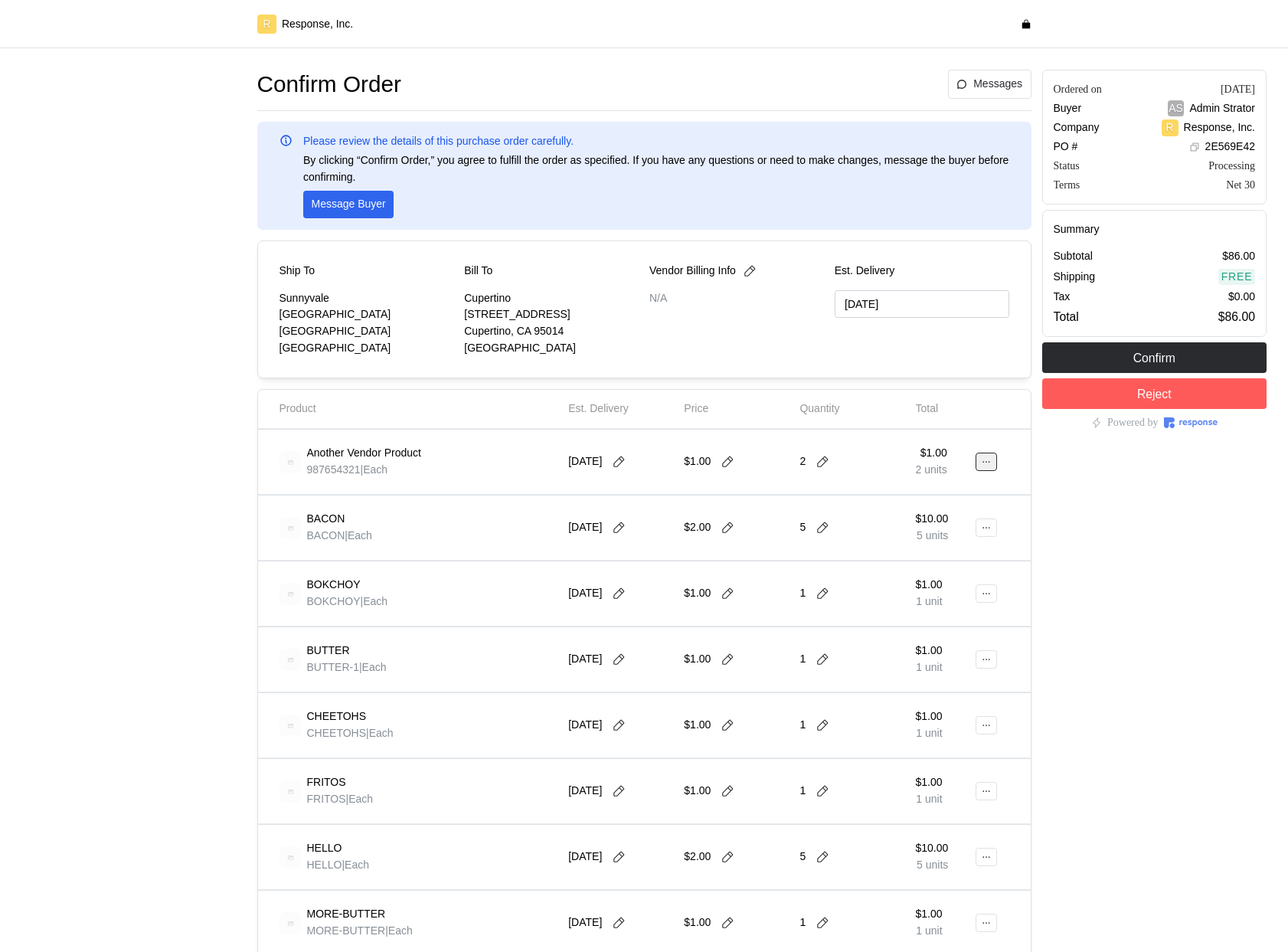
click at [981, 462] on icon at bounding box center [986, 462] width 11 height 11
click at [941, 482] on button "Edit" at bounding box center [930, 494] width 122 height 27
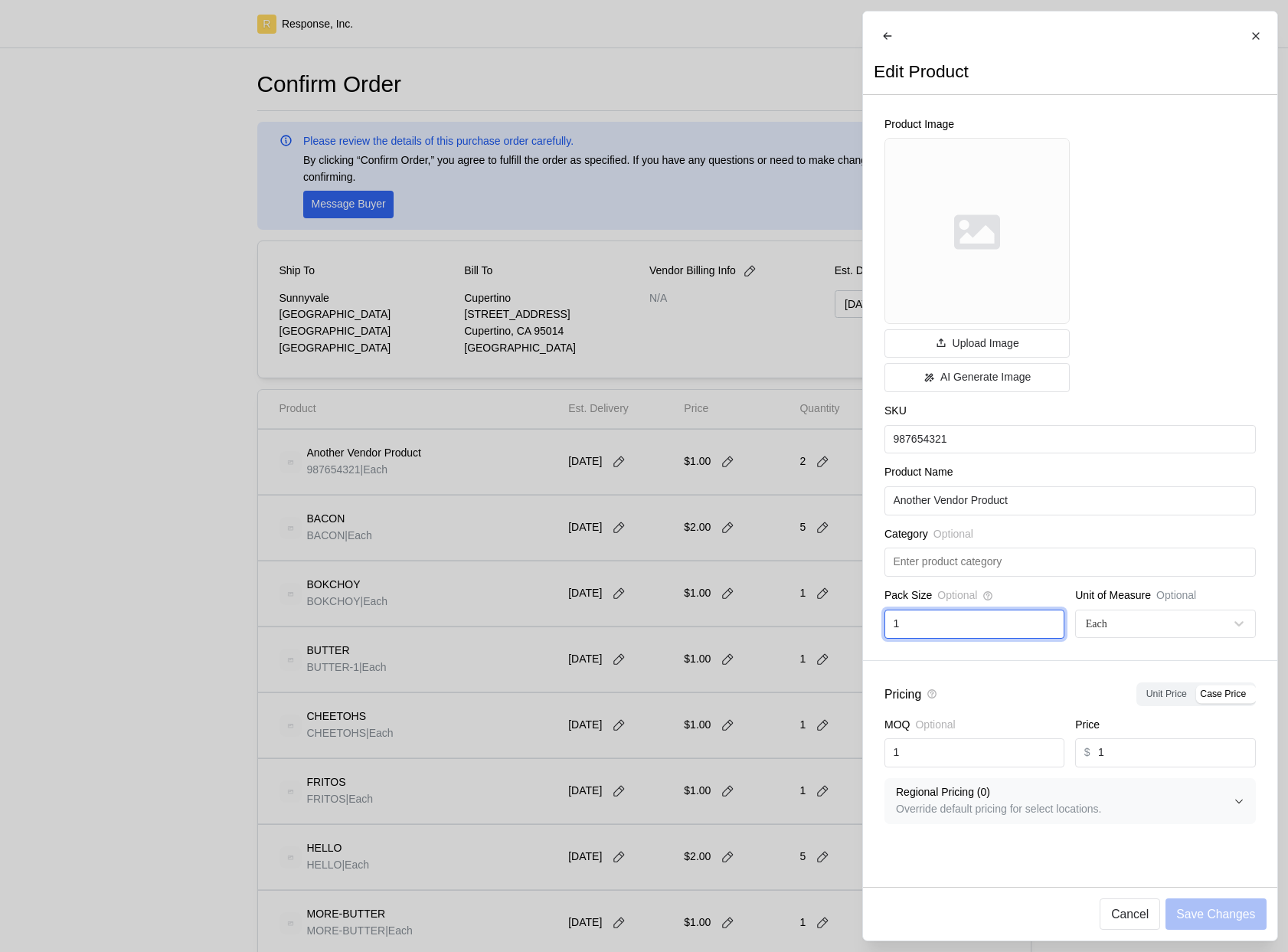
click at [941, 638] on input "1" at bounding box center [974, 624] width 162 height 27
type input "69"
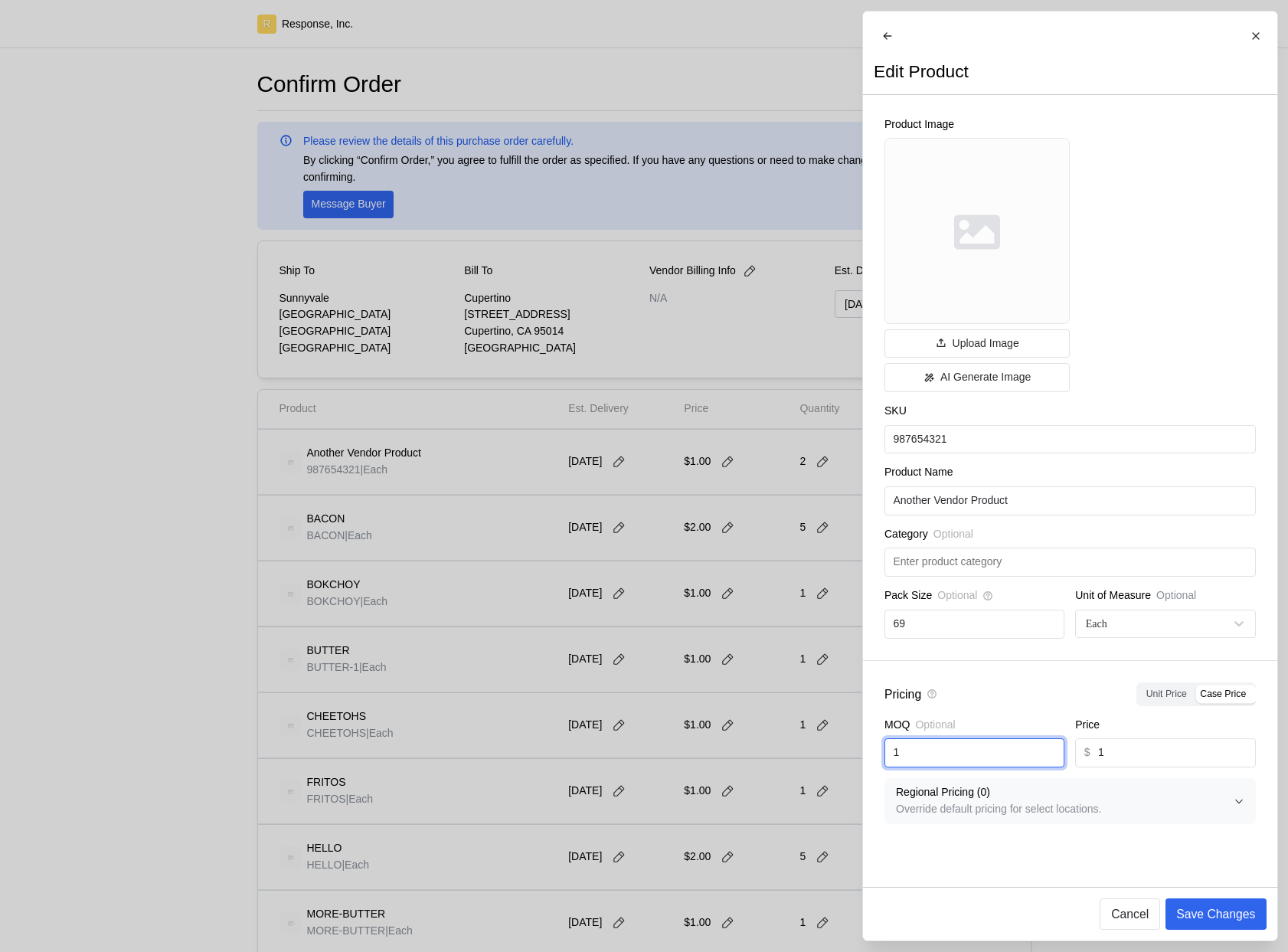
click at [943, 762] on input "1" at bounding box center [974, 753] width 162 height 27
type input "69"
click at [1110, 760] on input "1" at bounding box center [1172, 753] width 149 height 27
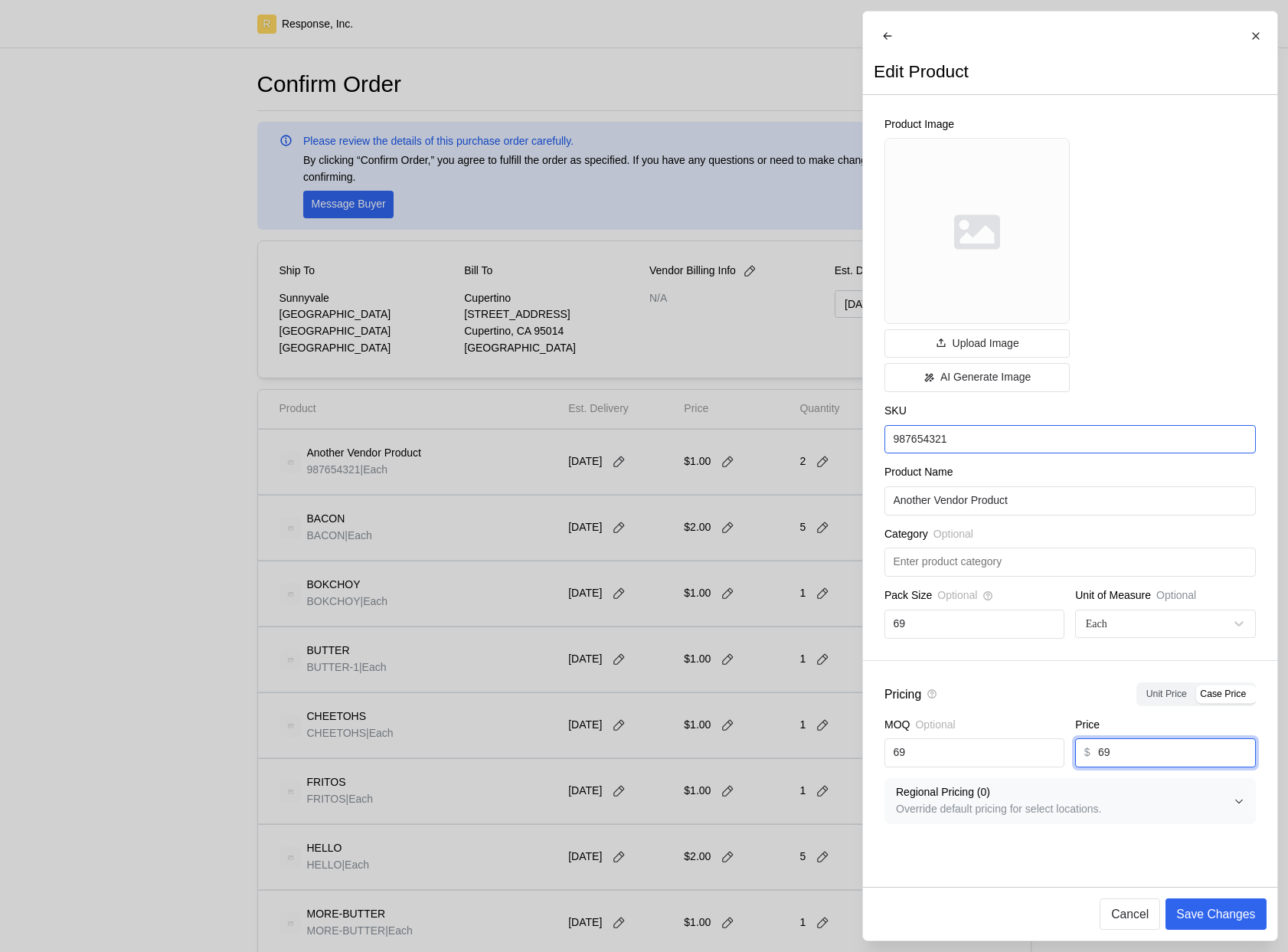
type input "69"
click at [1014, 453] on input "987654321" at bounding box center [1069, 440] width 353 height 27
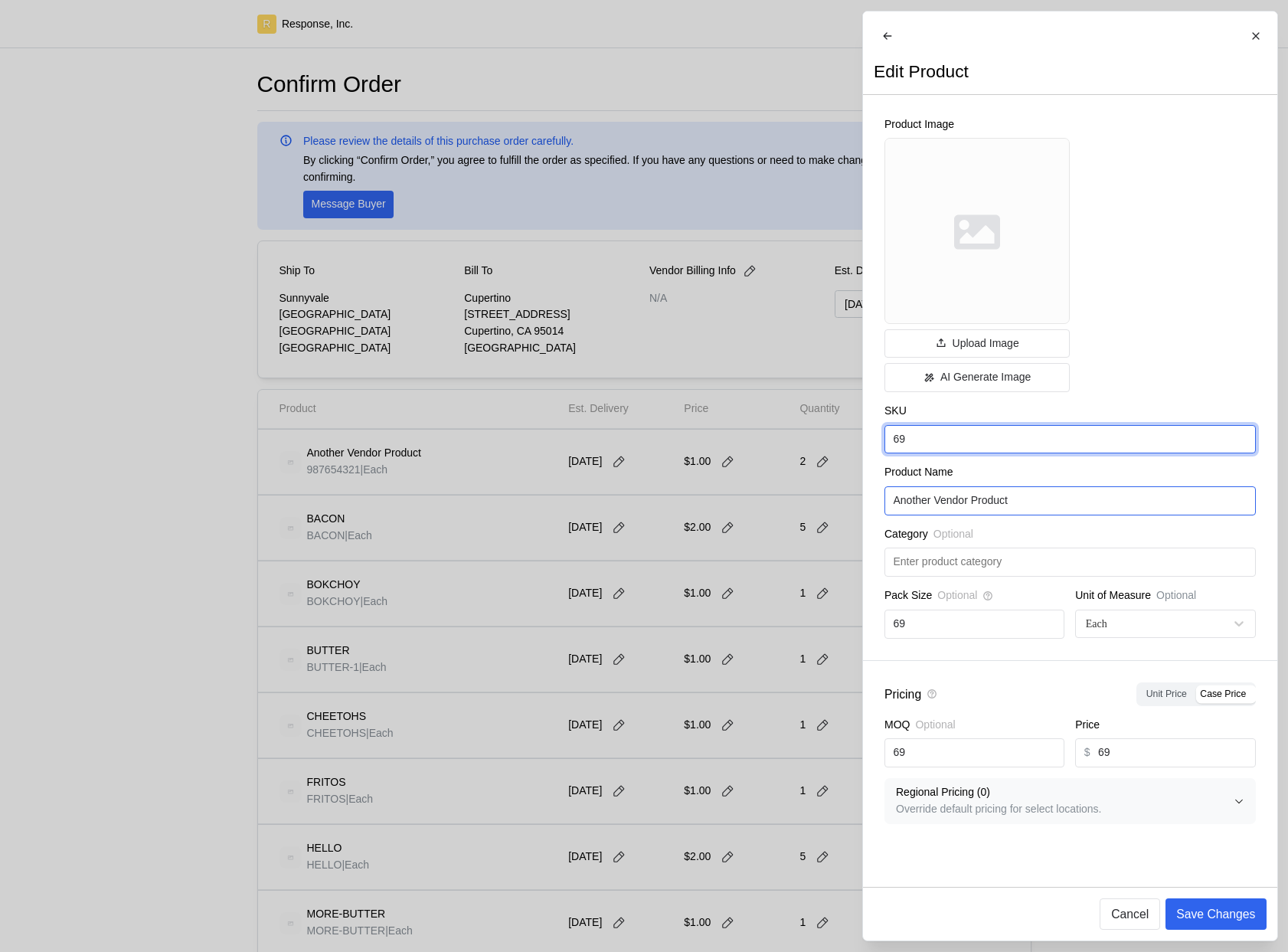
type input "69"
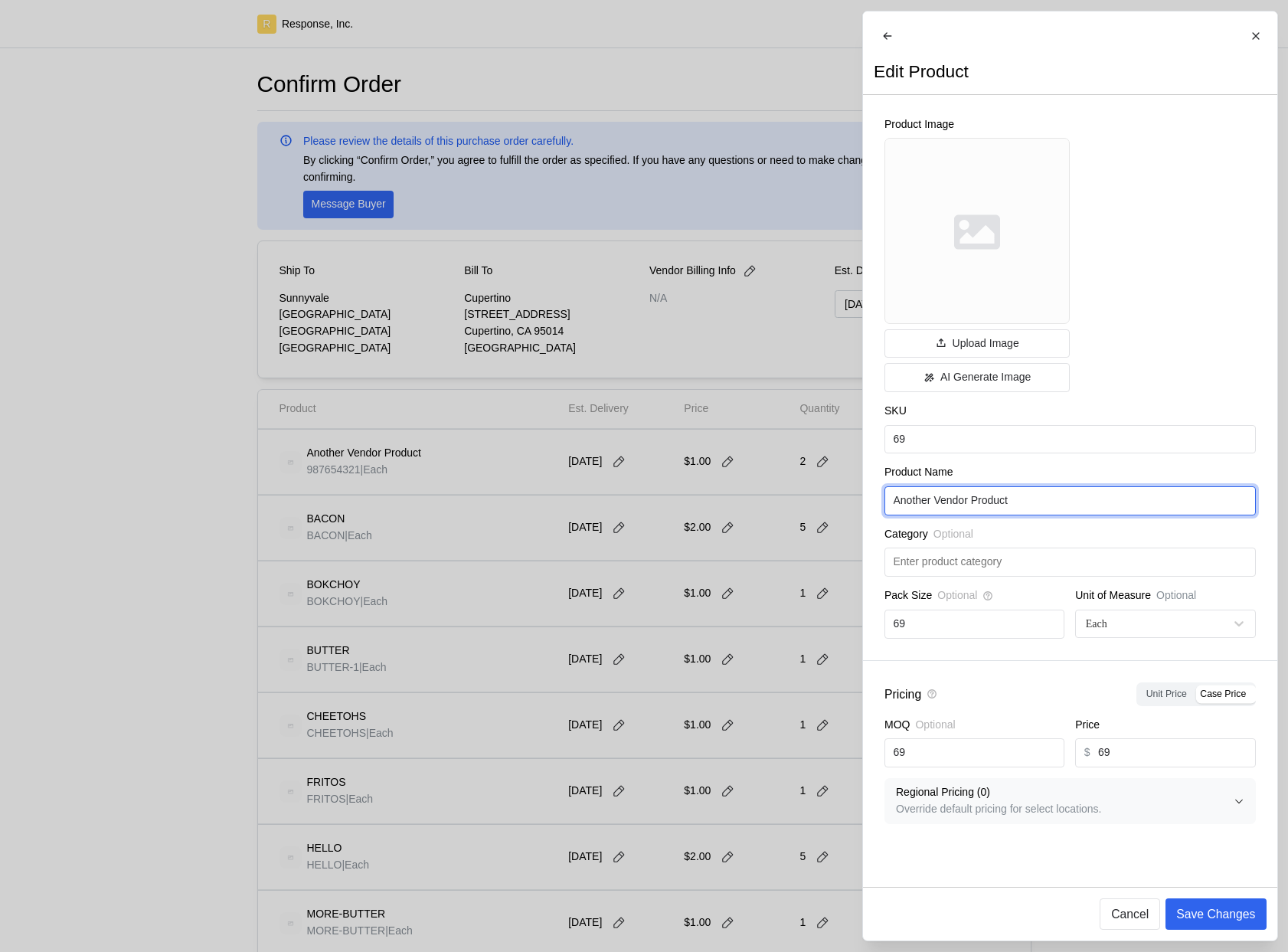
click at [1025, 515] on input "Another Vendor Product" at bounding box center [1069, 501] width 353 height 27
click at [1024, 515] on input "Another Vendor Product" at bounding box center [1069, 501] width 353 height 27
type input "69"
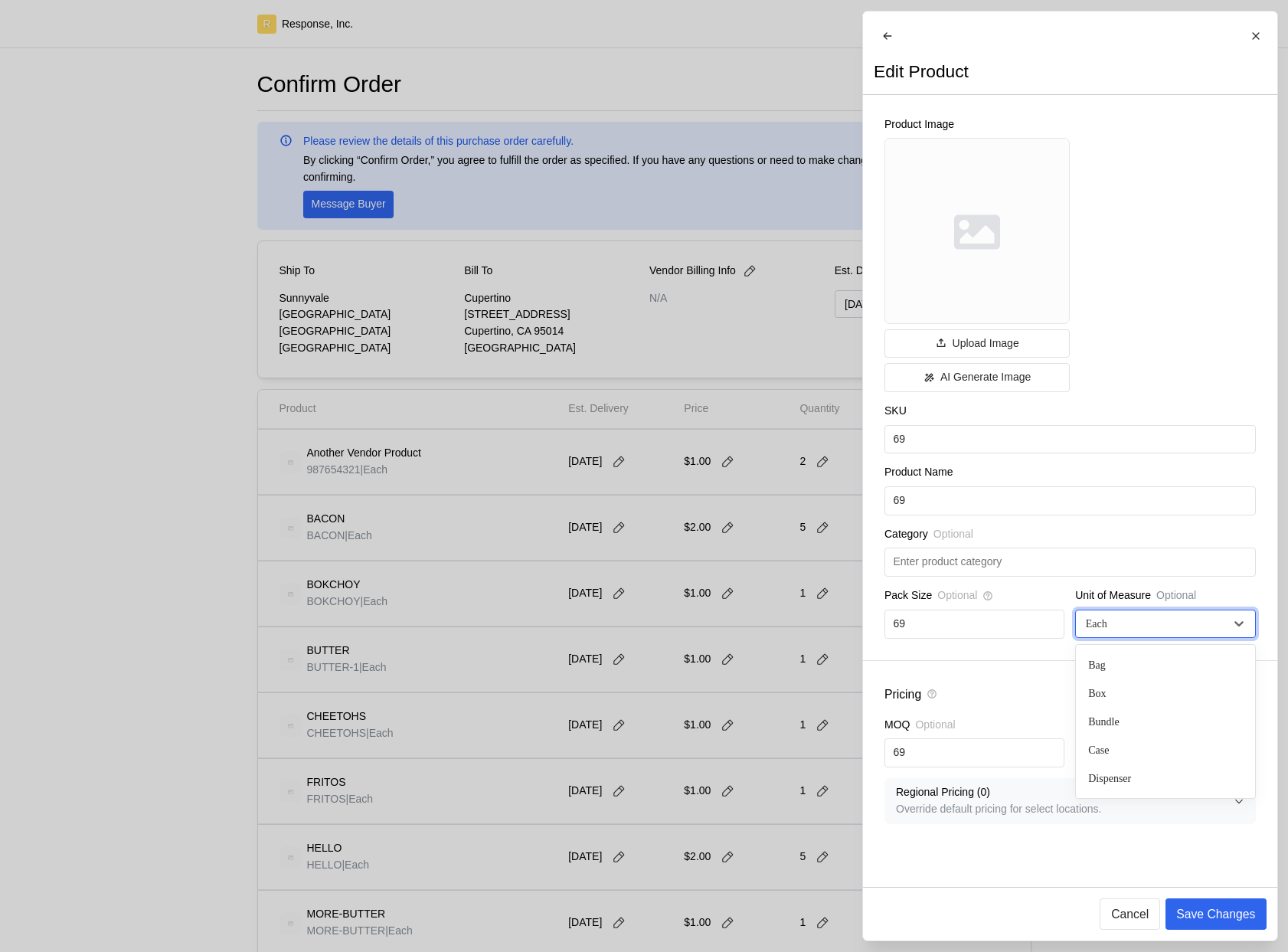
click at [1103, 632] on div at bounding box center [1095, 623] width 25 height 16
click at [962, 453] on input "69" at bounding box center [1069, 440] width 353 height 27
click at [1138, 632] on div "Each" at bounding box center [1156, 623] width 145 height 16
click at [1129, 542] on div "Category Optional" at bounding box center [1069, 537] width 371 height 22
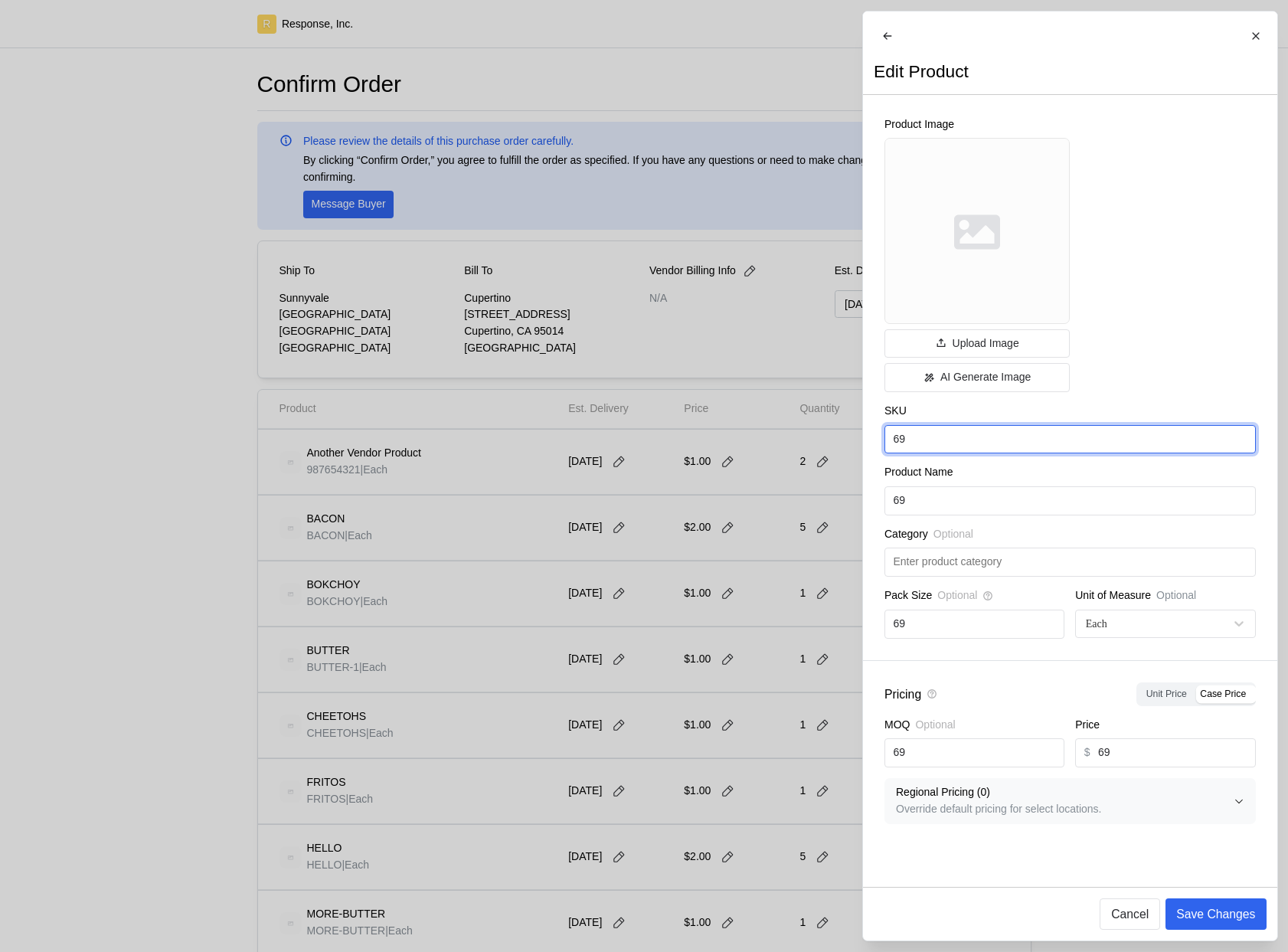
click at [965, 453] on input "69" at bounding box center [1069, 440] width 353 height 27
type input "COOKIE"
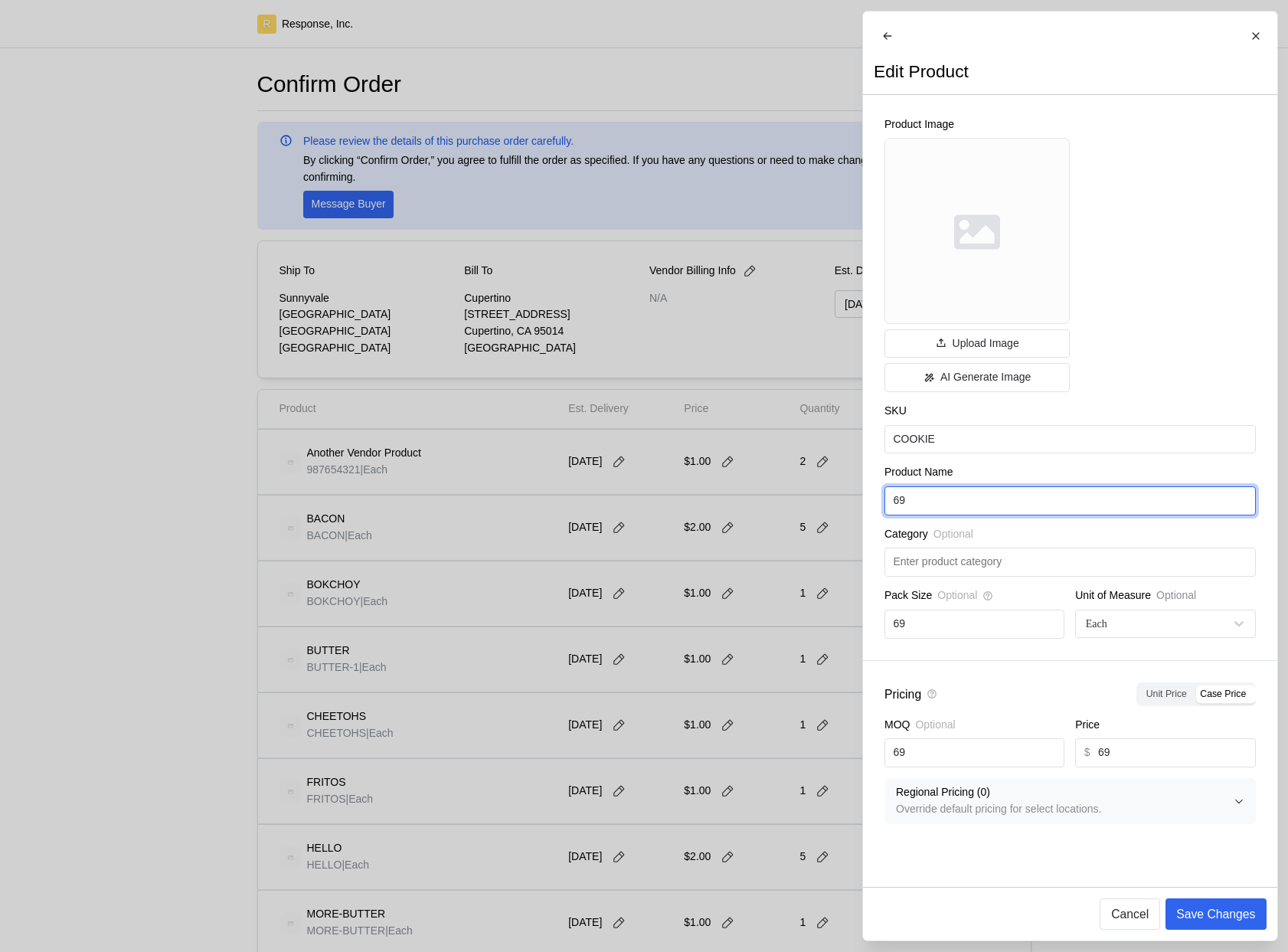
click at [949, 505] on input "69" at bounding box center [1069, 501] width 353 height 27
paste input "COOKIE"
type input "COOKIE"
click at [956, 638] on input "69" at bounding box center [974, 624] width 162 height 27
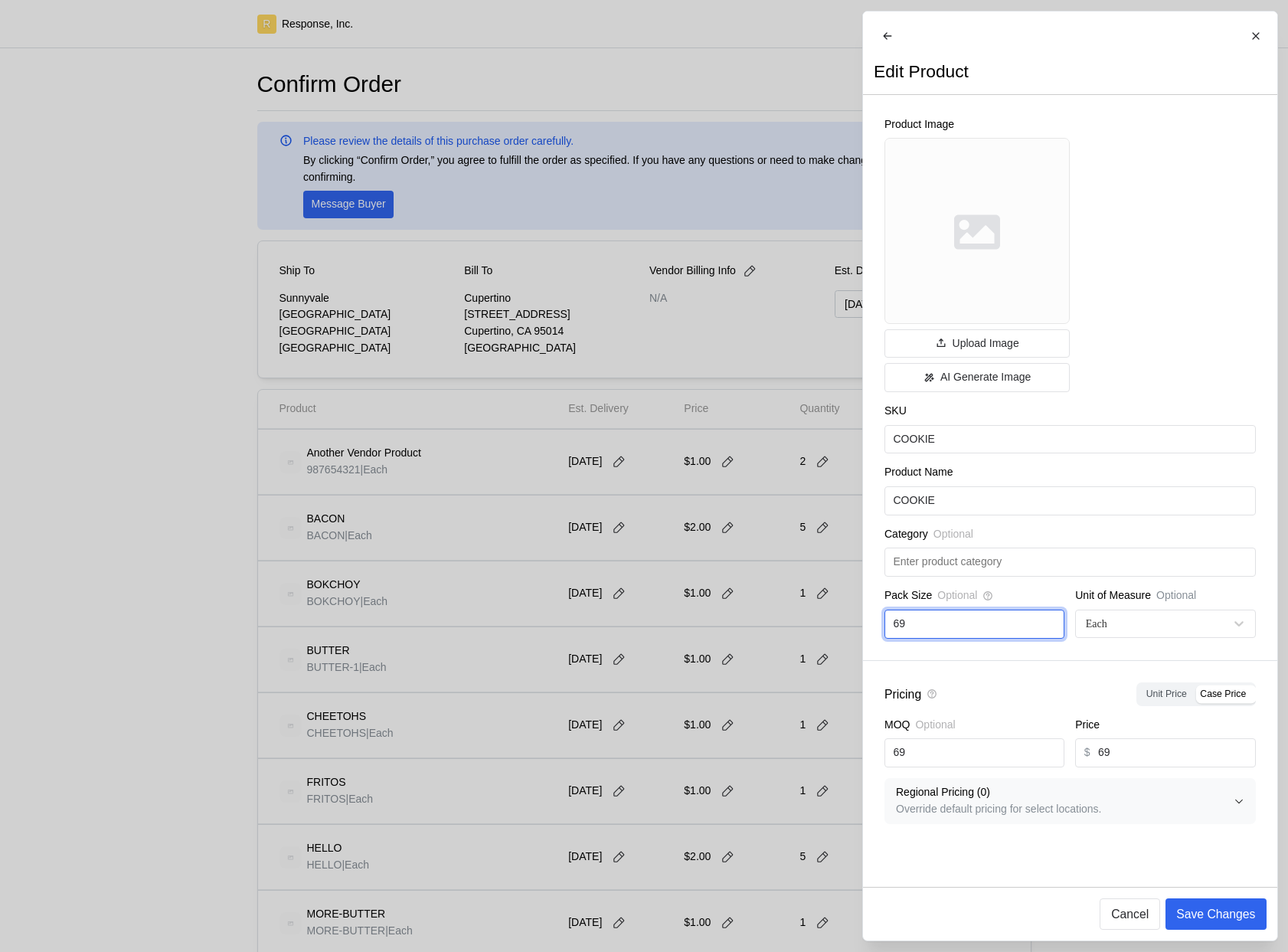
click at [956, 638] on input "69" at bounding box center [974, 624] width 162 height 27
type input "37"
click at [958, 762] on input "69" at bounding box center [974, 753] width 162 height 27
paste input "37"
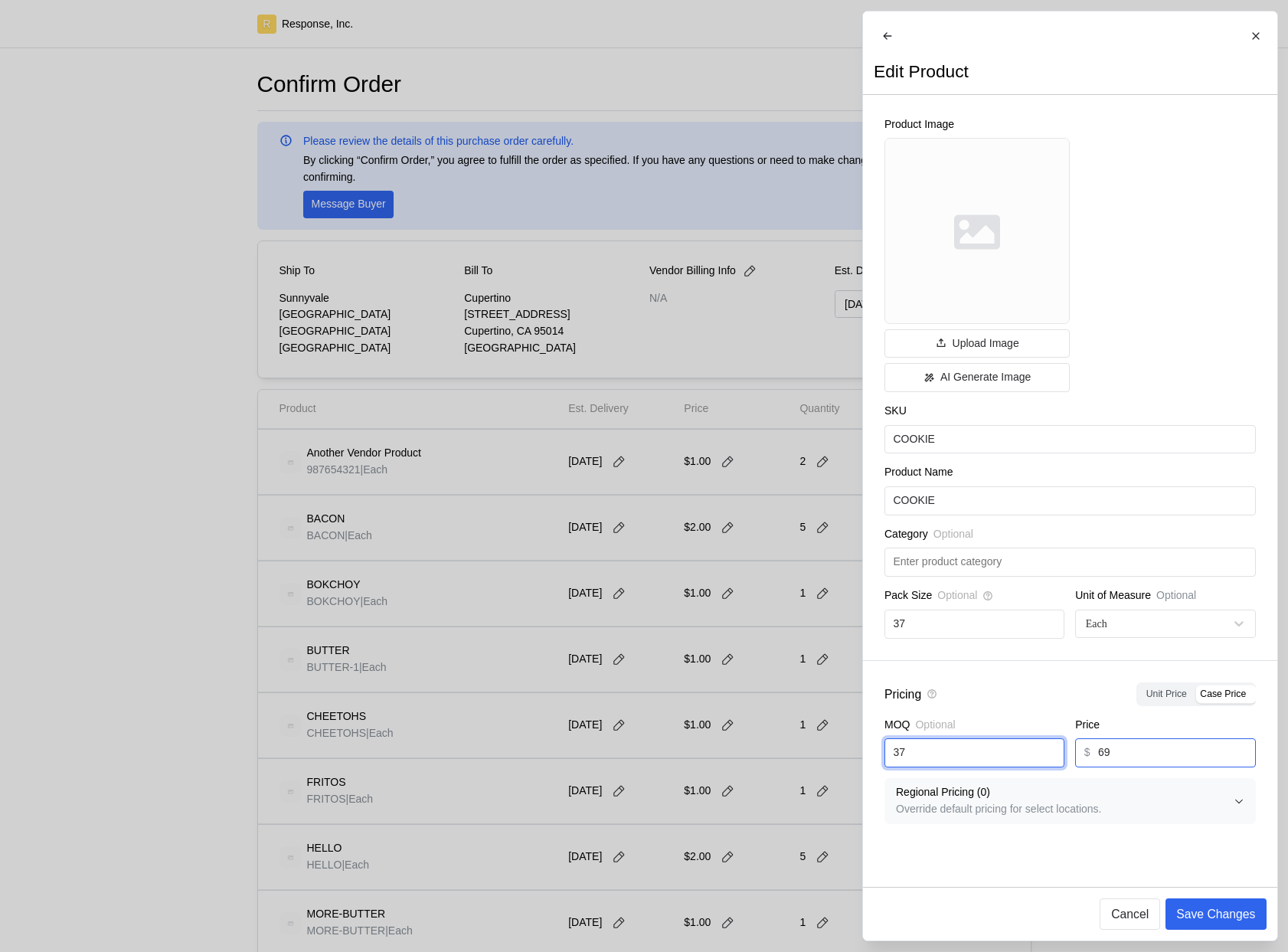
type input "37"
click at [1156, 748] on div "Price $ 69" at bounding box center [1164, 742] width 180 height 50
click at [1156, 748] on div "$ 69" at bounding box center [1164, 753] width 180 height 29
click at [1151, 758] on input "69" at bounding box center [1172, 753] width 149 height 27
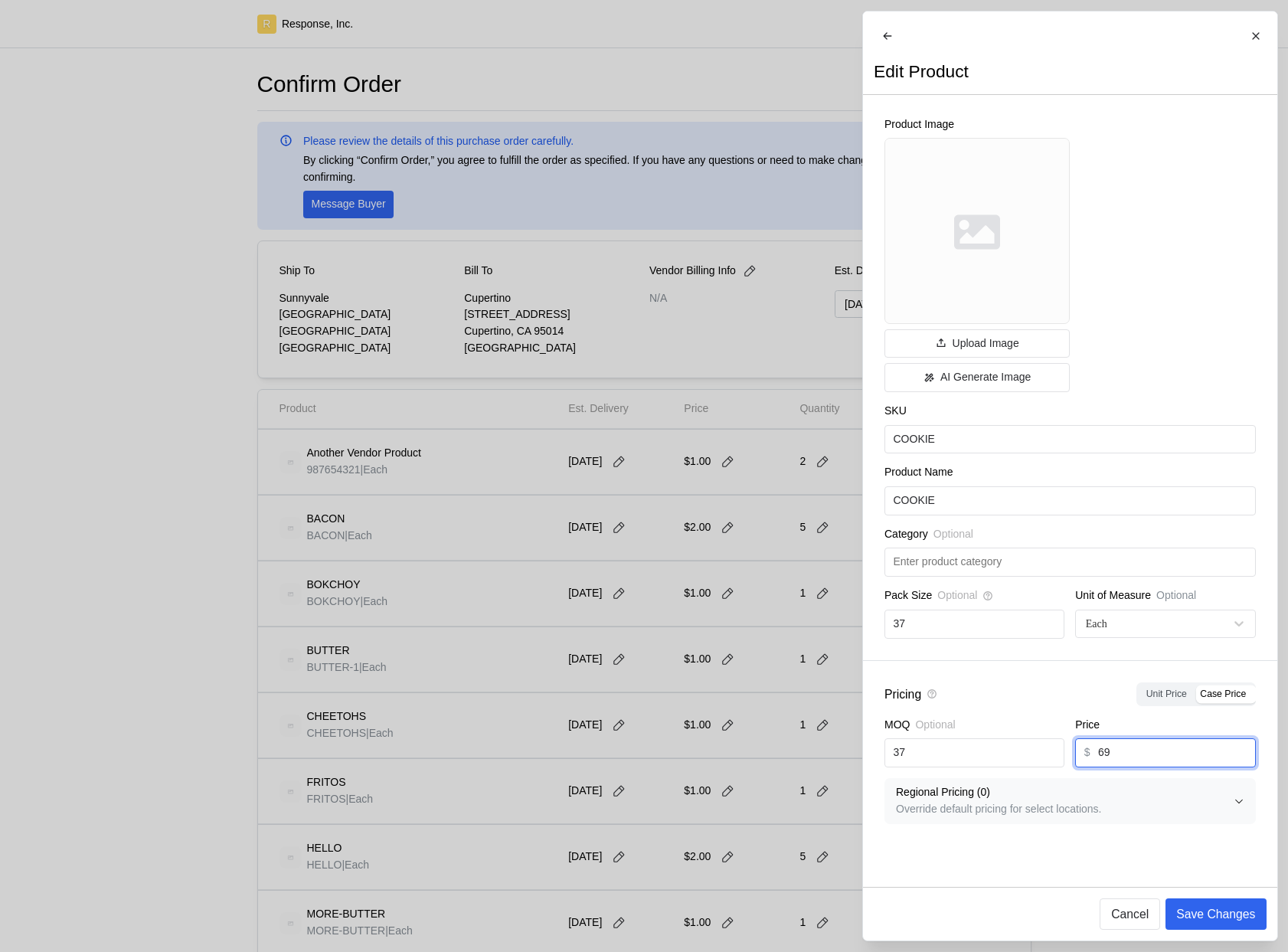
click at [1151, 758] on input "69" at bounding box center [1172, 753] width 149 height 27
paste input "37"
type input "37"
click at [1210, 911] on p "Save Changes" at bounding box center [1215, 914] width 79 height 19
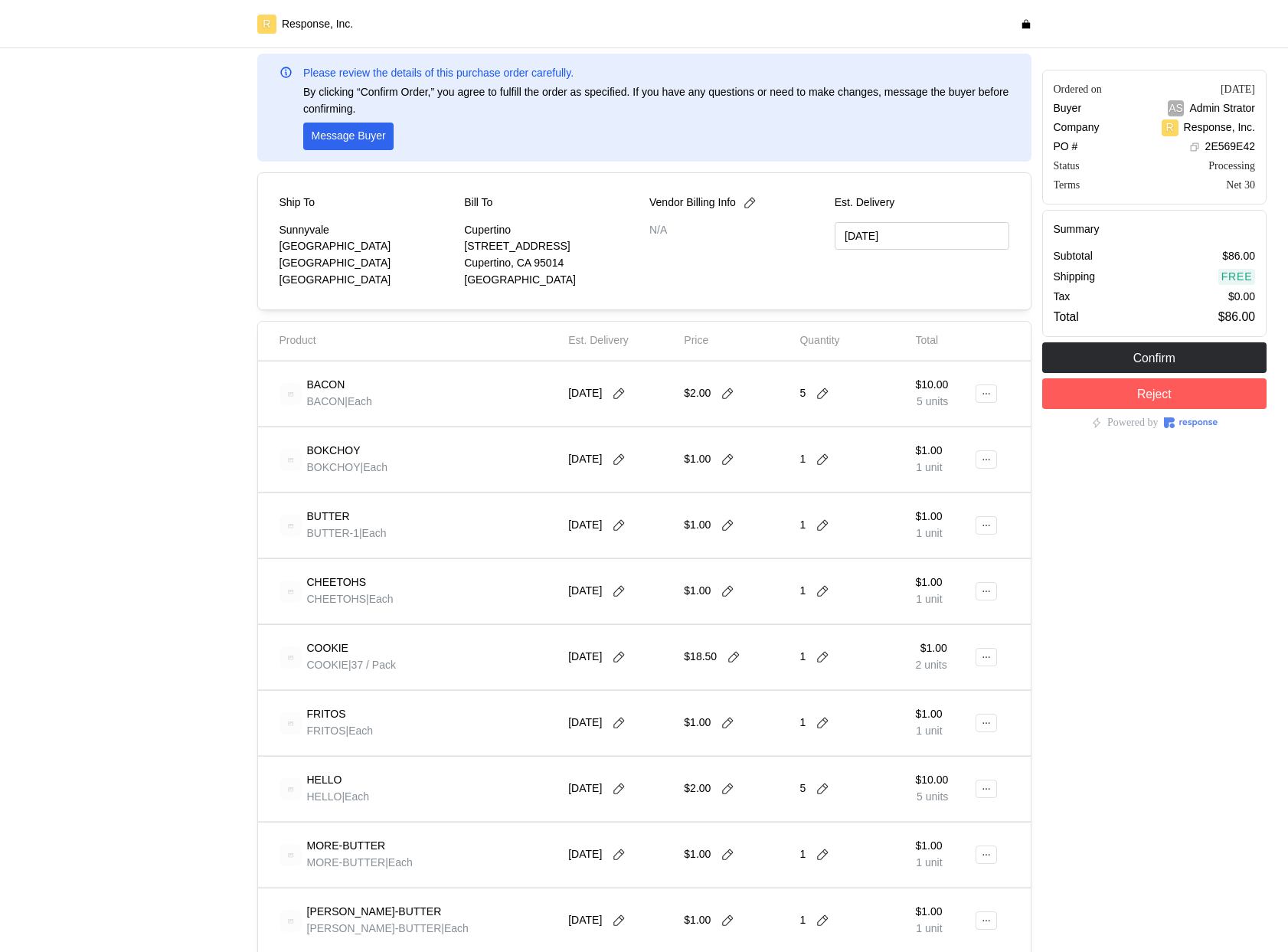
scroll to position [69, 0]
click at [978, 665] on button at bounding box center [986, 657] width 21 height 19
click at [948, 681] on p "Edit" at bounding box center [937, 689] width 98 height 17
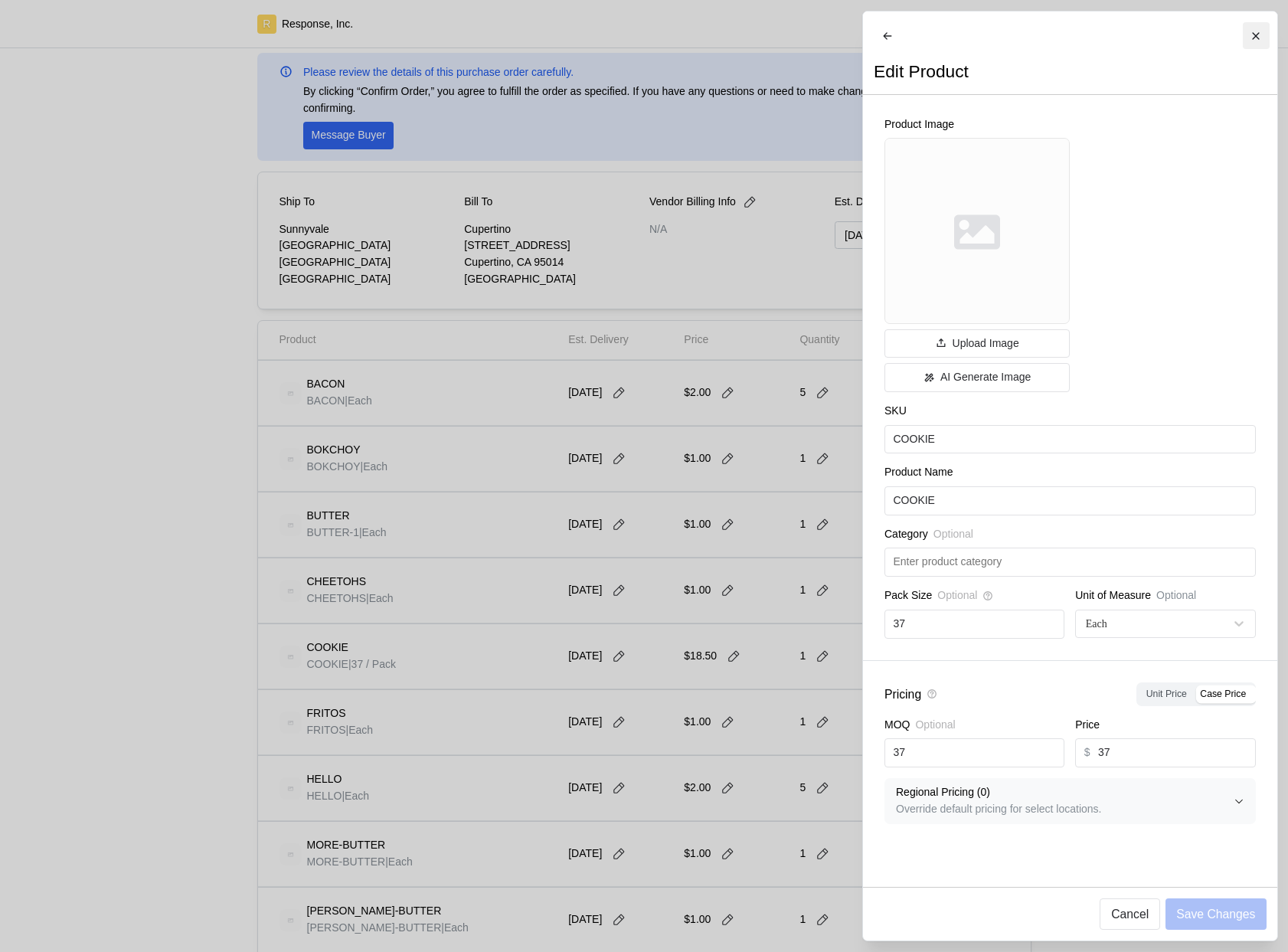
click at [1255, 35] on icon at bounding box center [1256, 36] width 7 height 7
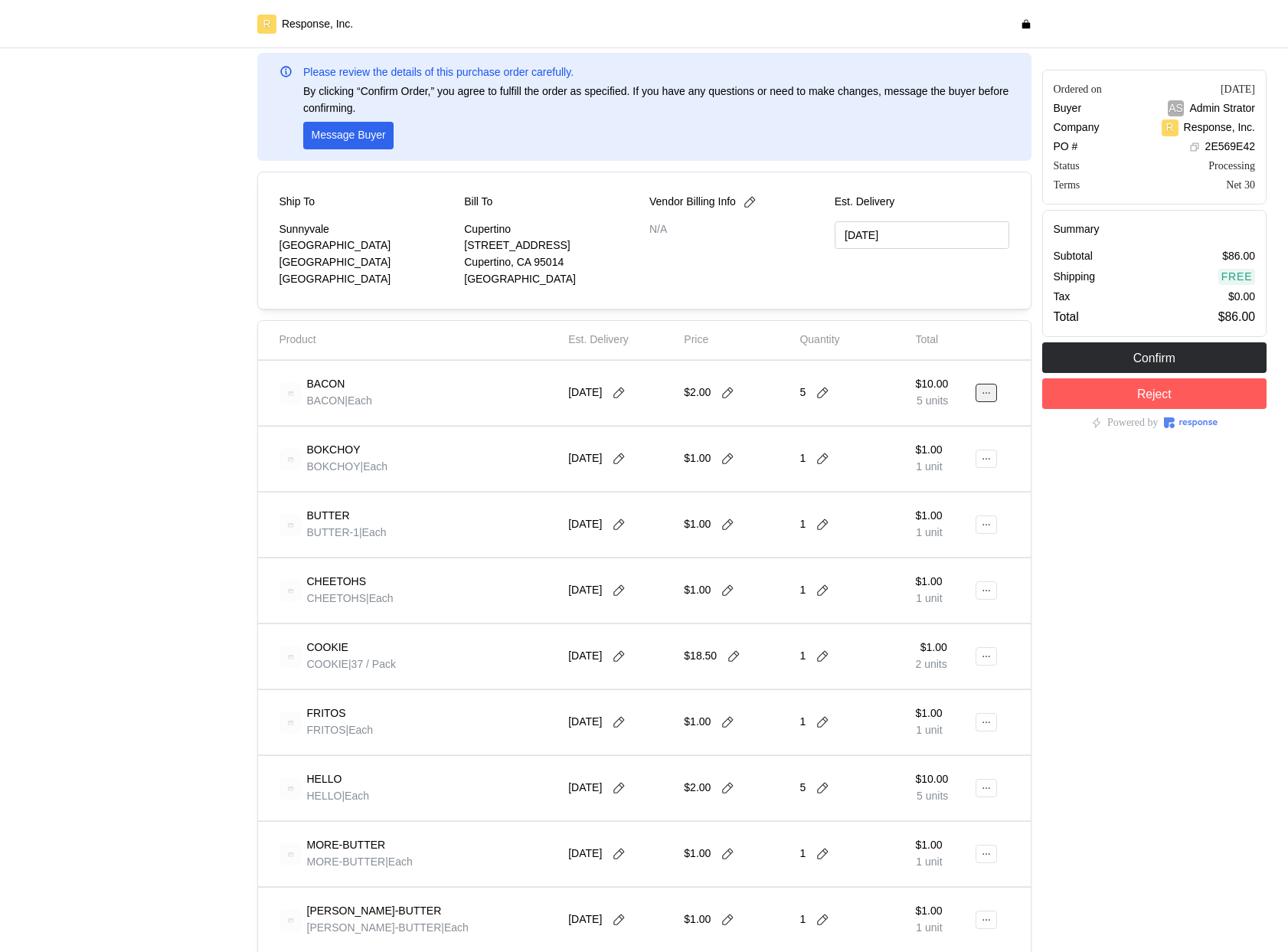
click at [978, 398] on button at bounding box center [986, 393] width 21 height 19
click at [364, 785] on div "HELLO" at bounding box center [338, 780] width 62 height 17
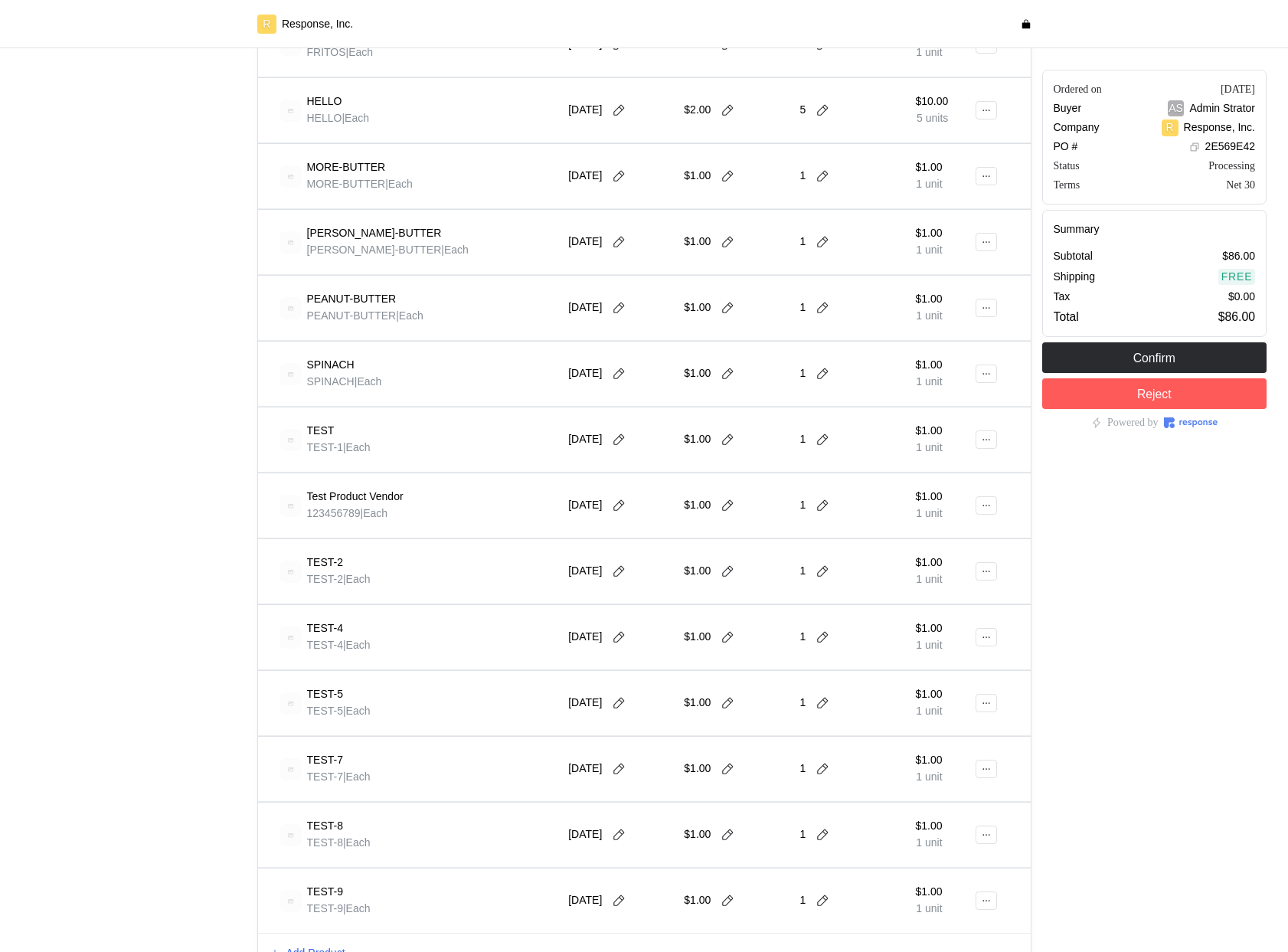
scroll to position [1041, 0]
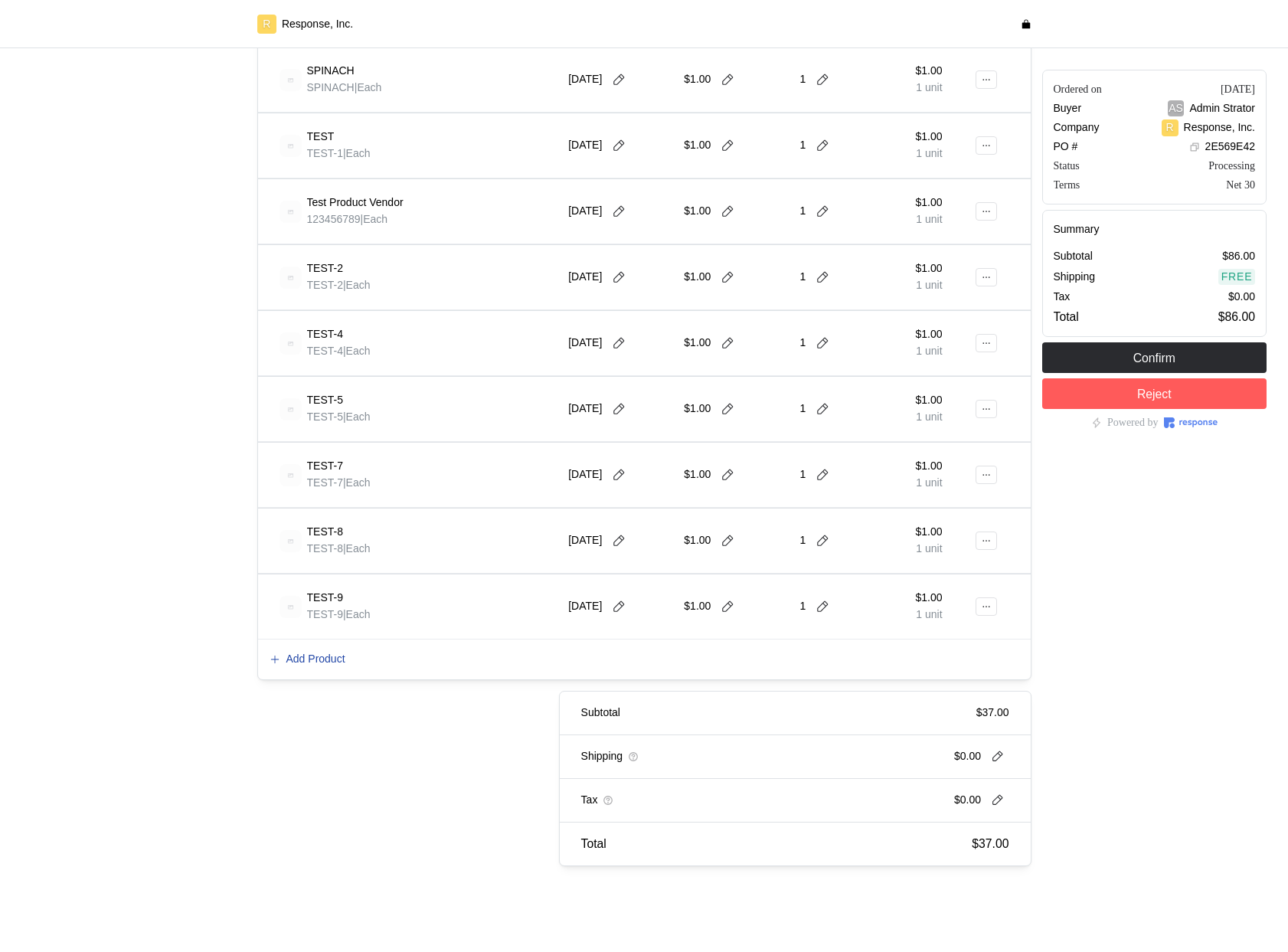
click at [346, 666] on p "Add Product" at bounding box center [315, 659] width 59 height 17
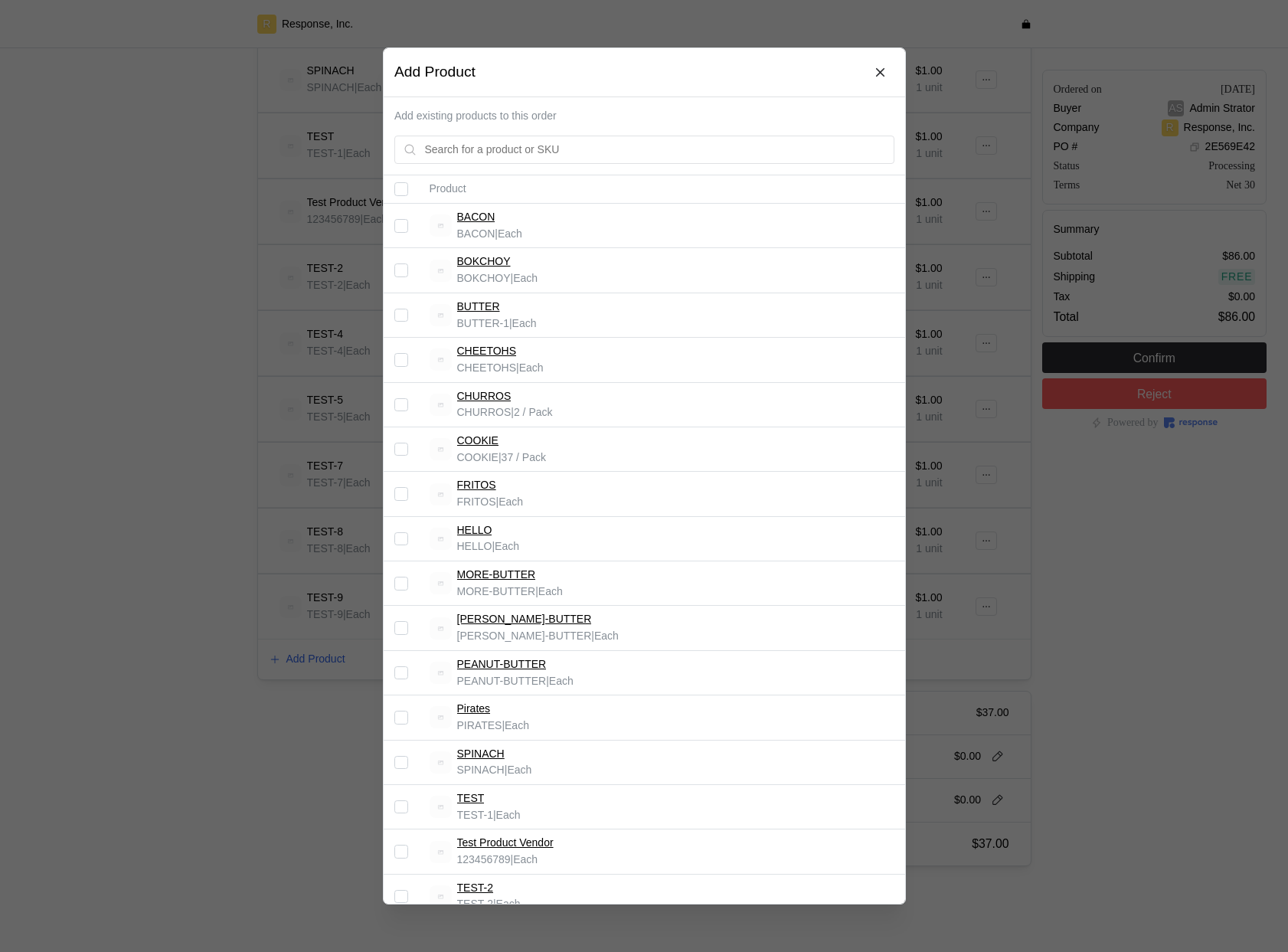
scroll to position [358, 0]
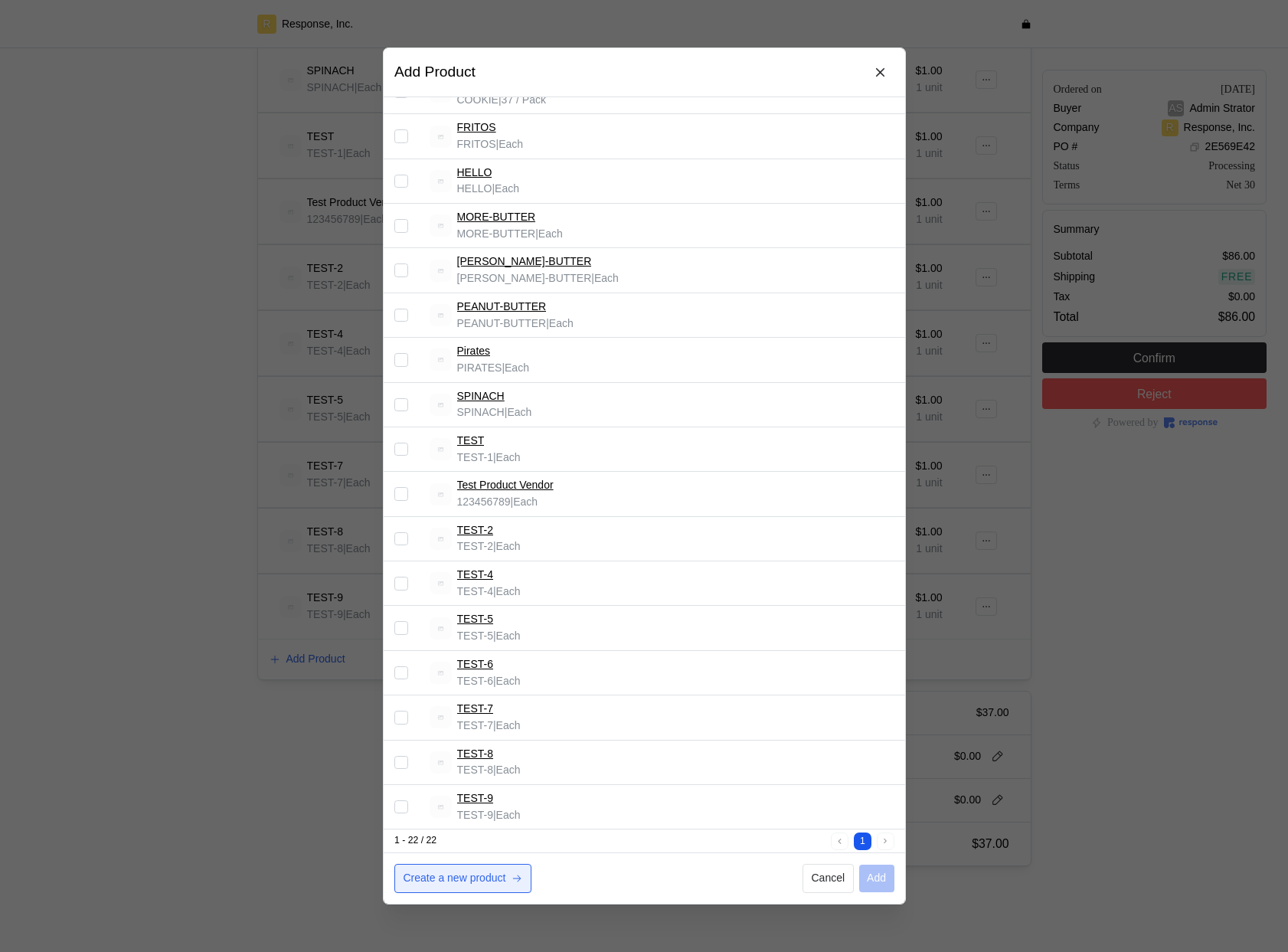
click at [472, 882] on p "Create a new product" at bounding box center [454, 879] width 102 height 17
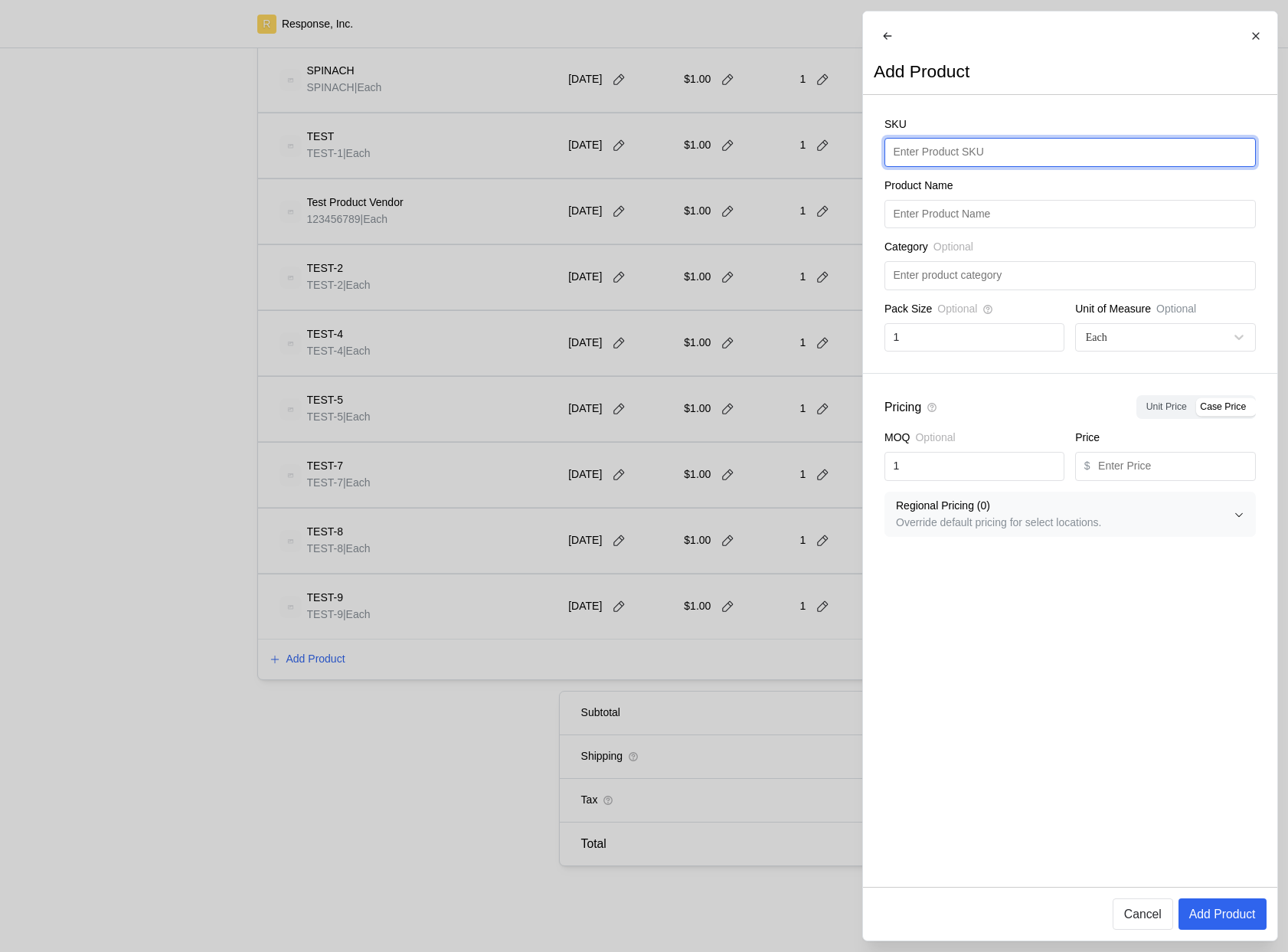
click at [934, 166] on input "text" at bounding box center [1069, 152] width 353 height 27
type input "Blueberries"
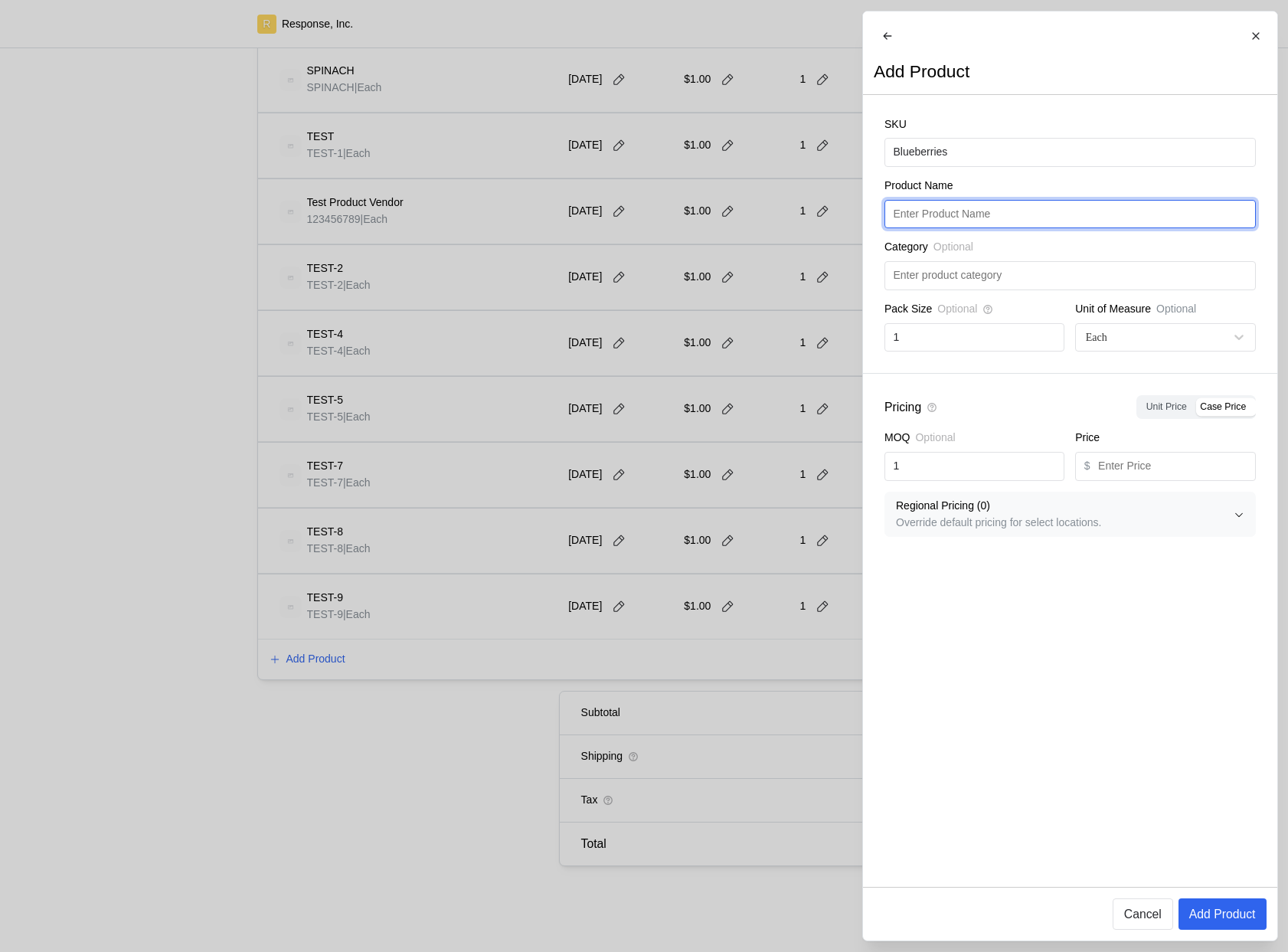
click at [962, 219] on input "text" at bounding box center [1069, 214] width 353 height 27
paste input "Blueberries"
type input "Blueberries"
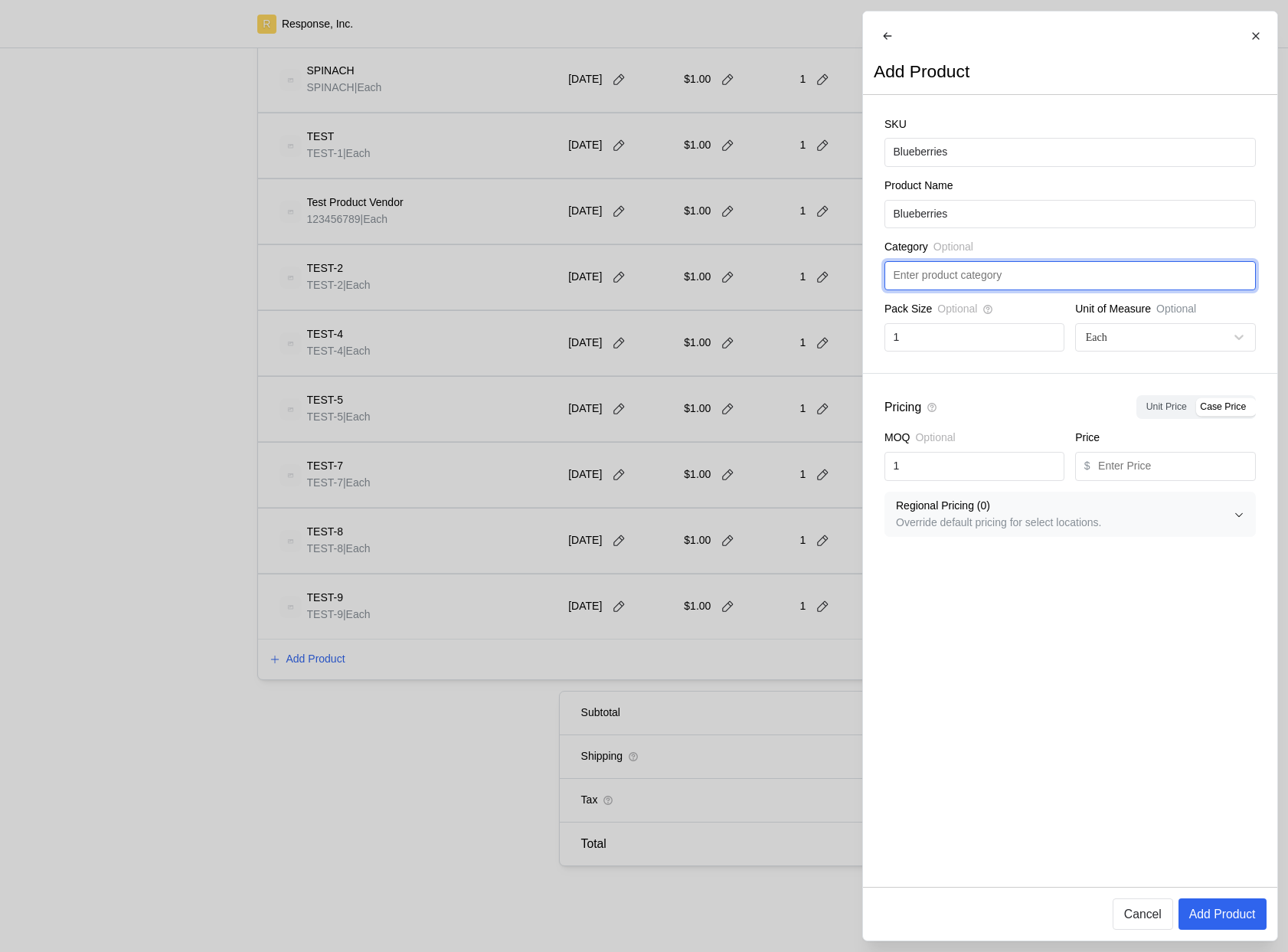
click at [948, 278] on input "text" at bounding box center [1069, 276] width 353 height 27
type input "Fruit"
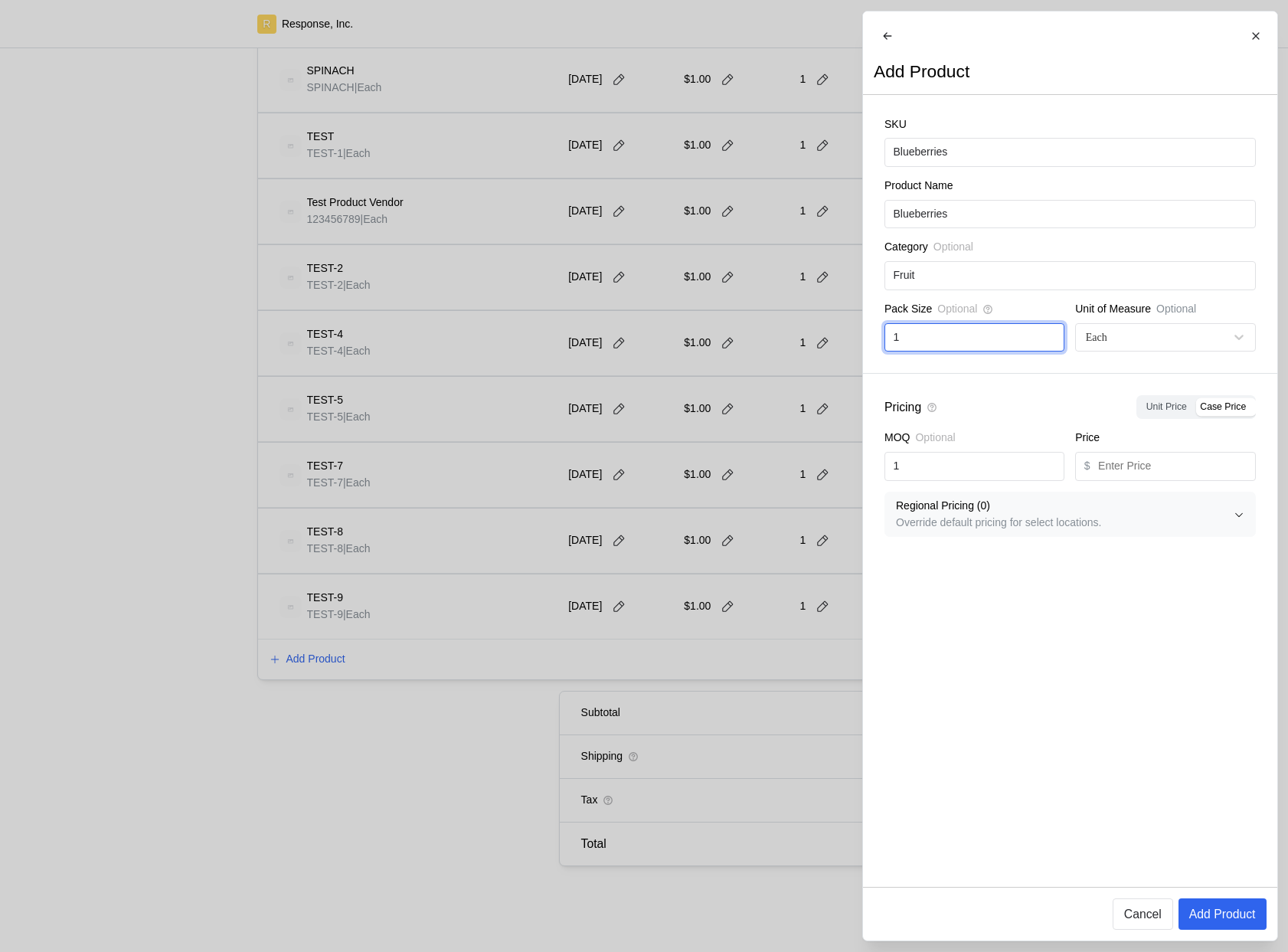
click at [956, 352] on input "1" at bounding box center [974, 337] width 162 height 27
click at [943, 470] on input "1" at bounding box center [974, 466] width 162 height 27
click at [1114, 480] on input "text" at bounding box center [1172, 466] width 149 height 27
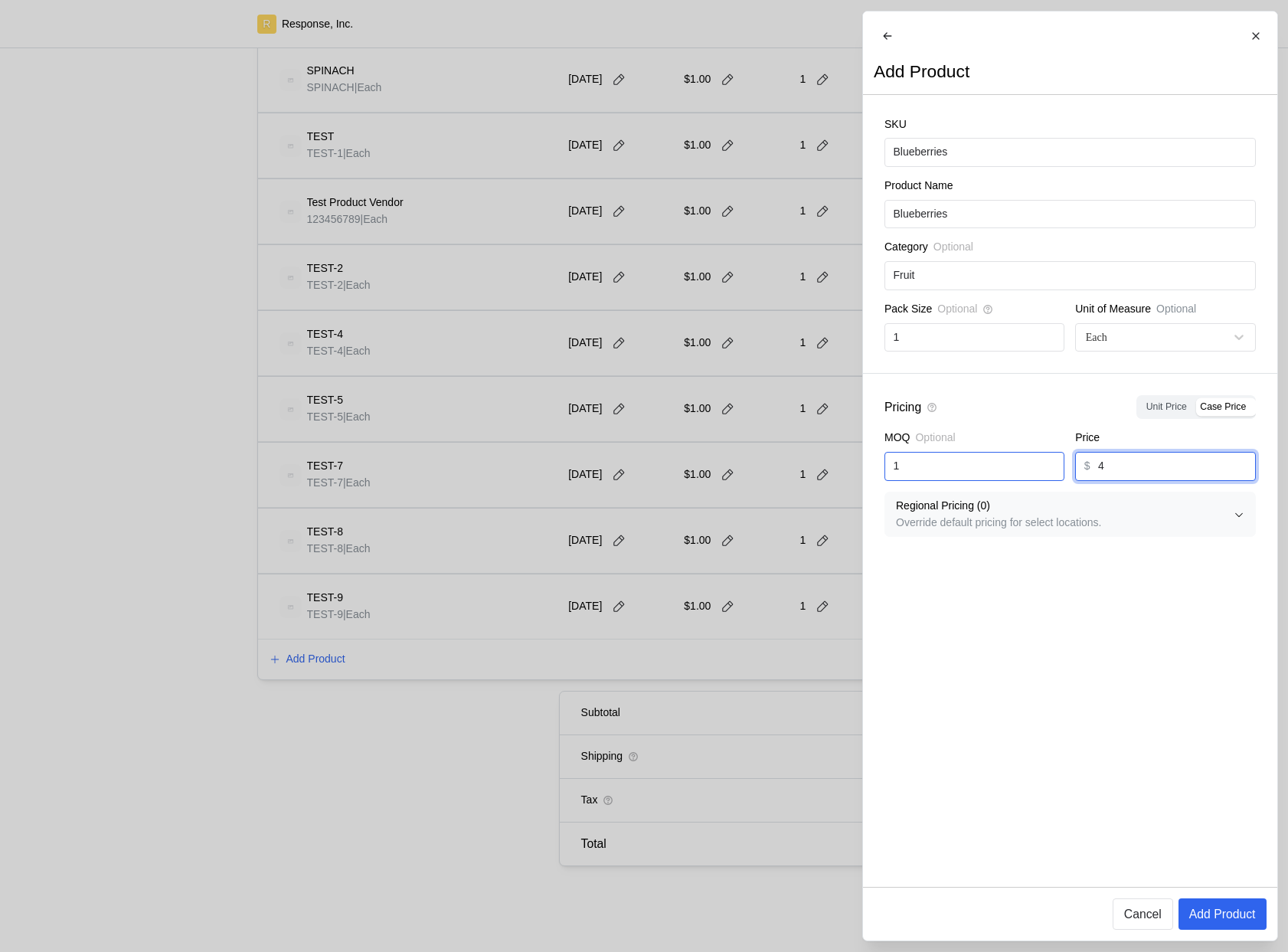
type input "4"
click at [941, 480] on input "1" at bounding box center [974, 466] width 162 height 27
click at [1203, 911] on p "Add Product" at bounding box center [1221, 914] width 67 height 19
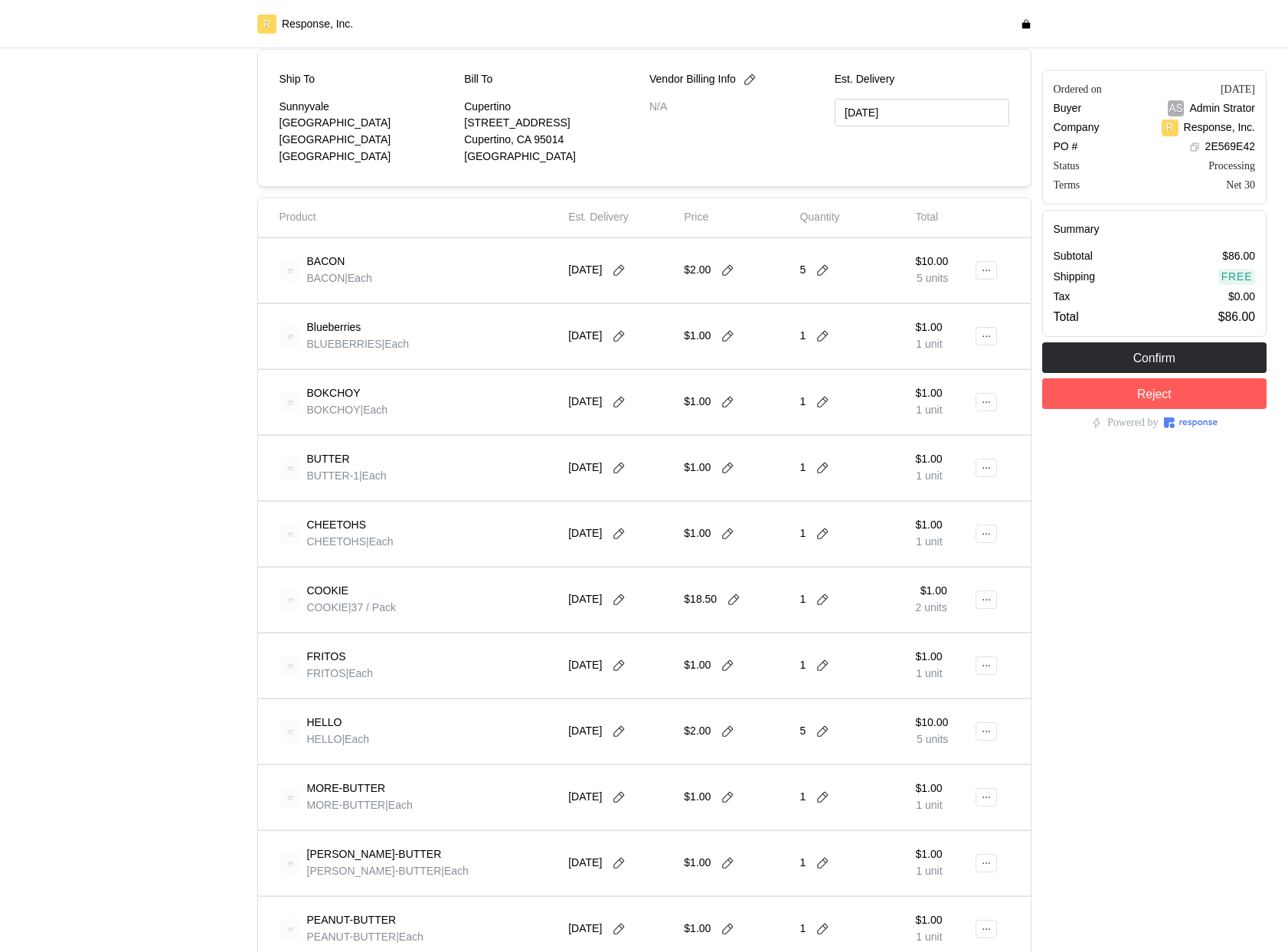
scroll to position [167, 0]
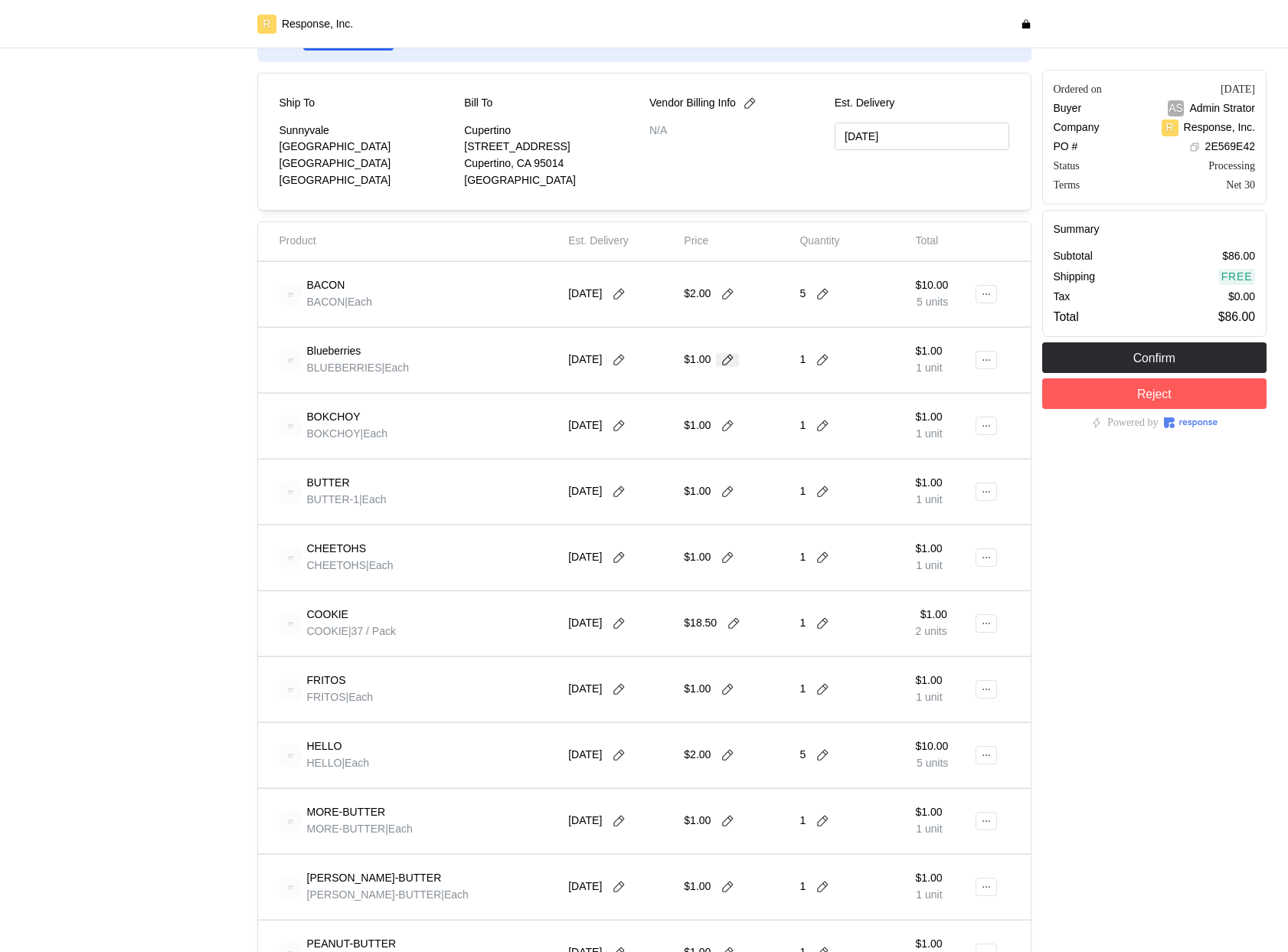
click at [733, 362] on icon at bounding box center [727, 360] width 14 height 14
click at [875, 394] on div "BOKCHOY BOKCHOY | Each [DATE] $1.00 1 $1.00 1 unit" at bounding box center [644, 426] width 772 height 65
click at [990, 367] on button at bounding box center [986, 360] width 21 height 19
click at [930, 384] on p "Edit" at bounding box center [937, 392] width 98 height 17
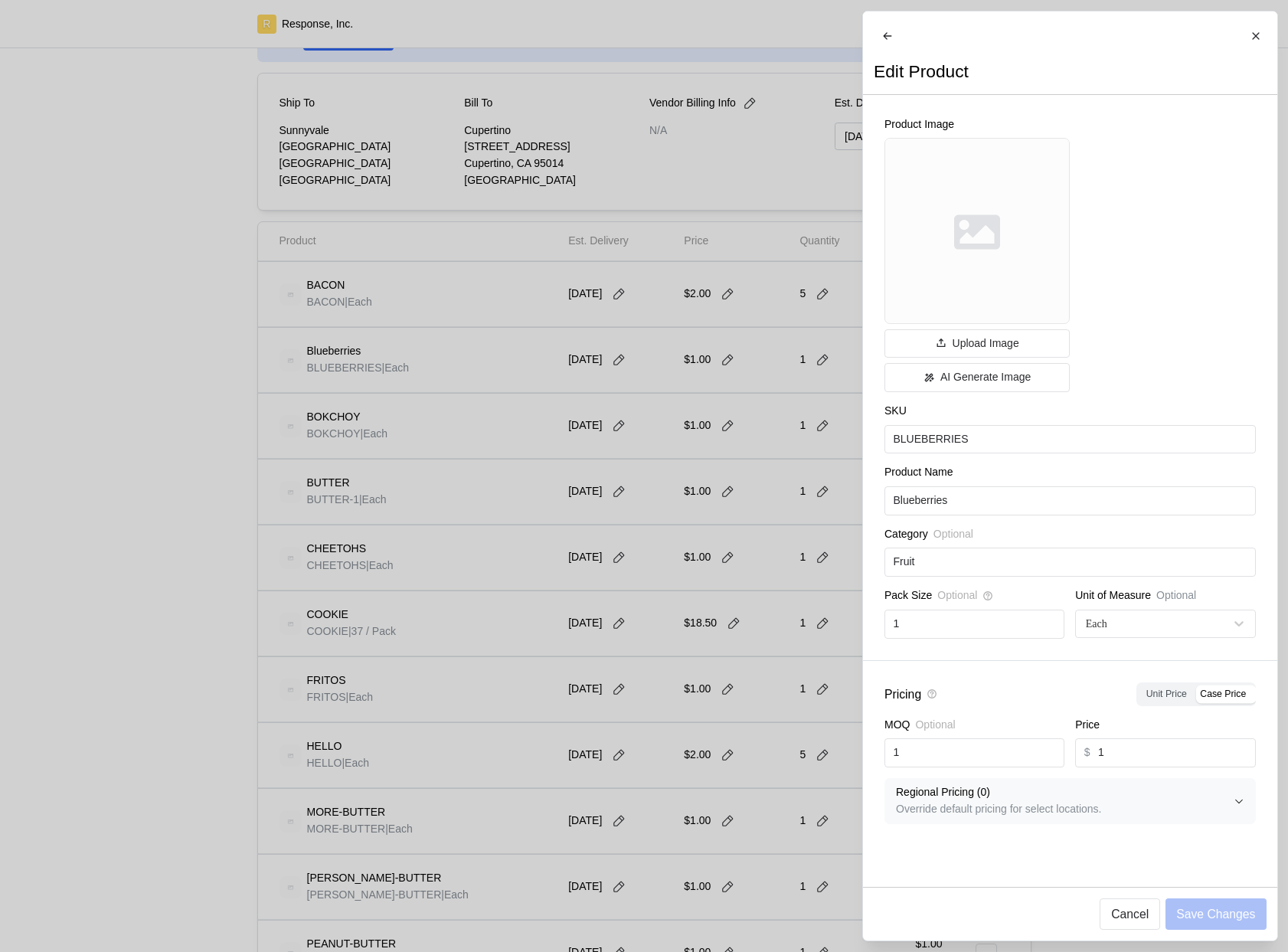
click at [651, 482] on div at bounding box center [644, 476] width 1288 height 952
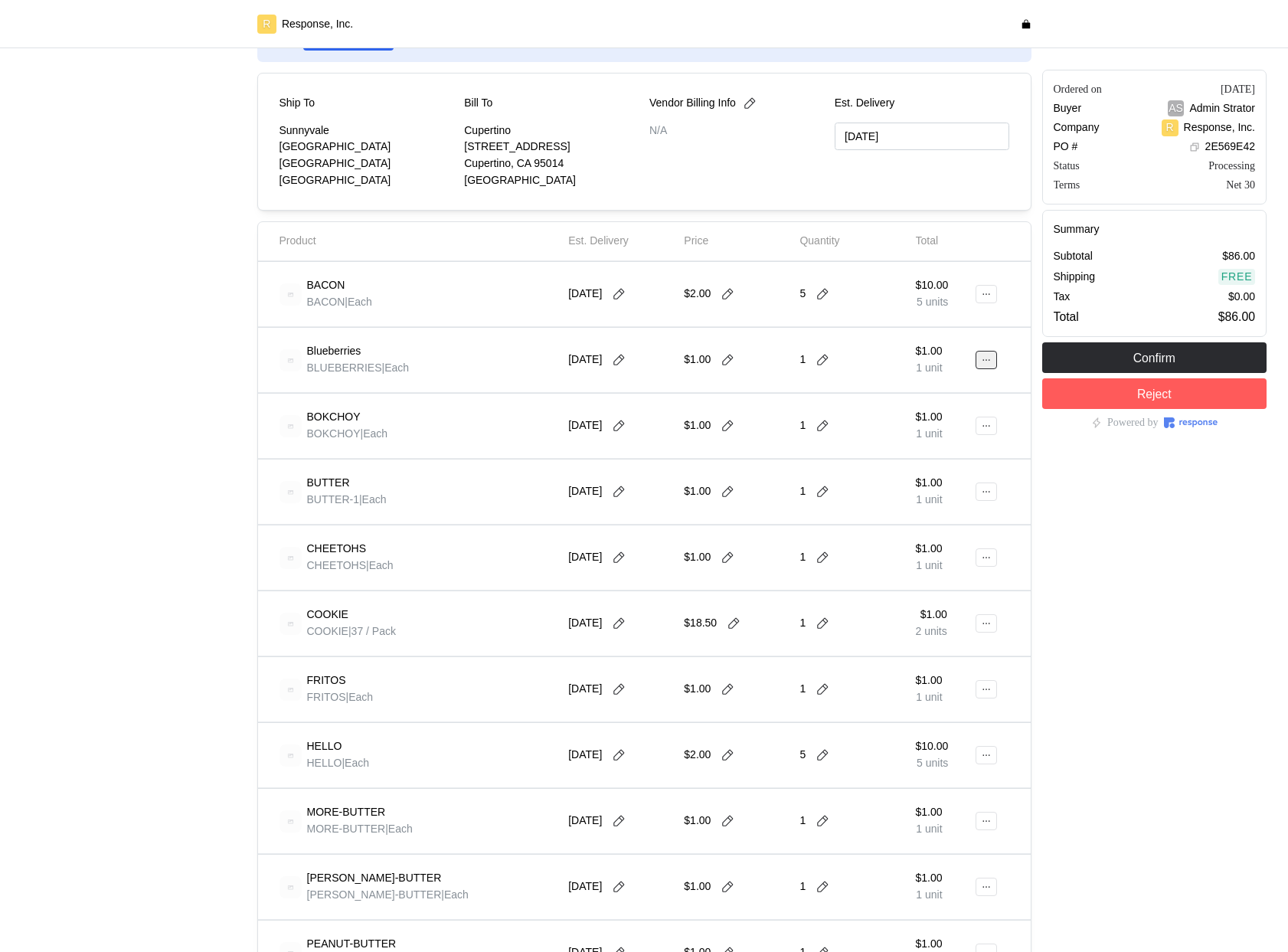
click at [978, 365] on button at bounding box center [986, 360] width 21 height 19
click at [943, 399] on p "Edit" at bounding box center [937, 392] width 98 height 17
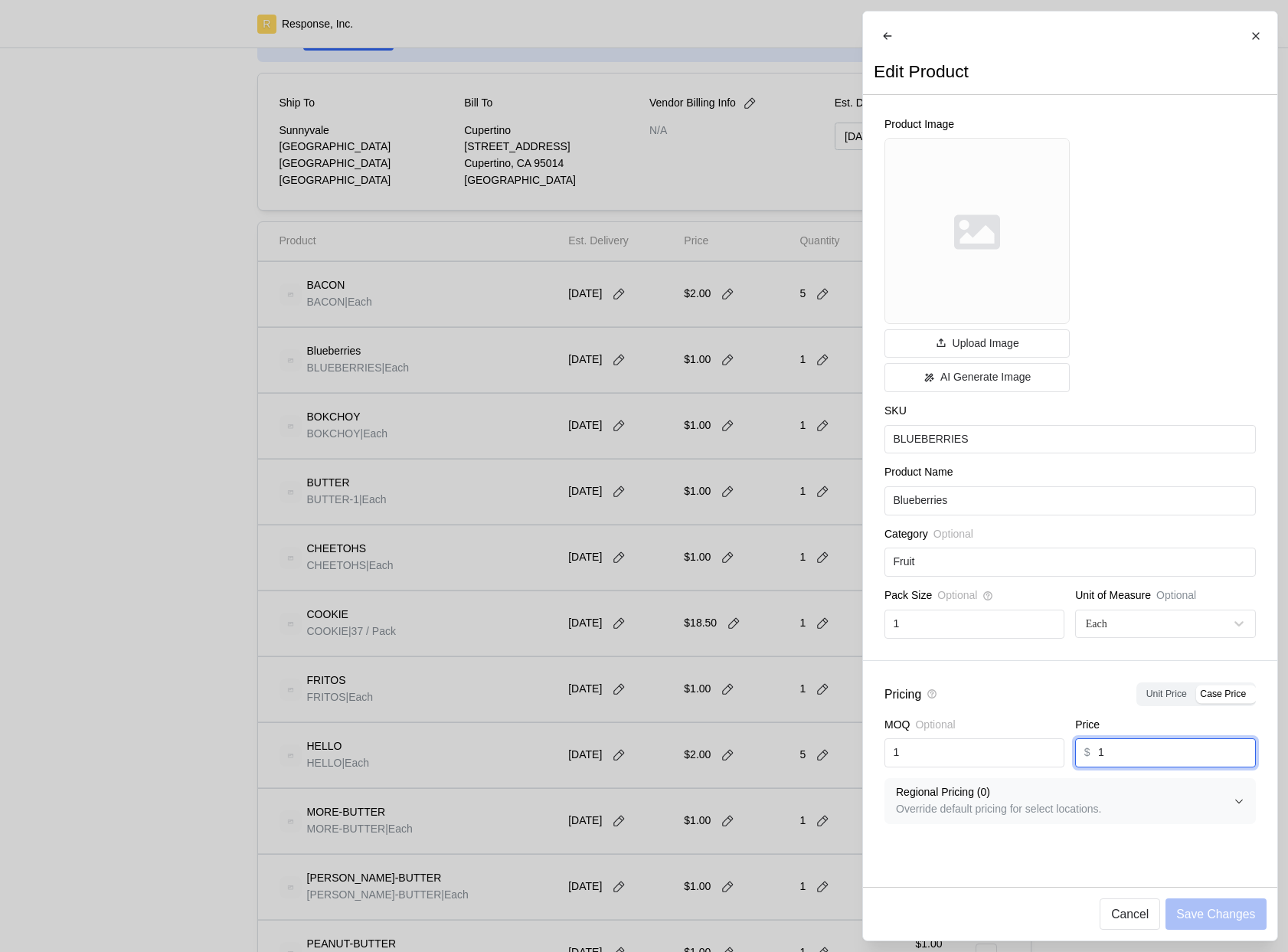
click at [1174, 751] on input "1" at bounding box center [1172, 753] width 149 height 27
click at [1183, 756] on input "1" at bounding box center [1172, 753] width 149 height 27
click at [1184, 756] on input "1" at bounding box center [1172, 753] width 149 height 27
type input "4"
click at [1205, 914] on p "Save Changes" at bounding box center [1215, 914] width 79 height 19
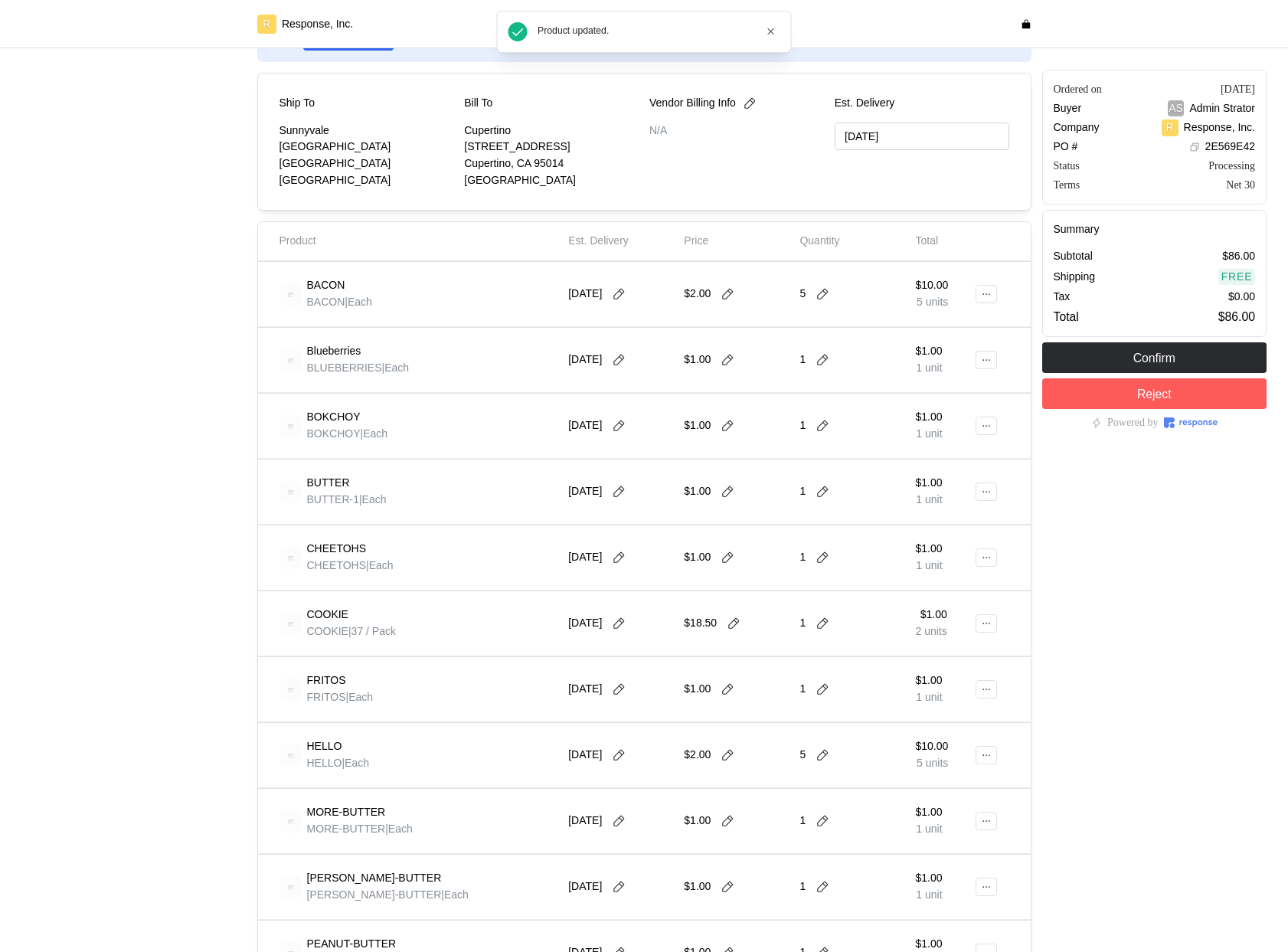
click at [973, 363] on div "$1.00 1 unit" at bounding box center [945, 359] width 59 height 43
click at [981, 367] on button at bounding box center [986, 360] width 21 height 19
click at [971, 398] on p "Edit" at bounding box center [937, 392] width 98 height 17
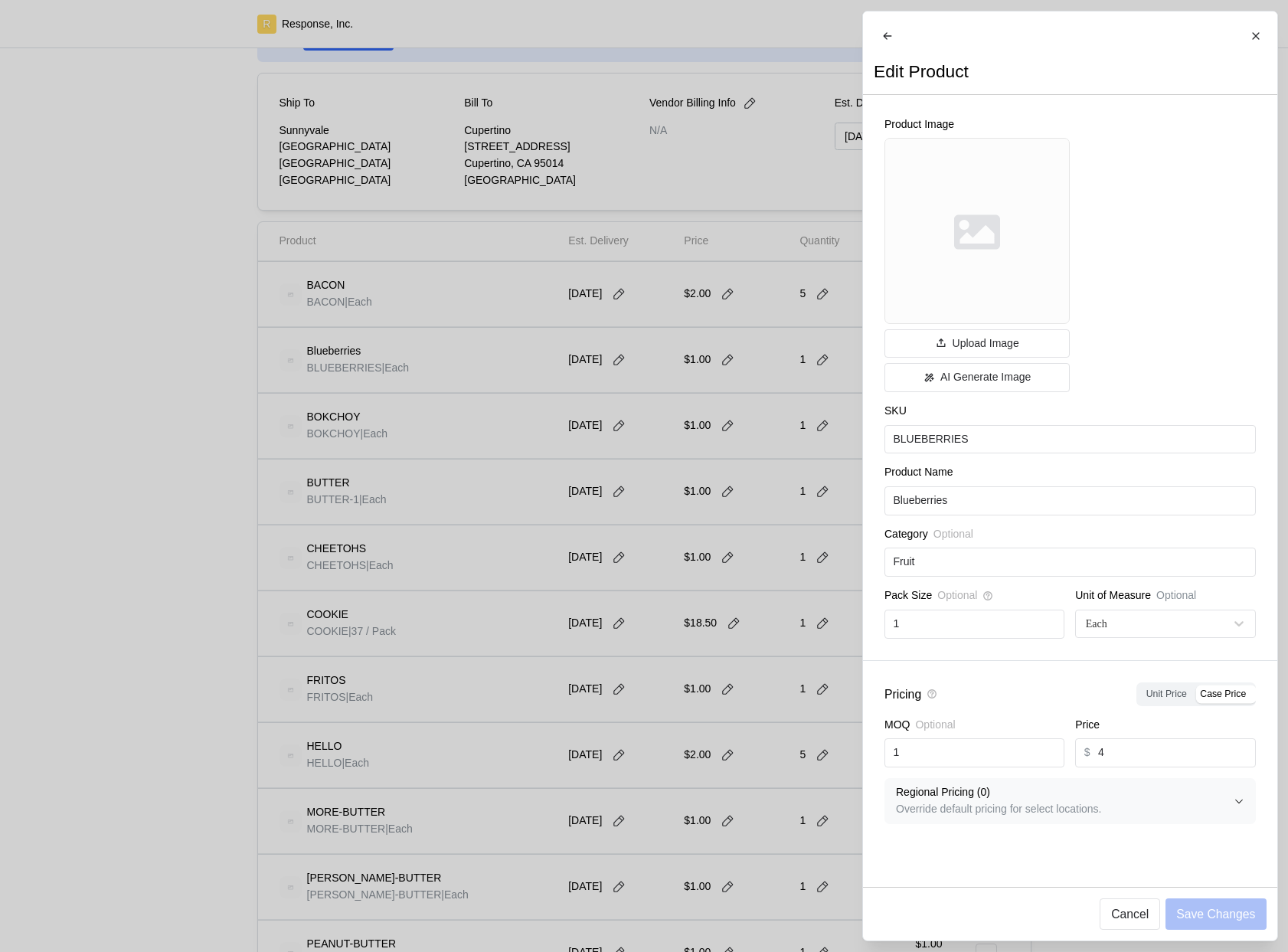
click at [655, 394] on div at bounding box center [644, 476] width 1288 height 952
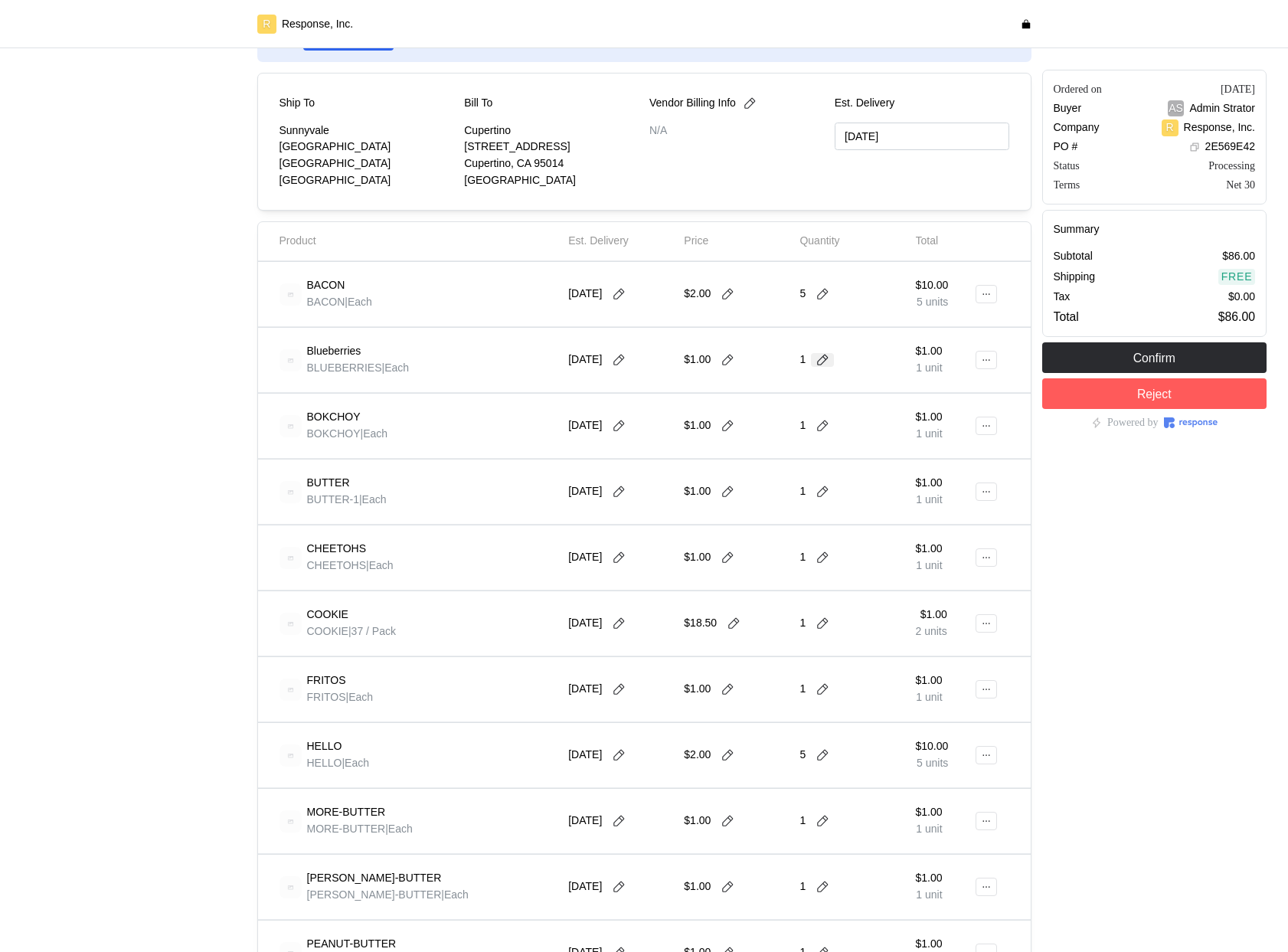
click at [819, 361] on icon at bounding box center [822, 360] width 14 height 14
click at [841, 488] on div "4 $16.00" at bounding box center [879, 480] width 137 height 17
click at [728, 361] on icon at bounding box center [727, 360] width 14 height 14
type input "4"
click at [846, 369] on div "4" at bounding box center [852, 359] width 105 height 43
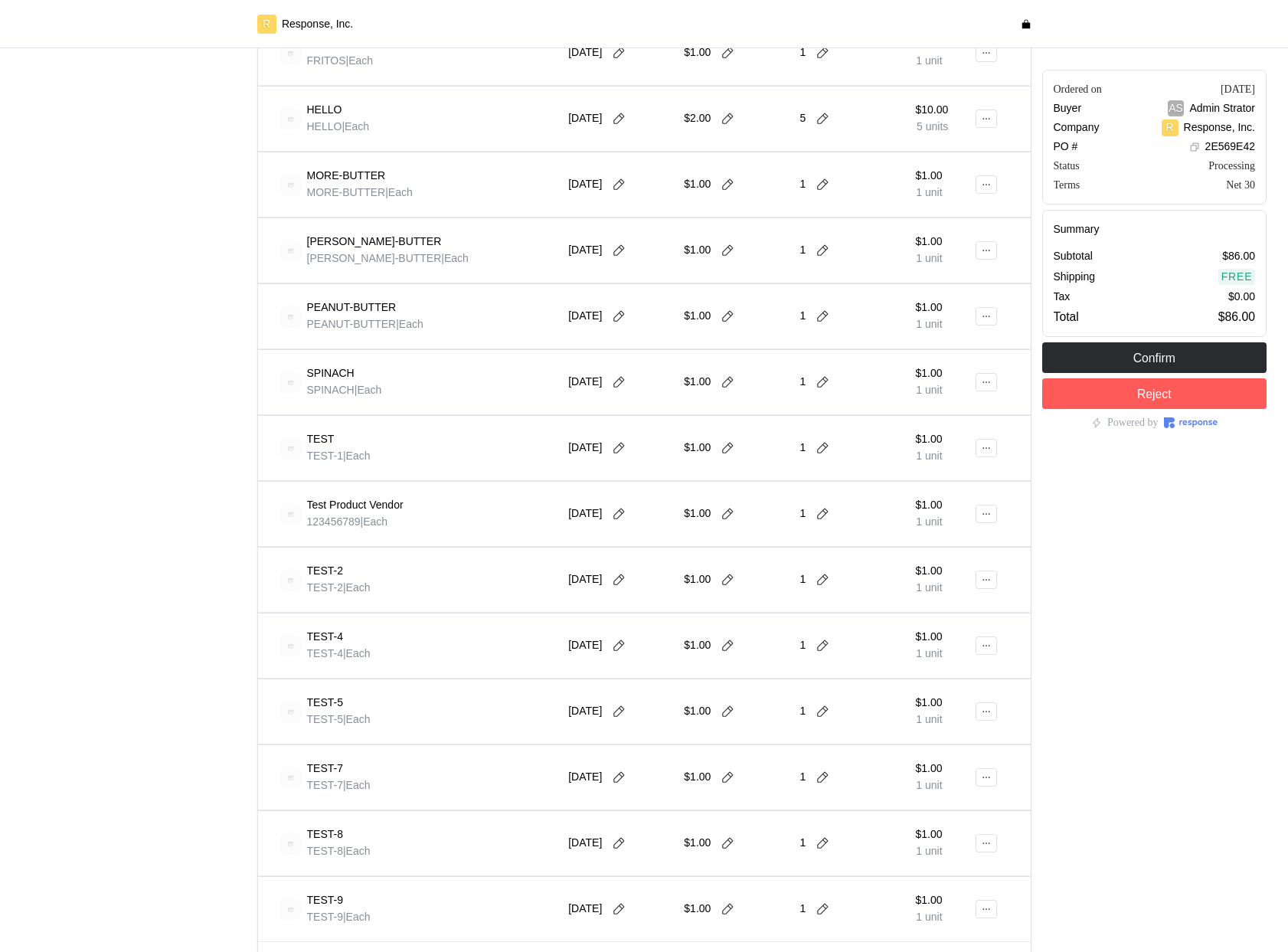
scroll to position [898, 0]
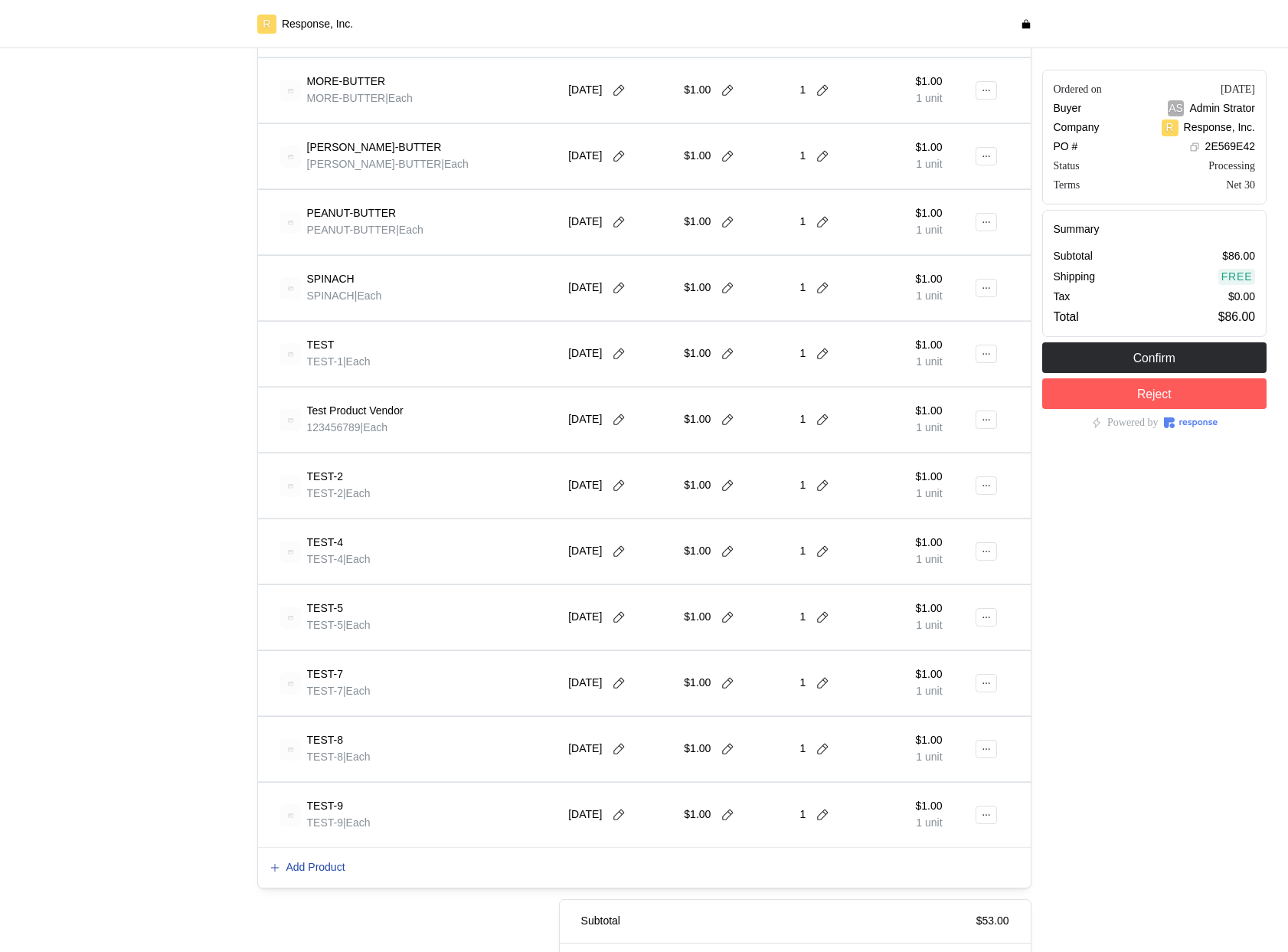
click at [327, 868] on p "Add Product" at bounding box center [315, 867] width 59 height 17
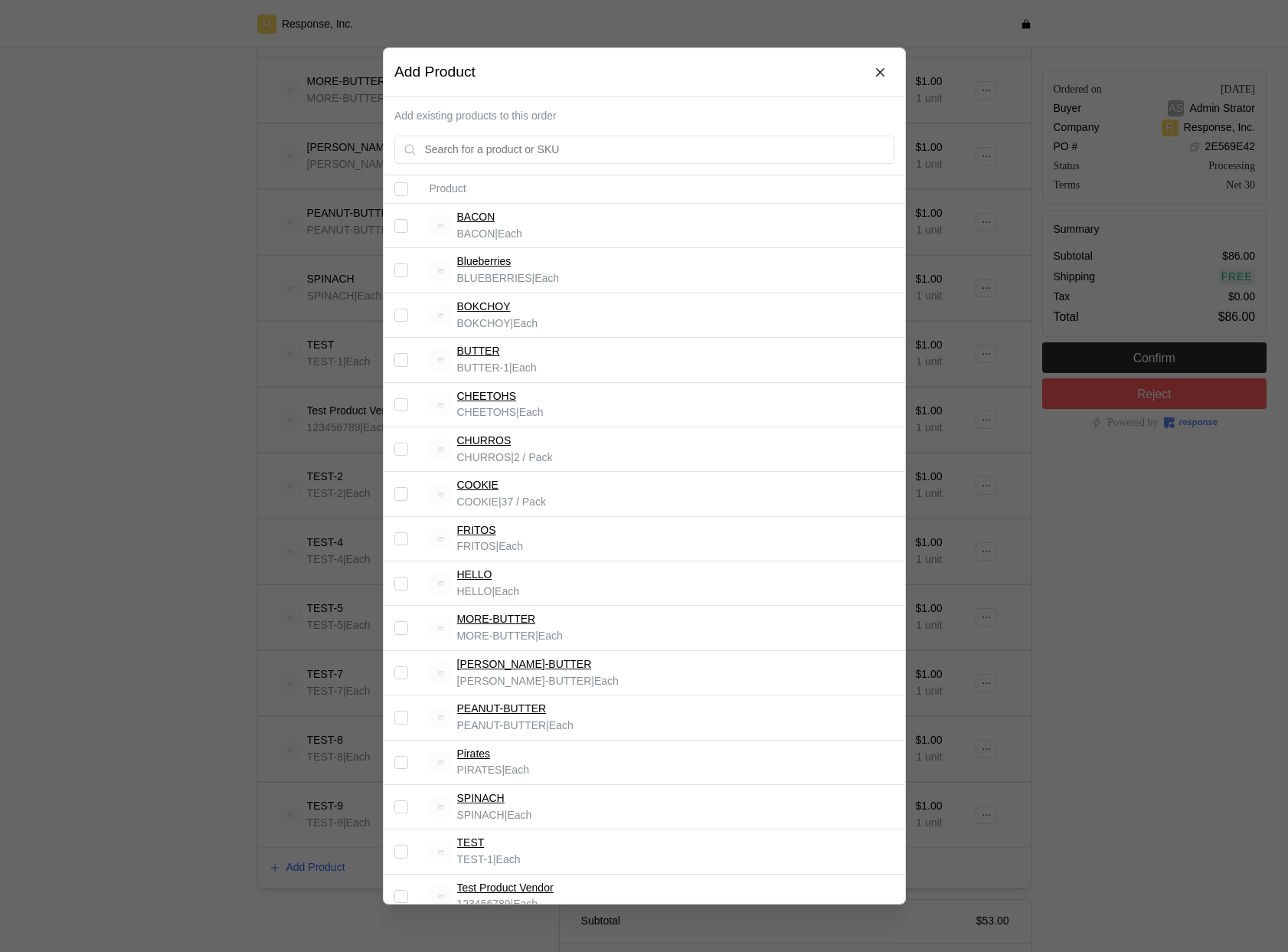
scroll to position [402, 0]
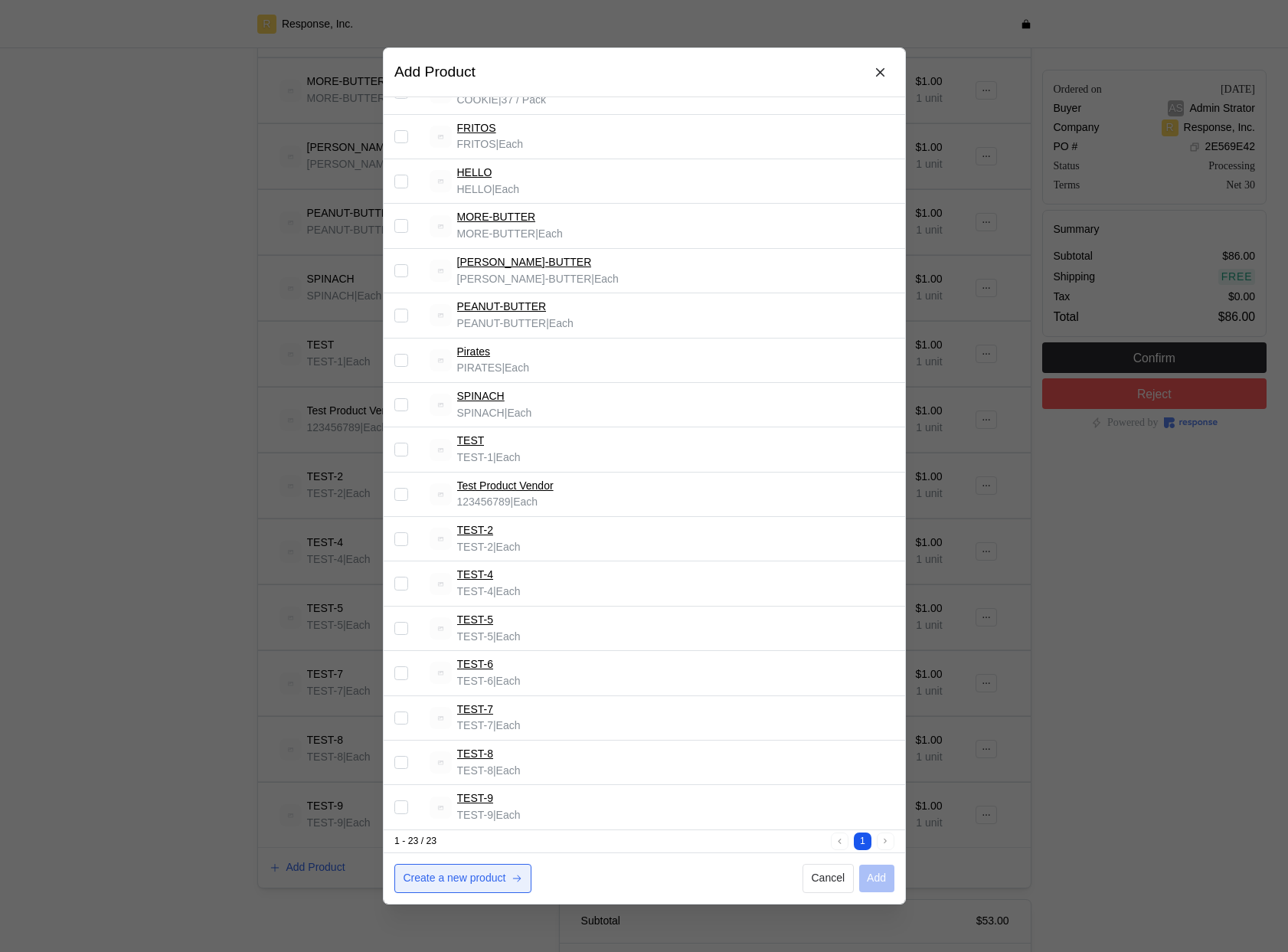
click at [428, 878] on p "Create a new product" at bounding box center [454, 879] width 102 height 17
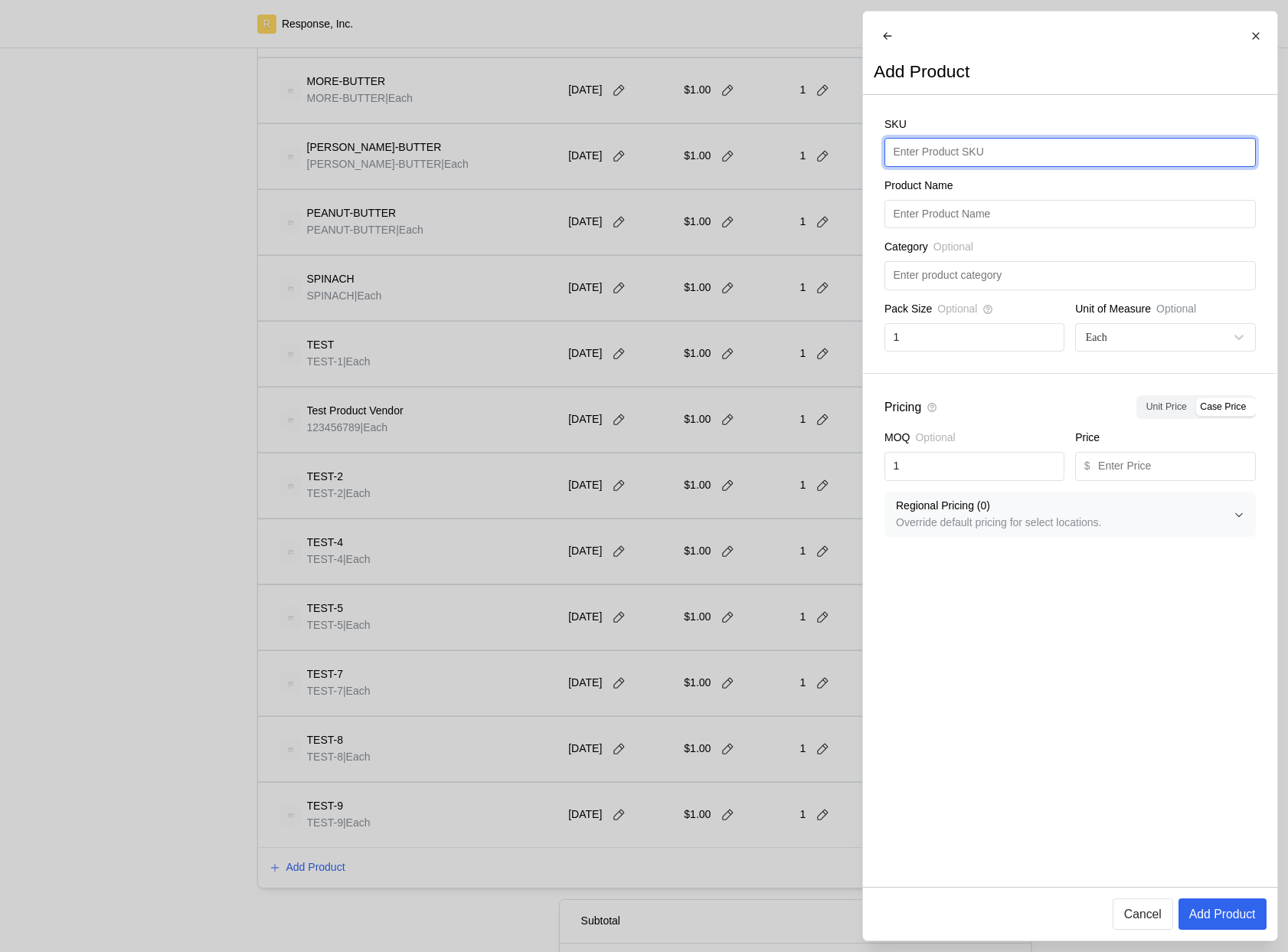
click at [948, 159] on input "text" at bounding box center [1069, 152] width 353 height 27
type input "Avocados"
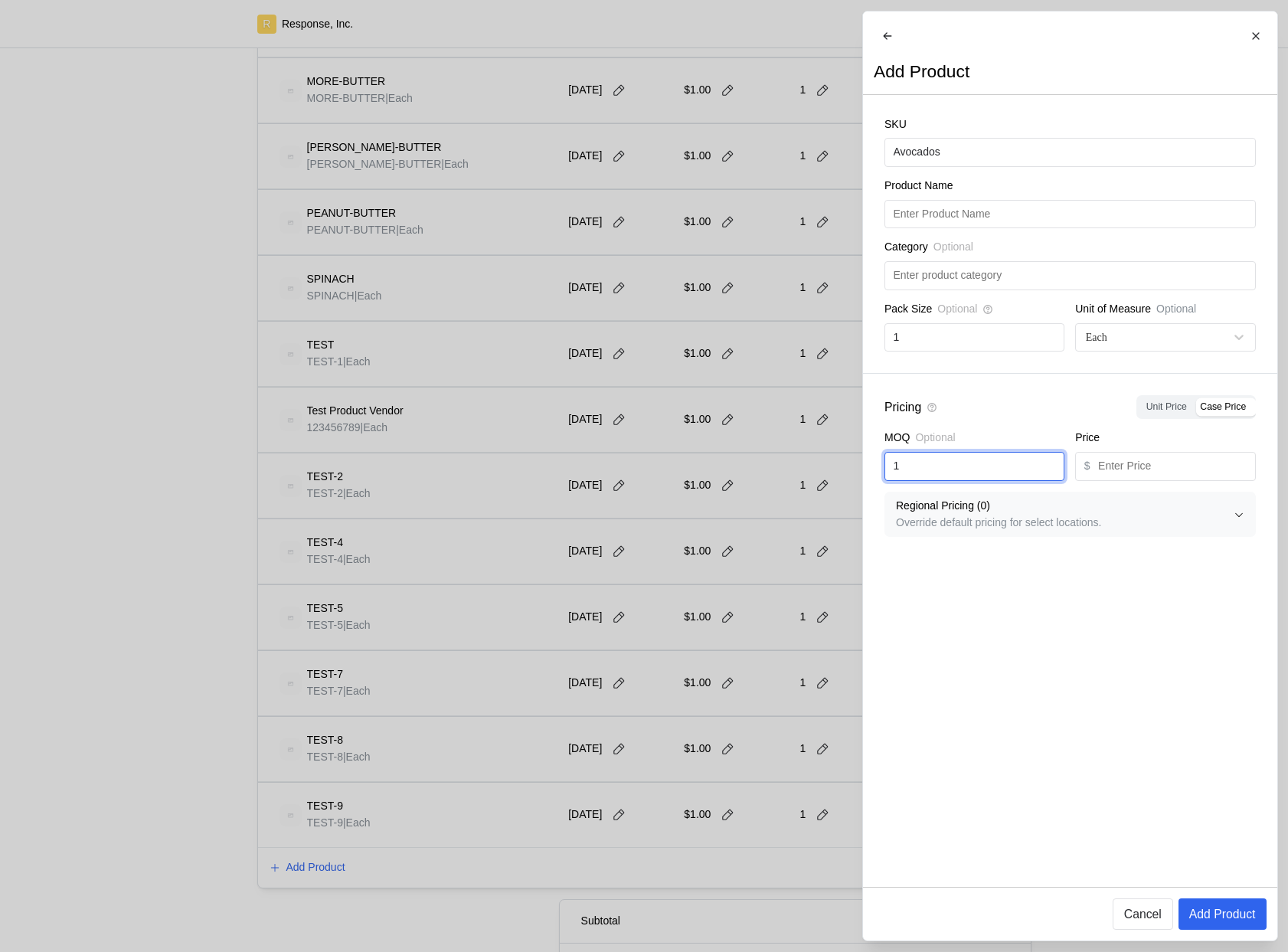
click at [958, 480] on input "1" at bounding box center [974, 466] width 162 height 27
type input "100"
click at [958, 480] on input "100" at bounding box center [974, 466] width 162 height 27
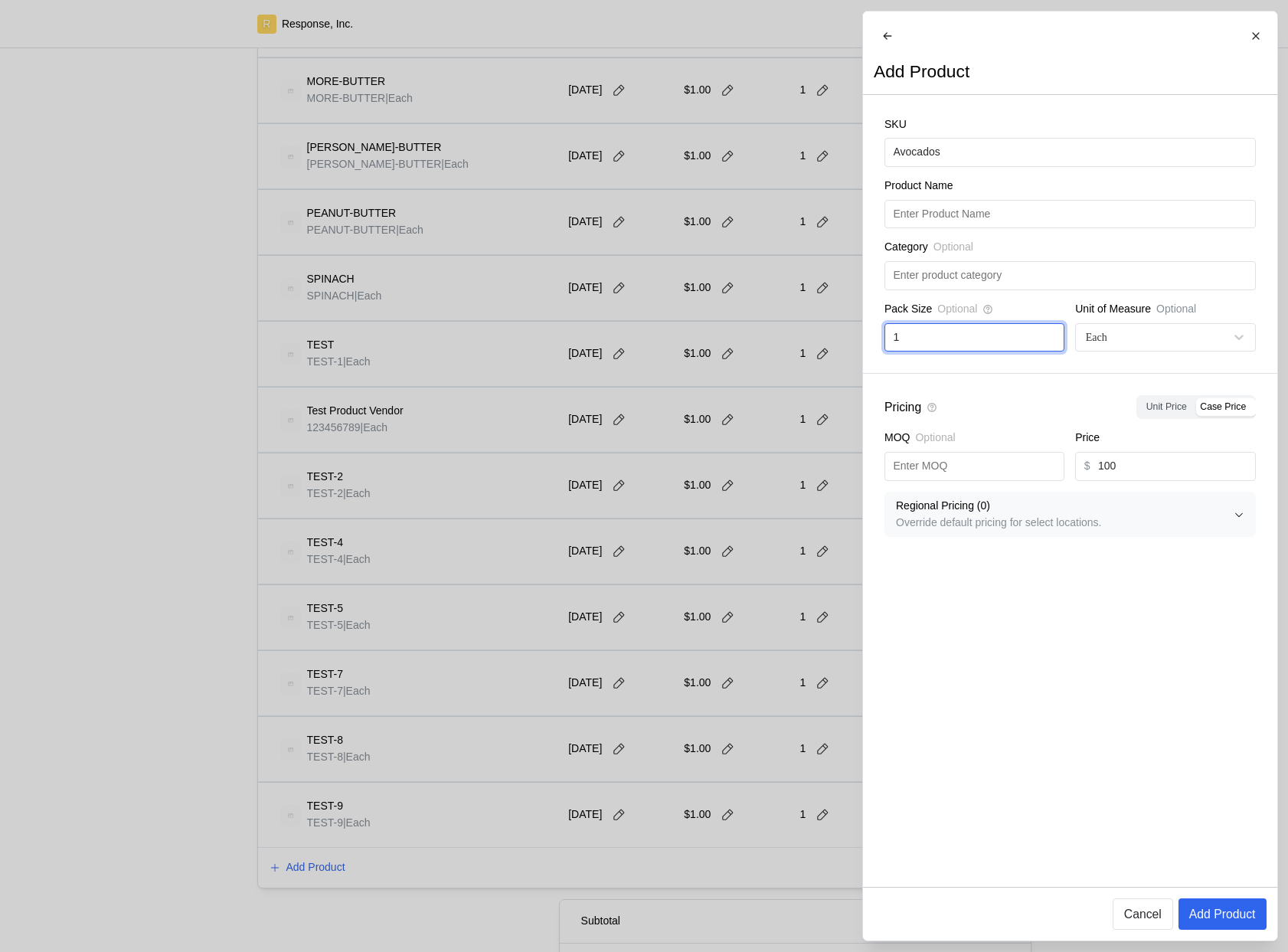
click at [941, 342] on input "1" at bounding box center [974, 337] width 162 height 27
type input "2"
click at [1223, 914] on p "Add Product" at bounding box center [1221, 914] width 67 height 19
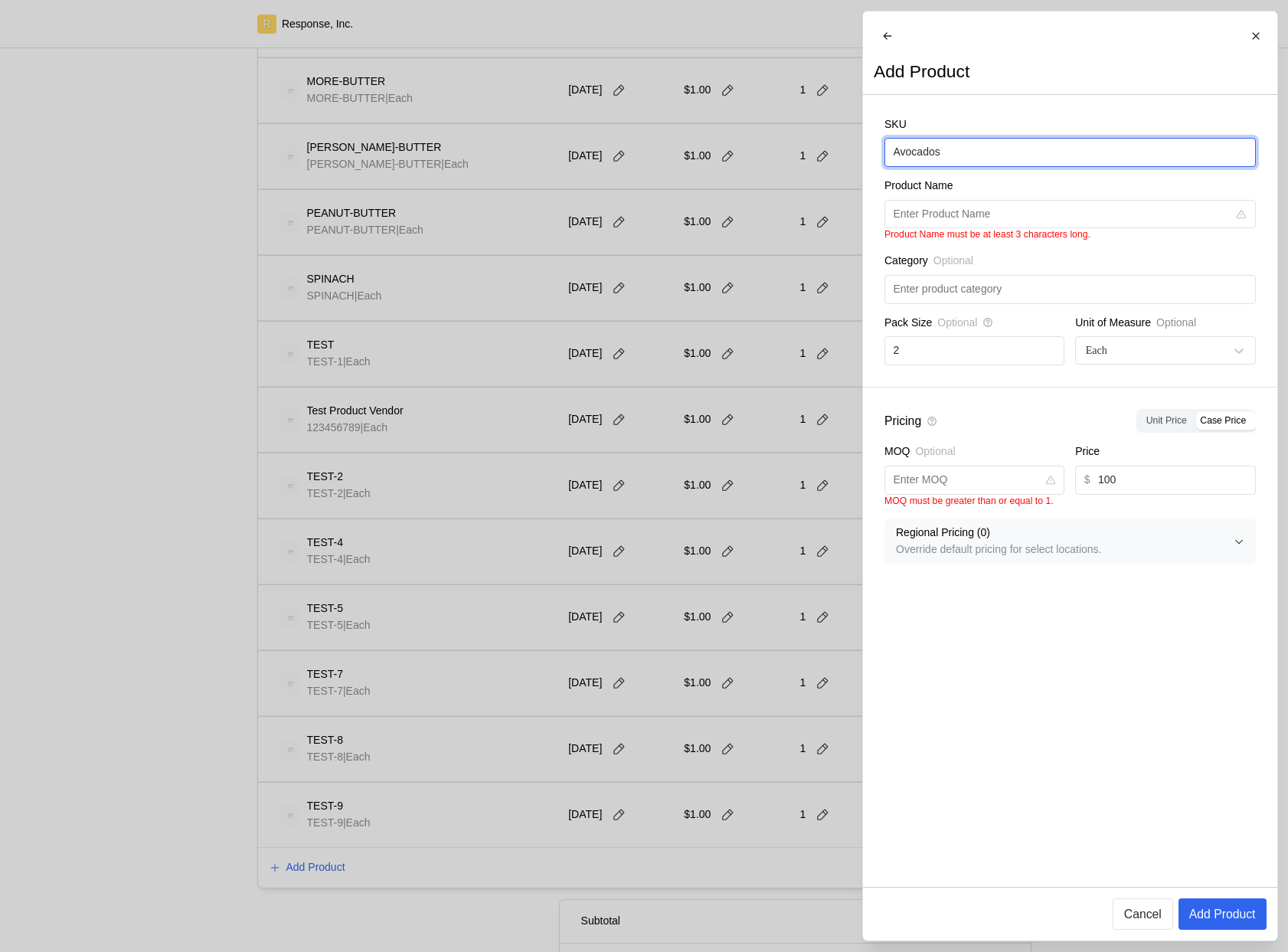
click at [994, 160] on input "Avocados" at bounding box center [1069, 152] width 353 height 27
click at [994, 160] on input "Avocados" at bounding box center [1069, 152] width 353 height 27
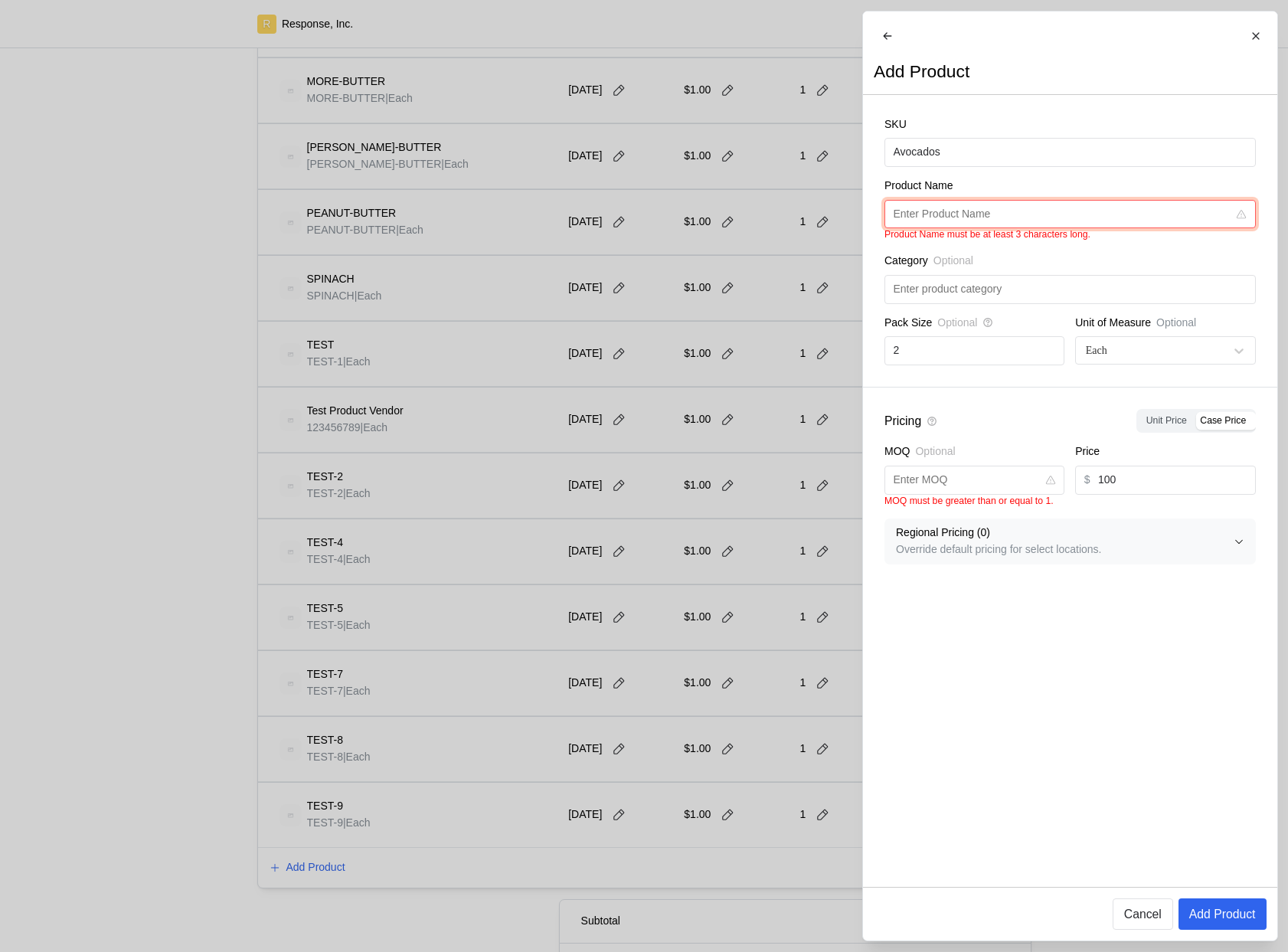
click at [970, 226] on input "text" at bounding box center [1060, 214] width 335 height 27
paste input "Avocados"
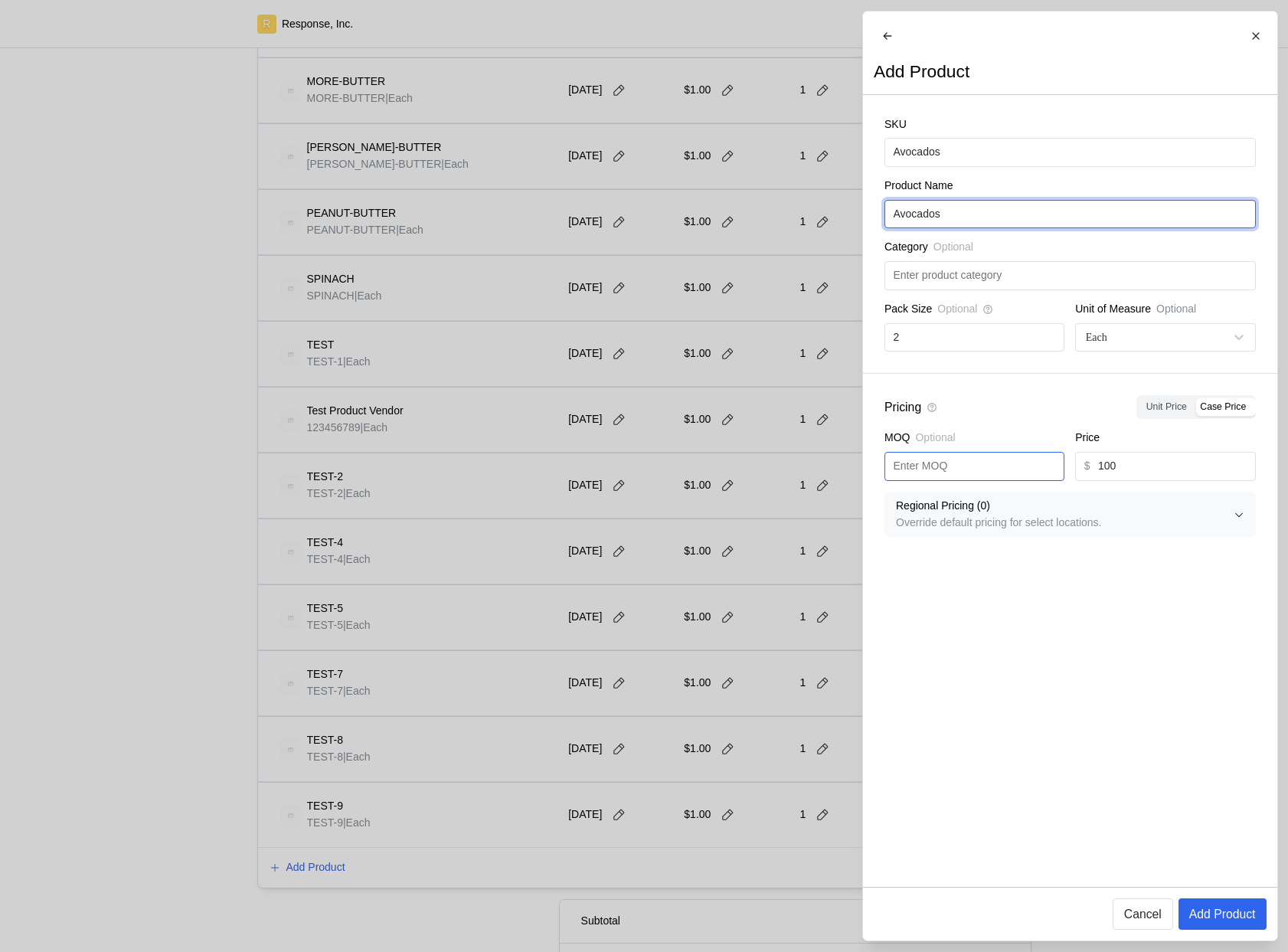
type input "Avocados"
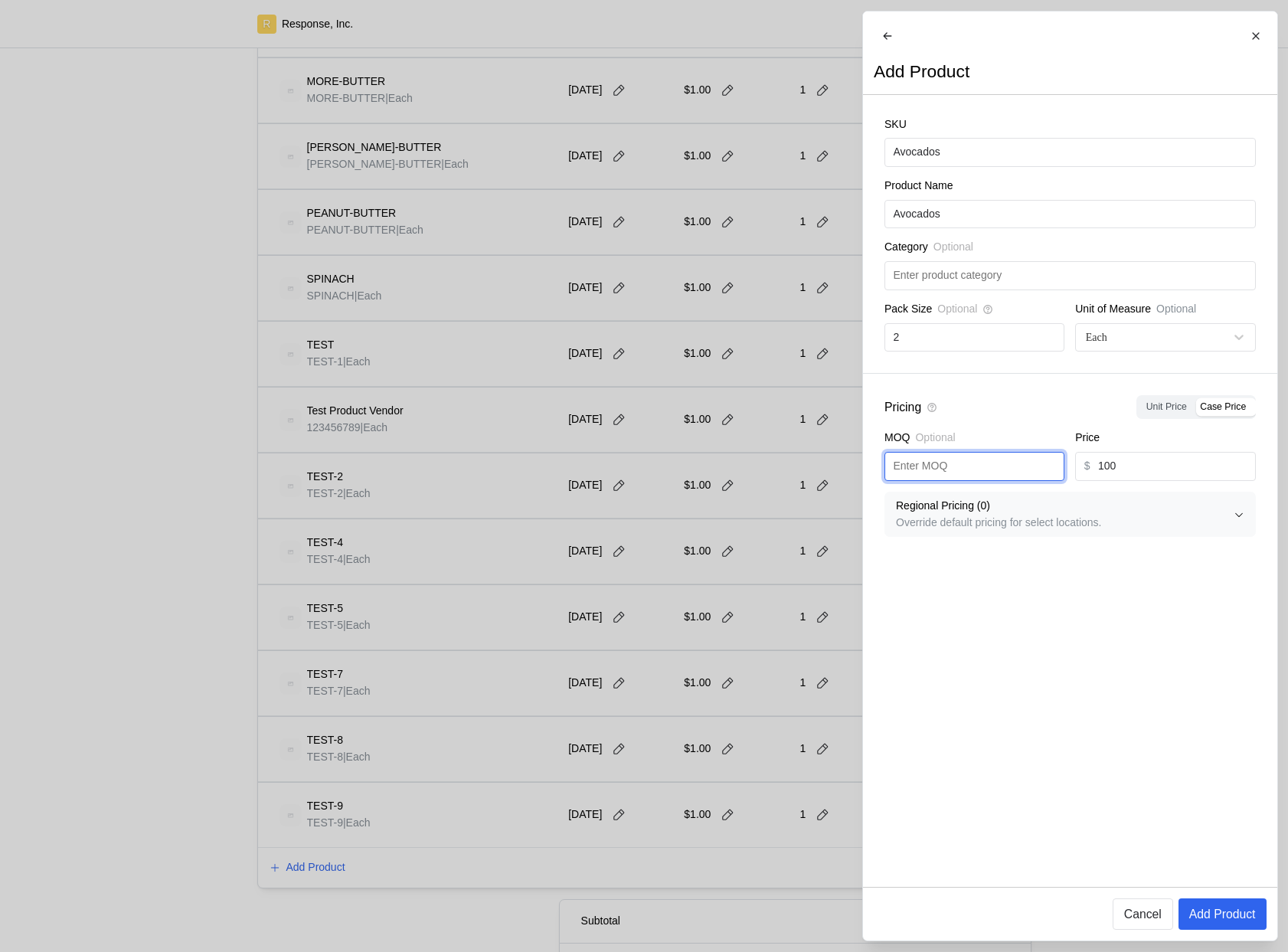
click at [994, 476] on input "text" at bounding box center [974, 466] width 162 height 27
type input "1"
click at [1247, 911] on p "Add Product" at bounding box center [1221, 914] width 67 height 19
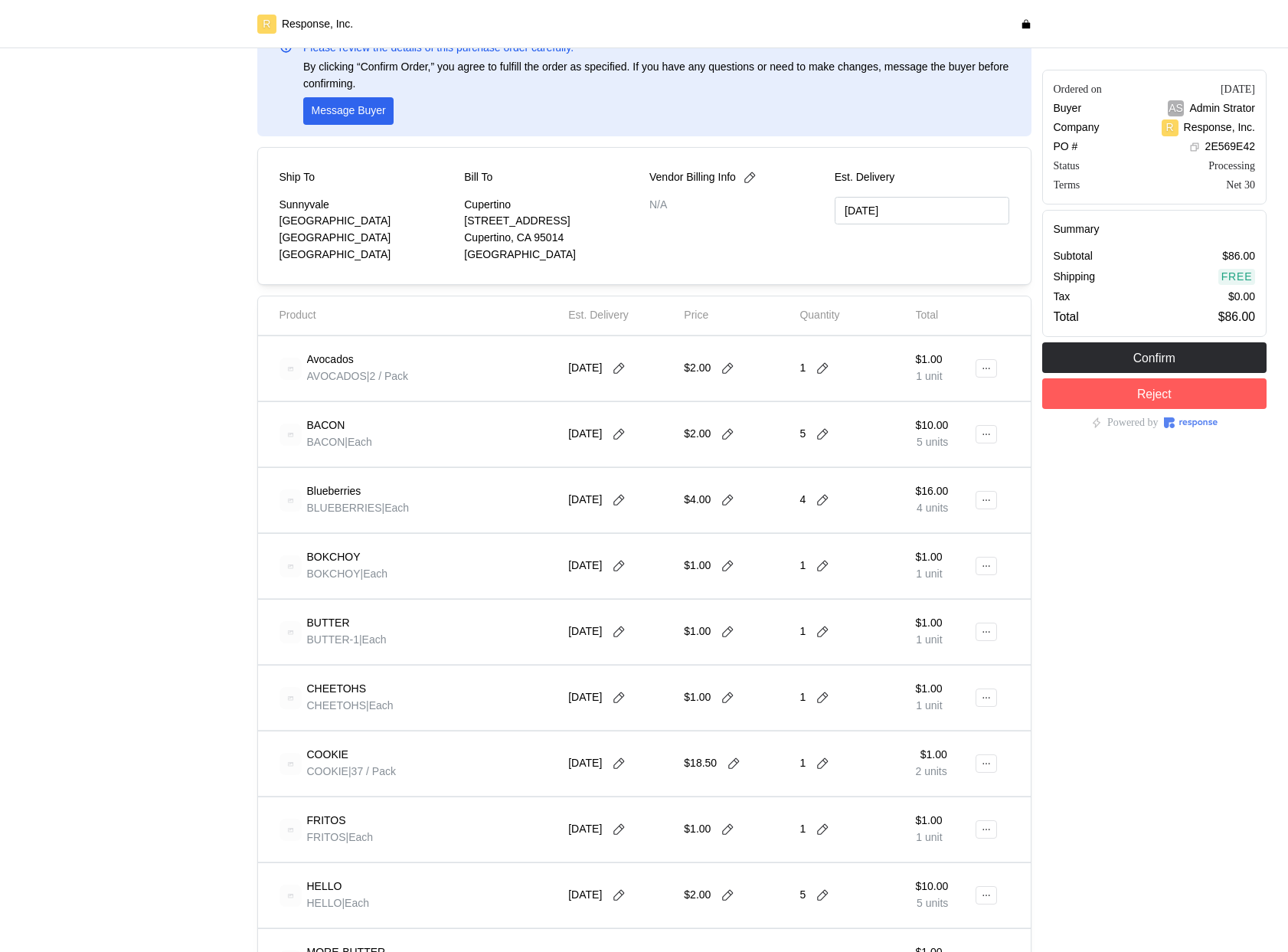
scroll to position [77, 0]
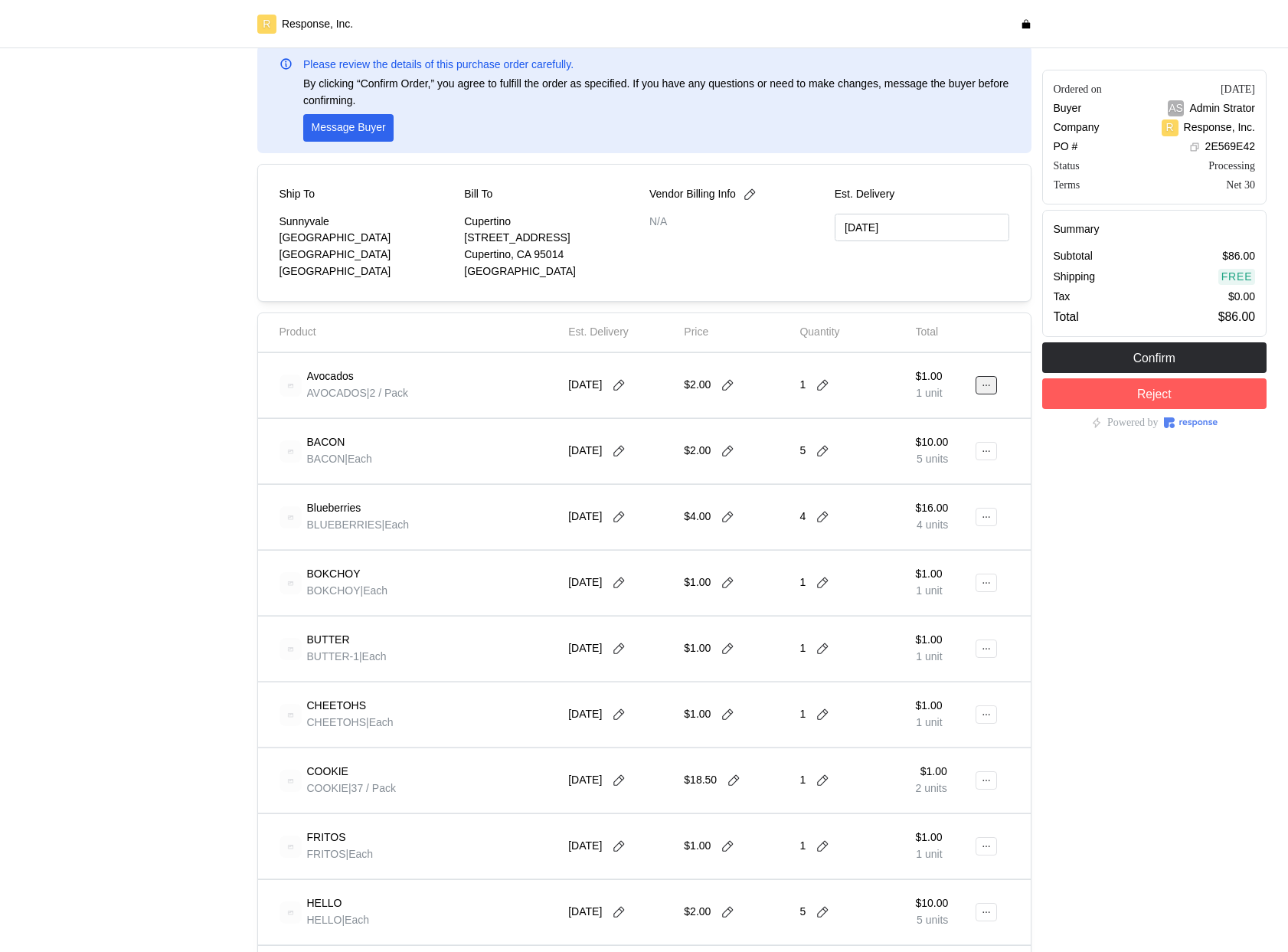
click at [994, 387] on button at bounding box center [986, 385] width 21 height 19
click at [943, 424] on p "Edit" at bounding box center [937, 418] width 98 height 17
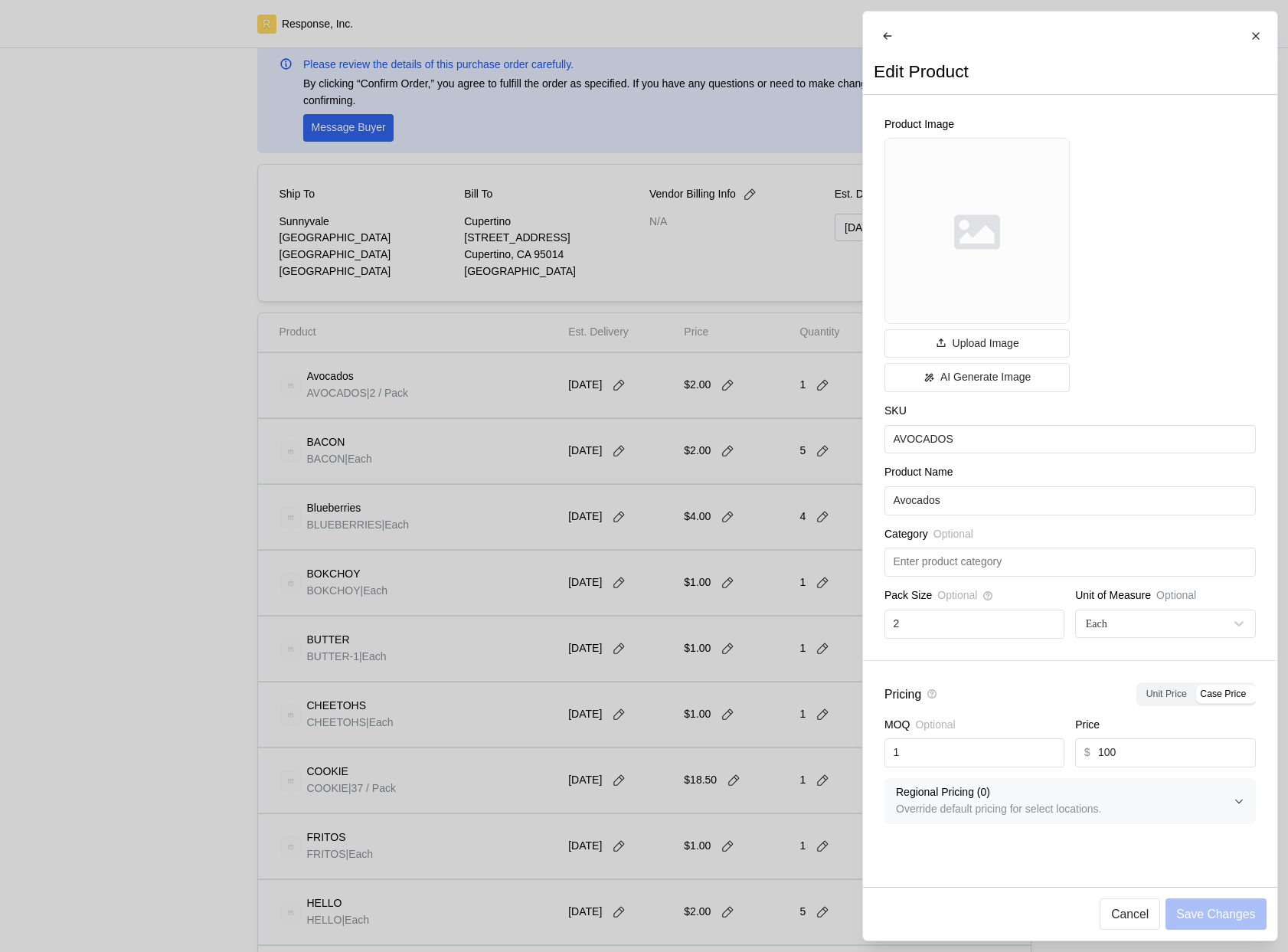
click at [781, 510] on div at bounding box center [644, 476] width 1288 height 952
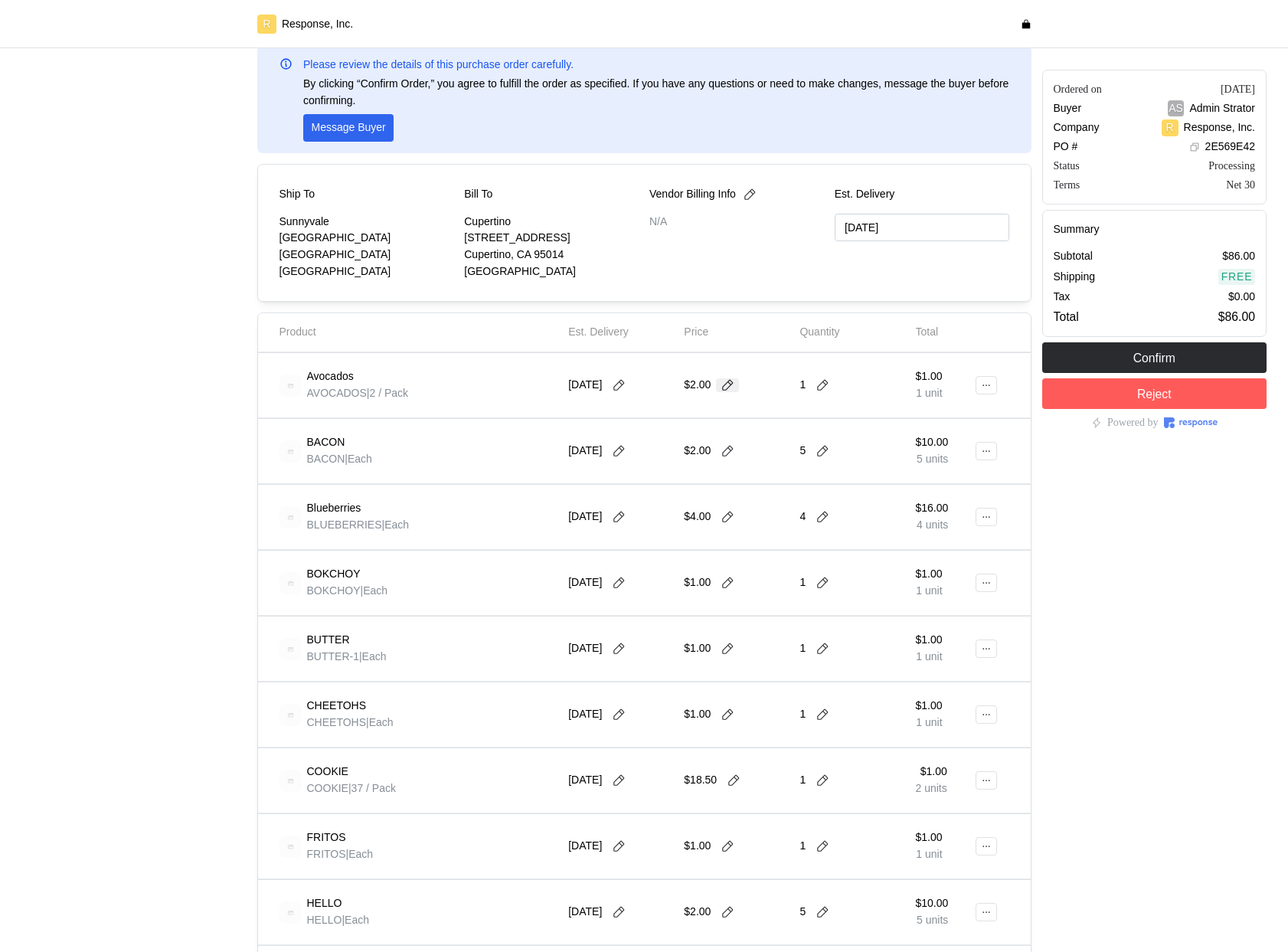
click at [726, 389] on icon at bounding box center [727, 385] width 14 height 14
type input "200"
click at [852, 406] on div "1" at bounding box center [851, 385] width 115 height 54
click at [990, 390] on button at bounding box center [986, 385] width 21 height 19
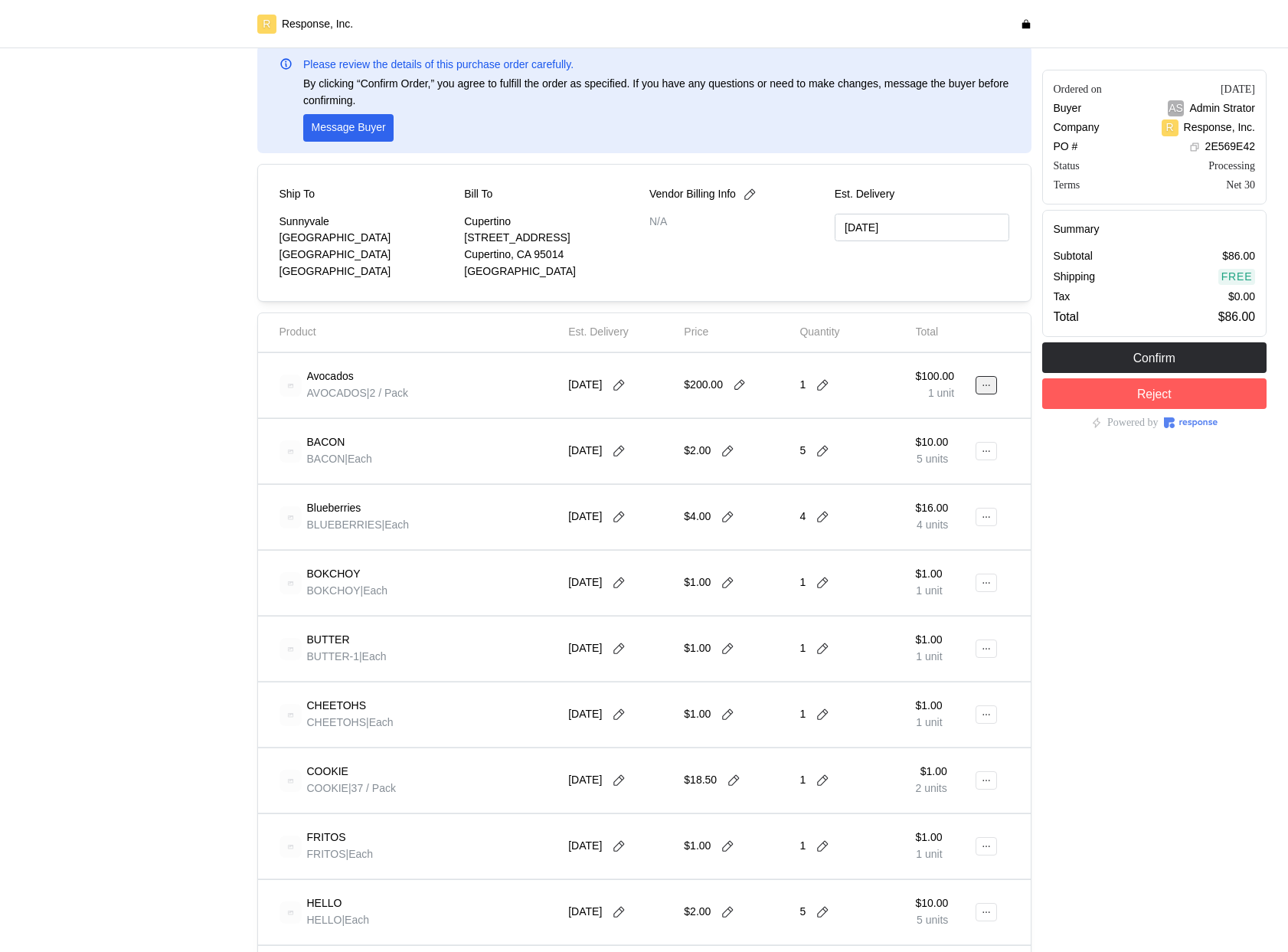
click at [982, 386] on icon at bounding box center [986, 385] width 11 height 11
click at [960, 426] on button "Edit" at bounding box center [930, 418] width 122 height 27
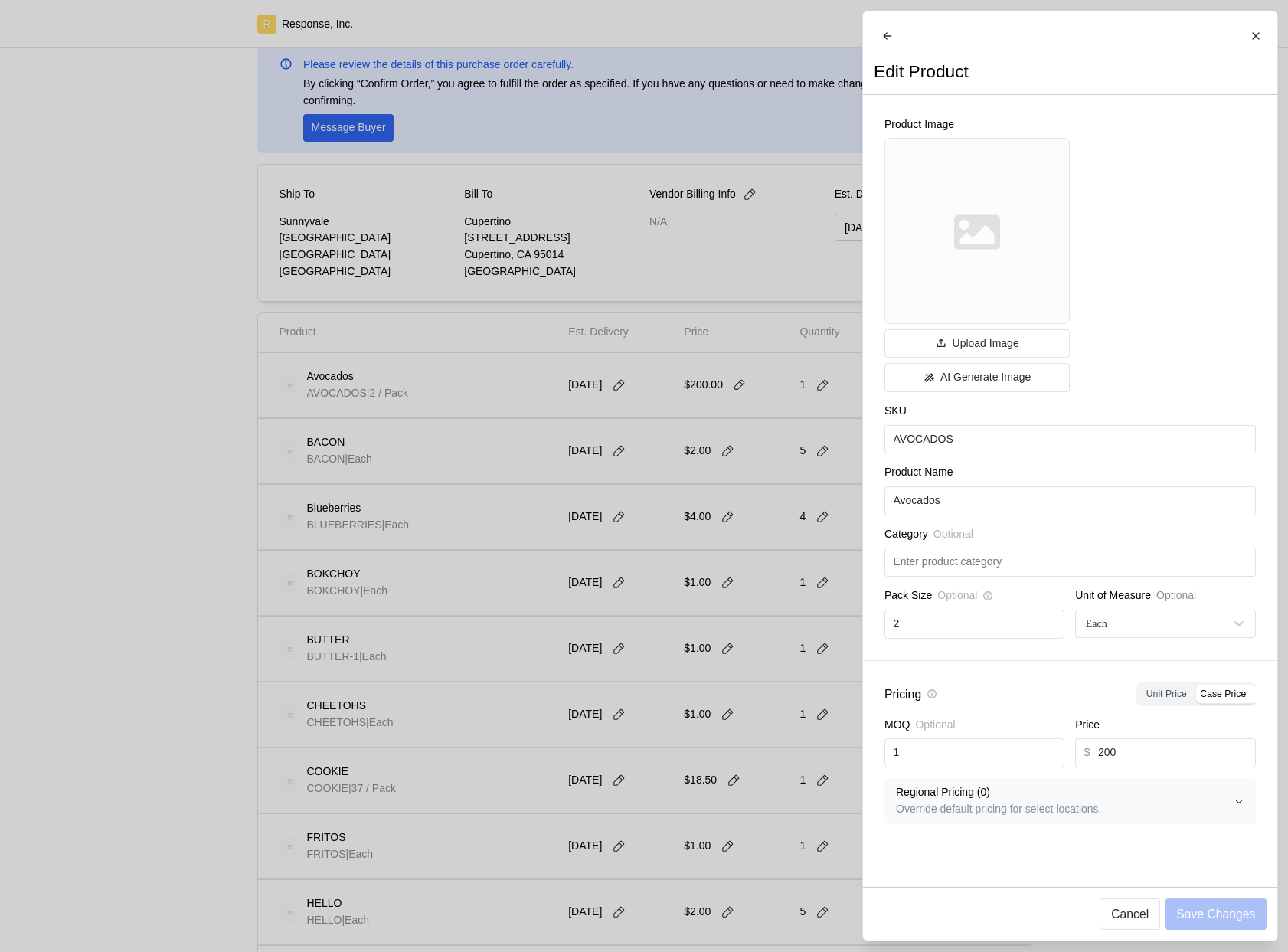
click at [762, 511] on div at bounding box center [644, 476] width 1288 height 952
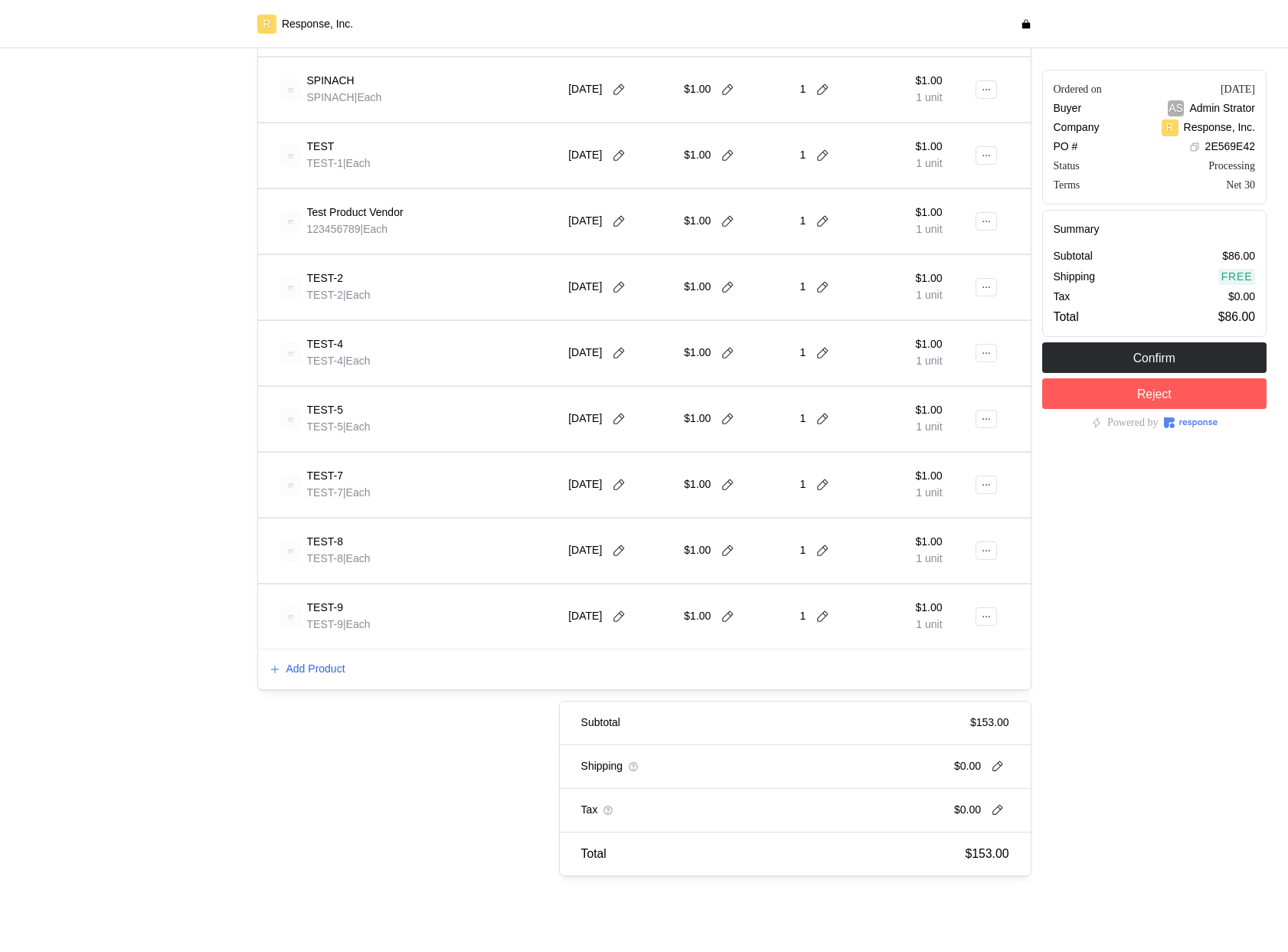
scroll to position [1172, 0]
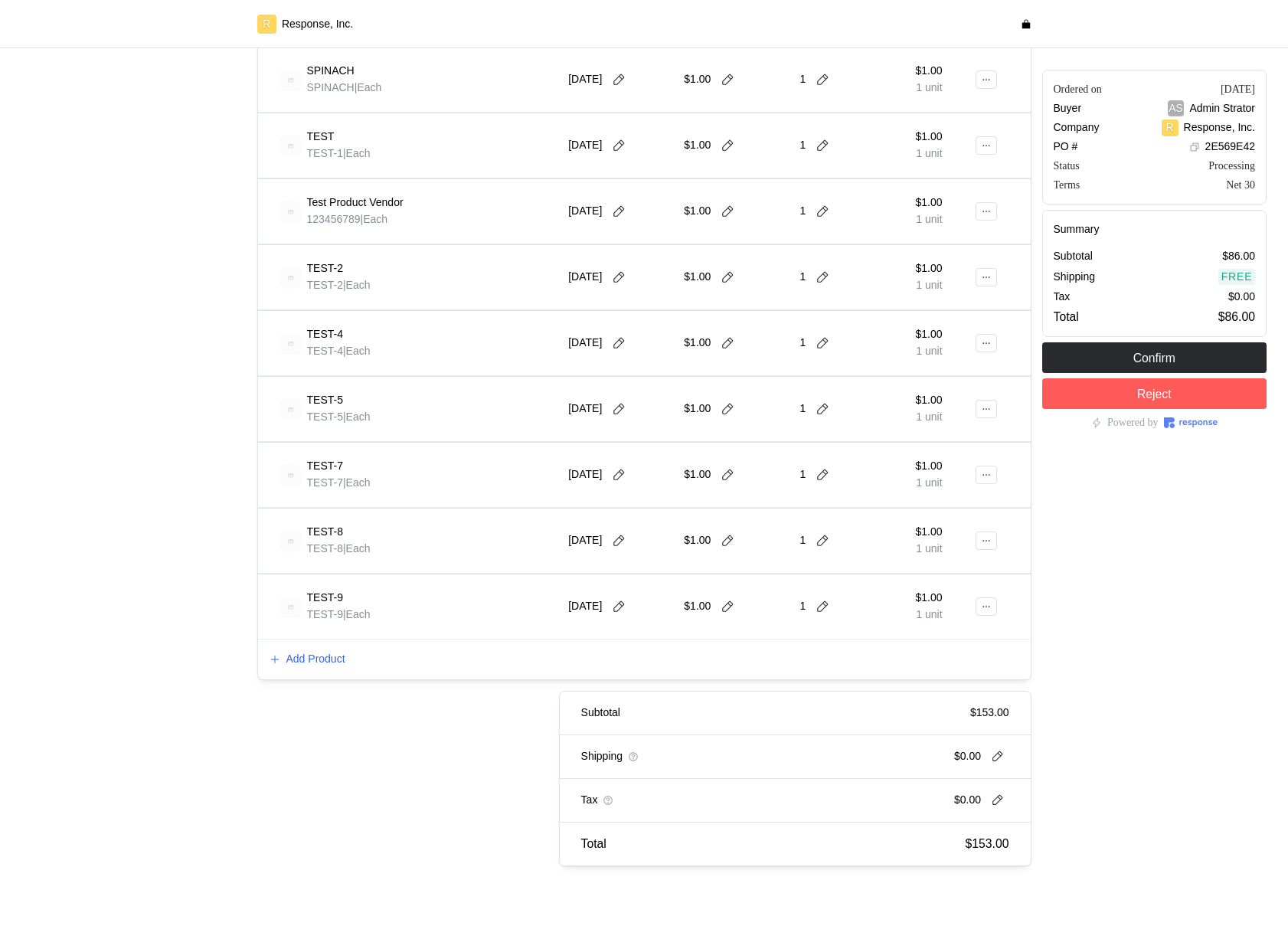
click at [303, 669] on div "Add Product" at bounding box center [644, 659] width 772 height 40
click at [318, 645] on div "Add Product" at bounding box center [644, 659] width 772 height 40
click at [318, 666] on p "Add Product" at bounding box center [315, 659] width 59 height 17
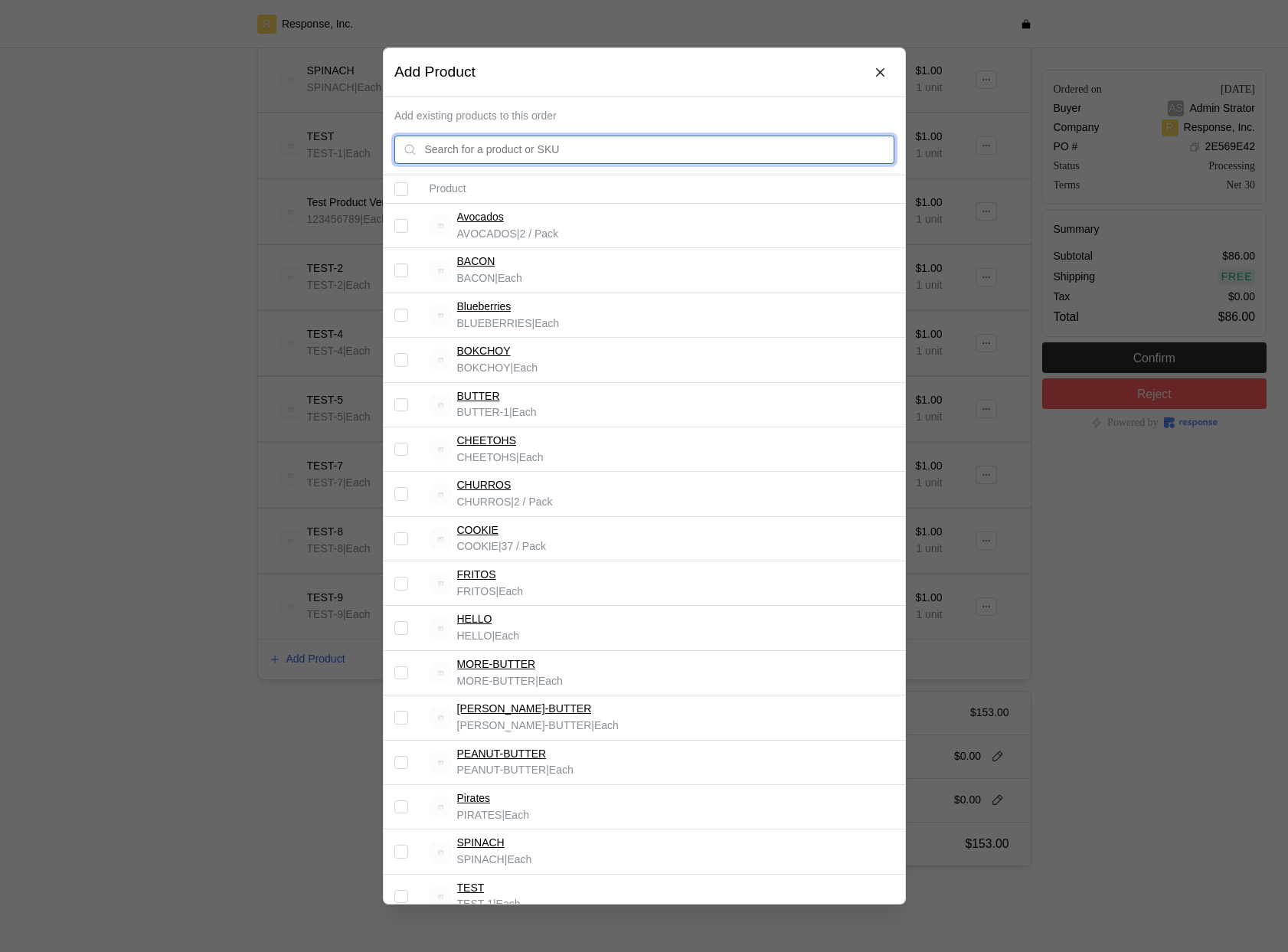
click at [620, 153] on input "text" at bounding box center [655, 150] width 461 height 27
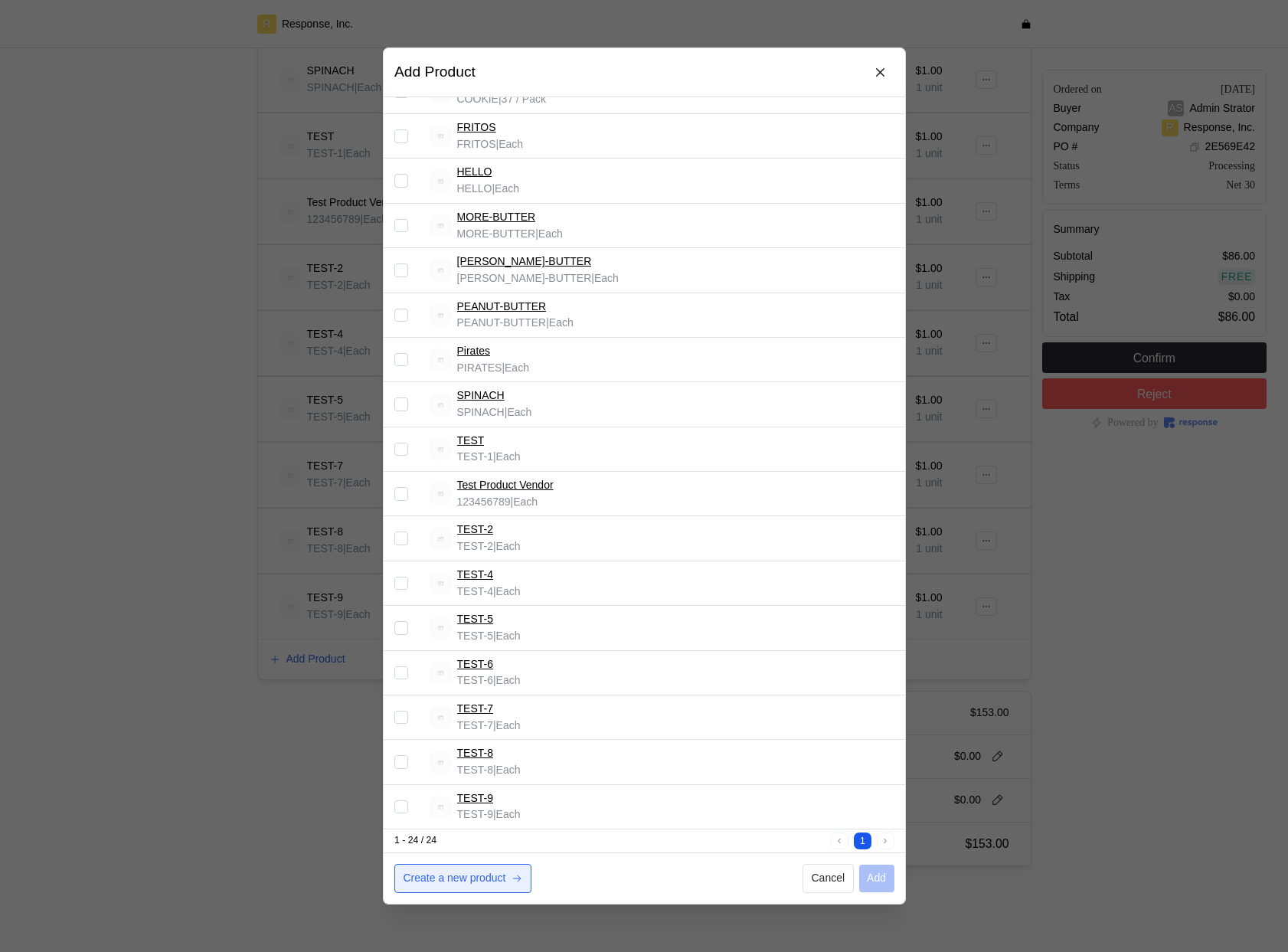
click at [450, 875] on p "Create a new product" at bounding box center [454, 879] width 102 height 17
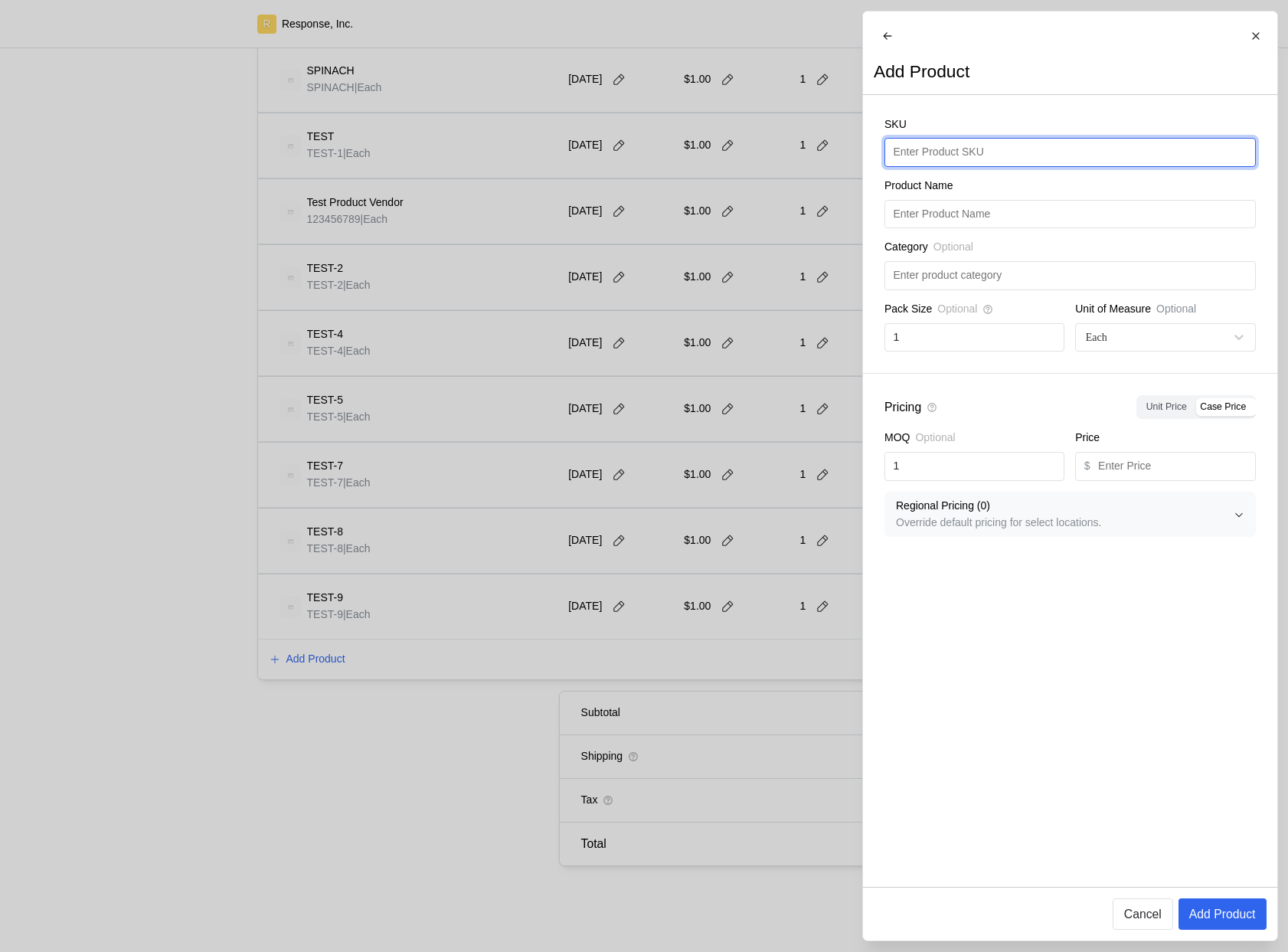
click at [959, 165] on input "text" at bounding box center [1069, 152] width 353 height 27
type input "Bananas"
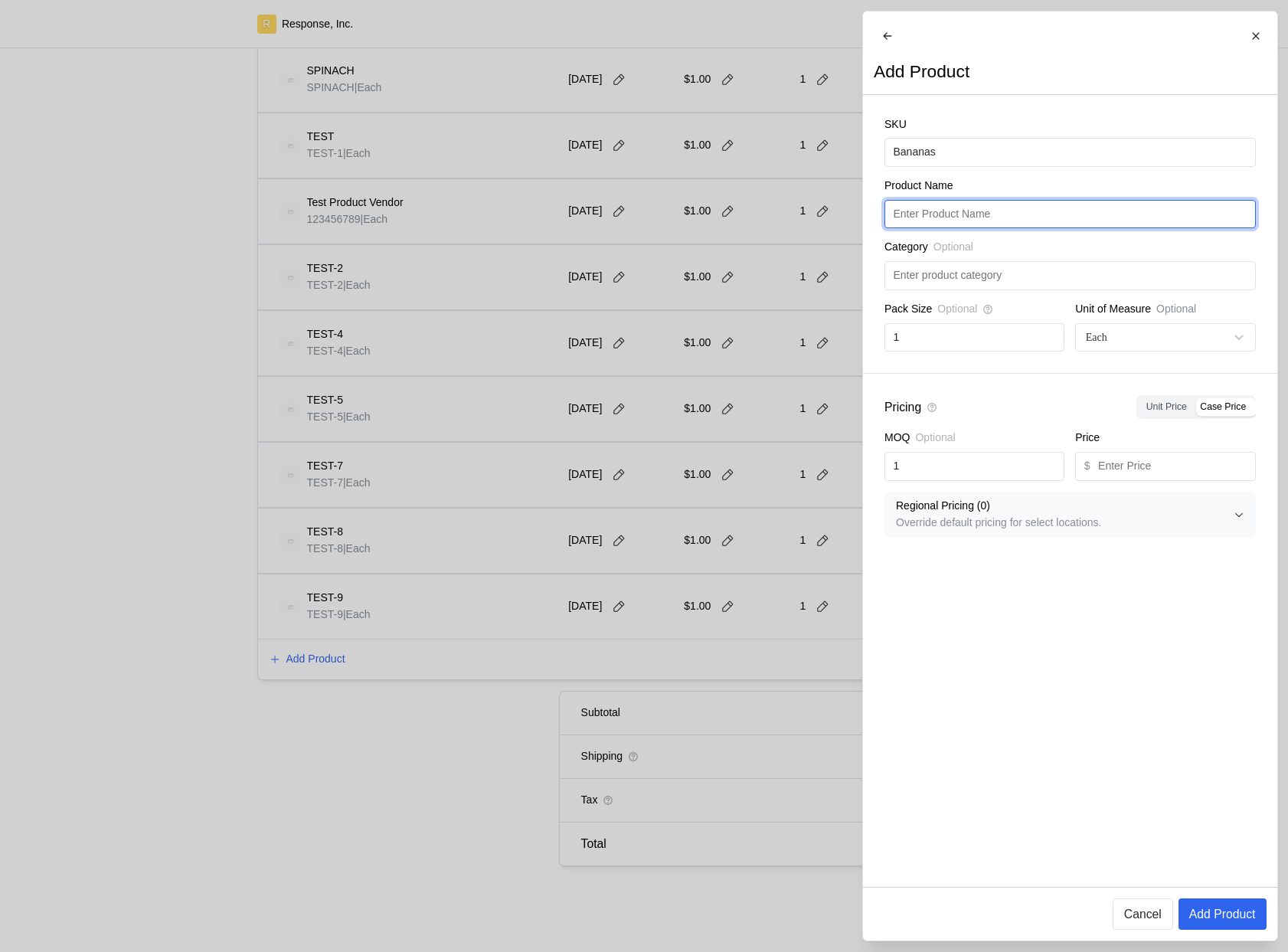
click at [986, 220] on input "text" at bounding box center [1069, 214] width 353 height 27
paste input "Bananas"
type input "Bananas"
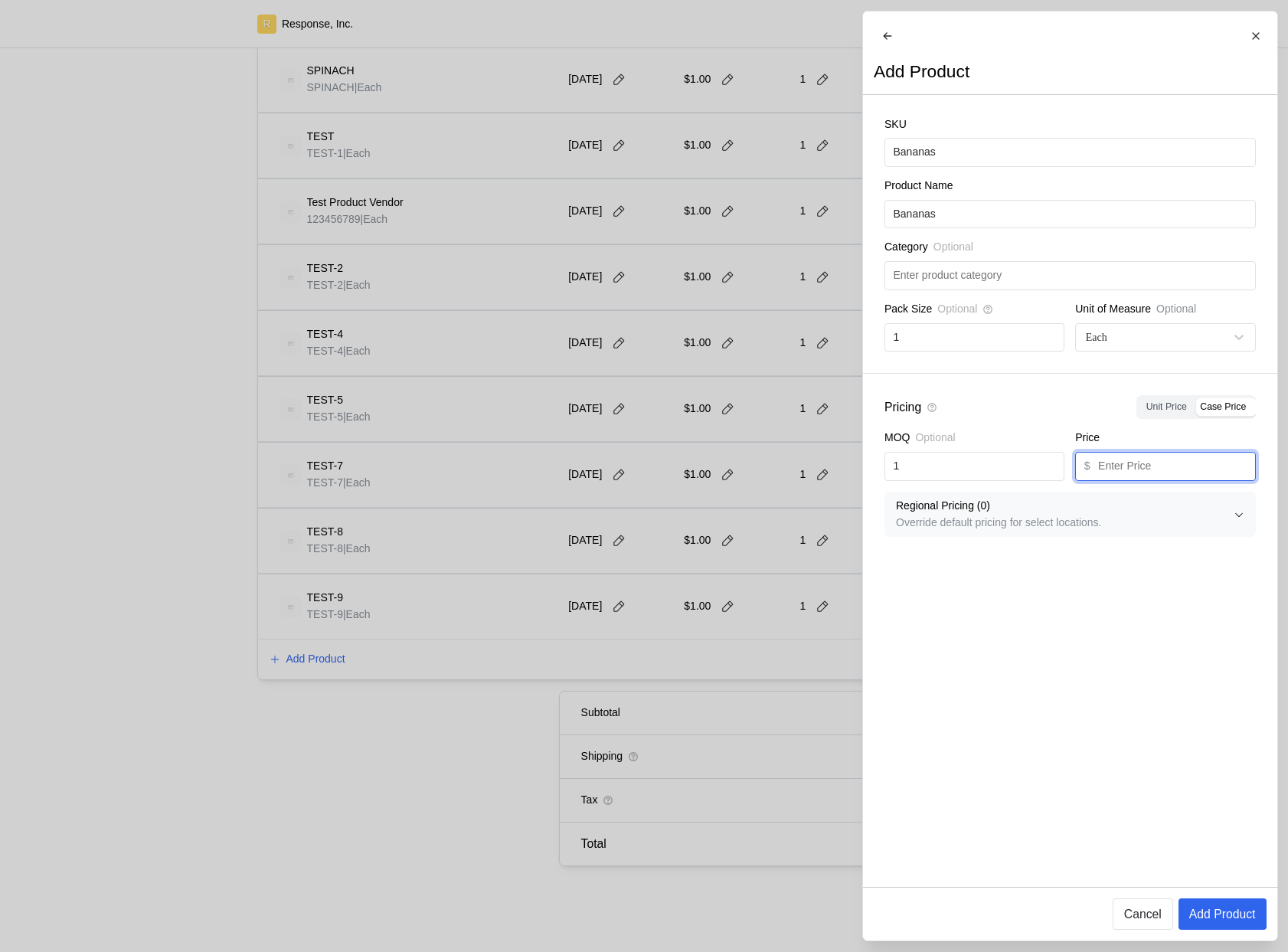
click at [1125, 480] on input "text" at bounding box center [1172, 466] width 149 height 27
type input "20"
click at [1233, 925] on button "Add Product" at bounding box center [1221, 914] width 88 height 32
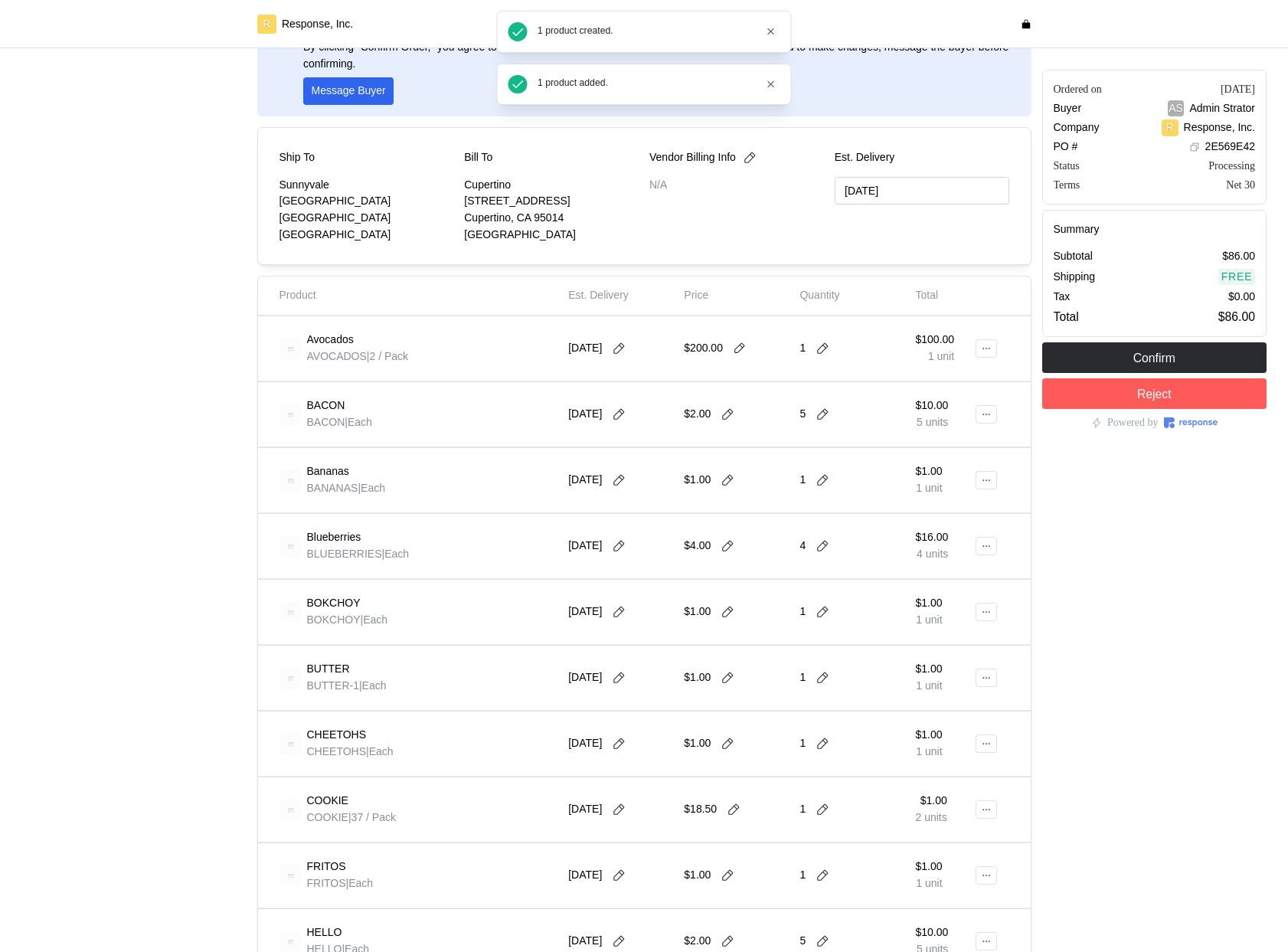
scroll to position [0, 0]
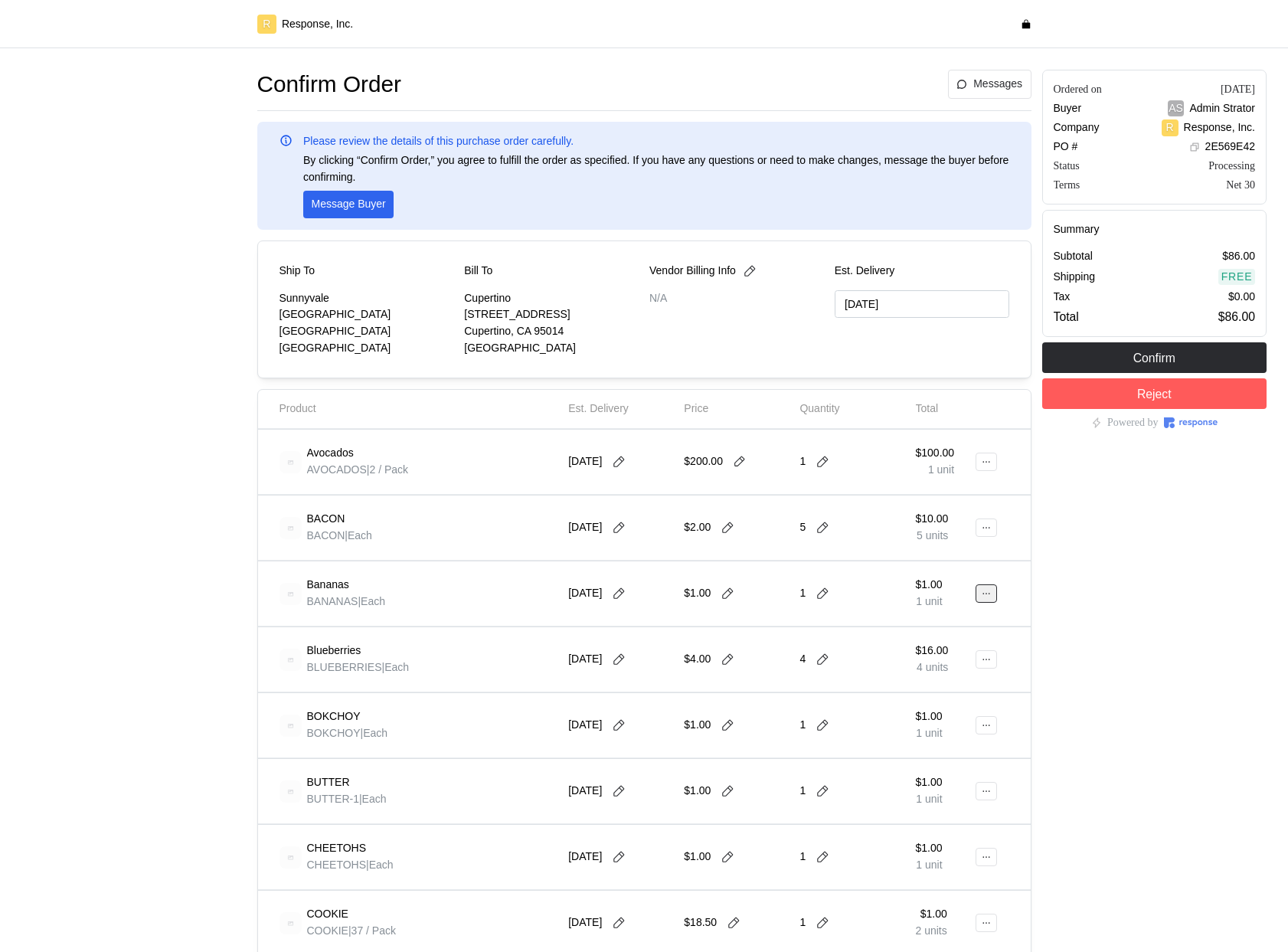
click at [982, 593] on icon at bounding box center [986, 593] width 11 height 11
click at [969, 631] on p "Edit" at bounding box center [937, 626] width 98 height 17
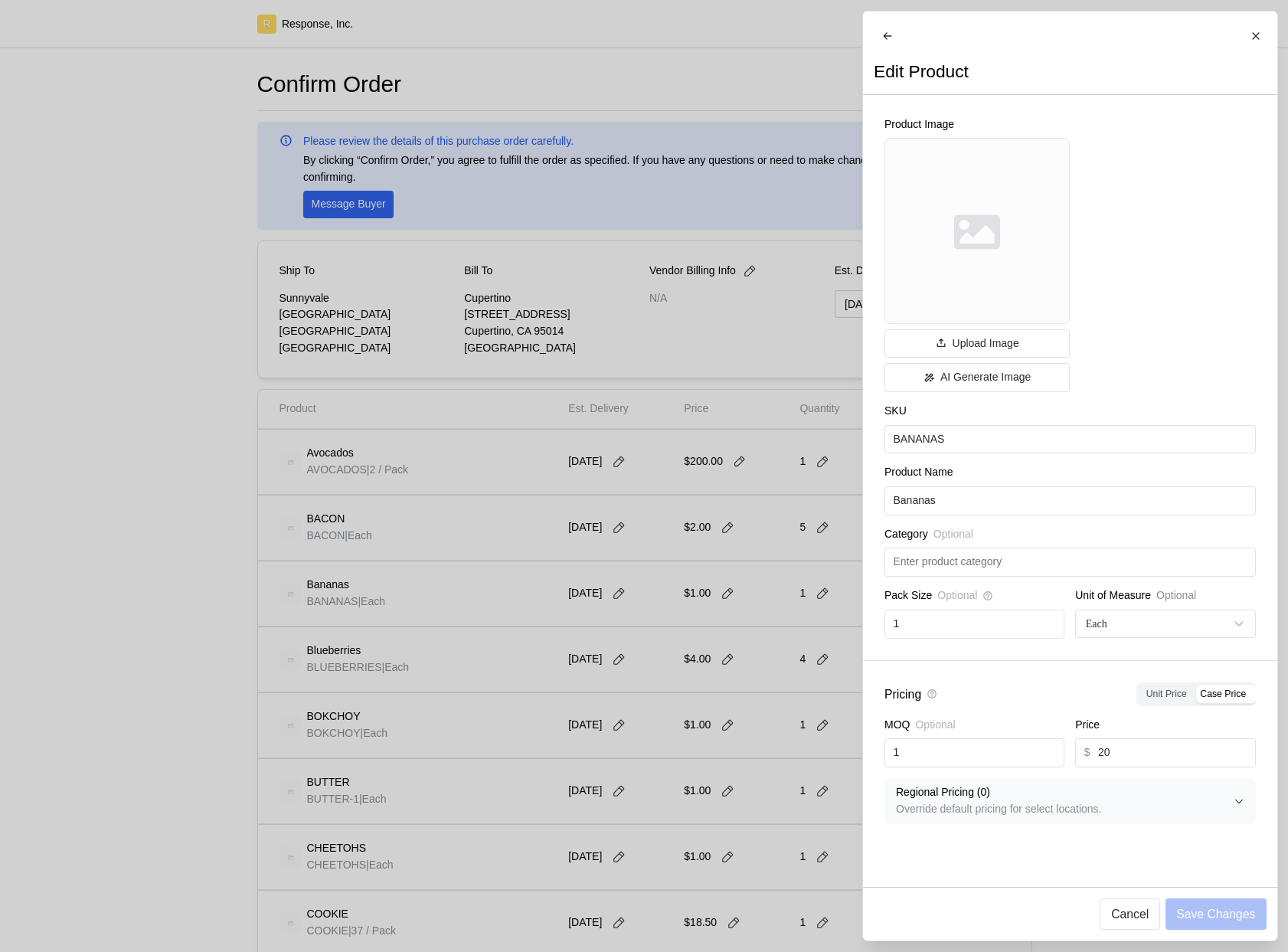
click at [795, 679] on div at bounding box center [644, 476] width 1288 height 952
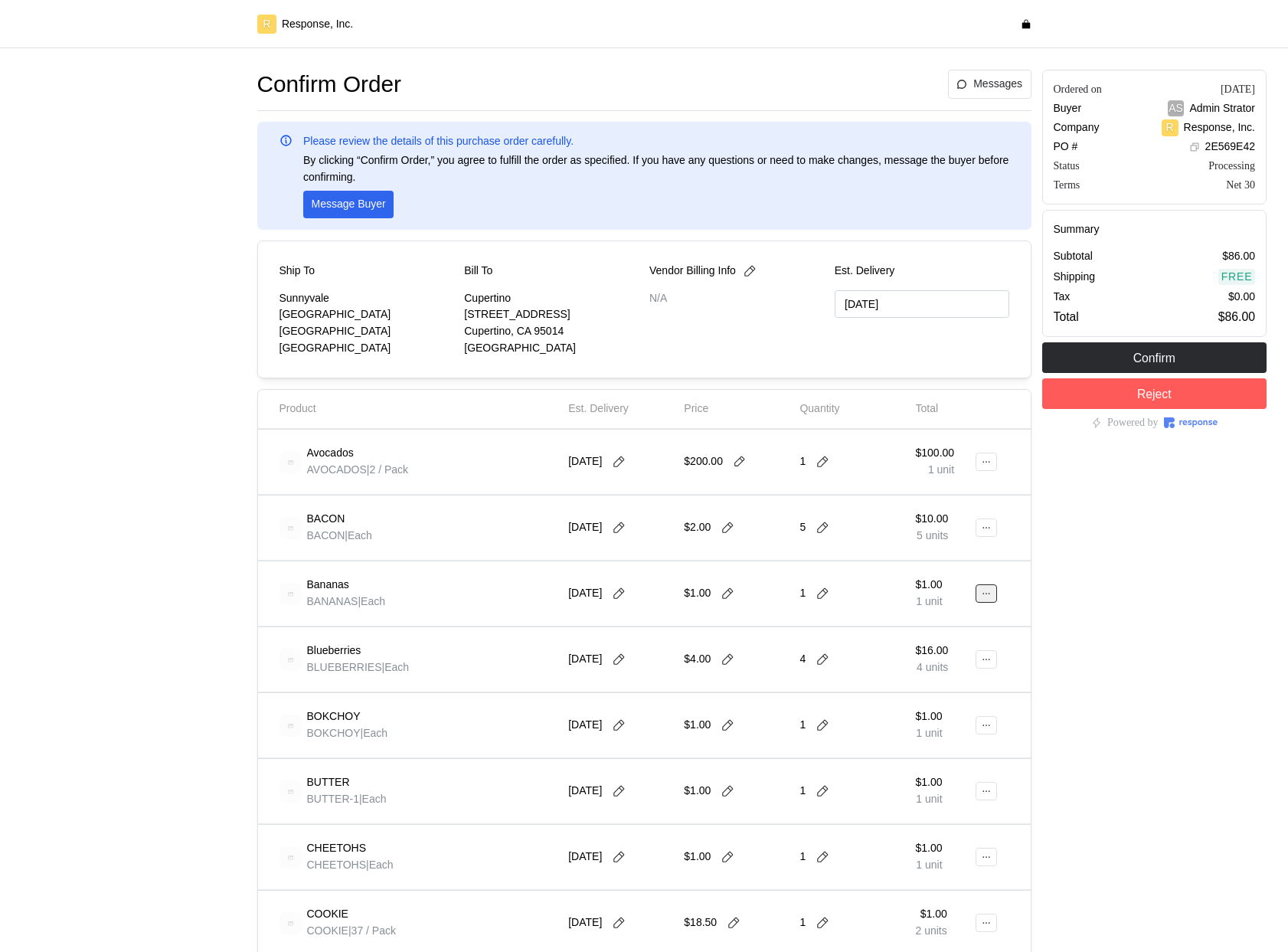
click at [991, 594] on icon at bounding box center [986, 593] width 11 height 11
click at [918, 634] on button "Edit" at bounding box center [930, 626] width 122 height 27
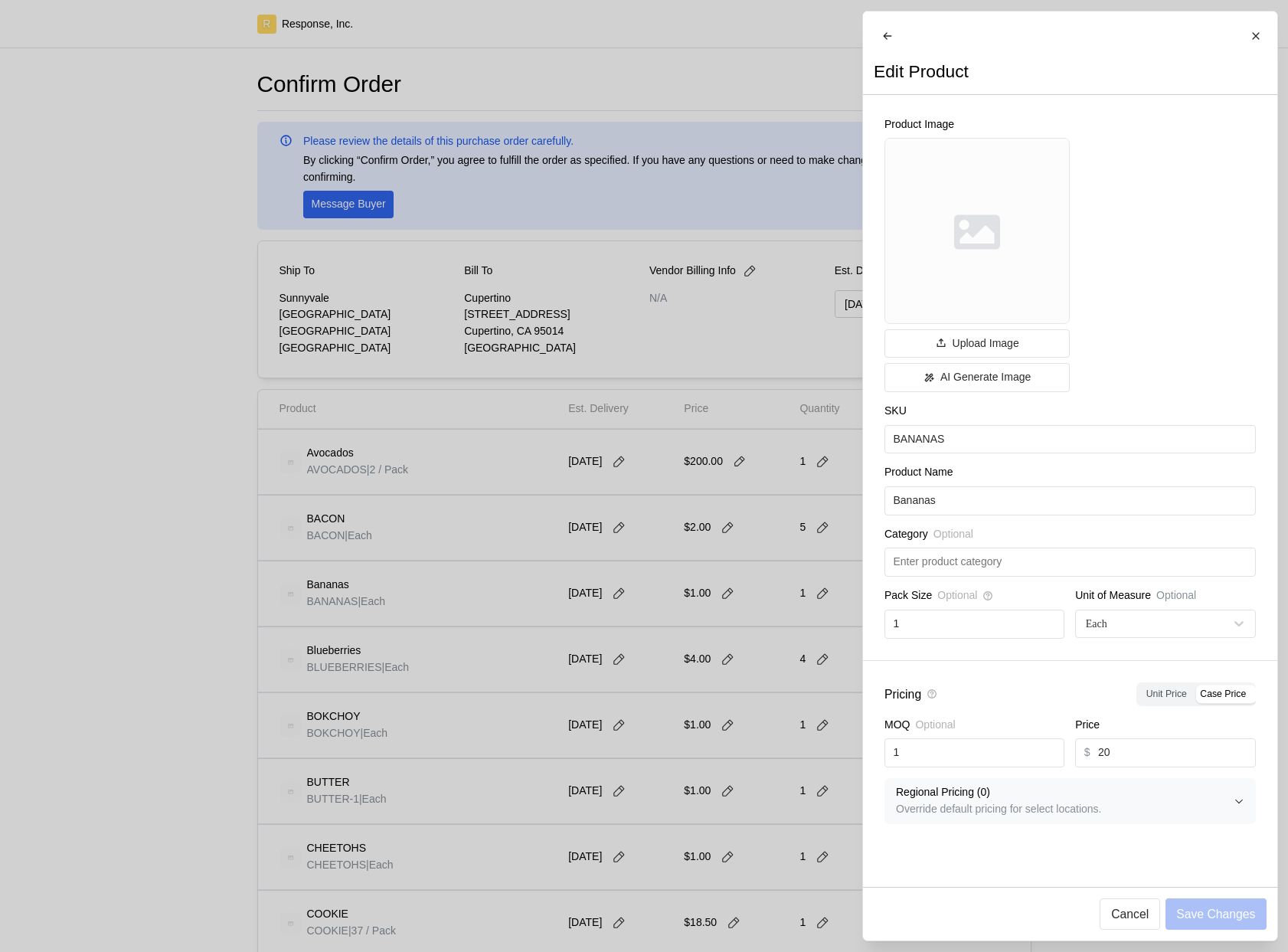
click at [714, 668] on div at bounding box center [644, 476] width 1288 height 952
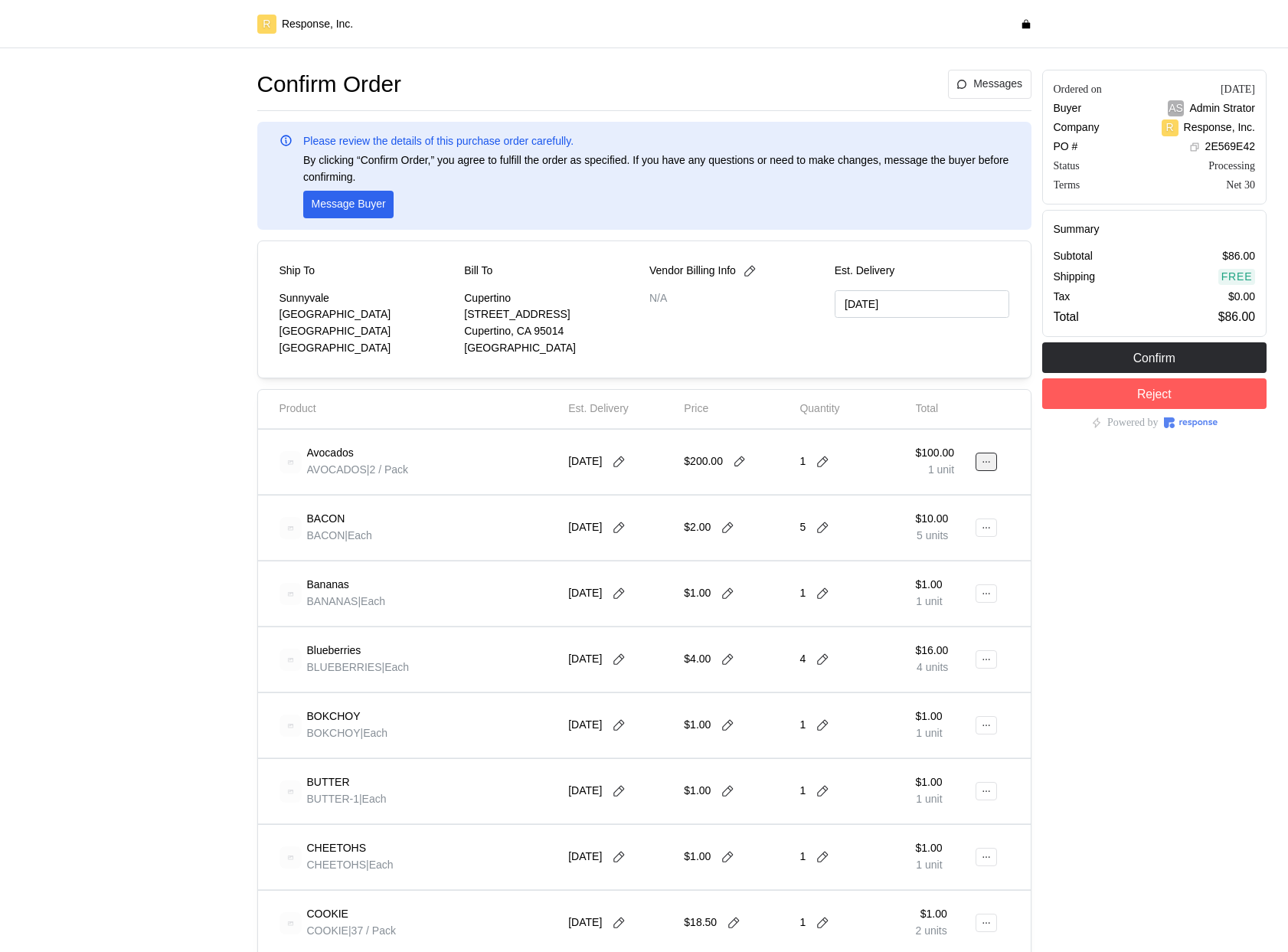
click at [986, 463] on icon at bounding box center [986, 462] width 11 height 11
click at [966, 496] on p "Edit" at bounding box center [937, 494] width 98 height 17
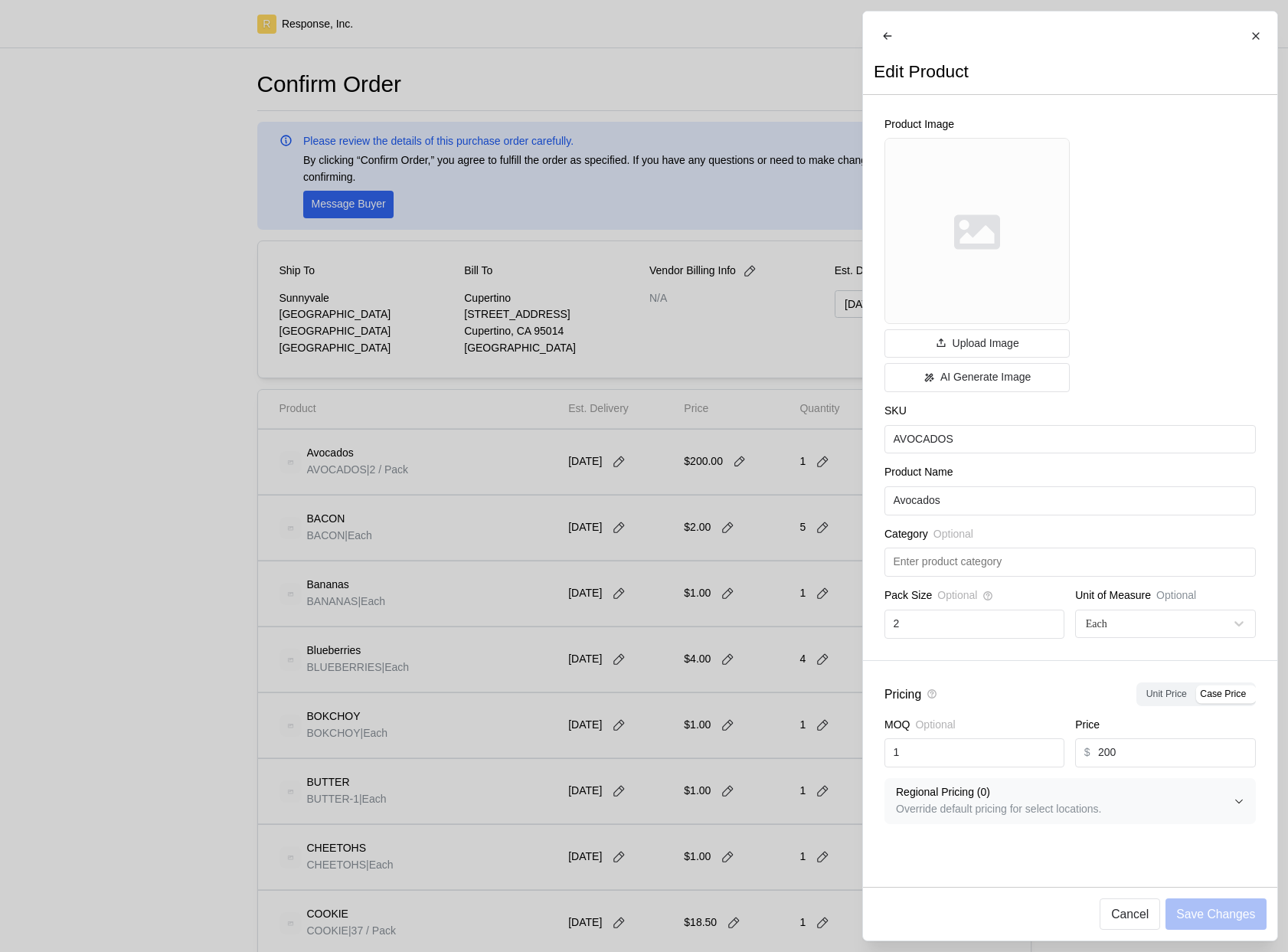
click at [702, 545] on div at bounding box center [644, 476] width 1288 height 952
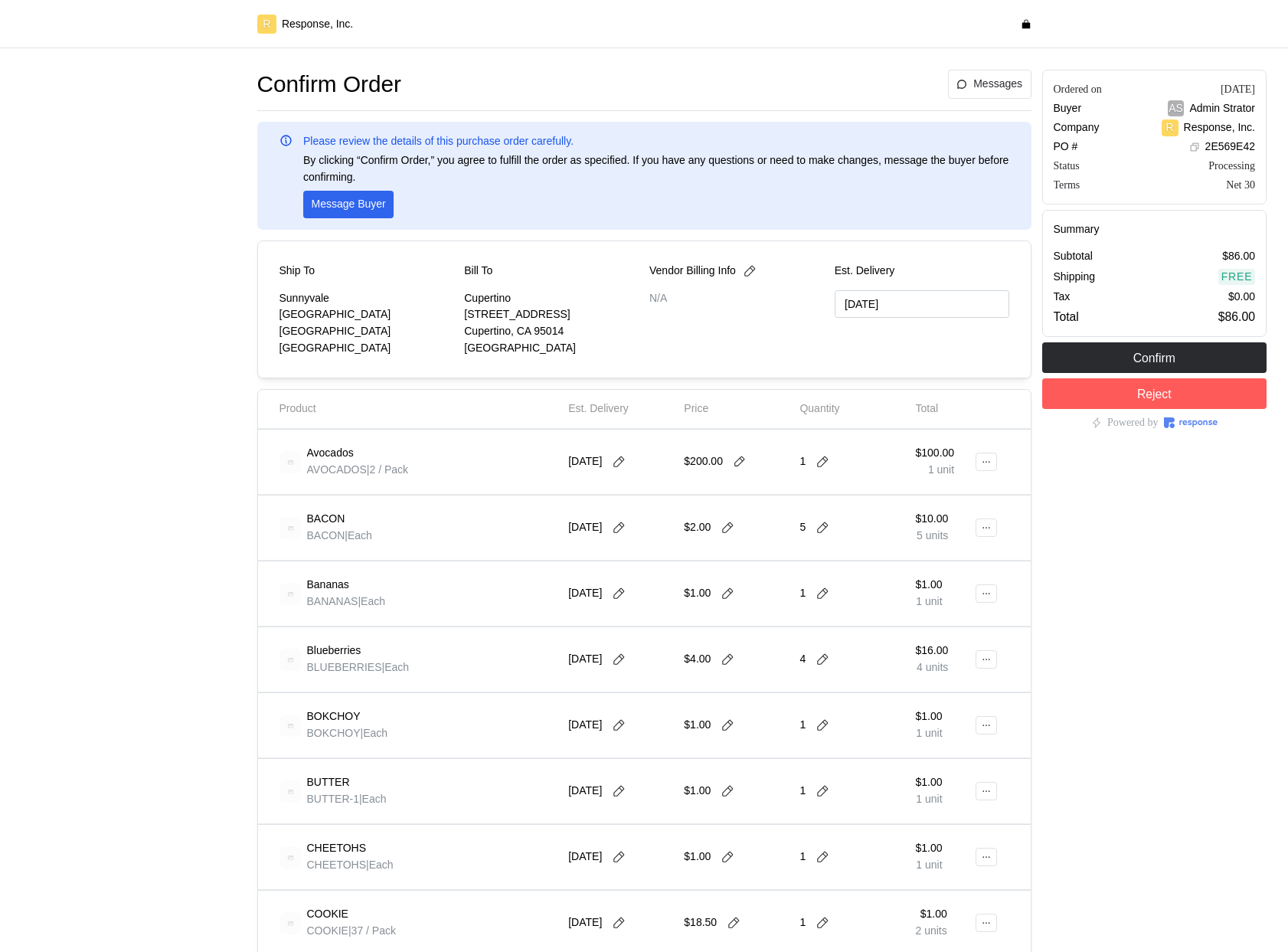
click at [704, 545] on div "$2.00" at bounding box center [736, 528] width 105 height 43
click at [987, 468] on button at bounding box center [986, 462] width 21 height 19
click at [918, 499] on p "Edit" at bounding box center [937, 494] width 98 height 17
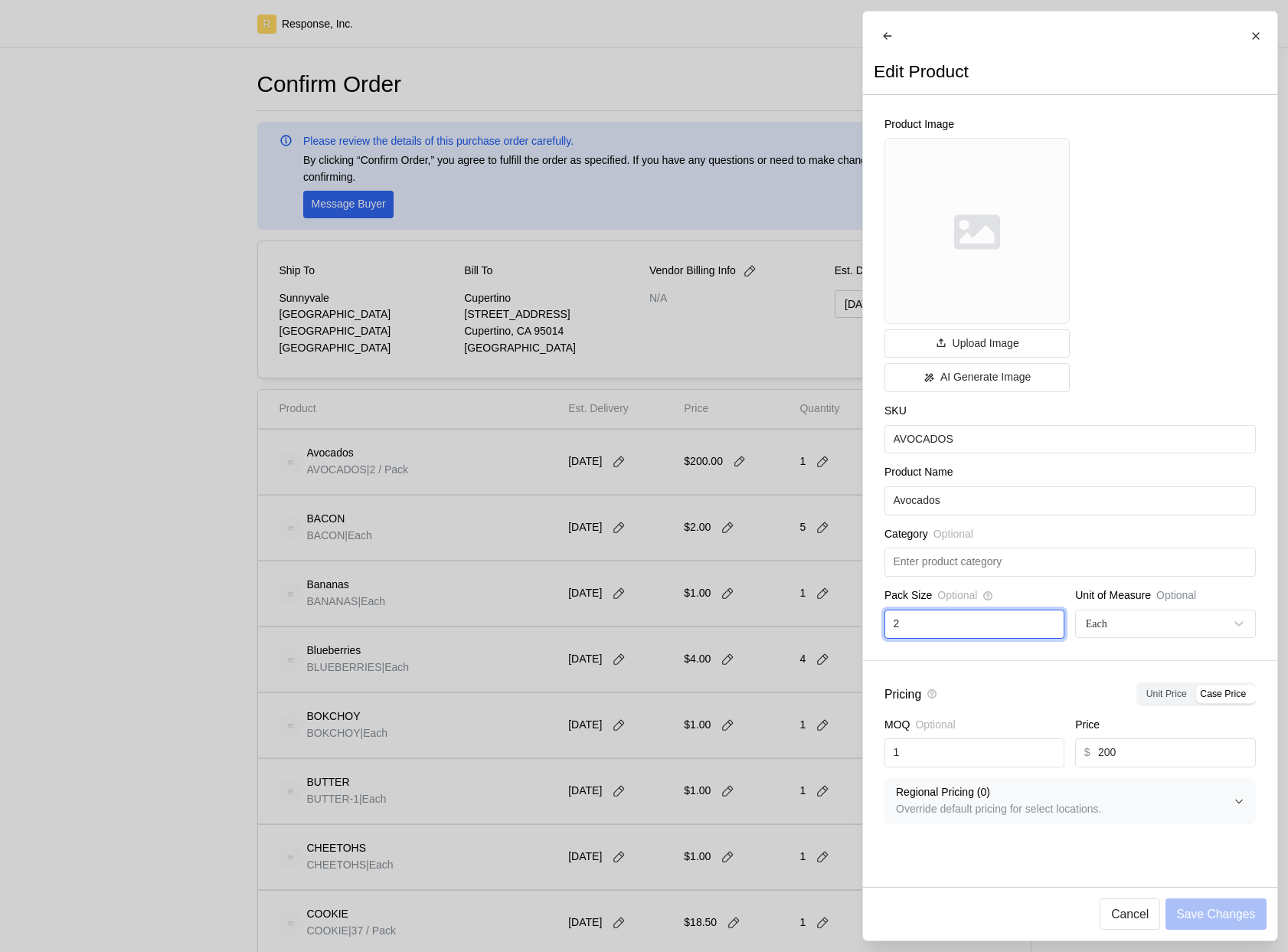
click at [993, 638] on input "2" at bounding box center [974, 624] width 162 height 27
click at [699, 597] on div at bounding box center [644, 476] width 1288 height 952
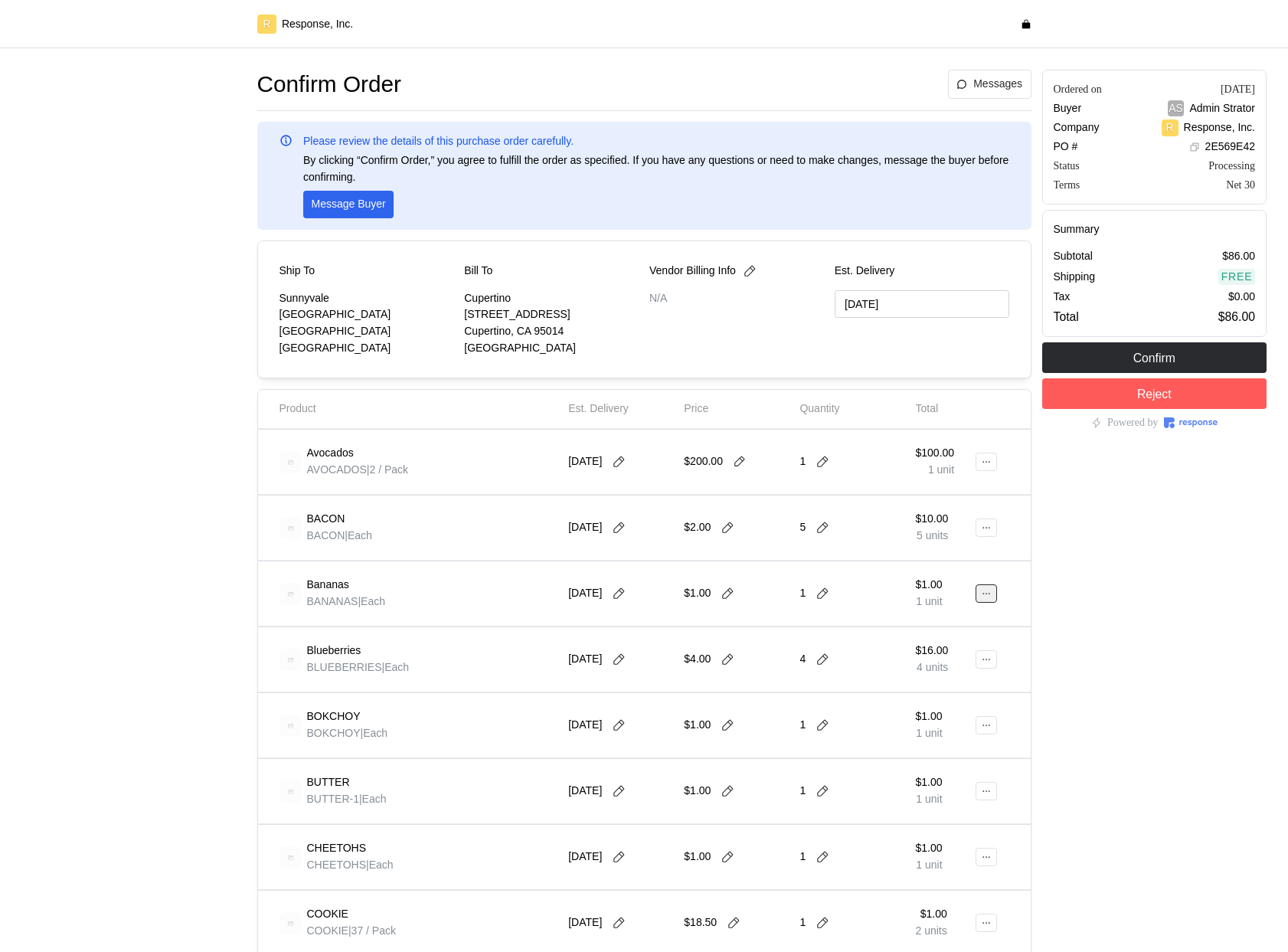
click at [988, 599] on icon at bounding box center [986, 593] width 11 height 11
click at [935, 628] on p "Edit" at bounding box center [937, 626] width 98 height 17
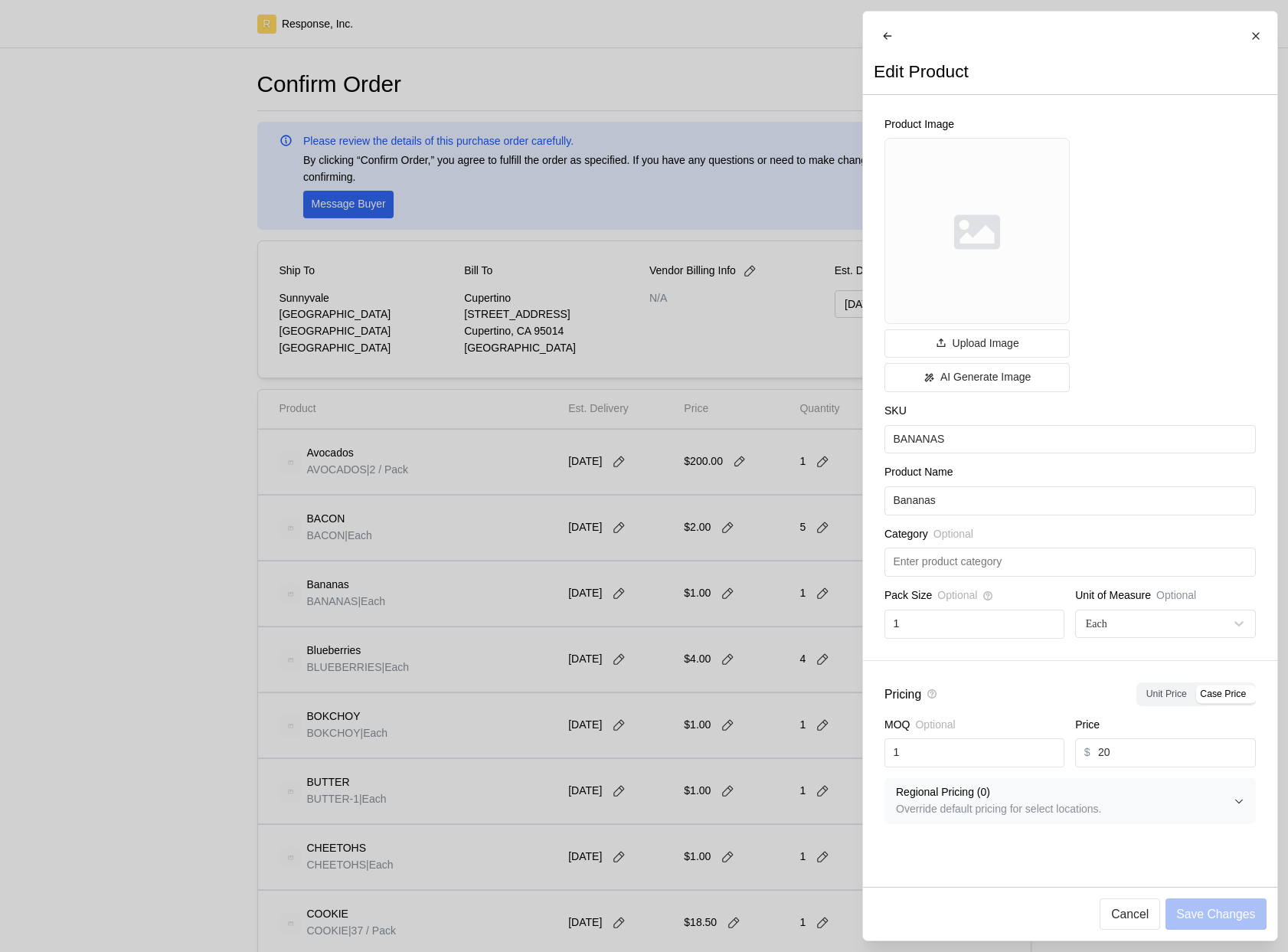
click at [691, 618] on div at bounding box center [644, 476] width 1288 height 952
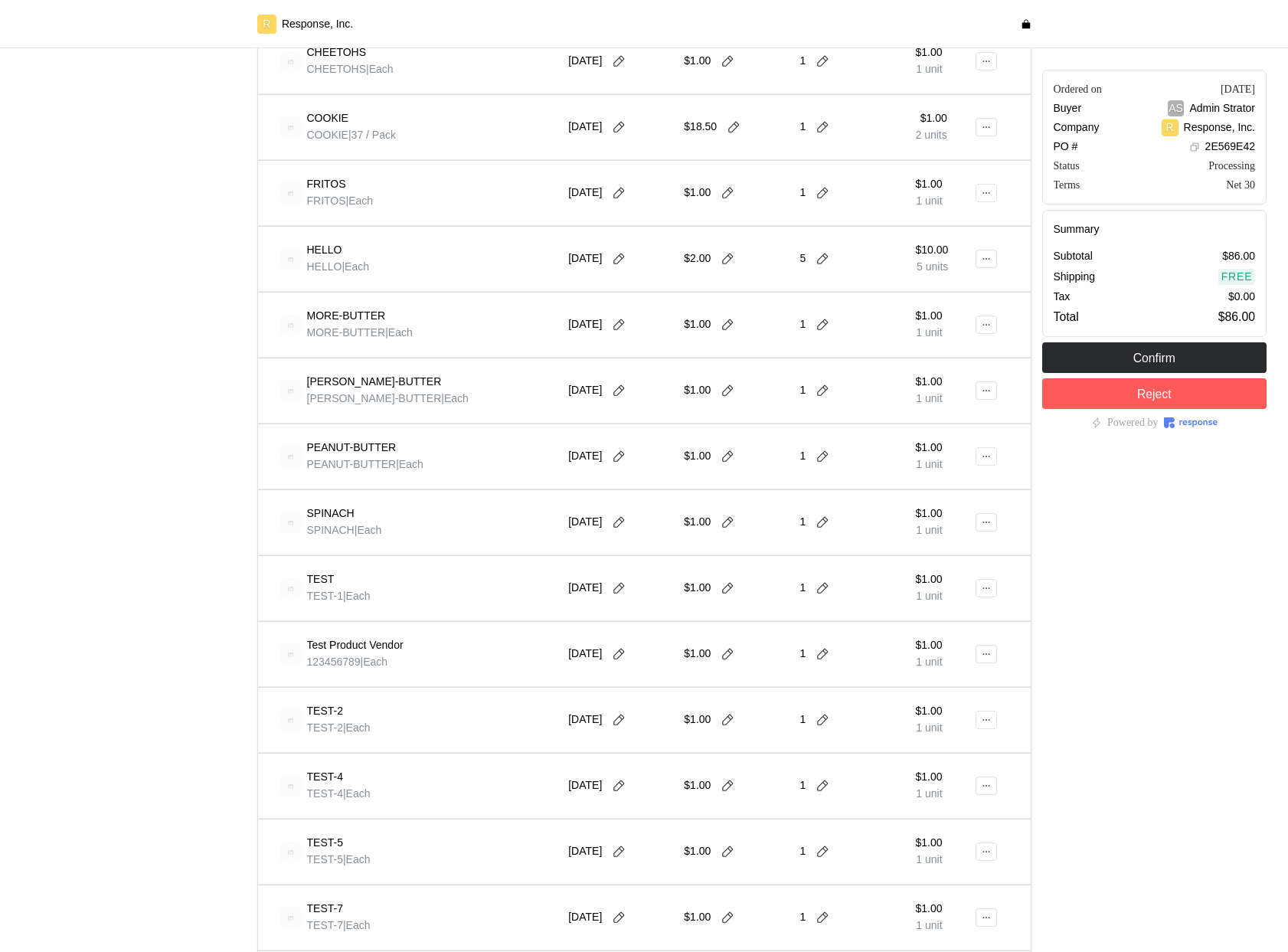
scroll to position [1239, 0]
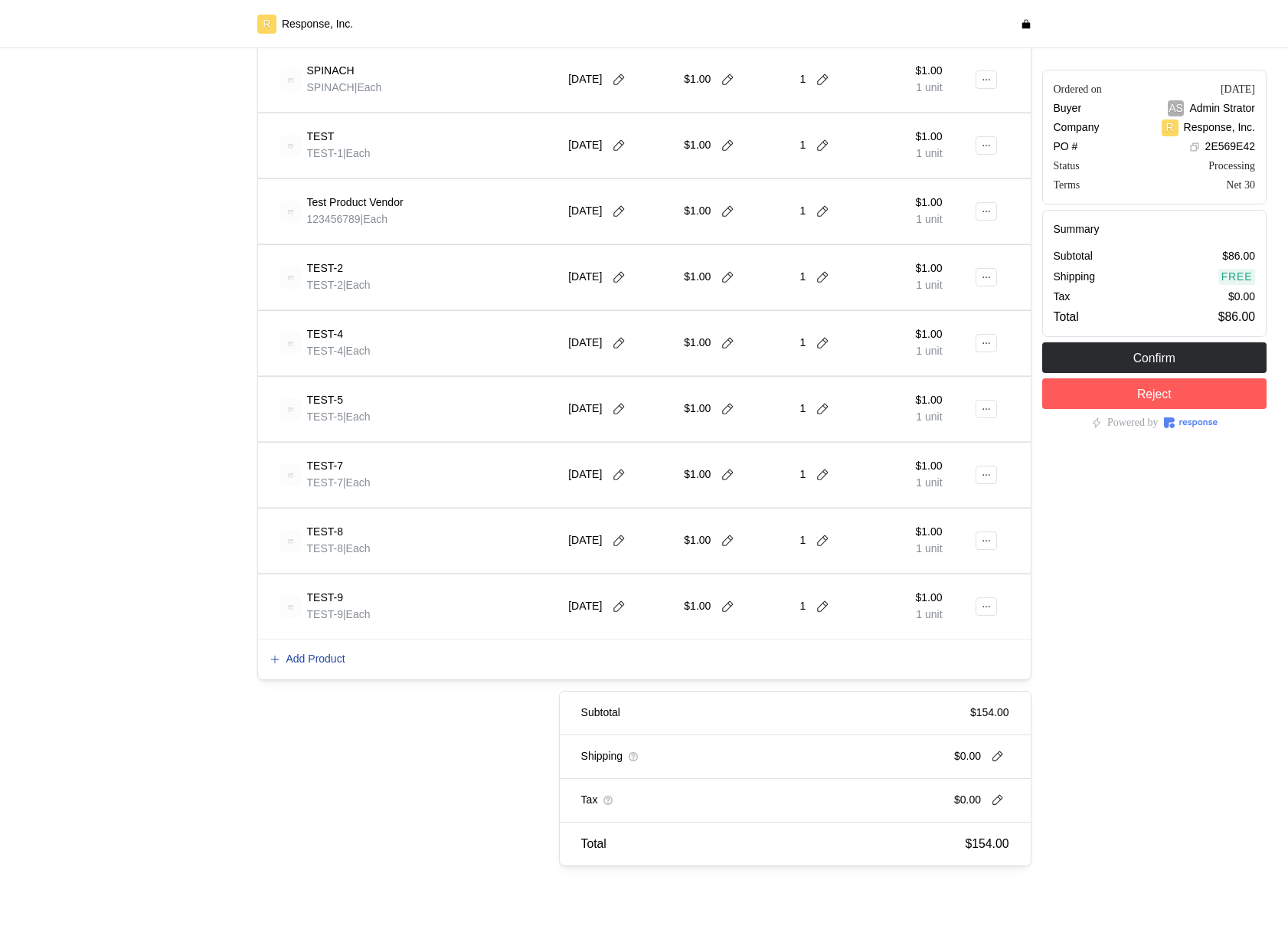
click at [306, 666] on p "Add Product" at bounding box center [315, 659] width 59 height 17
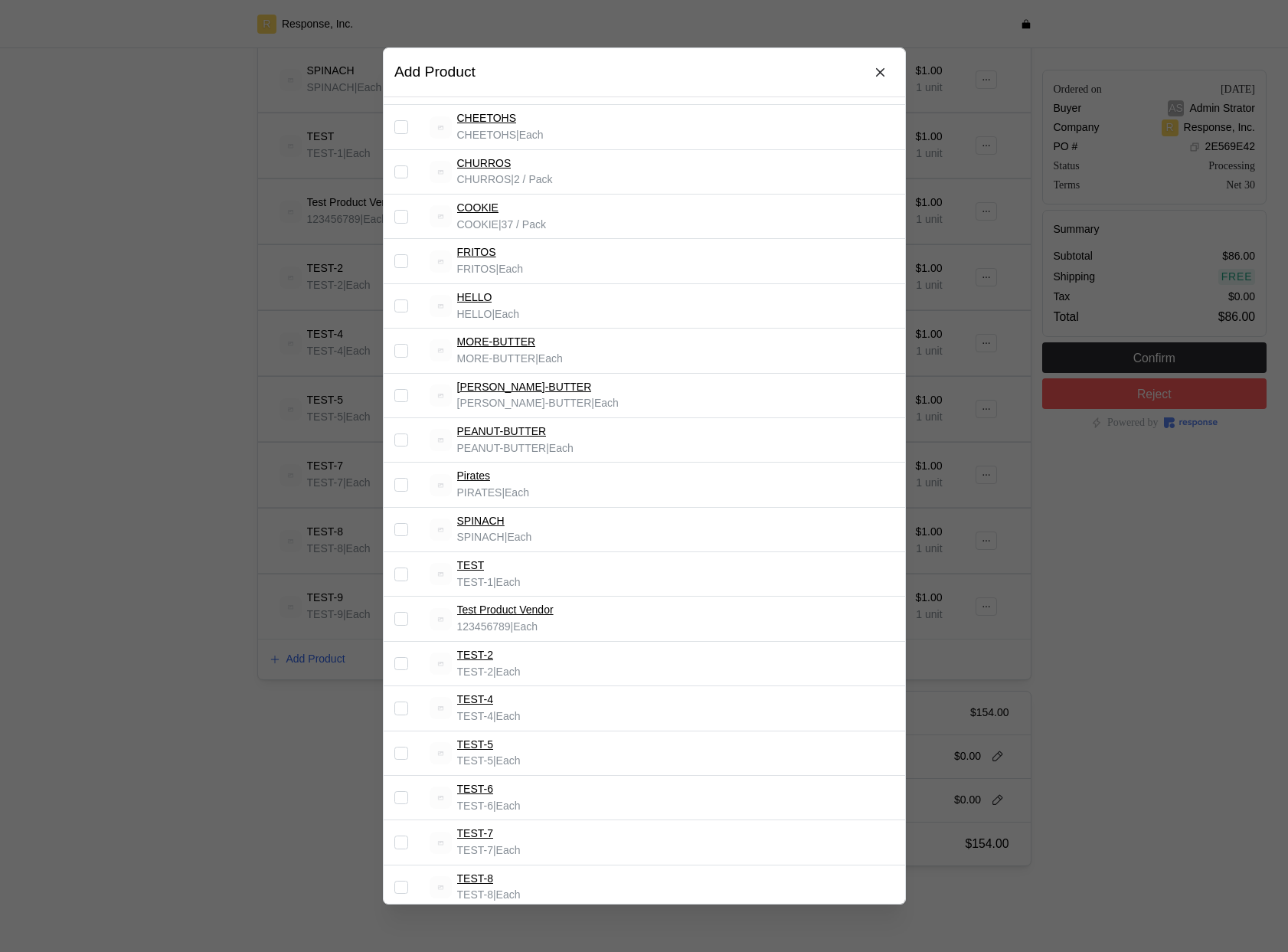
scroll to position [492, 0]
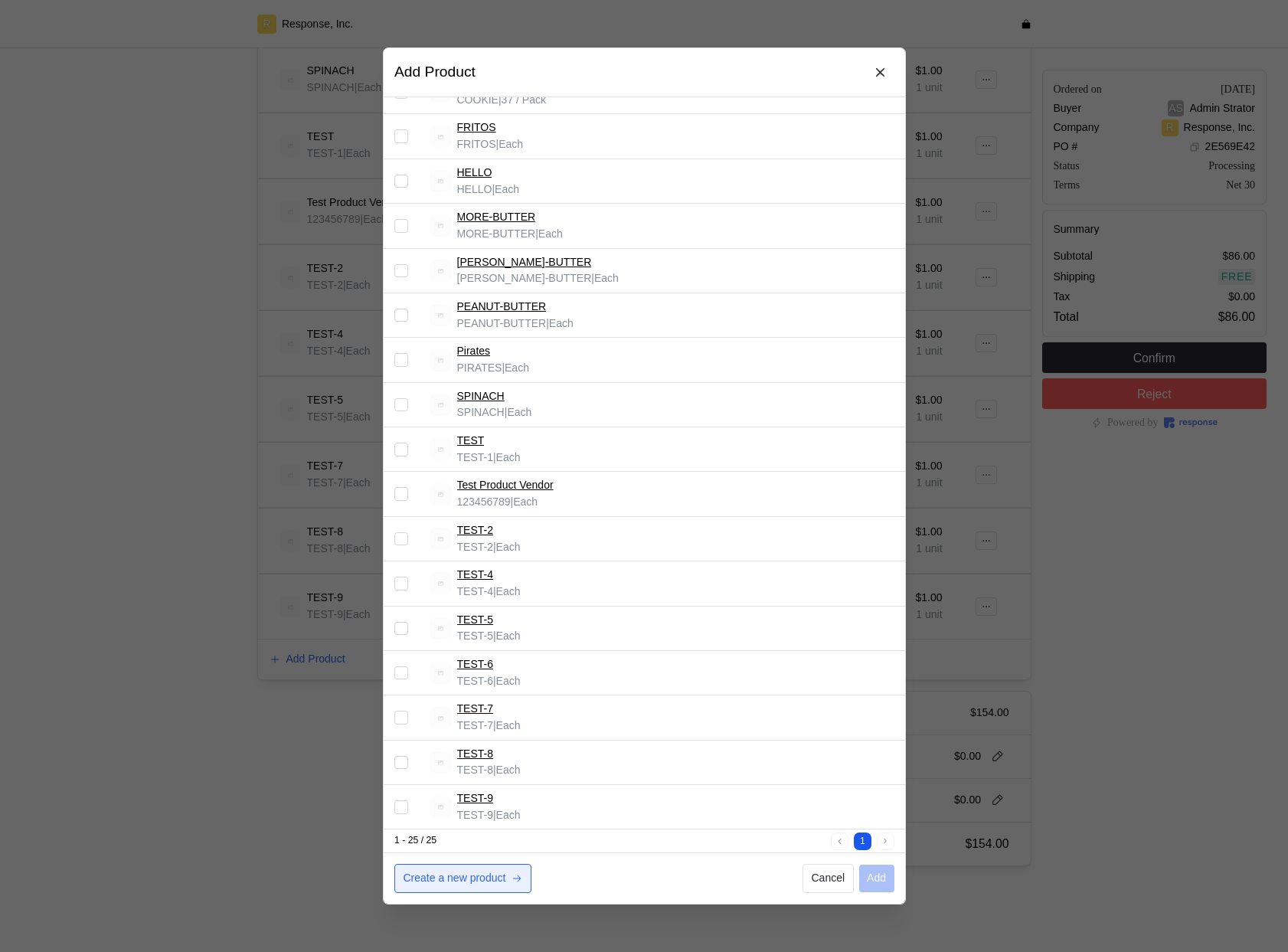
click at [434, 882] on p "Create a new product" at bounding box center [454, 879] width 102 height 17
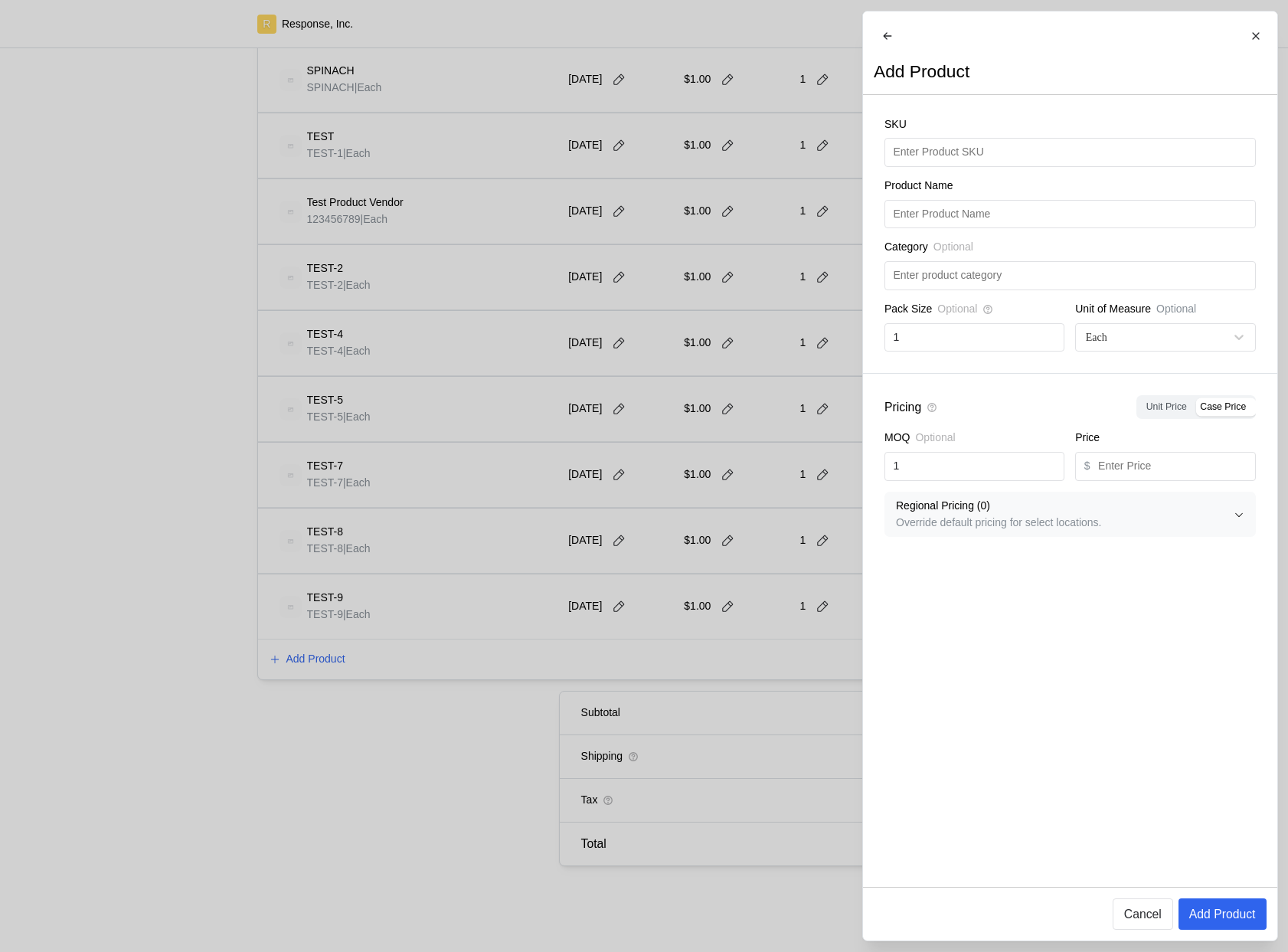
click at [644, 307] on div at bounding box center [644, 476] width 1288 height 952
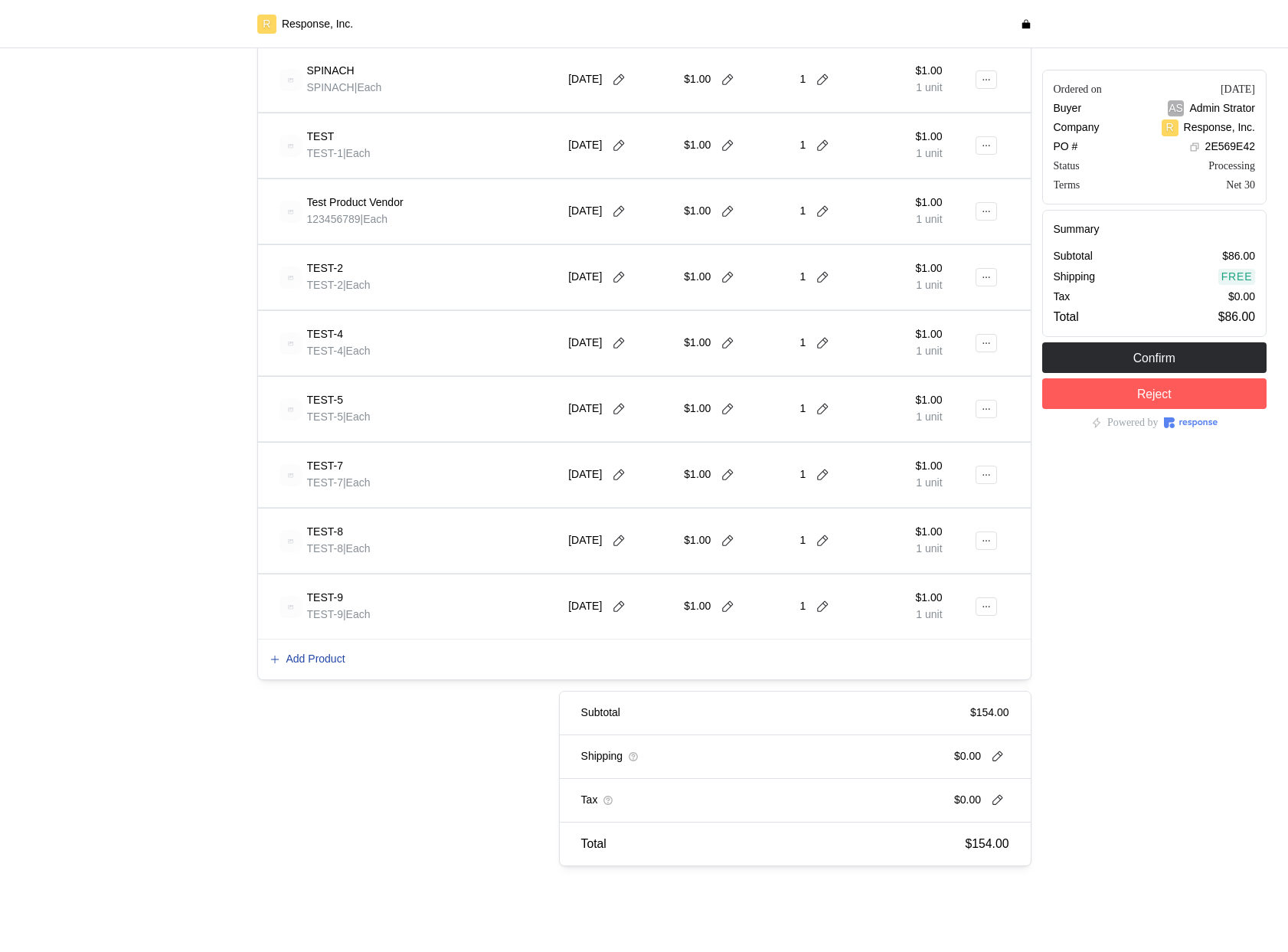
click at [328, 658] on p "Add Product" at bounding box center [315, 659] width 59 height 17
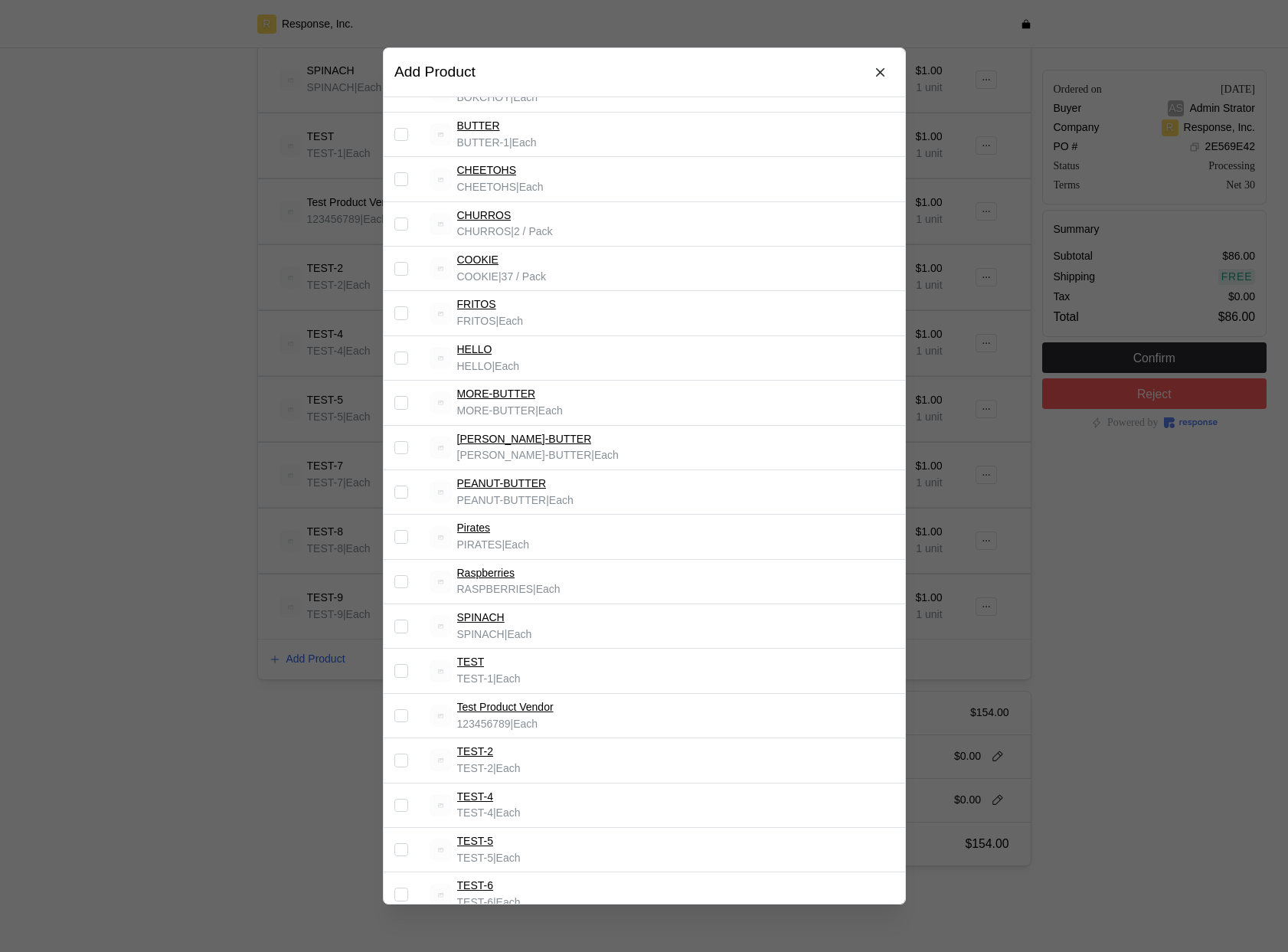
scroll to position [536, 0]
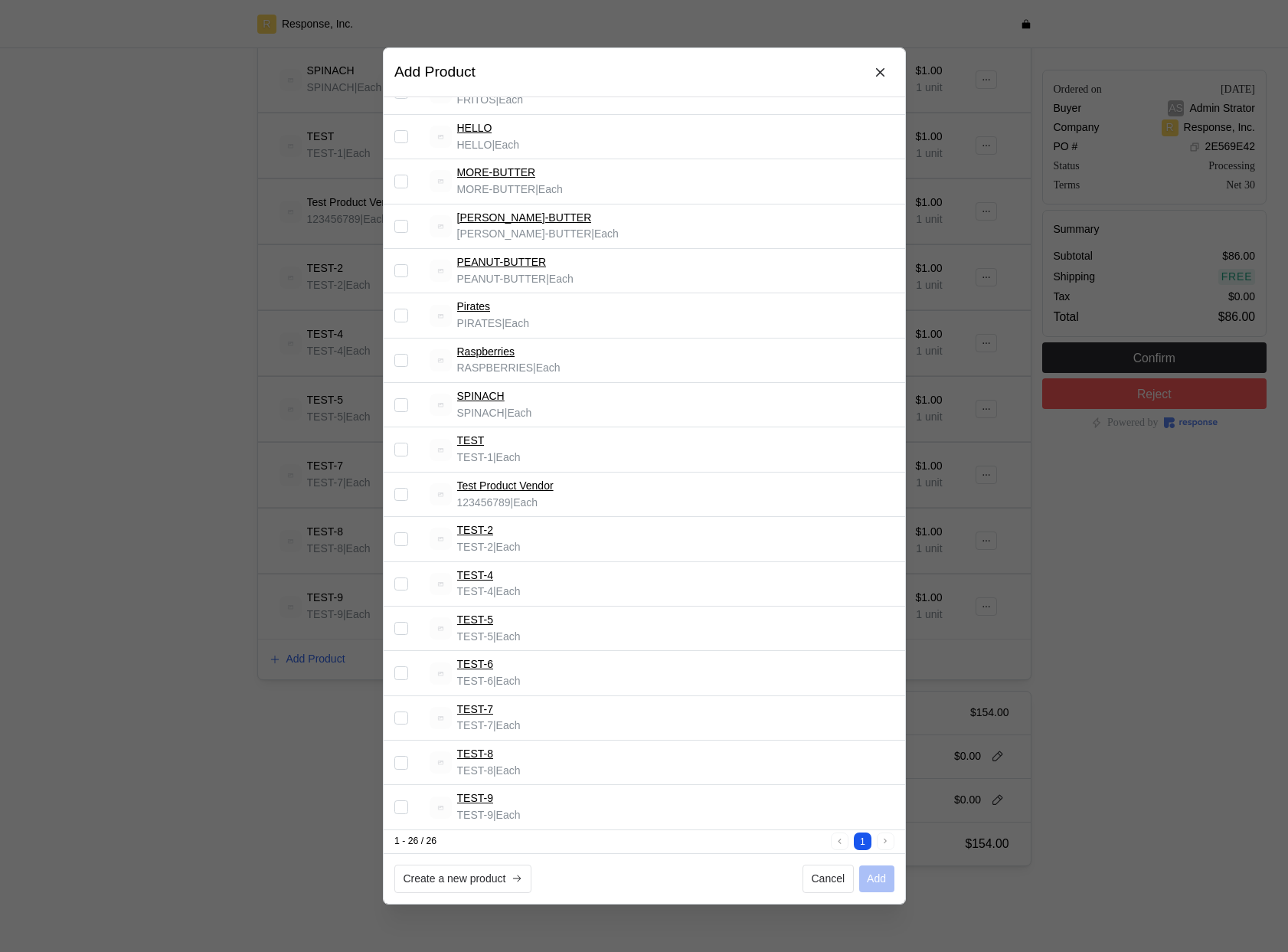
click at [398, 359] on input "Select record 16" at bounding box center [401, 360] width 14 height 14
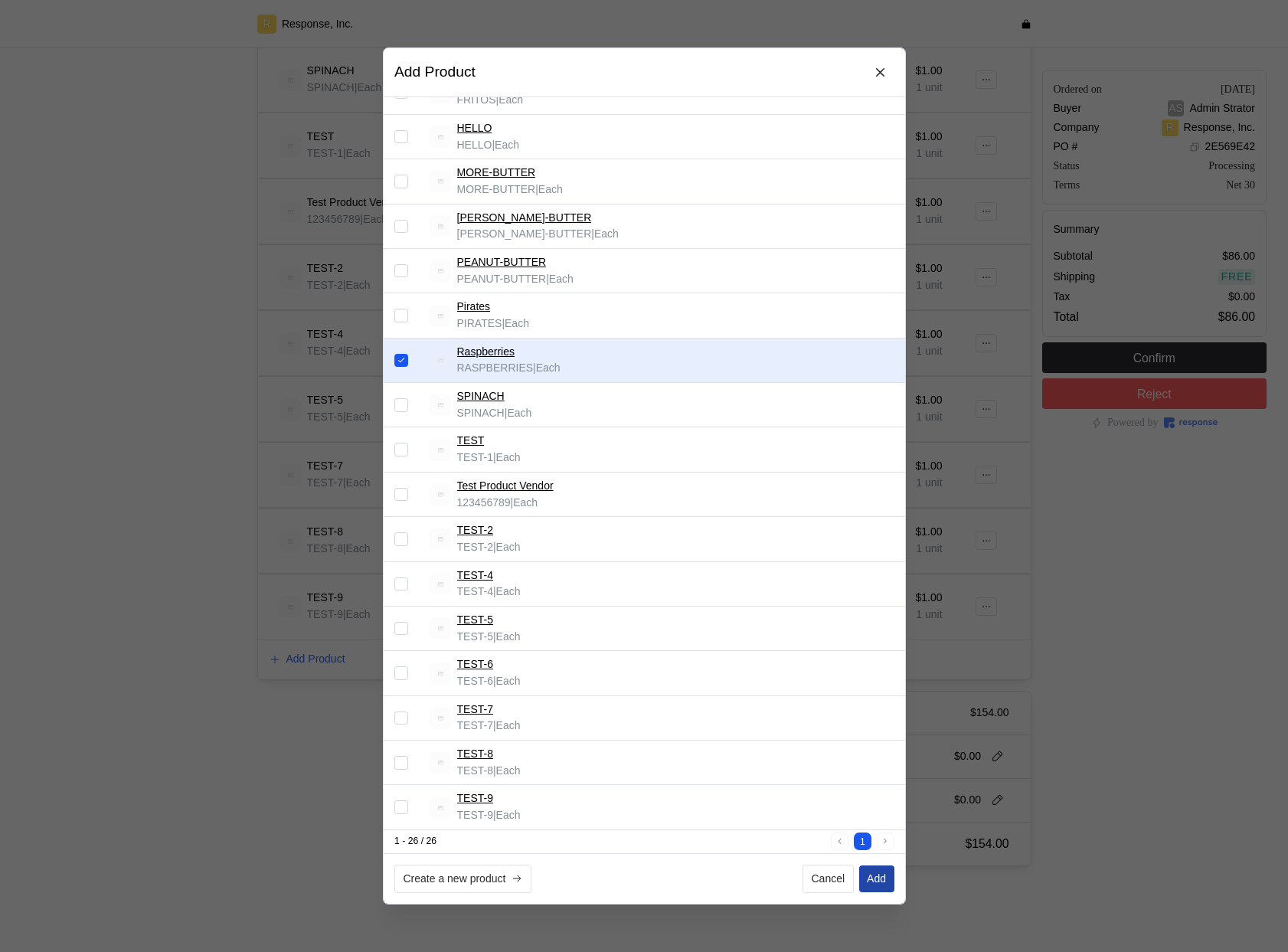
click at [868, 876] on p "Add" at bounding box center [876, 879] width 19 height 17
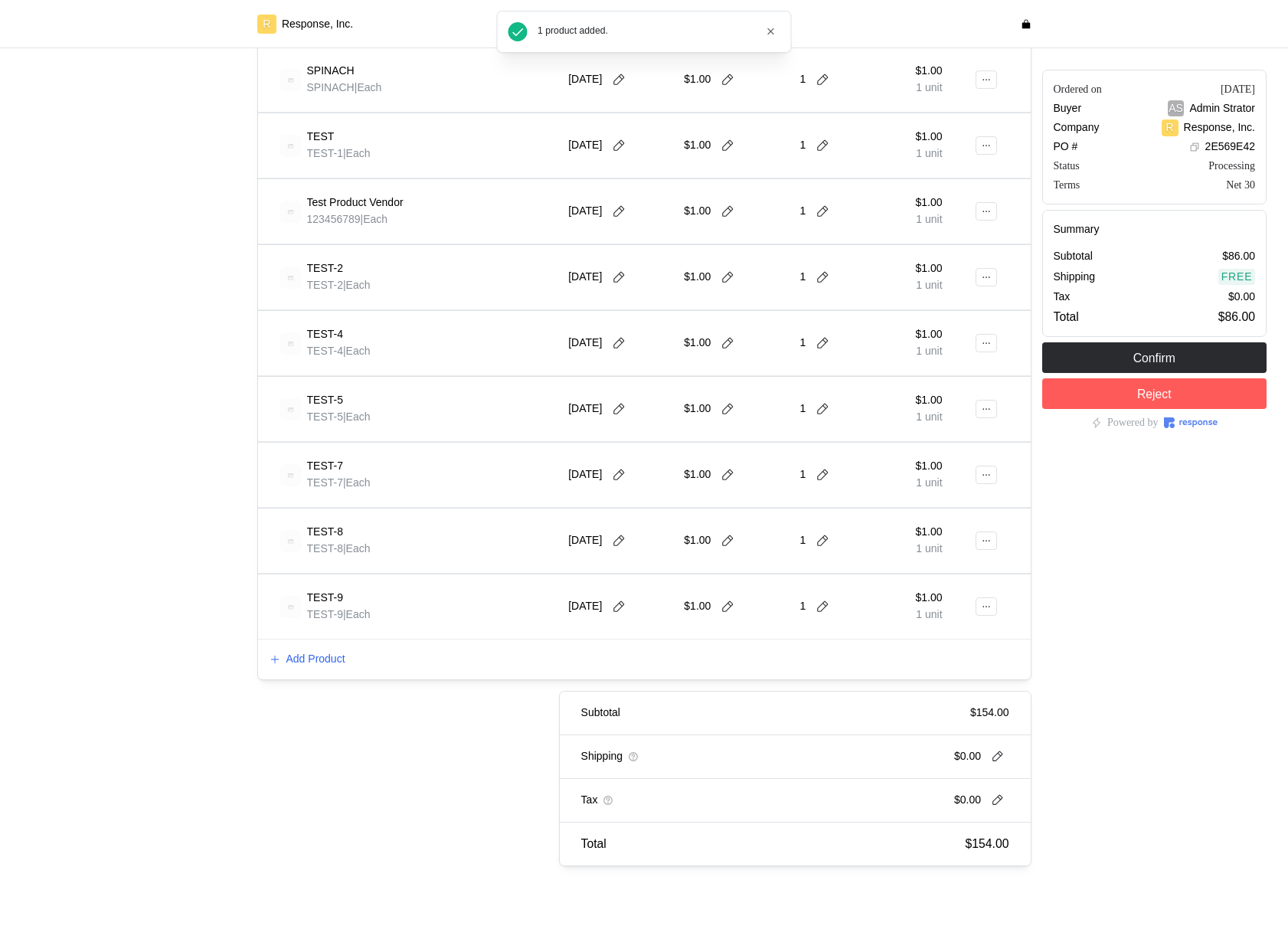
checkbox input "false"
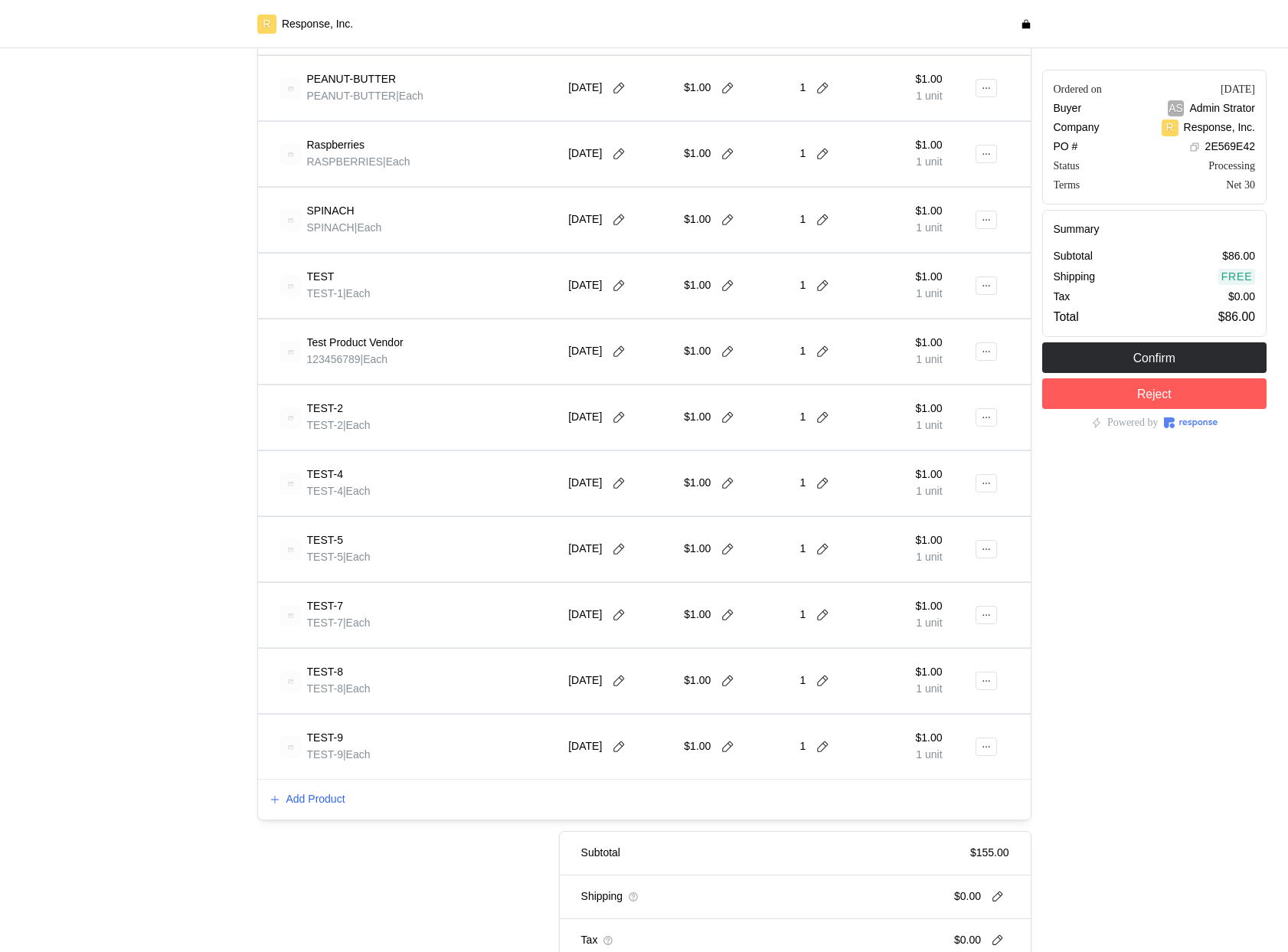
scroll to position [1305, 0]
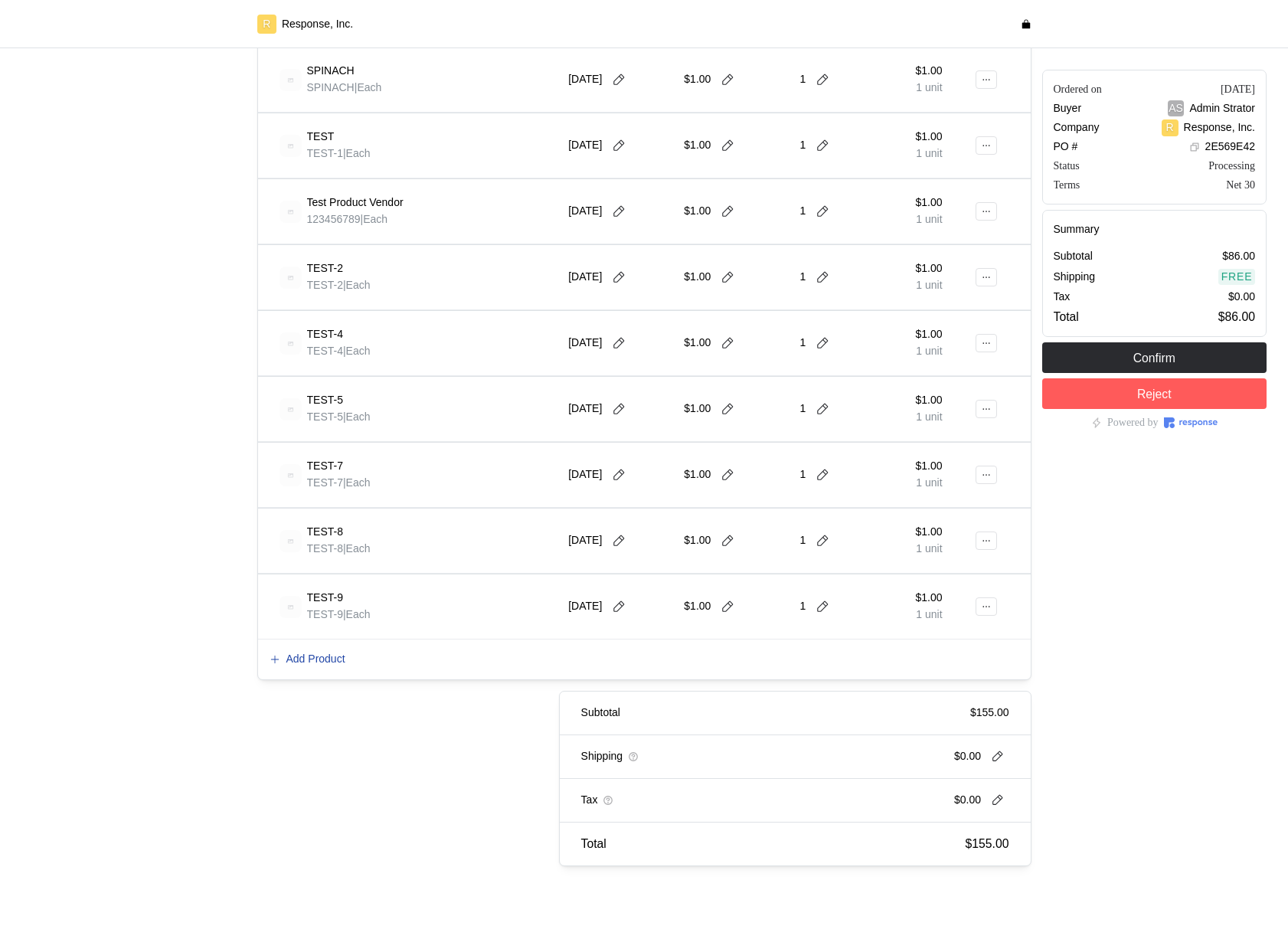
click at [340, 658] on p "Add Product" at bounding box center [315, 659] width 59 height 17
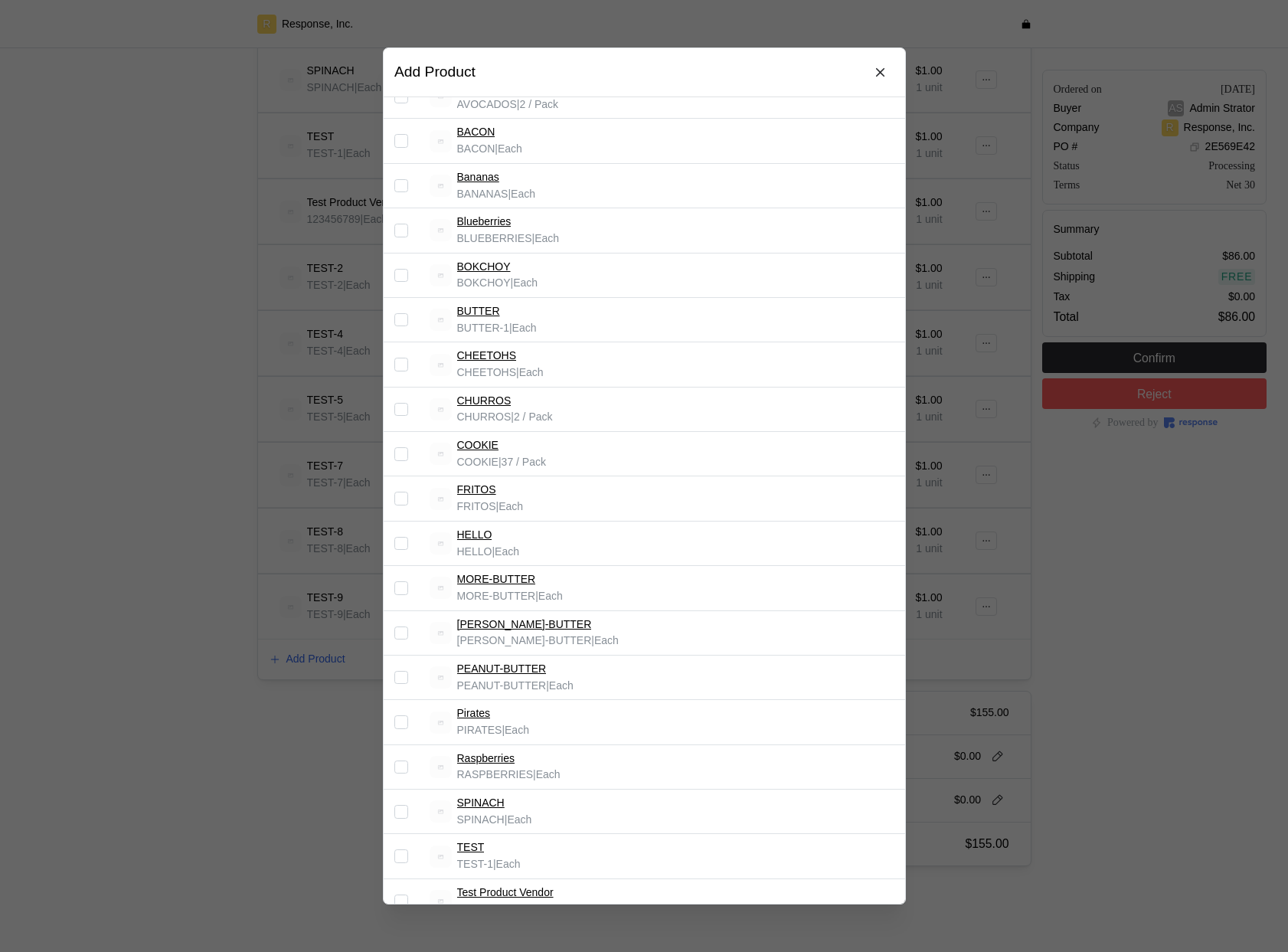
scroll to position [536, 0]
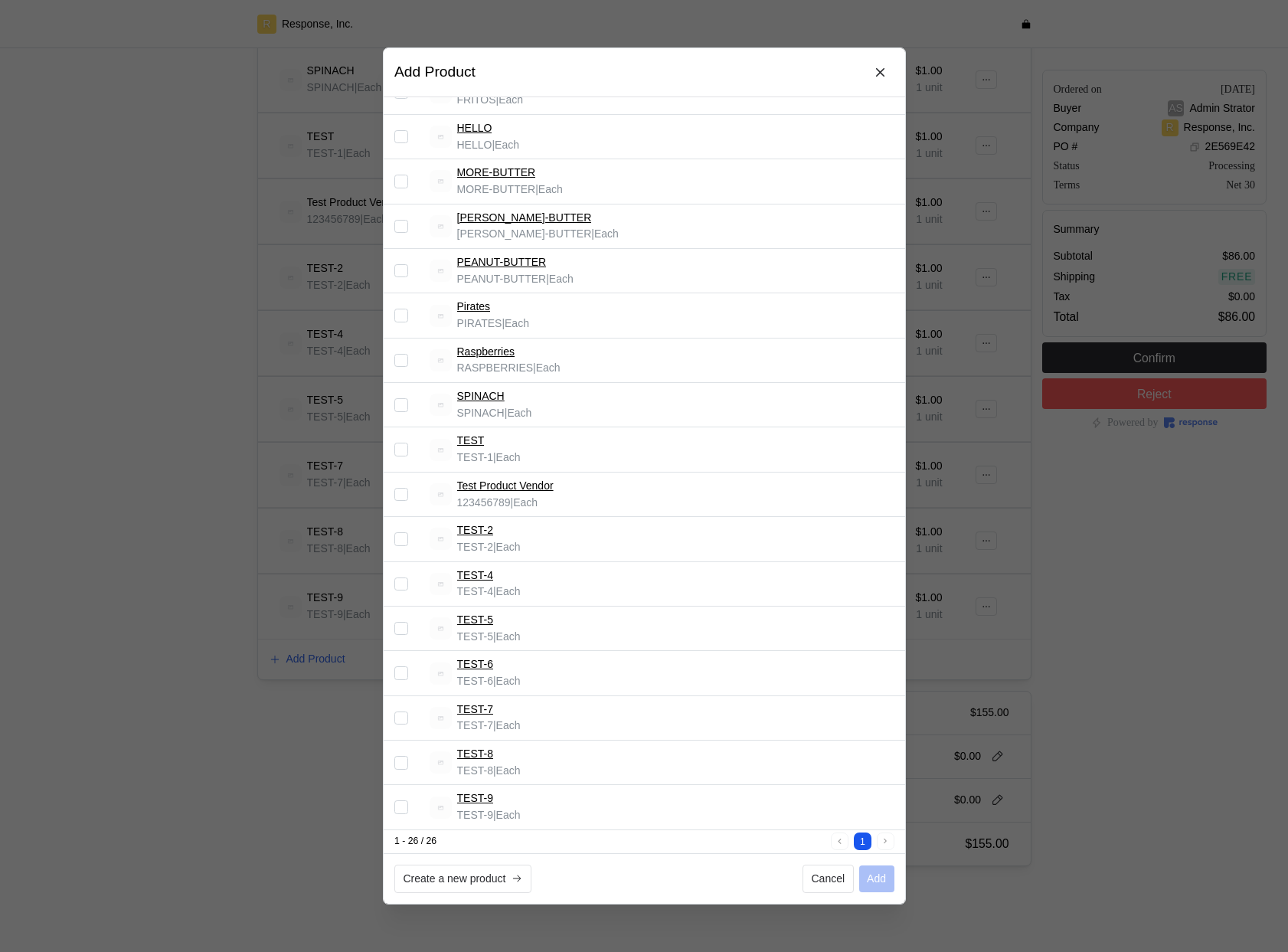
click at [406, 811] on input "Select record 26" at bounding box center [401, 808] width 14 height 14
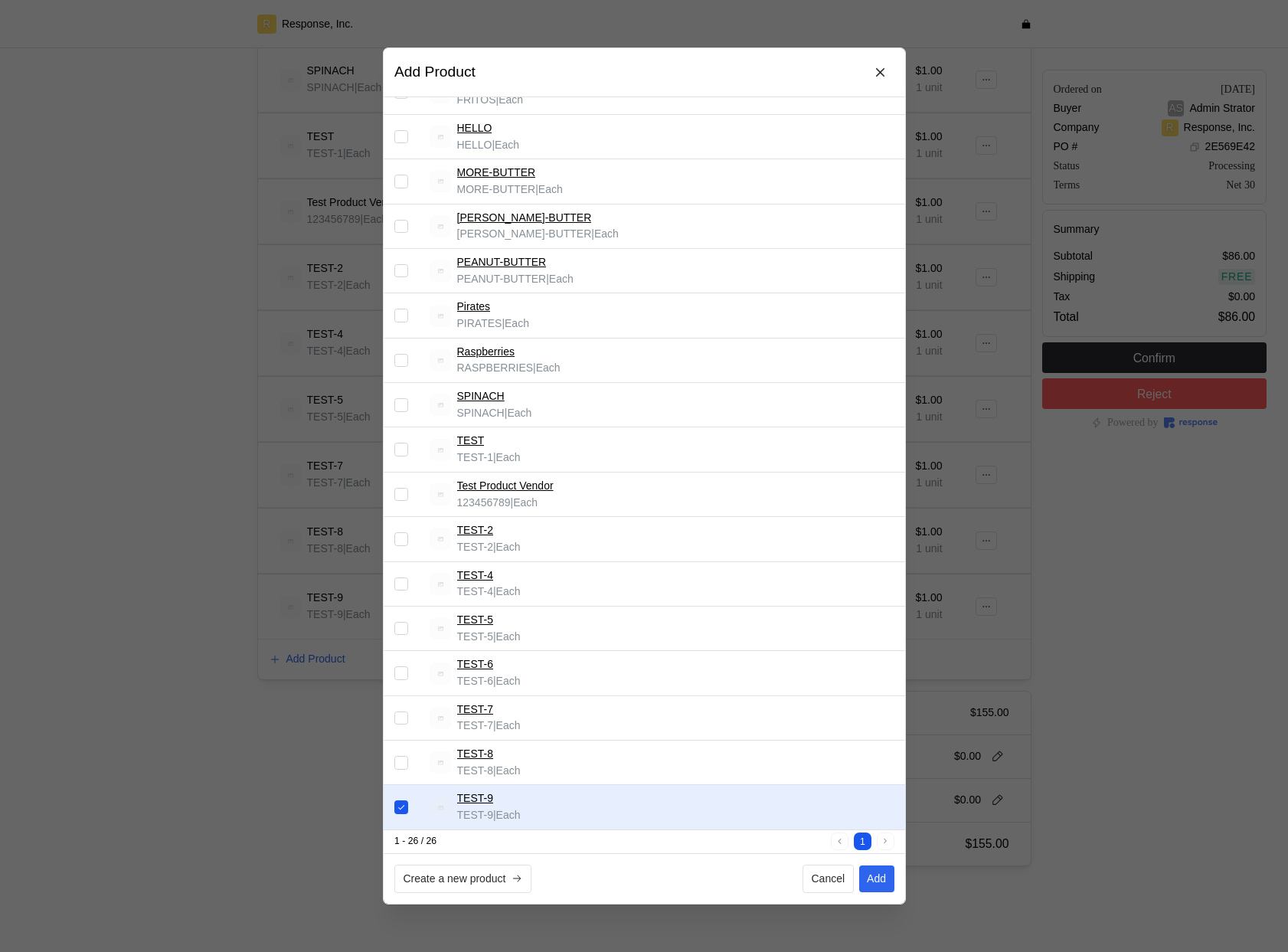
click at [405, 811] on input "Select record 26" at bounding box center [401, 808] width 14 height 14
checkbox input "false"
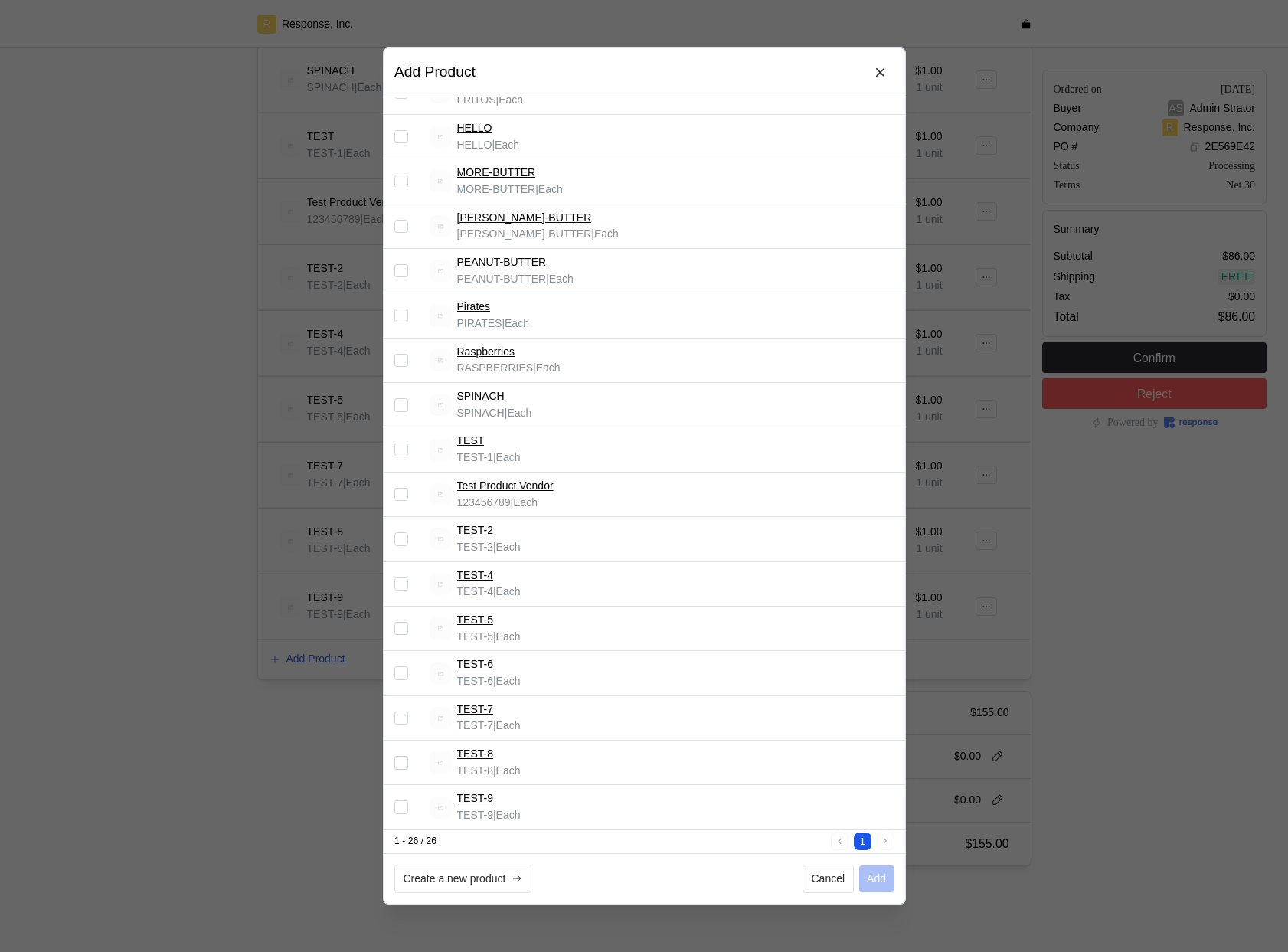
click at [207, 718] on div at bounding box center [644, 476] width 1288 height 952
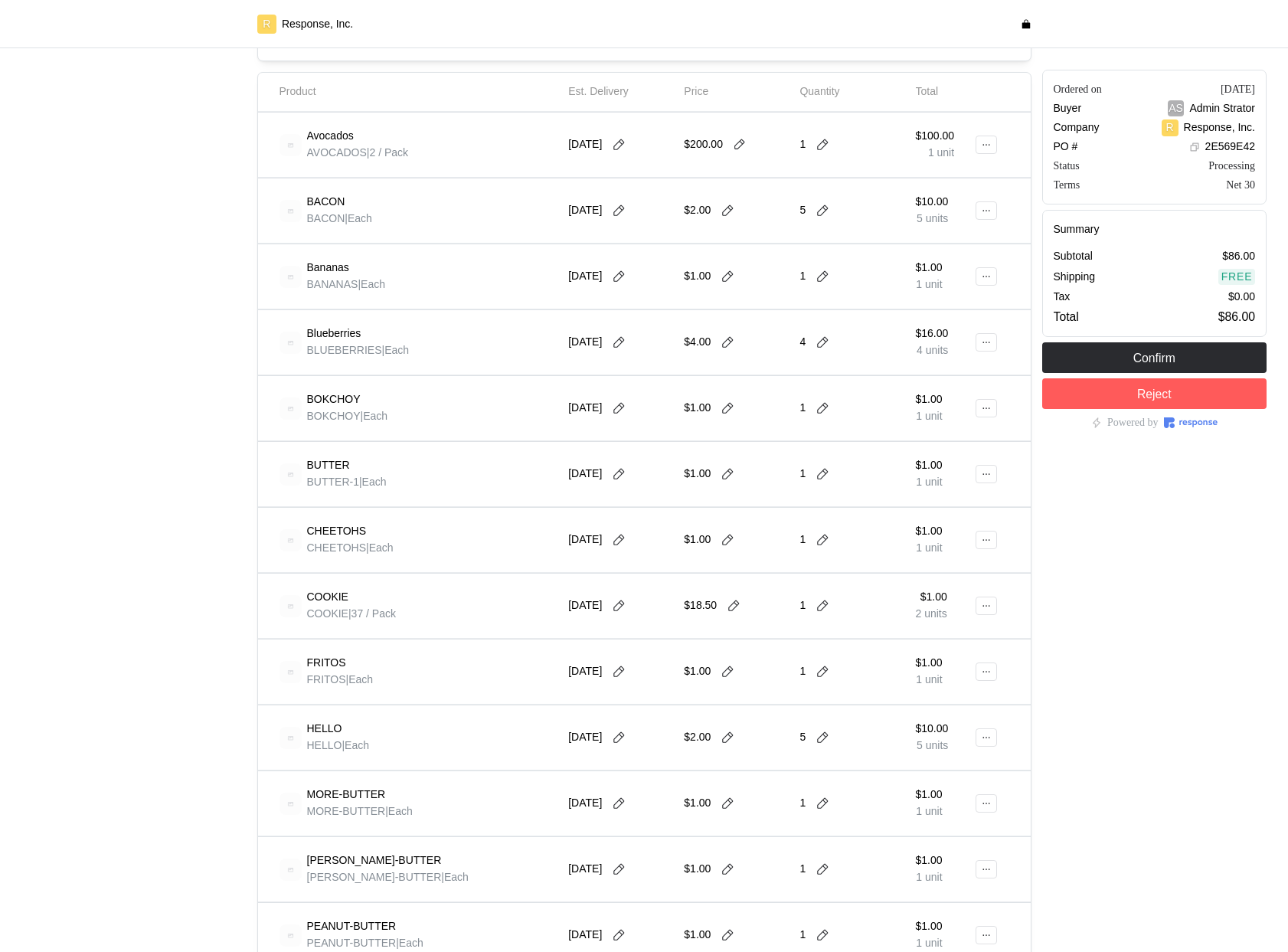
scroll to position [300, 0]
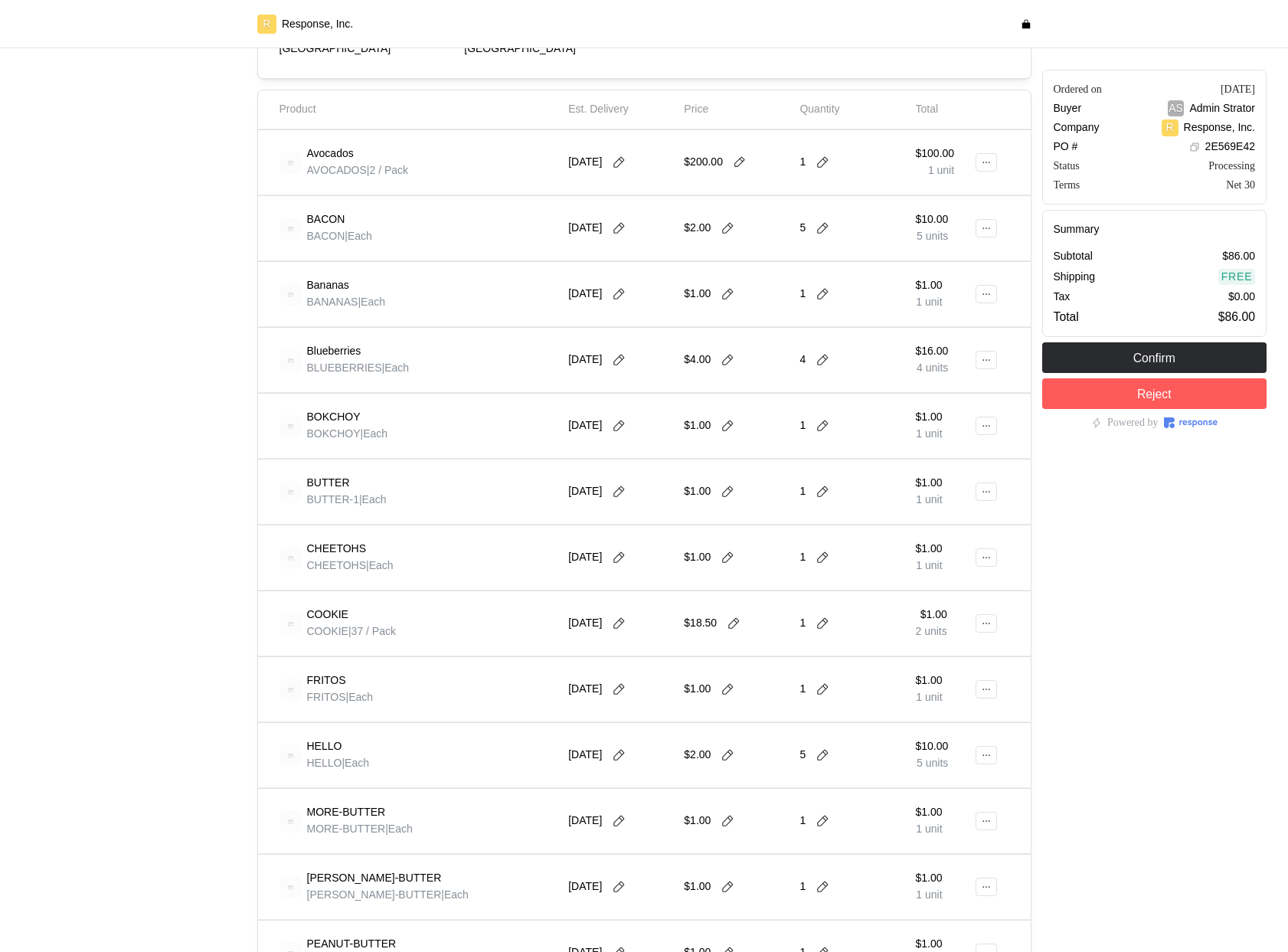
click at [995, 150] on div at bounding box center [991, 162] width 12 height 43
click at [992, 163] on icon at bounding box center [986, 162] width 11 height 11
click at [924, 200] on p "Edit" at bounding box center [937, 195] width 98 height 17
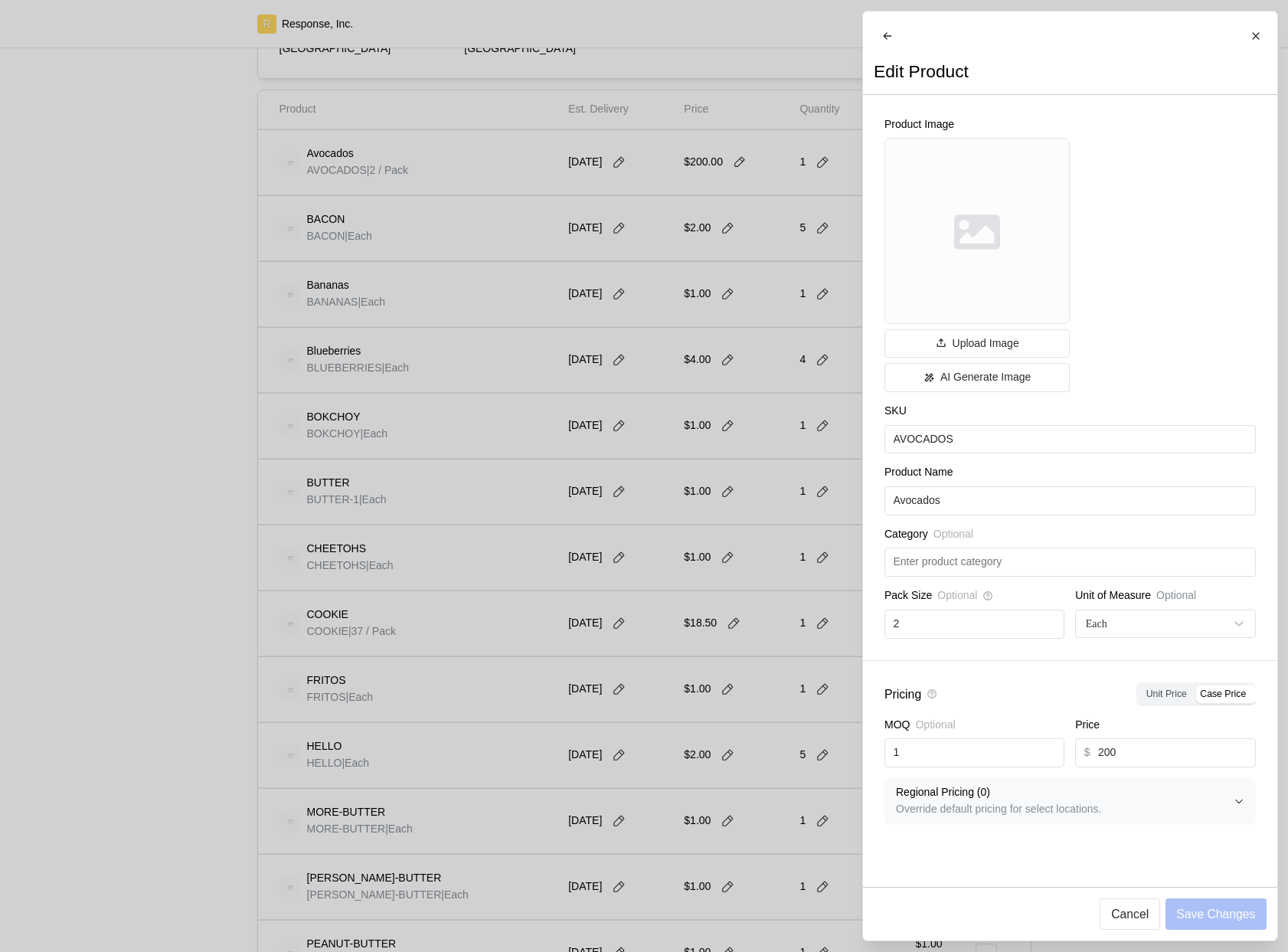
click at [449, 789] on div at bounding box center [644, 476] width 1288 height 952
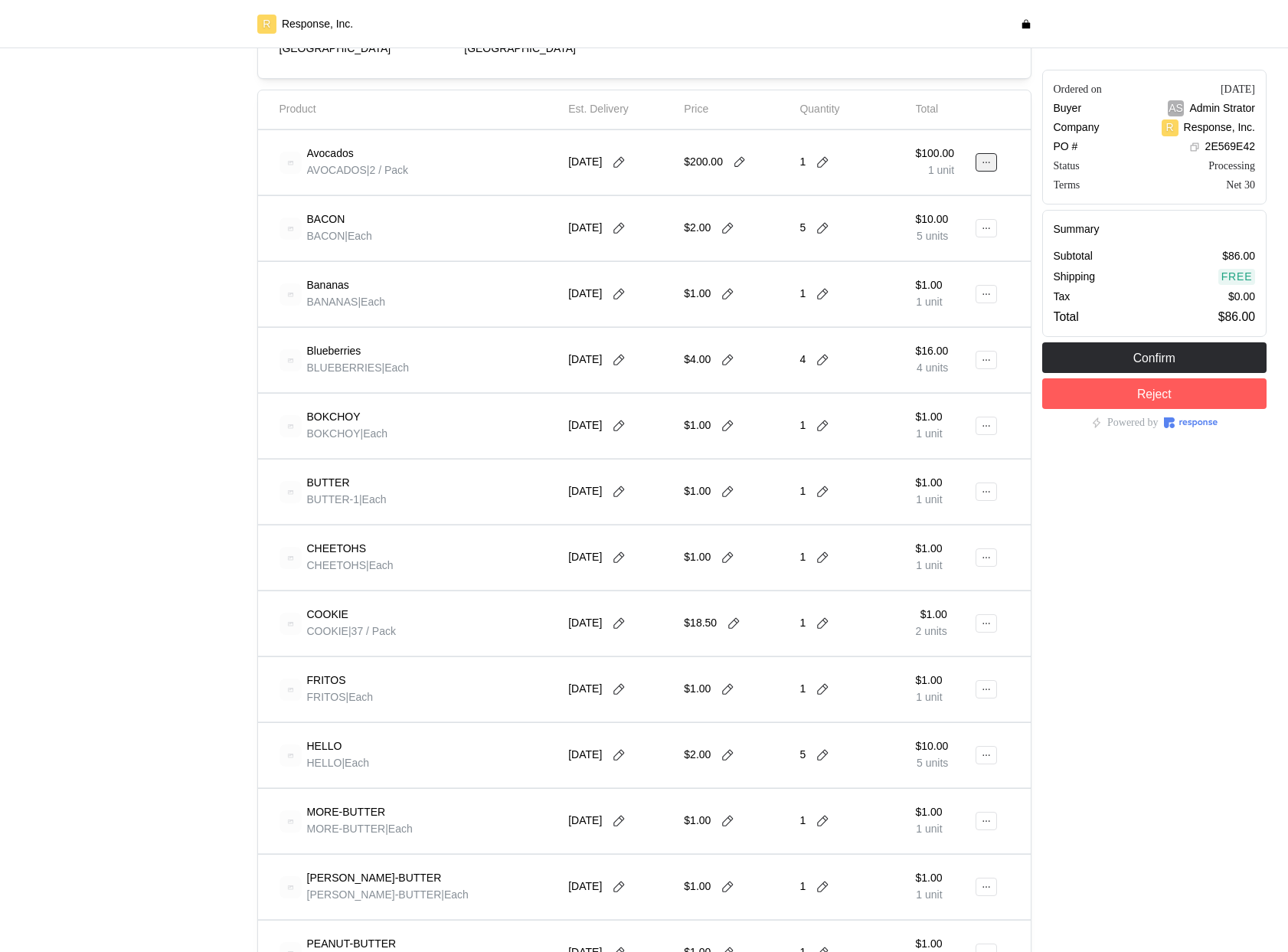
click at [988, 165] on icon at bounding box center [986, 162] width 11 height 11
click at [948, 201] on p "Edit" at bounding box center [937, 195] width 98 height 17
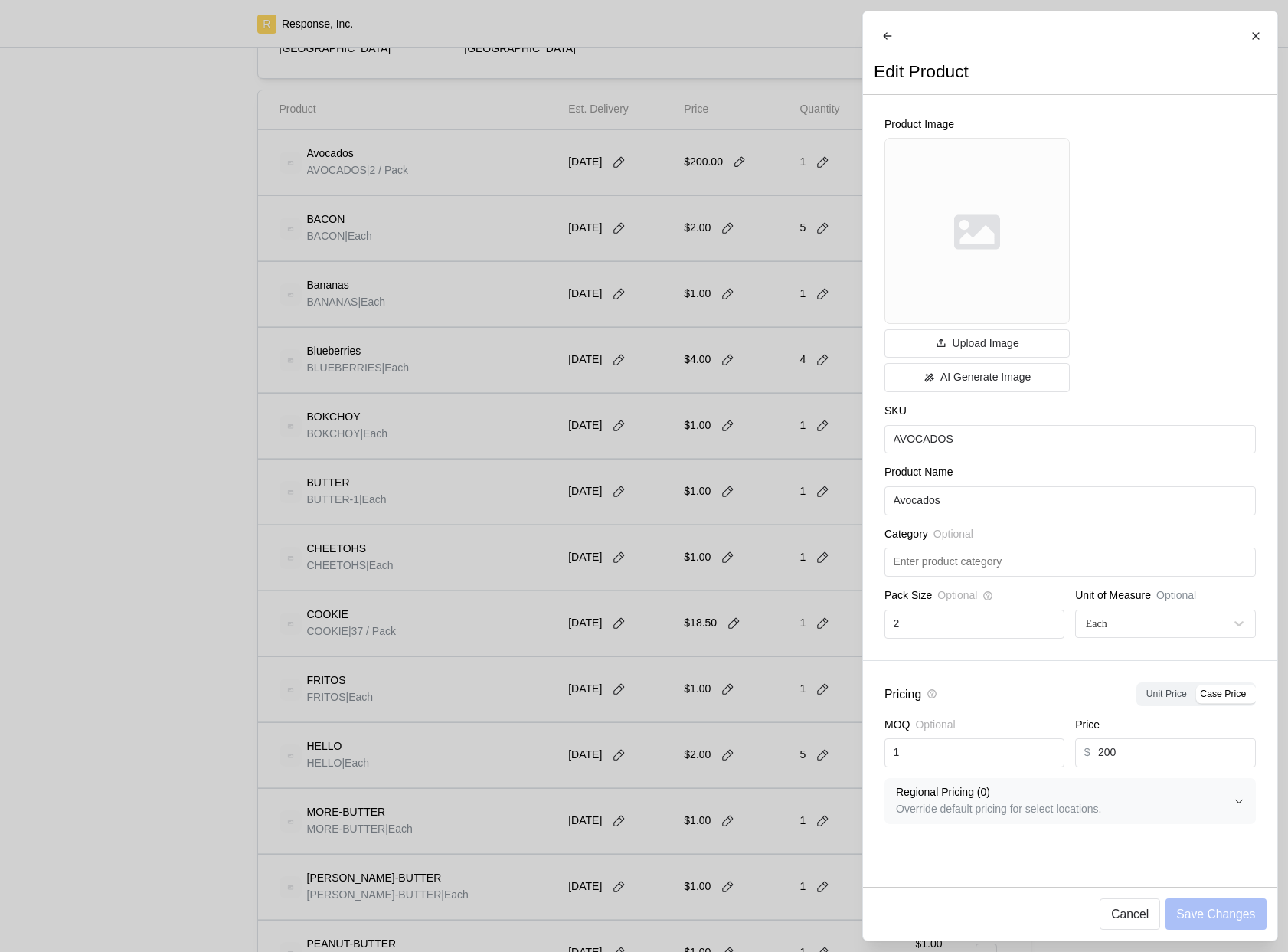
click at [793, 553] on div at bounding box center [644, 476] width 1288 height 952
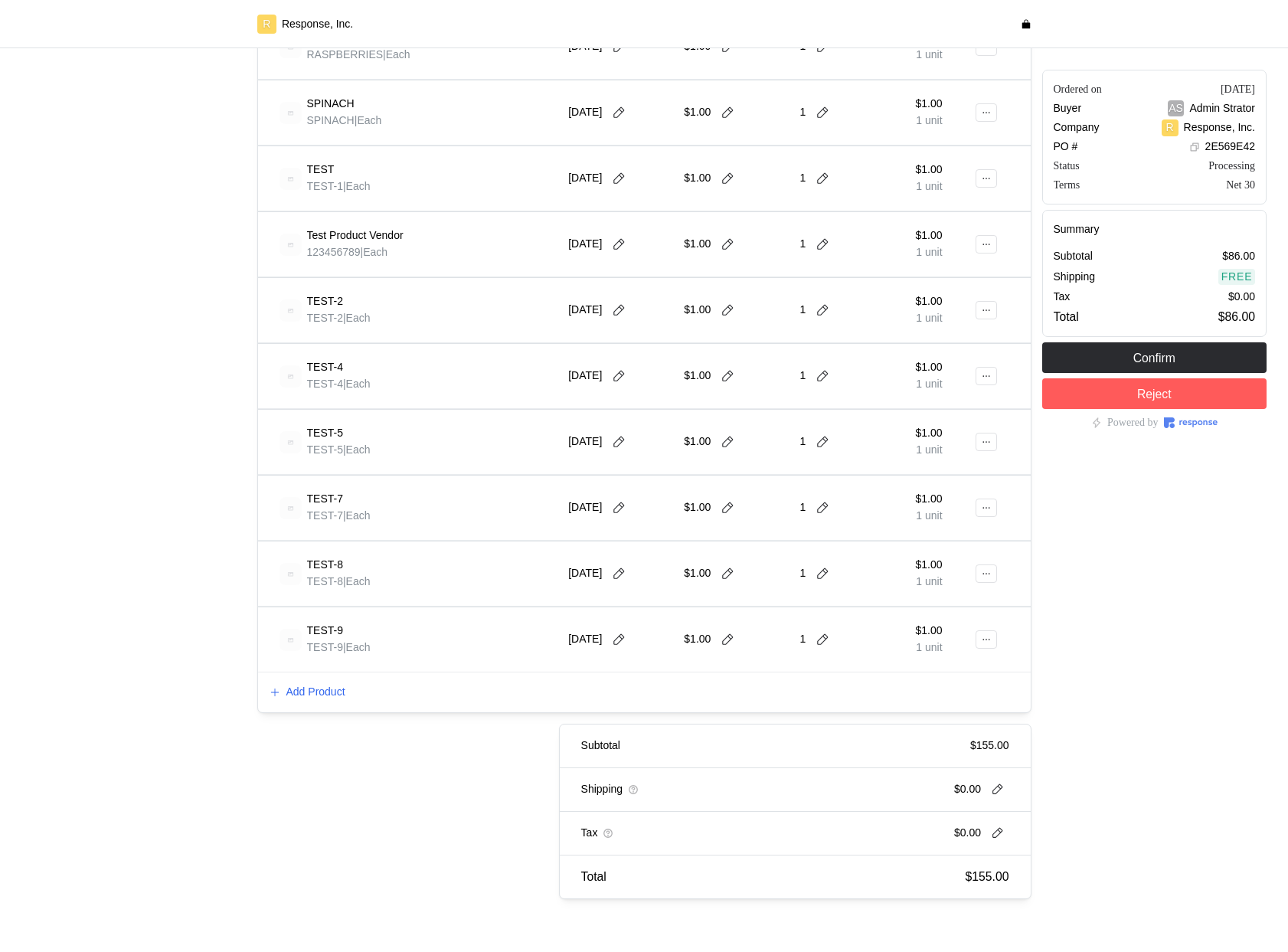
scroll to position [1305, 0]
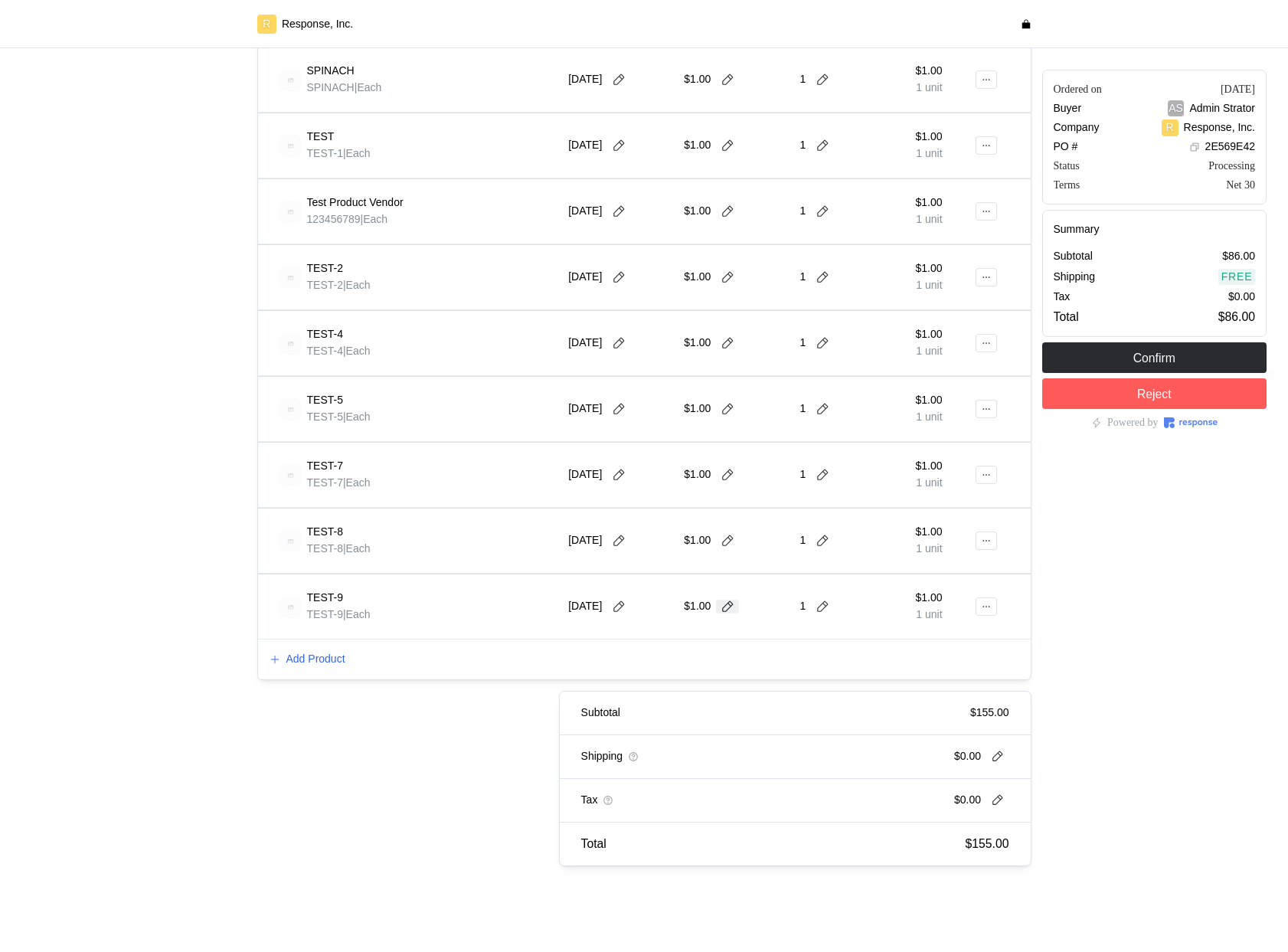
click at [732, 605] on icon at bounding box center [727, 606] width 14 height 14
type input "90"
click at [824, 81] on icon at bounding box center [822, 79] width 14 height 14
click at [830, 173] on div "3 $3.00" at bounding box center [879, 172] width 137 height 17
click at [822, 80] on icon at bounding box center [822, 79] width 14 height 14
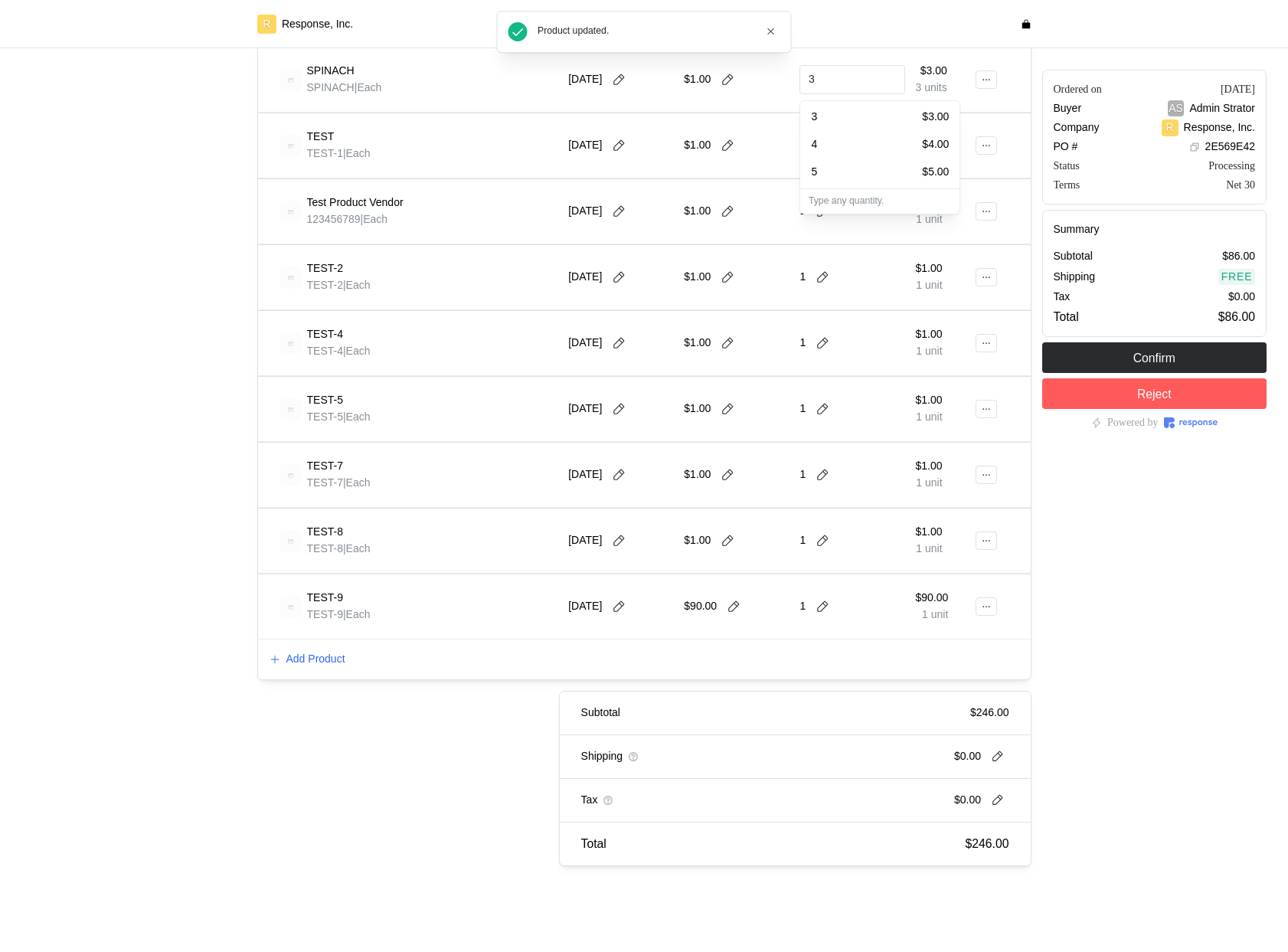
click at [837, 177] on div "5 $5.00" at bounding box center [879, 172] width 137 height 17
click at [731, 82] on icon at bounding box center [727, 79] width 14 height 14
type input "90"
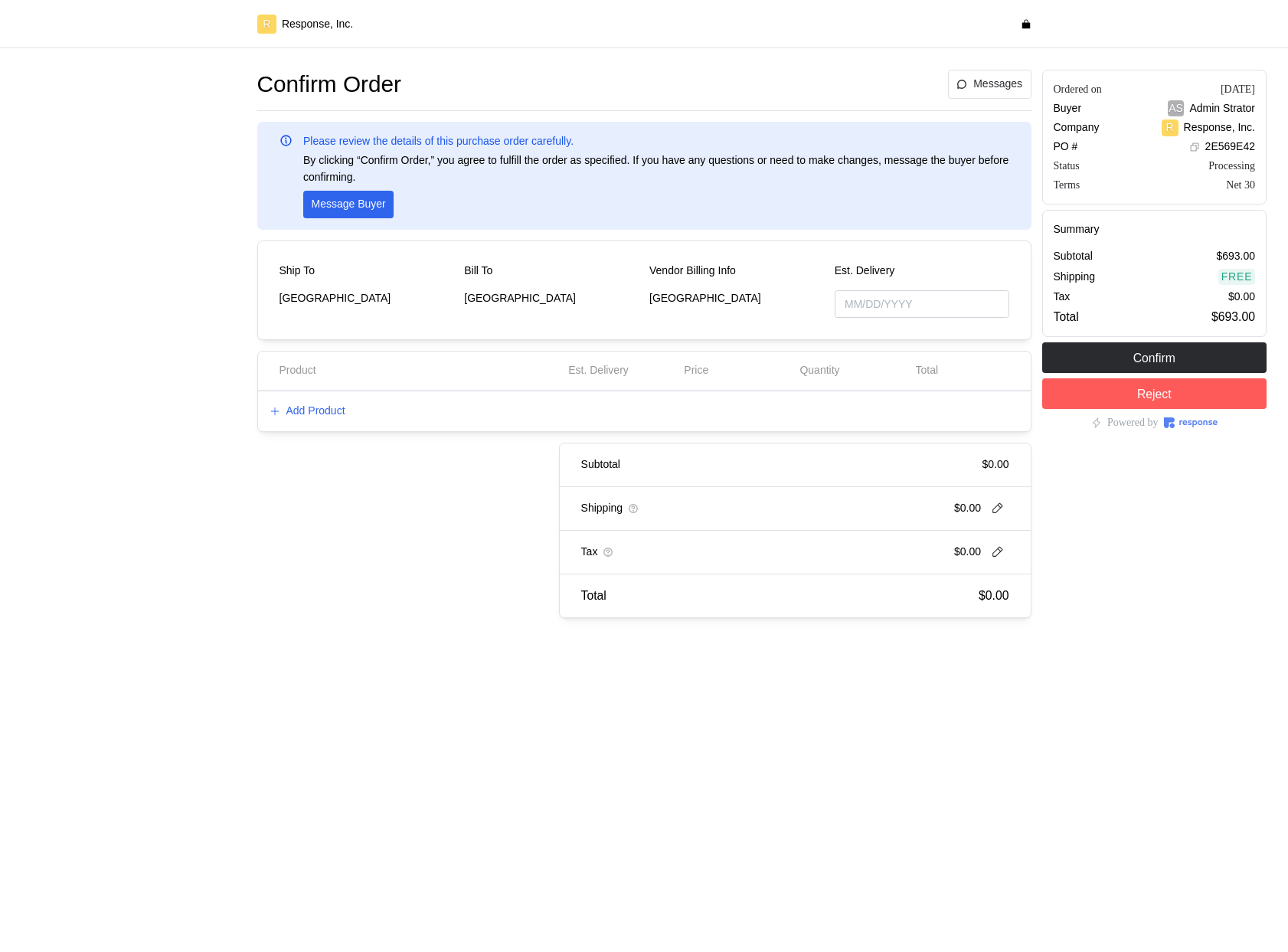
type input "[DATE]"
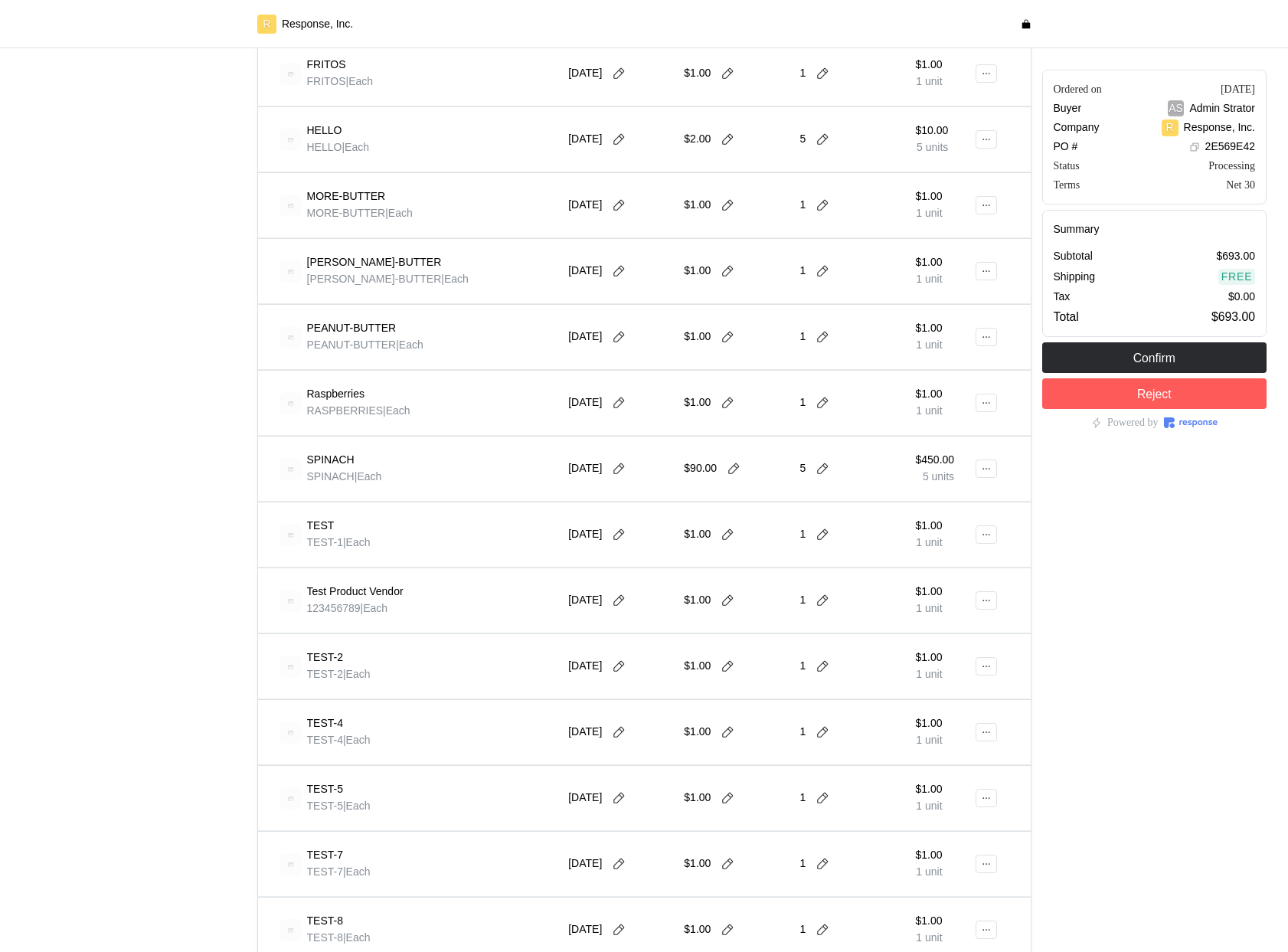
scroll to position [1305, 0]
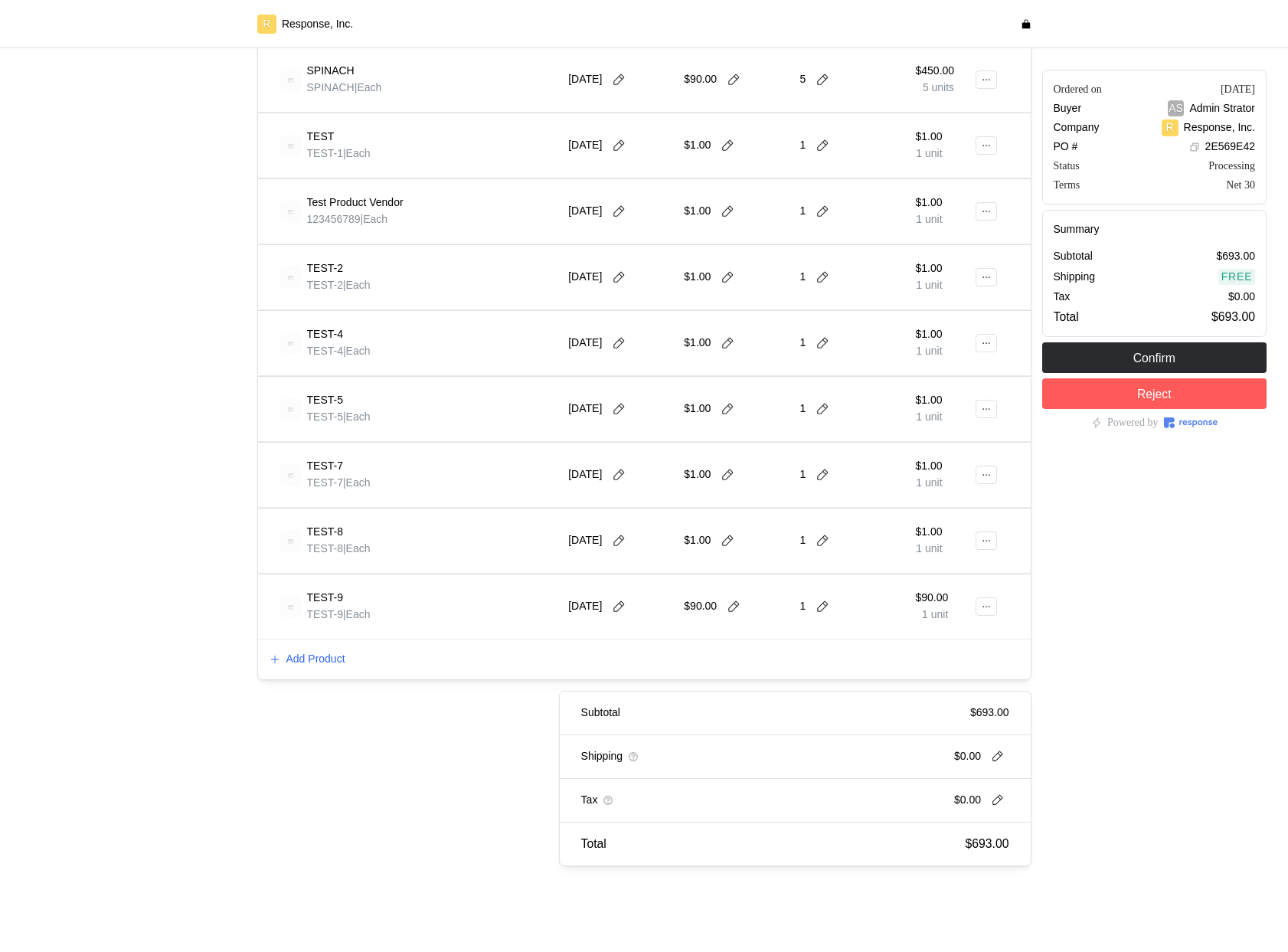
click at [323, 644] on div "Add Product" at bounding box center [644, 659] width 772 height 40
click at [320, 671] on div "Add Product" at bounding box center [644, 659] width 772 height 40
click at [323, 657] on p "Add Product" at bounding box center [315, 659] width 59 height 17
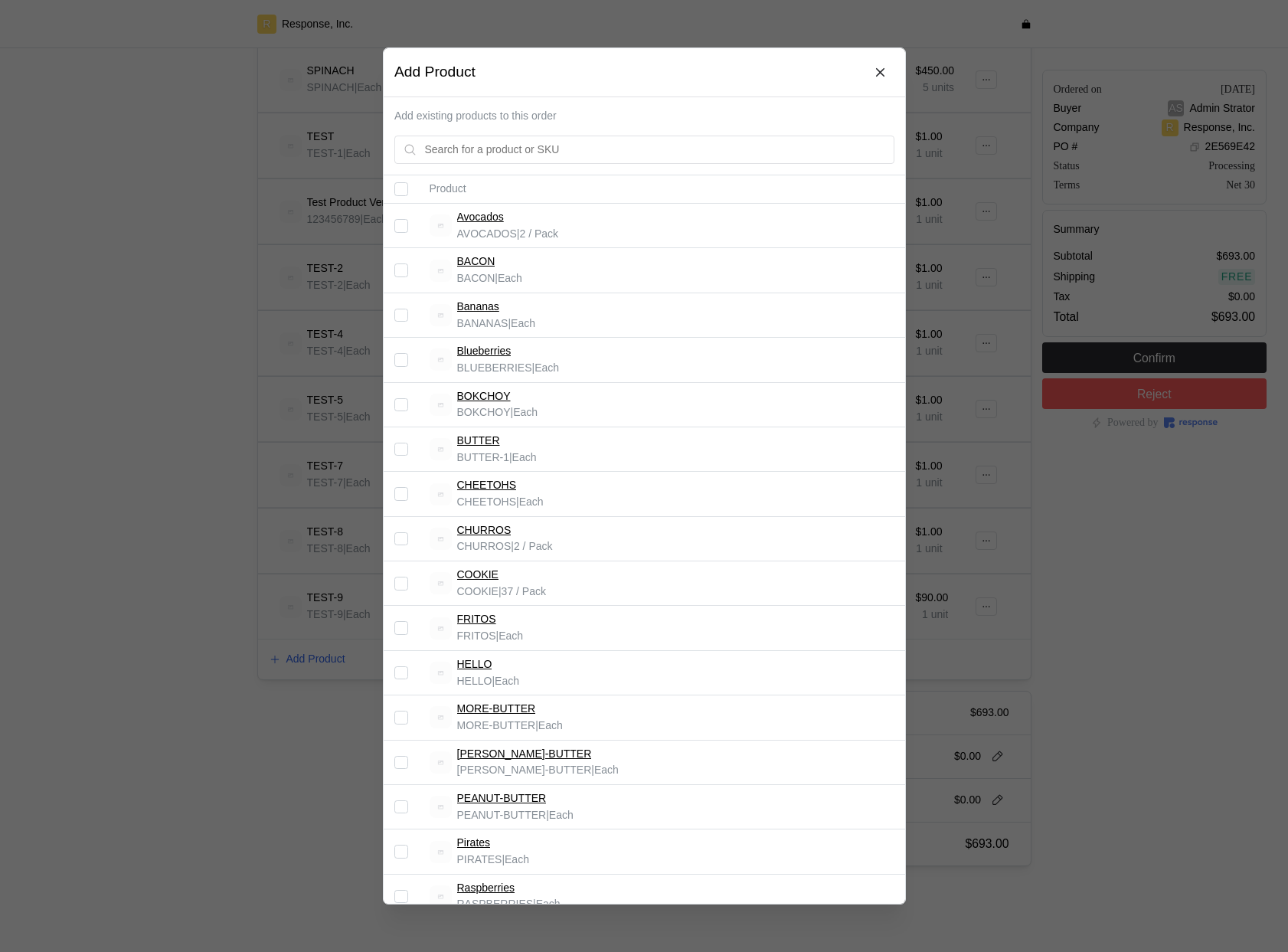
scroll to position [536, 0]
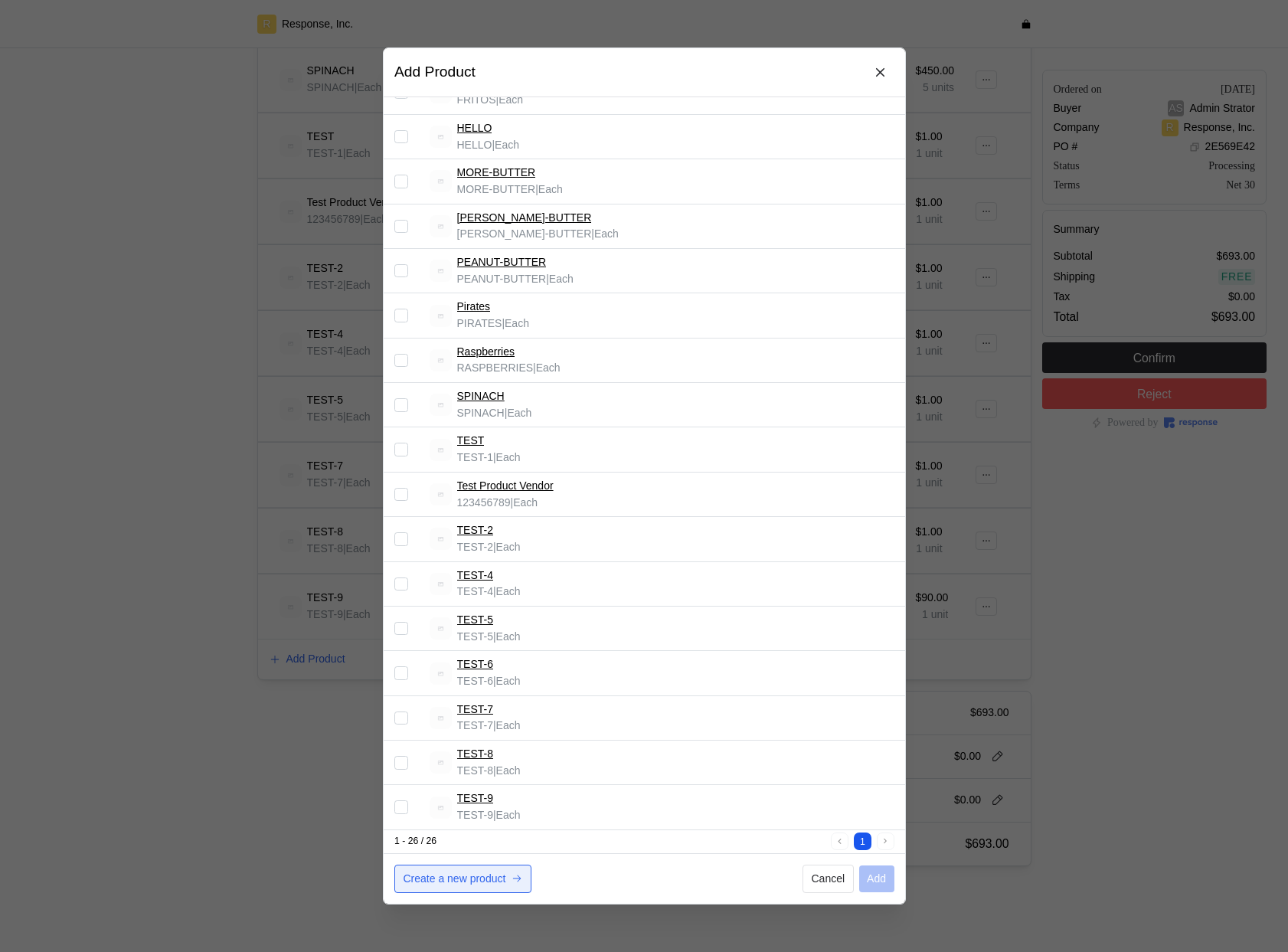
click at [426, 875] on p "Create a new product" at bounding box center [454, 879] width 102 height 17
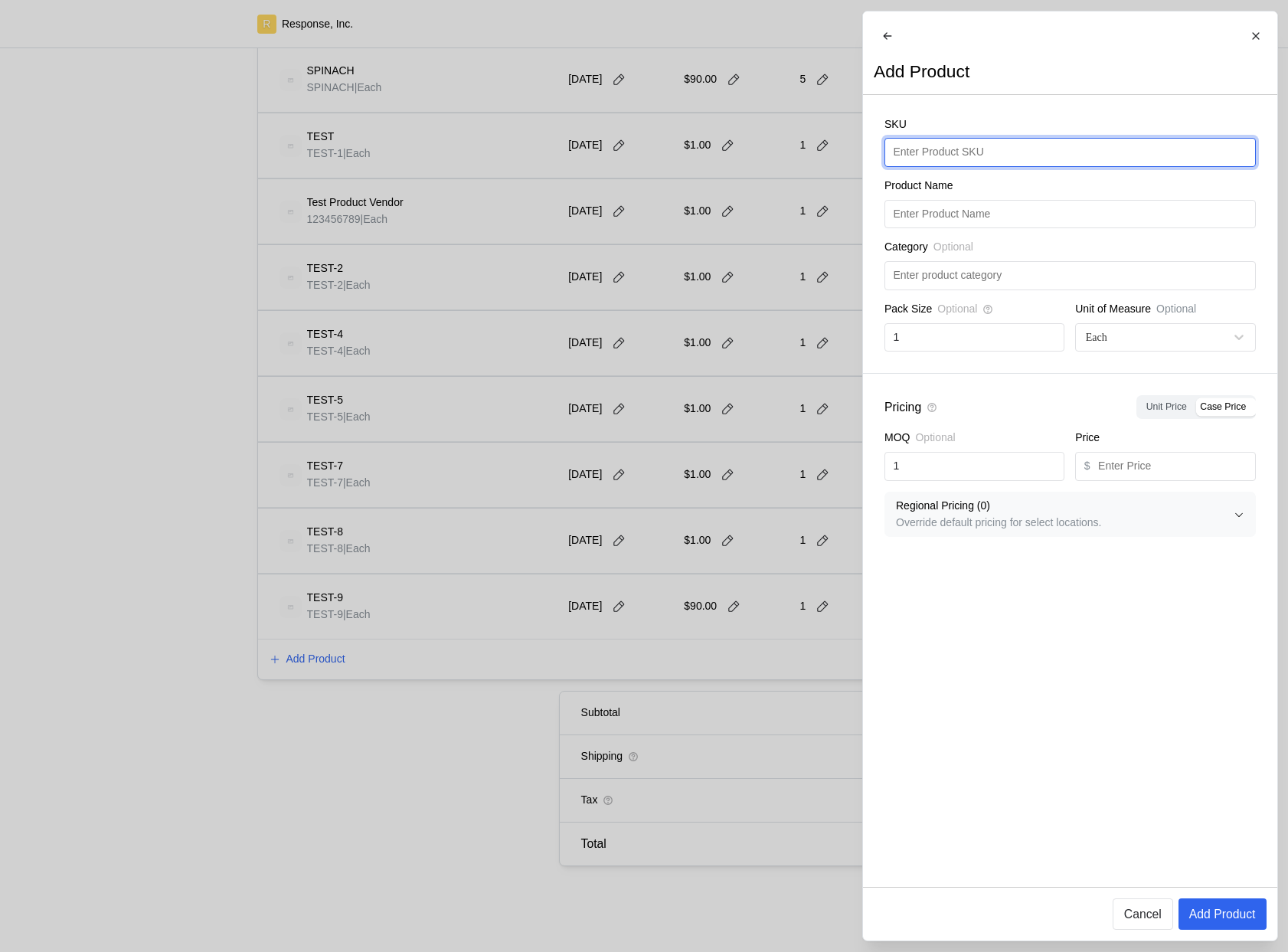
click at [947, 155] on input "text" at bounding box center [1069, 152] width 353 height 27
type input "123"
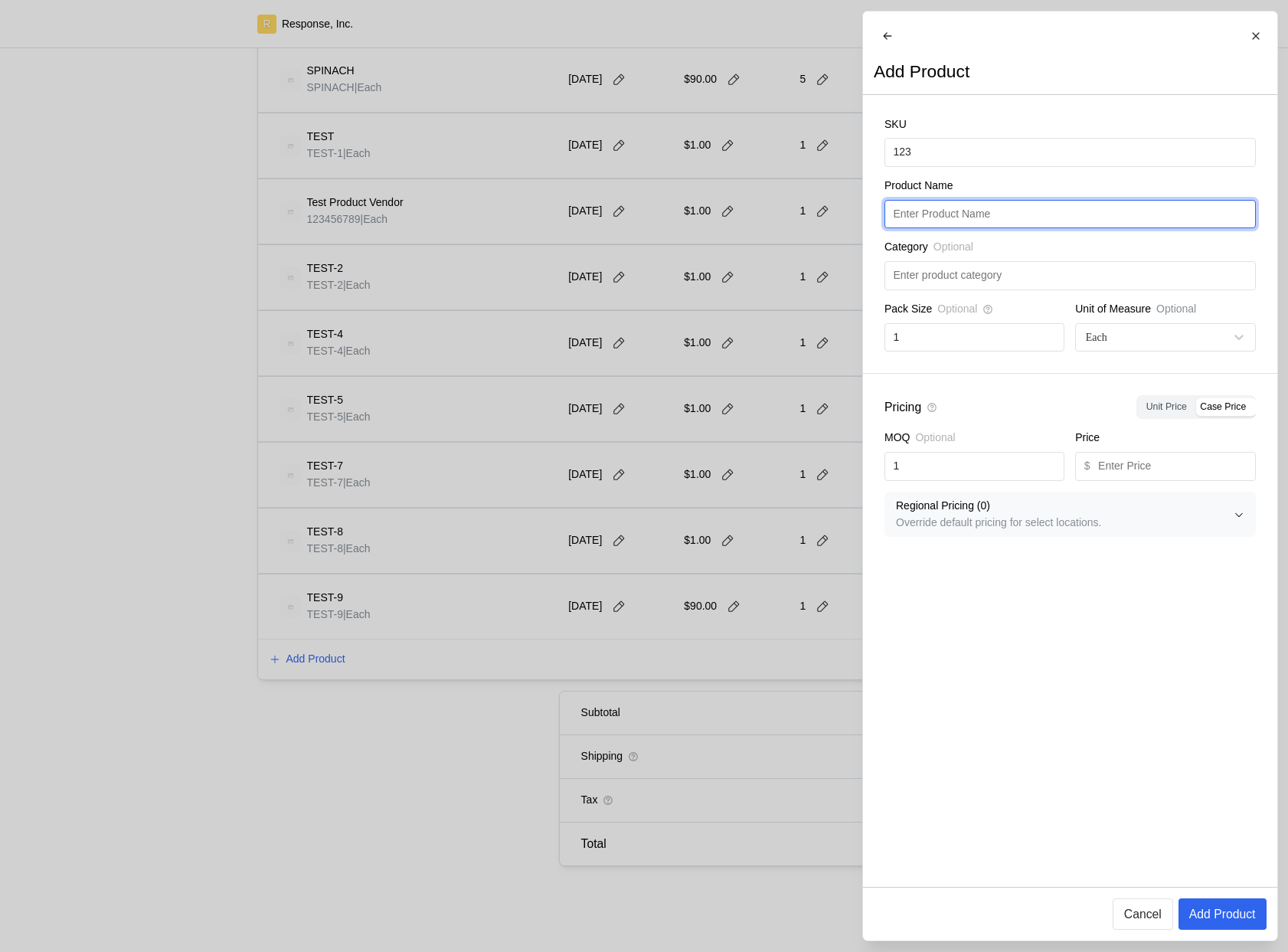
click at [975, 222] on input "text" at bounding box center [1069, 214] width 353 height 27
type input "123"
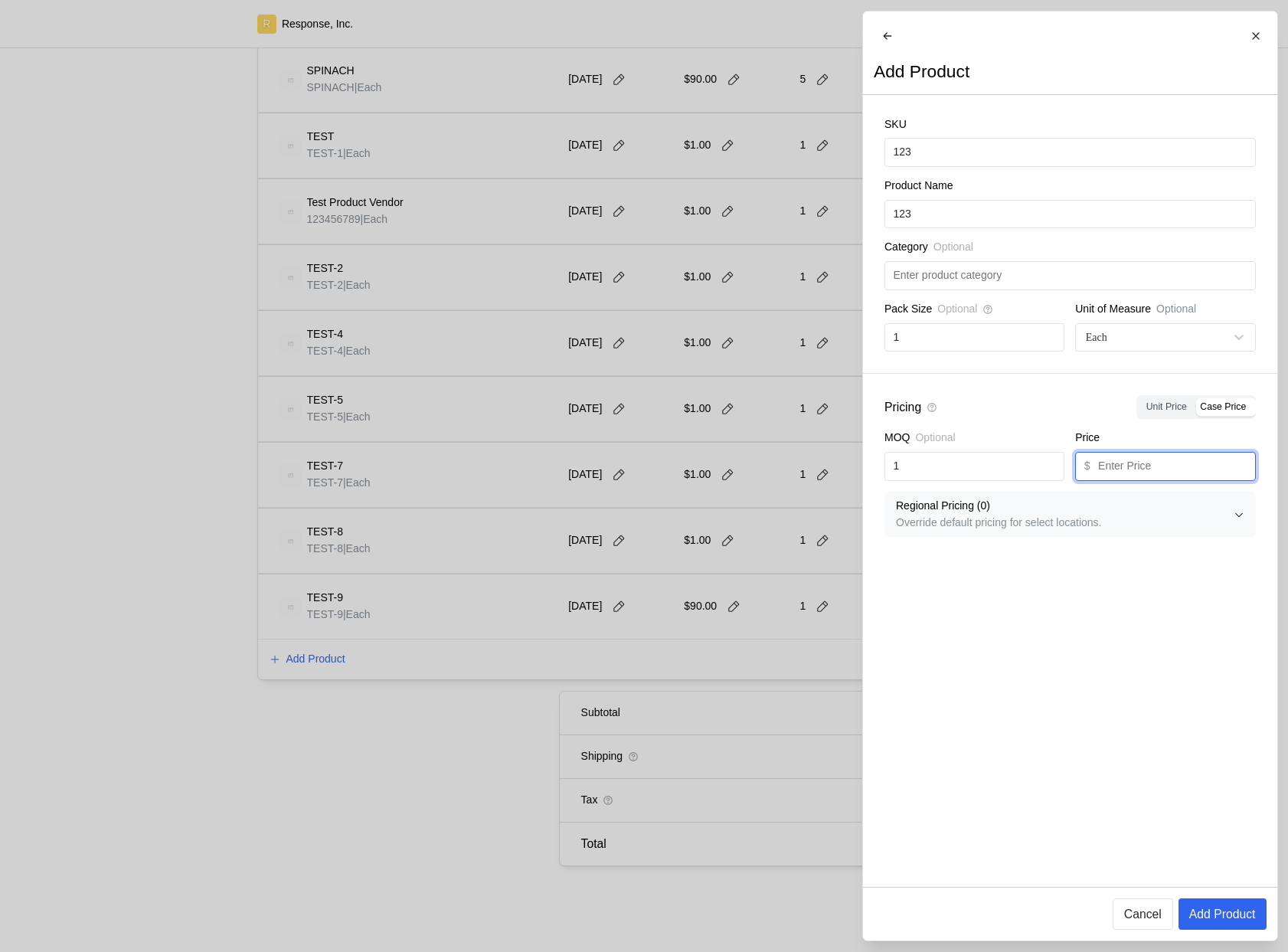
click at [1121, 472] on input "text" at bounding box center [1172, 466] width 149 height 27
type input "123"
click at [1214, 914] on p "Add Product" at bounding box center [1221, 914] width 67 height 19
